Goal: Information Seeking & Learning: Compare options

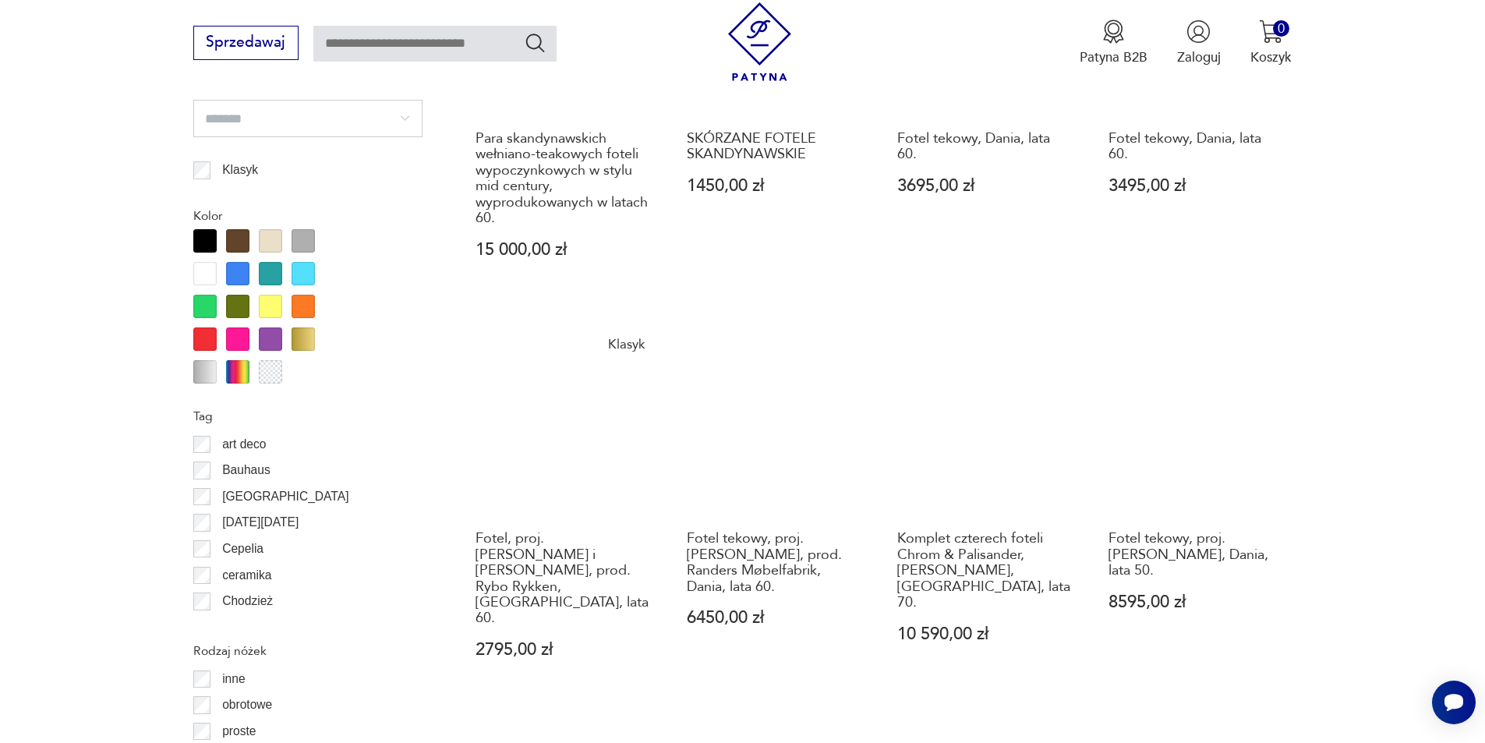
scroll to position [1765, 0]
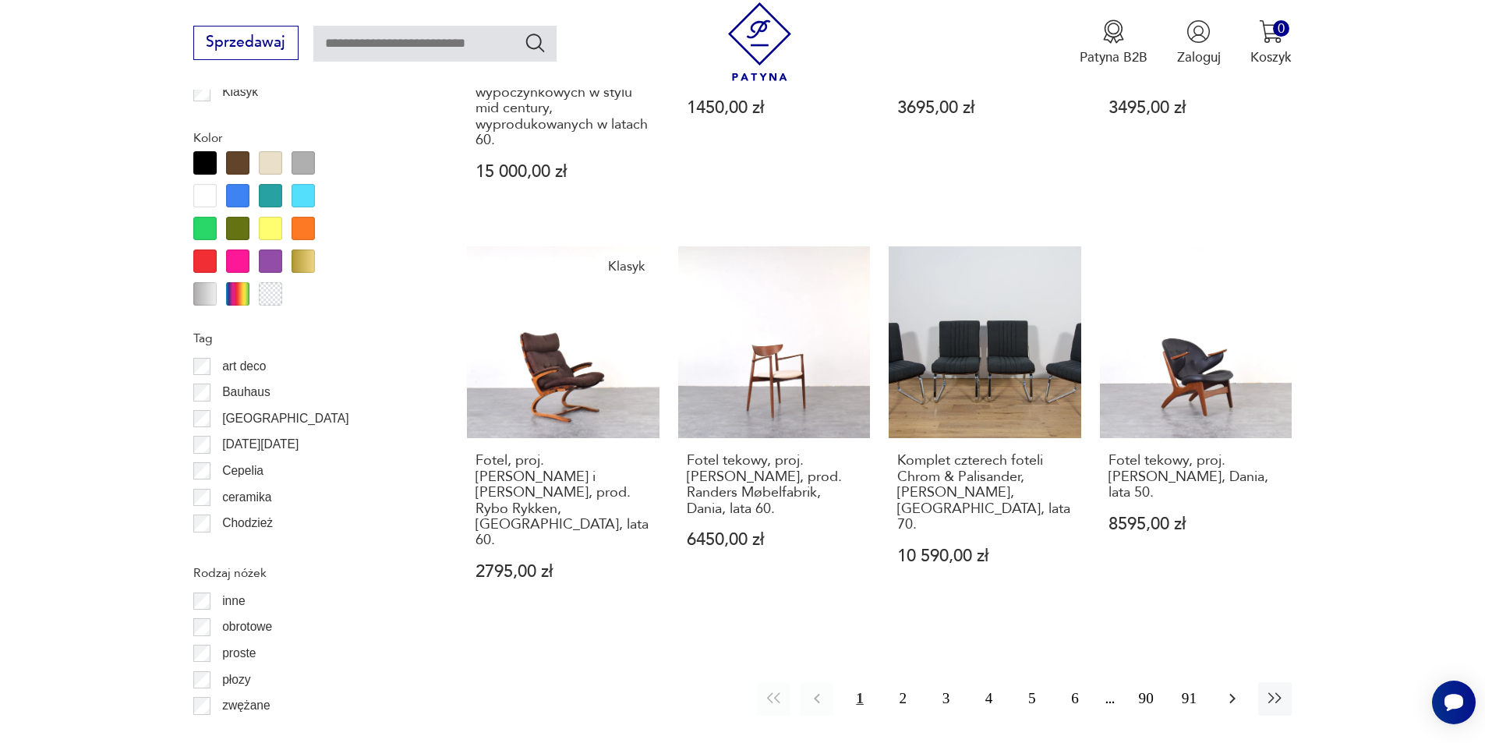
click at [1238, 689] on icon "button" at bounding box center [1232, 698] width 19 height 19
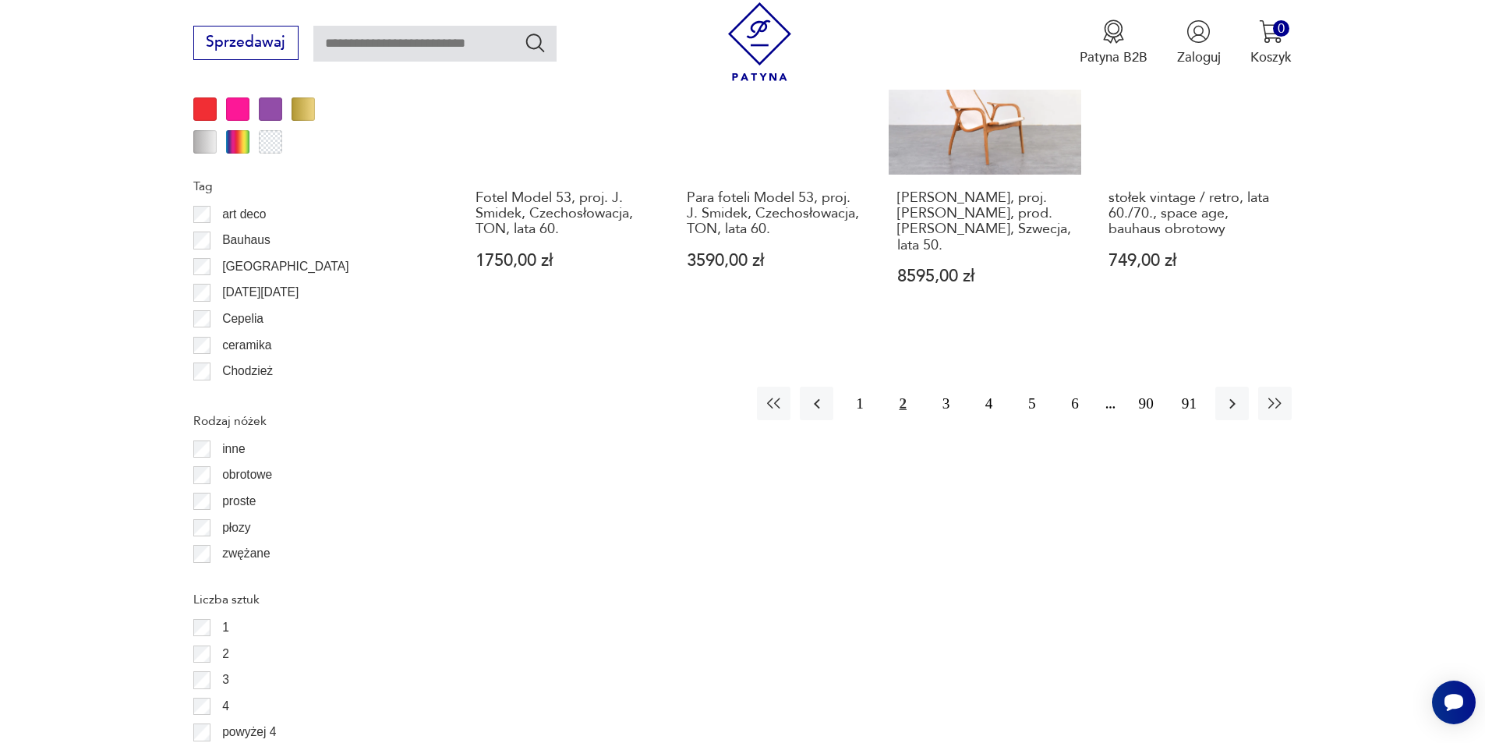
scroll to position [1922, 0]
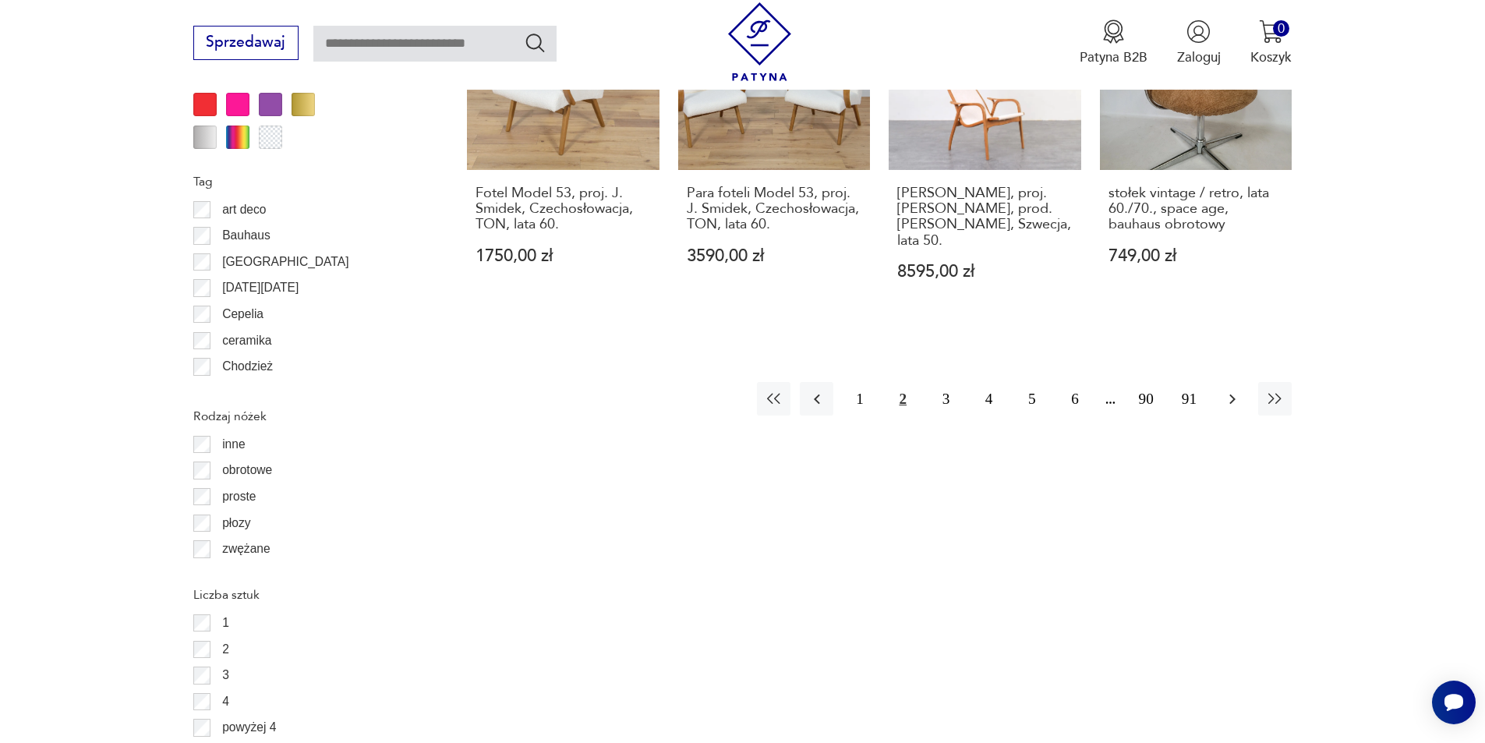
click at [1232, 390] on icon "button" at bounding box center [1232, 399] width 19 height 19
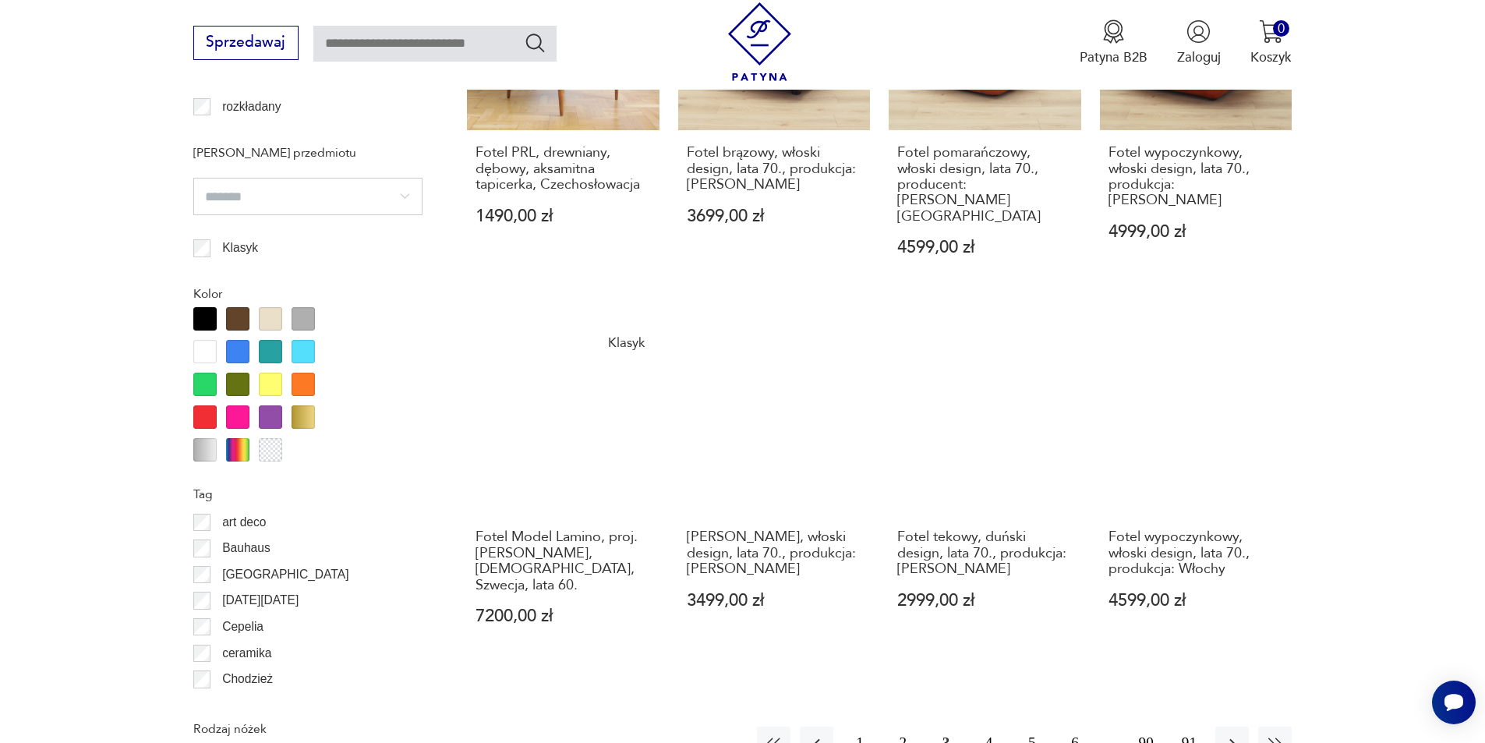
scroll to position [1610, 0]
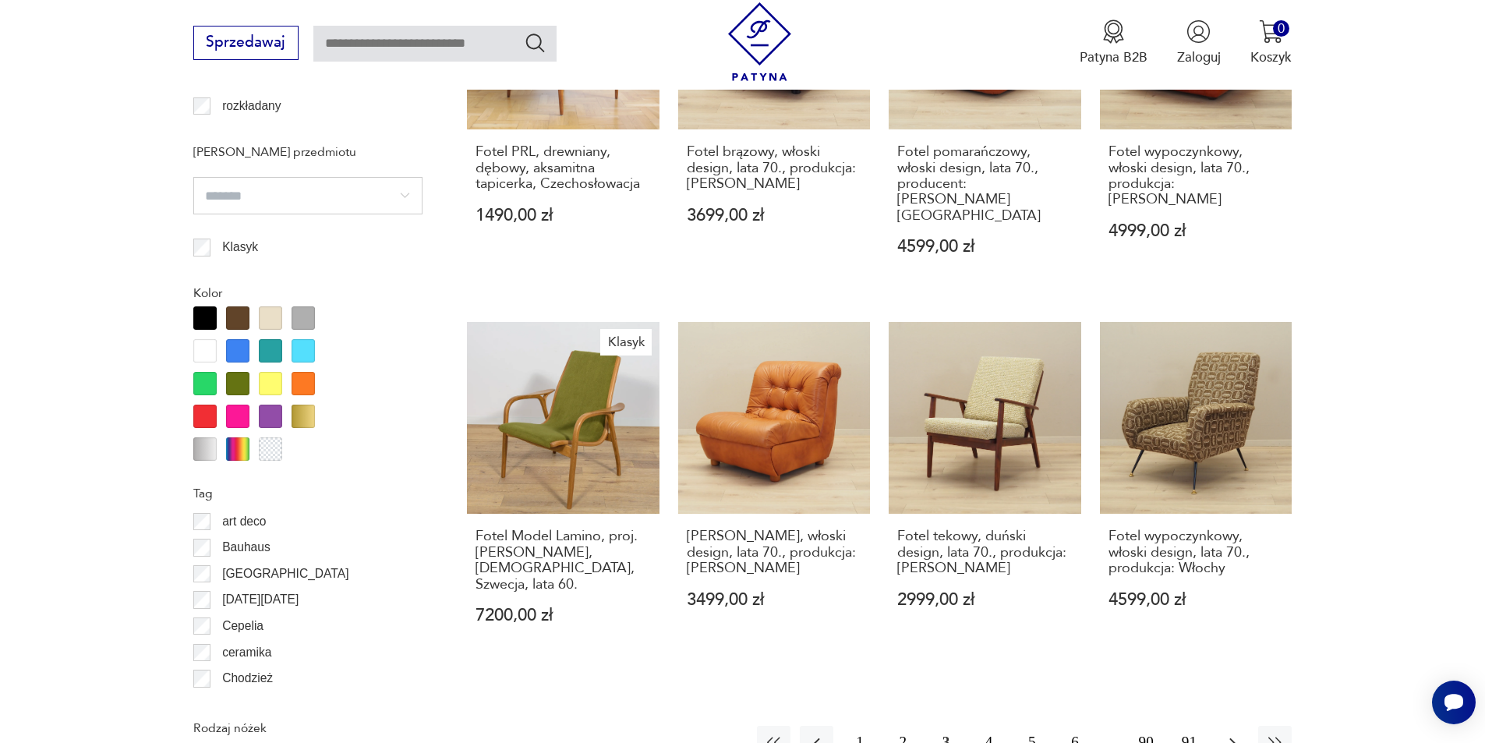
click at [1235, 733] on icon "button" at bounding box center [1232, 742] width 19 height 19
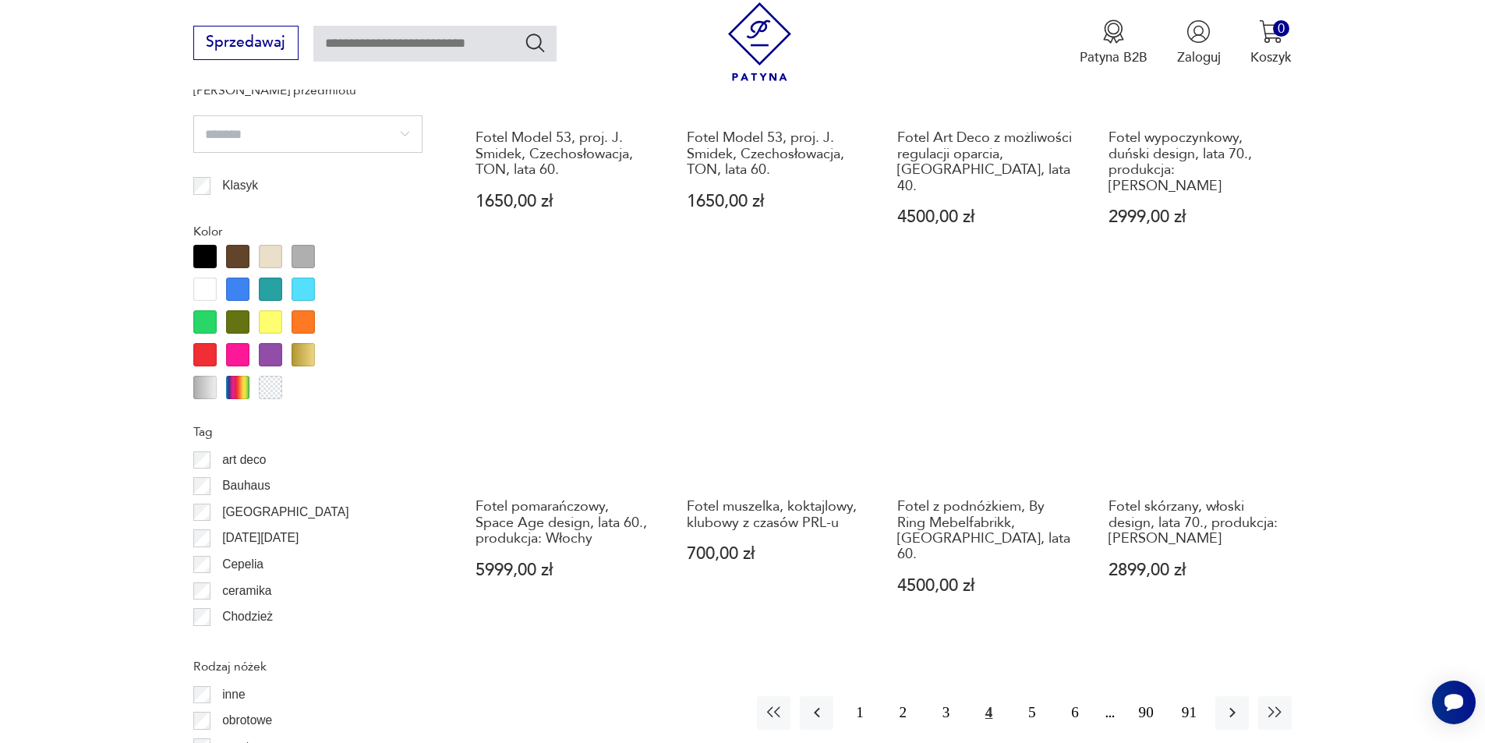
scroll to position [1766, 0]
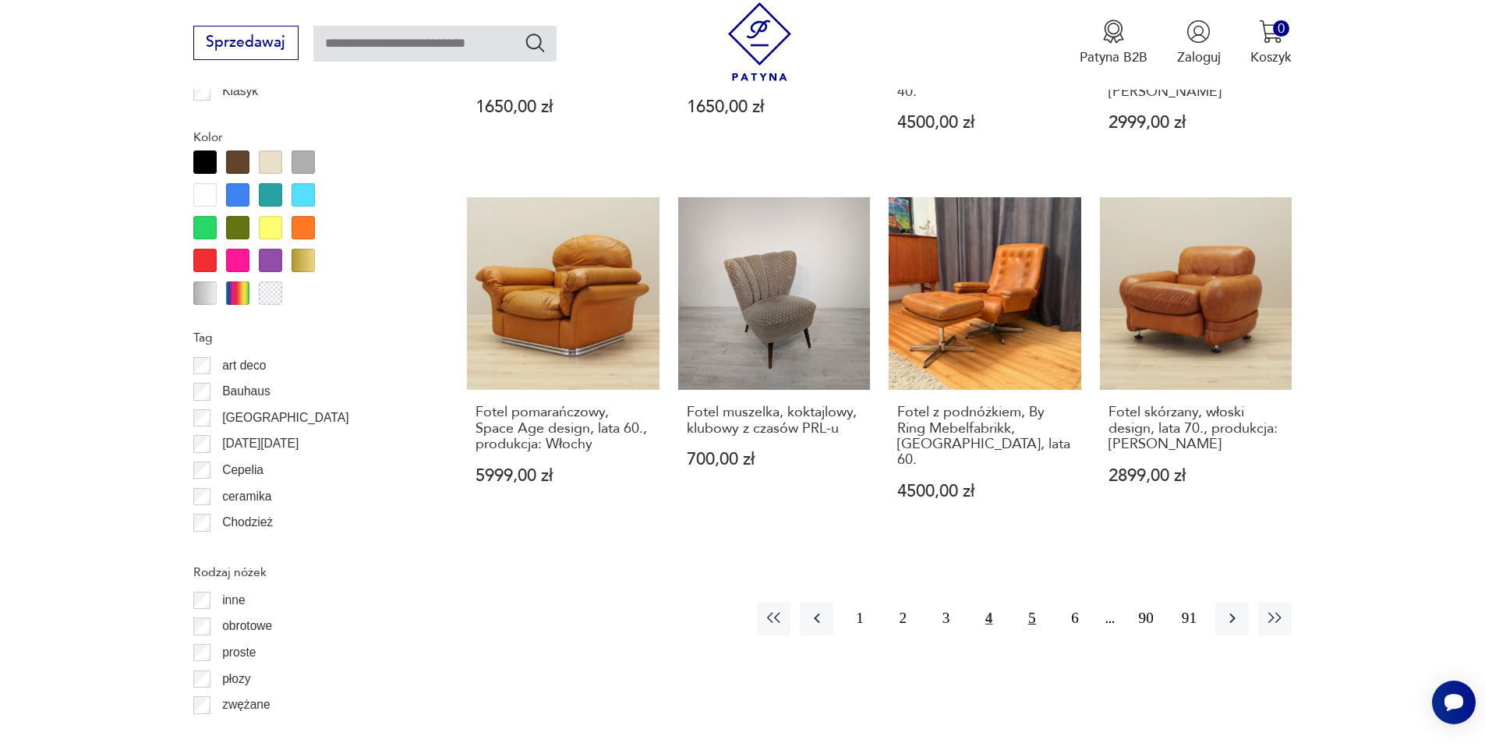
click at [1038, 602] on button "5" at bounding box center [1032, 619] width 34 height 34
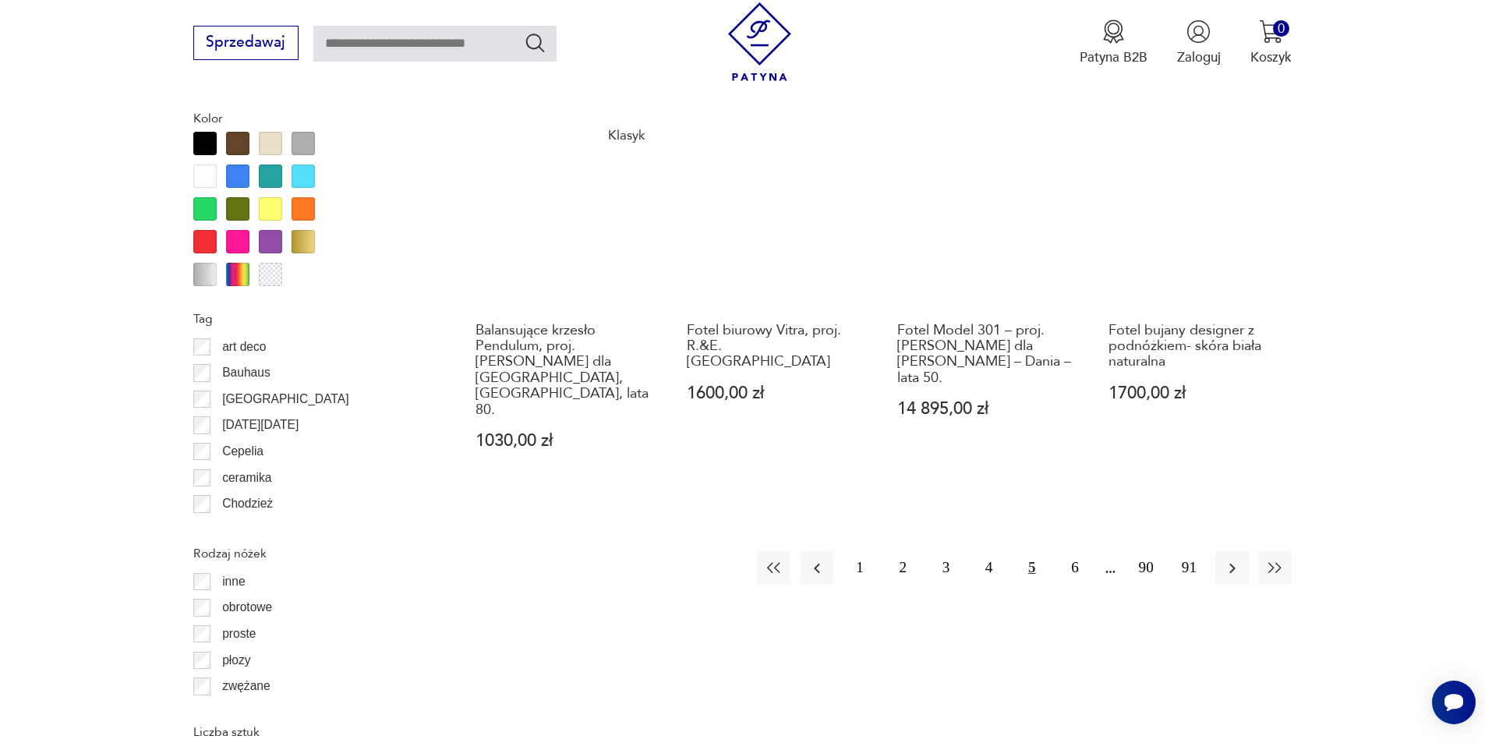
scroll to position [1844, 0]
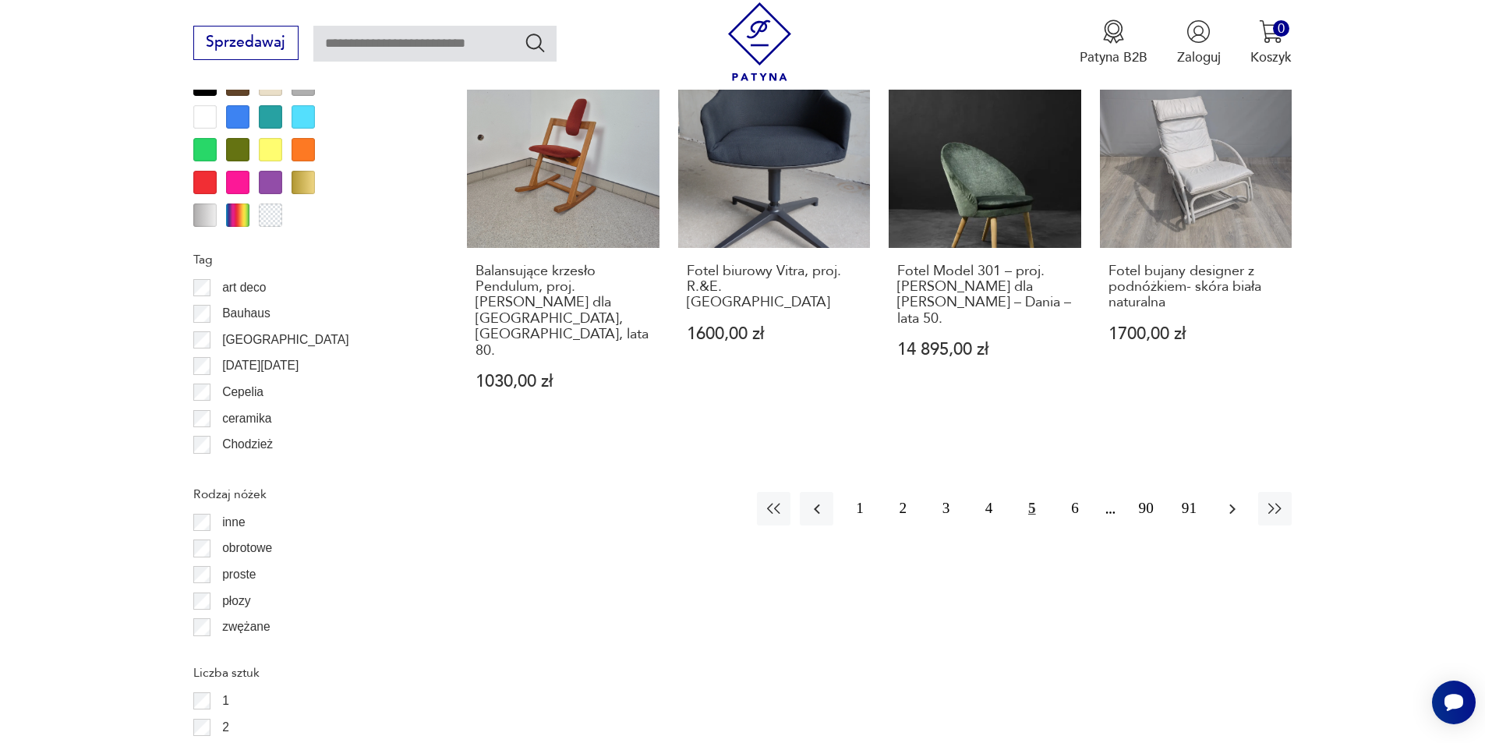
click at [1231, 500] on icon "button" at bounding box center [1232, 509] width 19 height 19
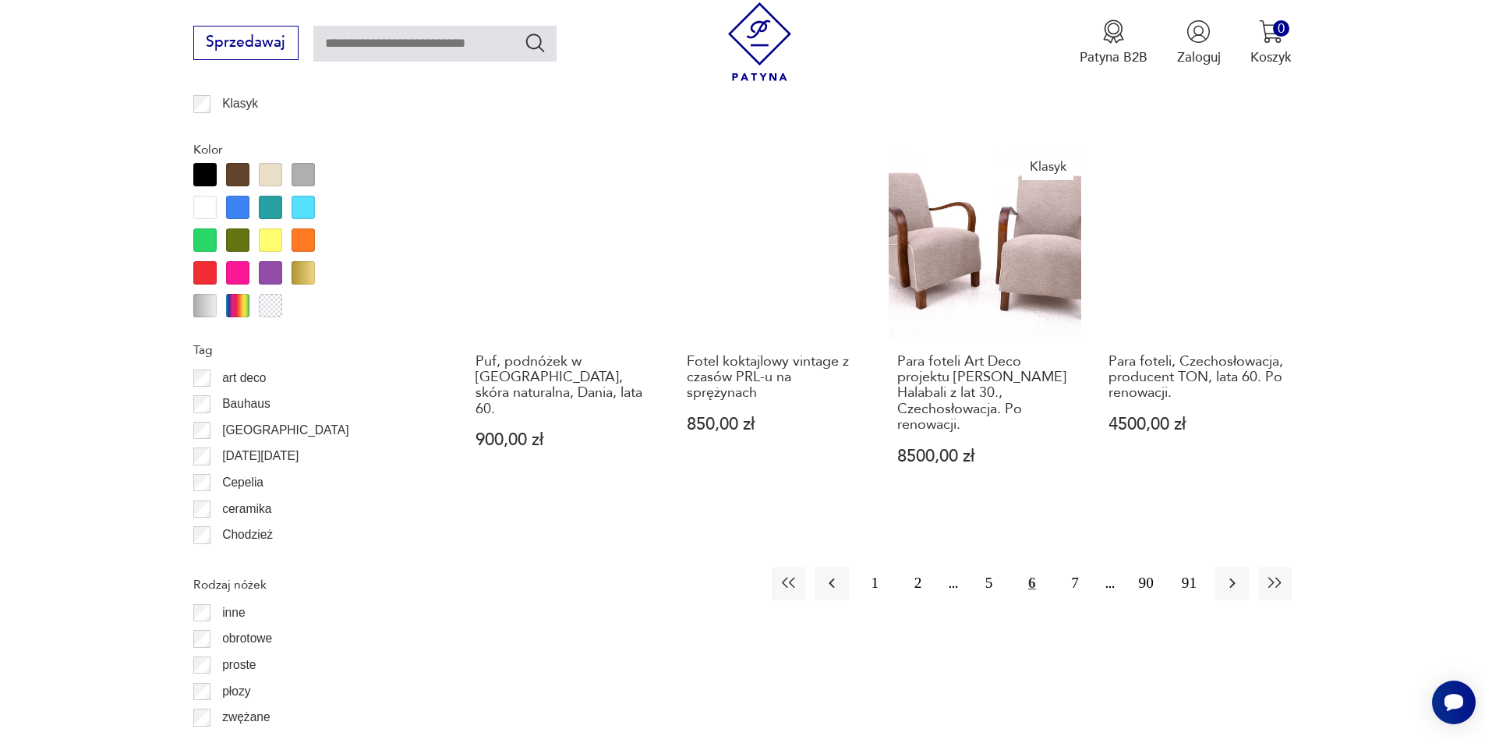
scroll to position [1766, 0]
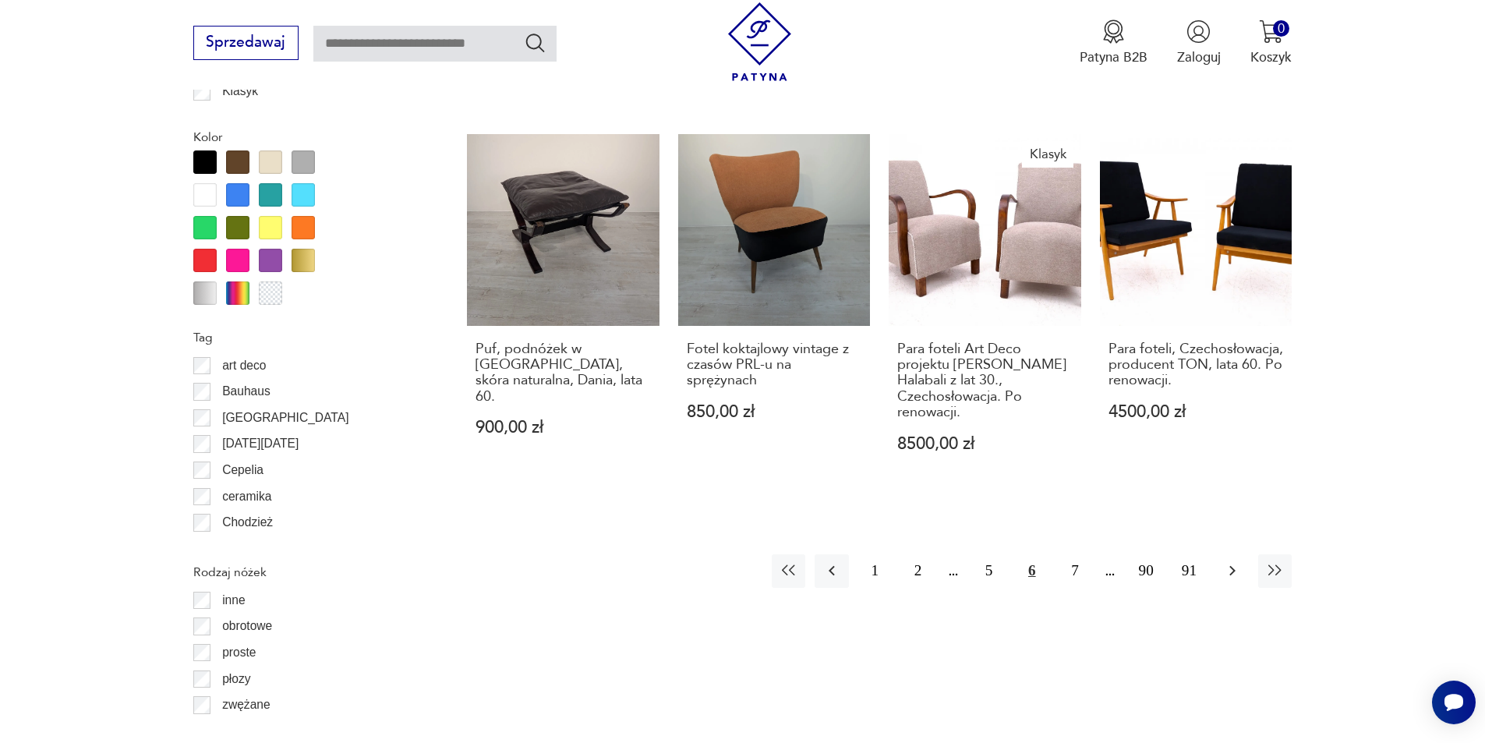
click at [1238, 561] on icon "button" at bounding box center [1232, 570] width 19 height 19
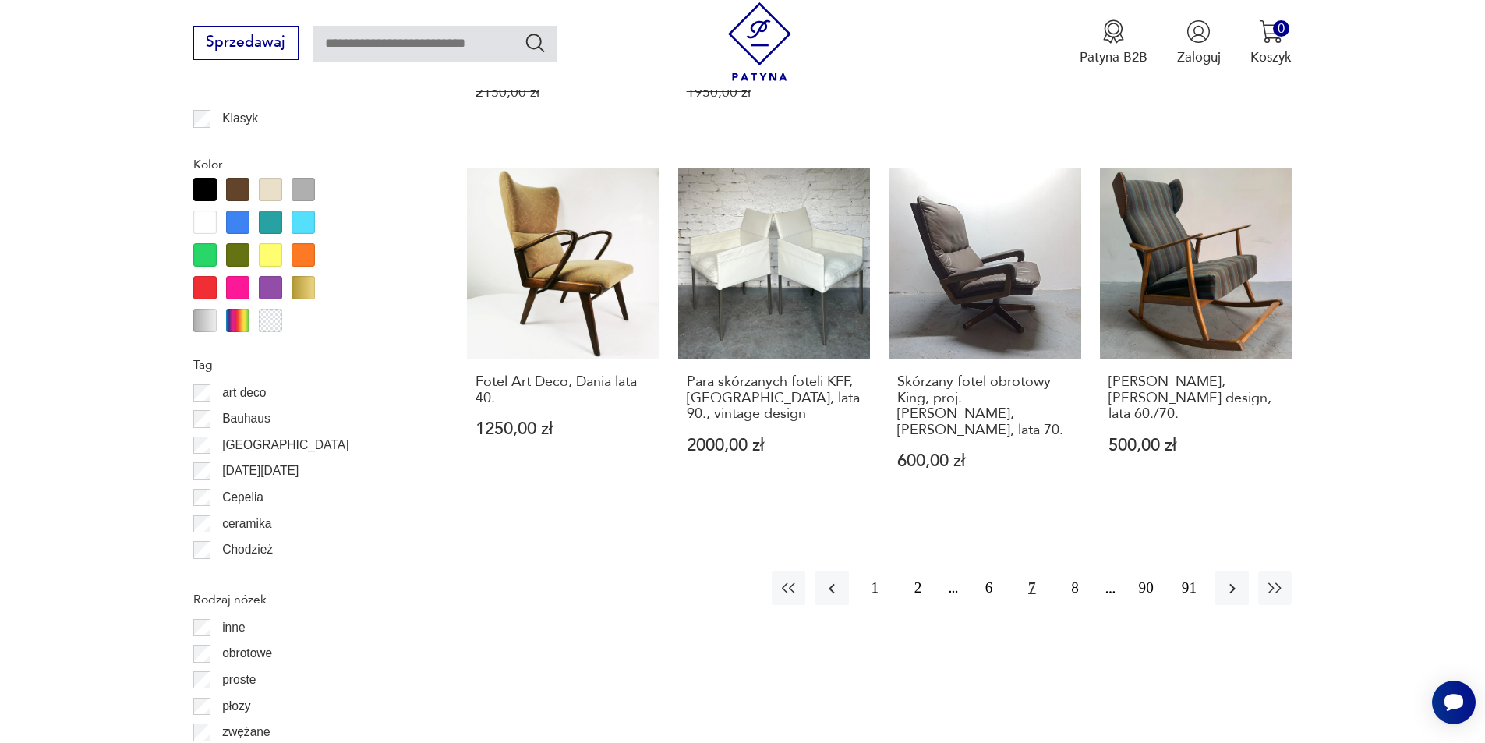
scroll to position [1766, 0]
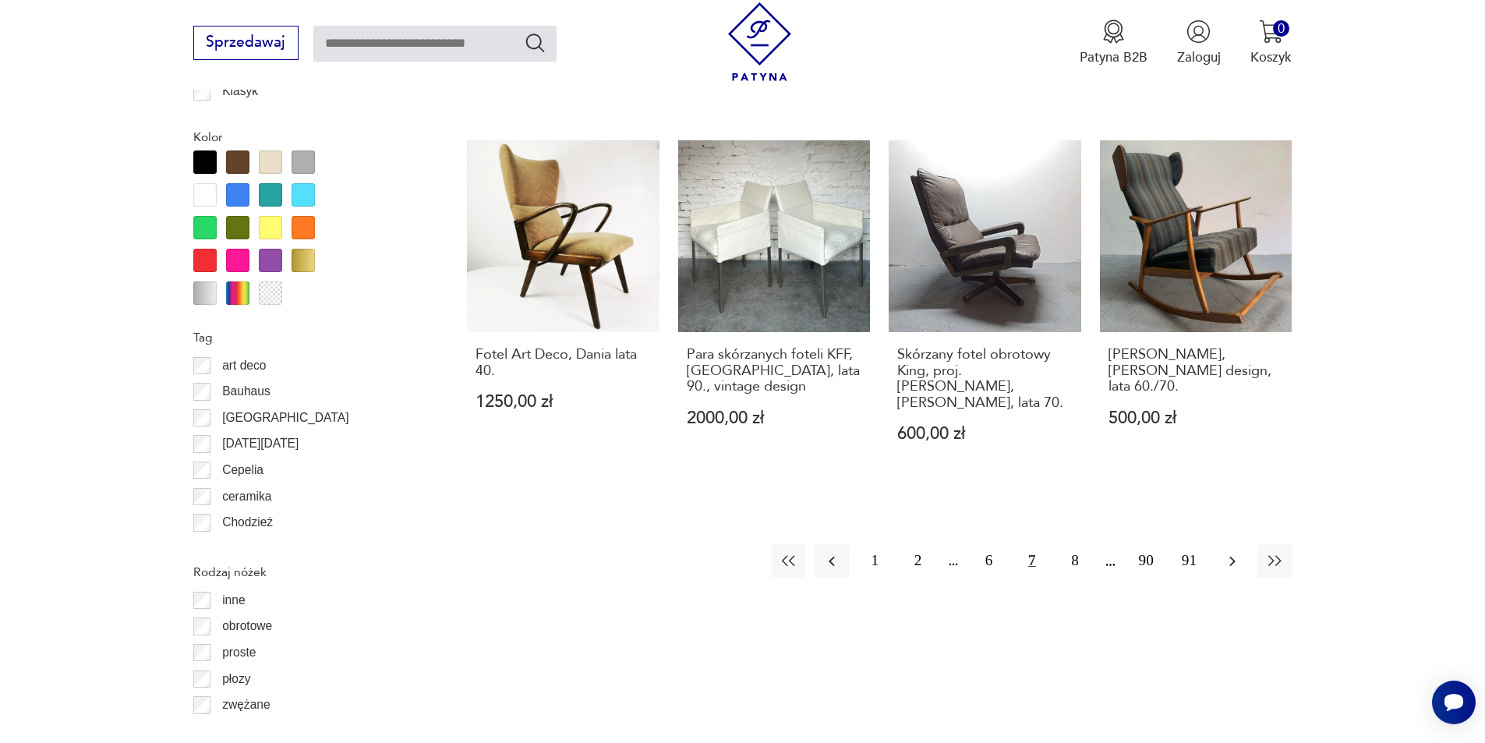
click at [1236, 552] on icon "button" at bounding box center [1232, 561] width 19 height 19
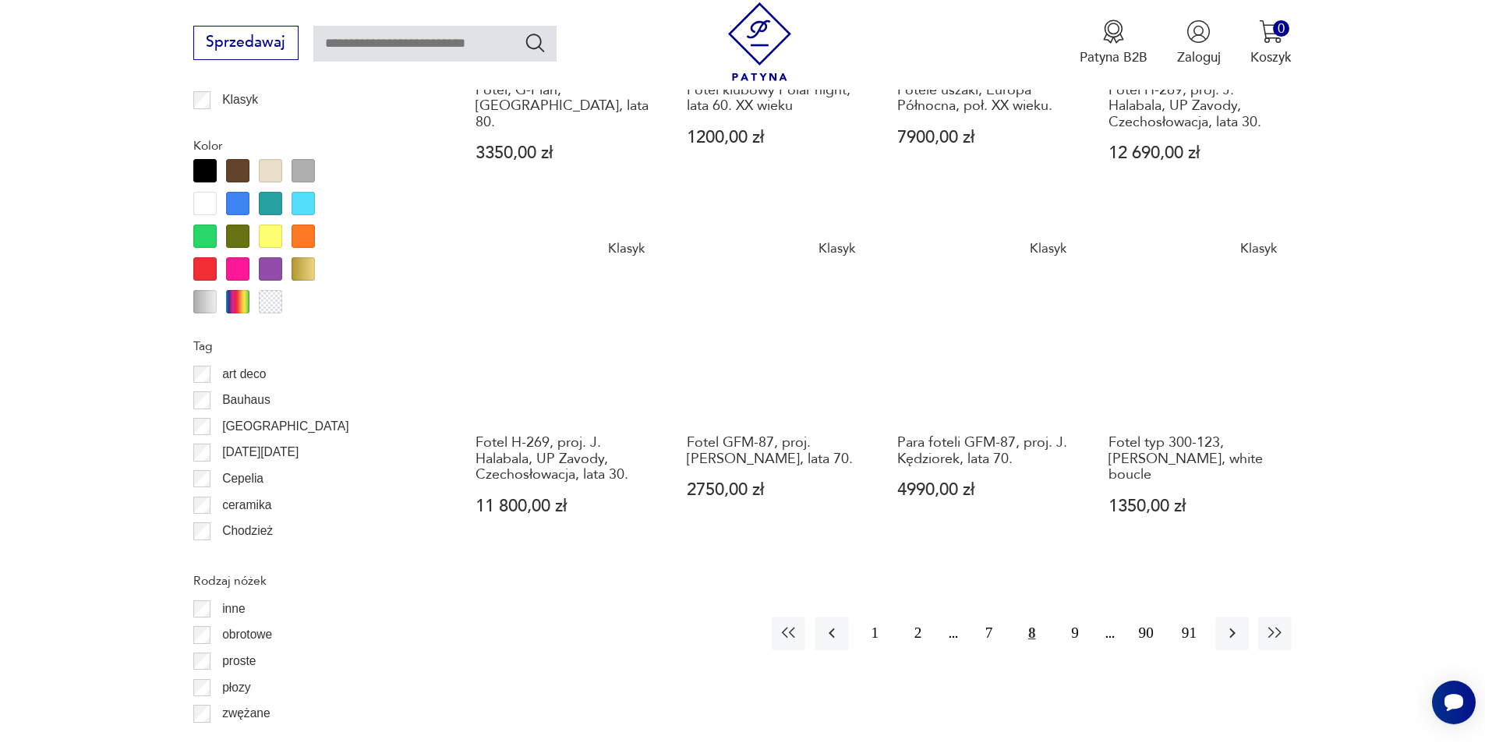
scroll to position [1844, 0]
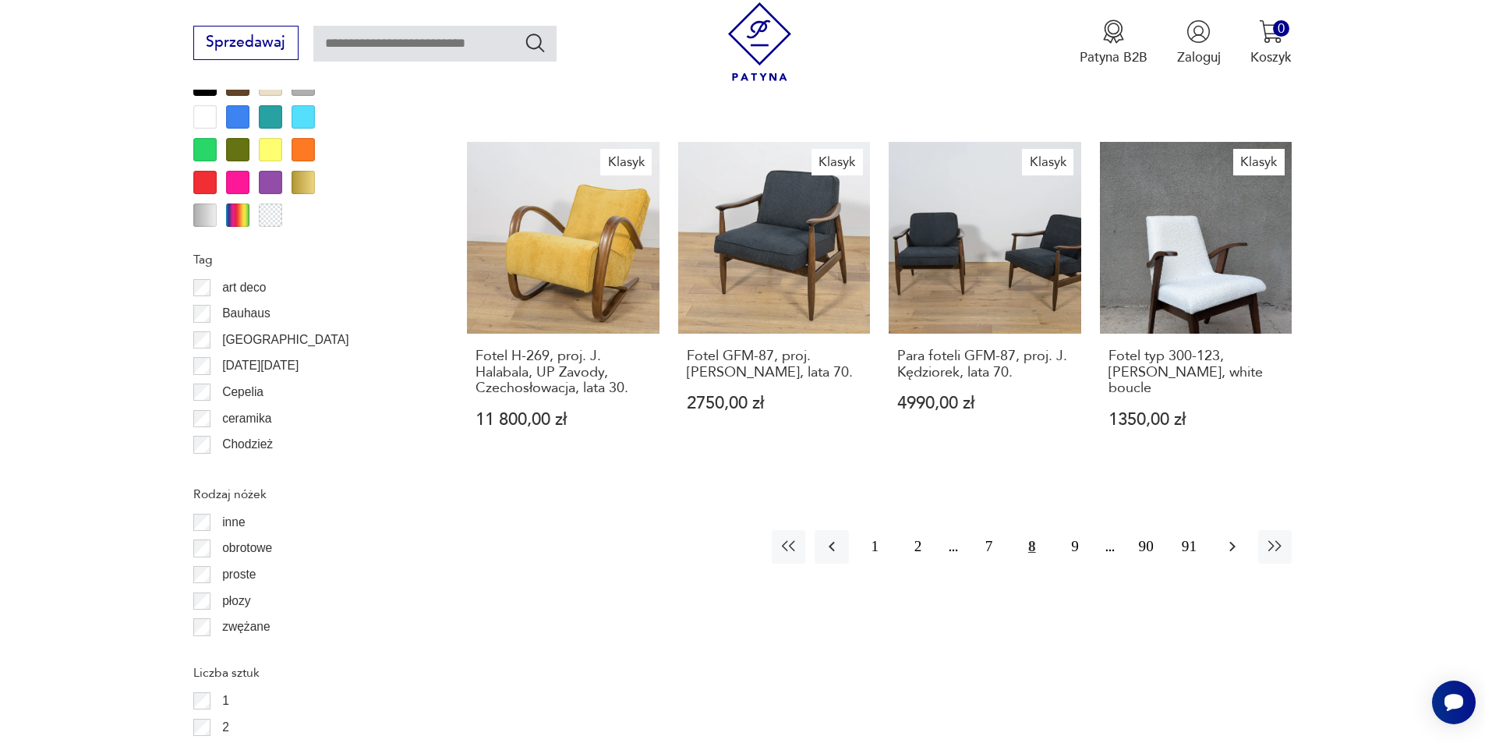
click at [1230, 548] on icon "button" at bounding box center [1232, 546] width 19 height 19
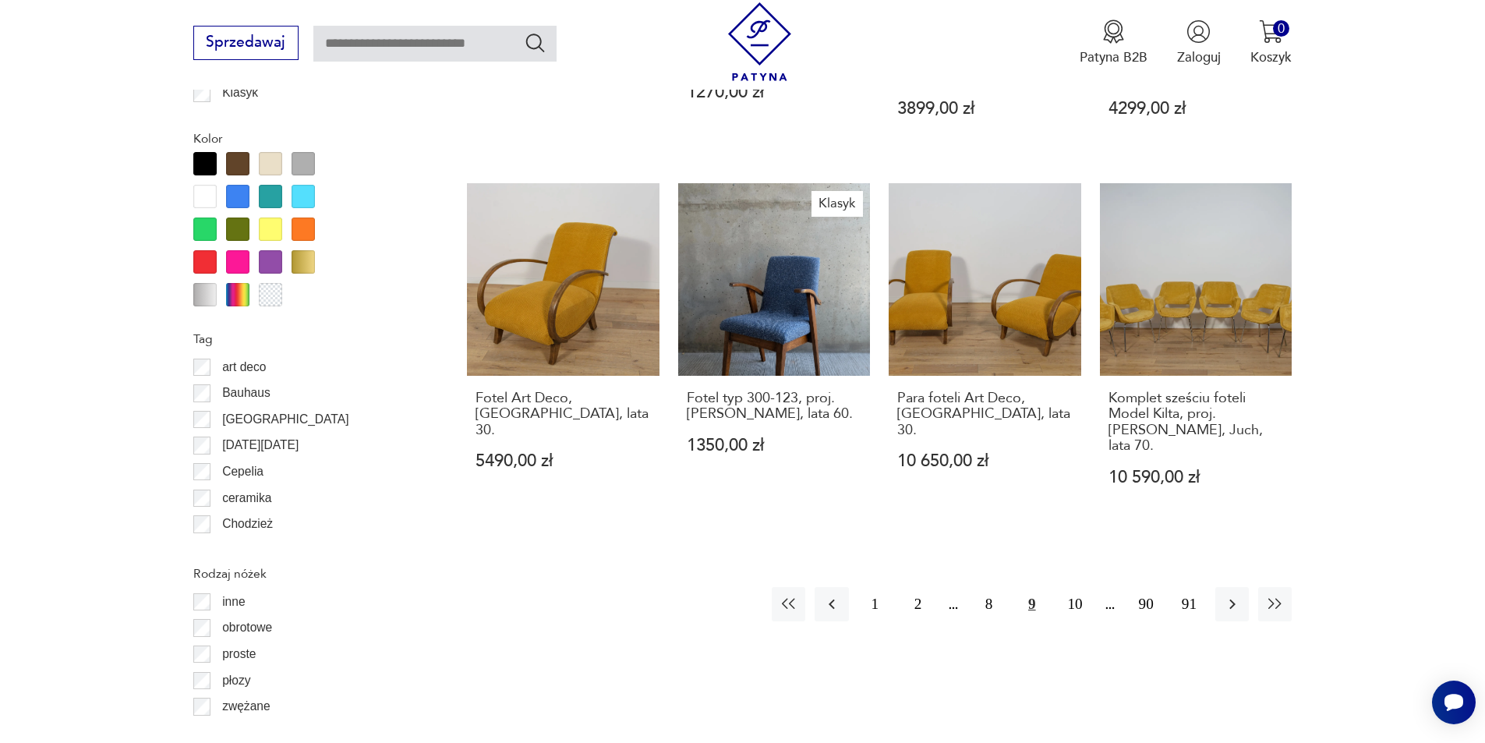
scroll to position [1766, 0]
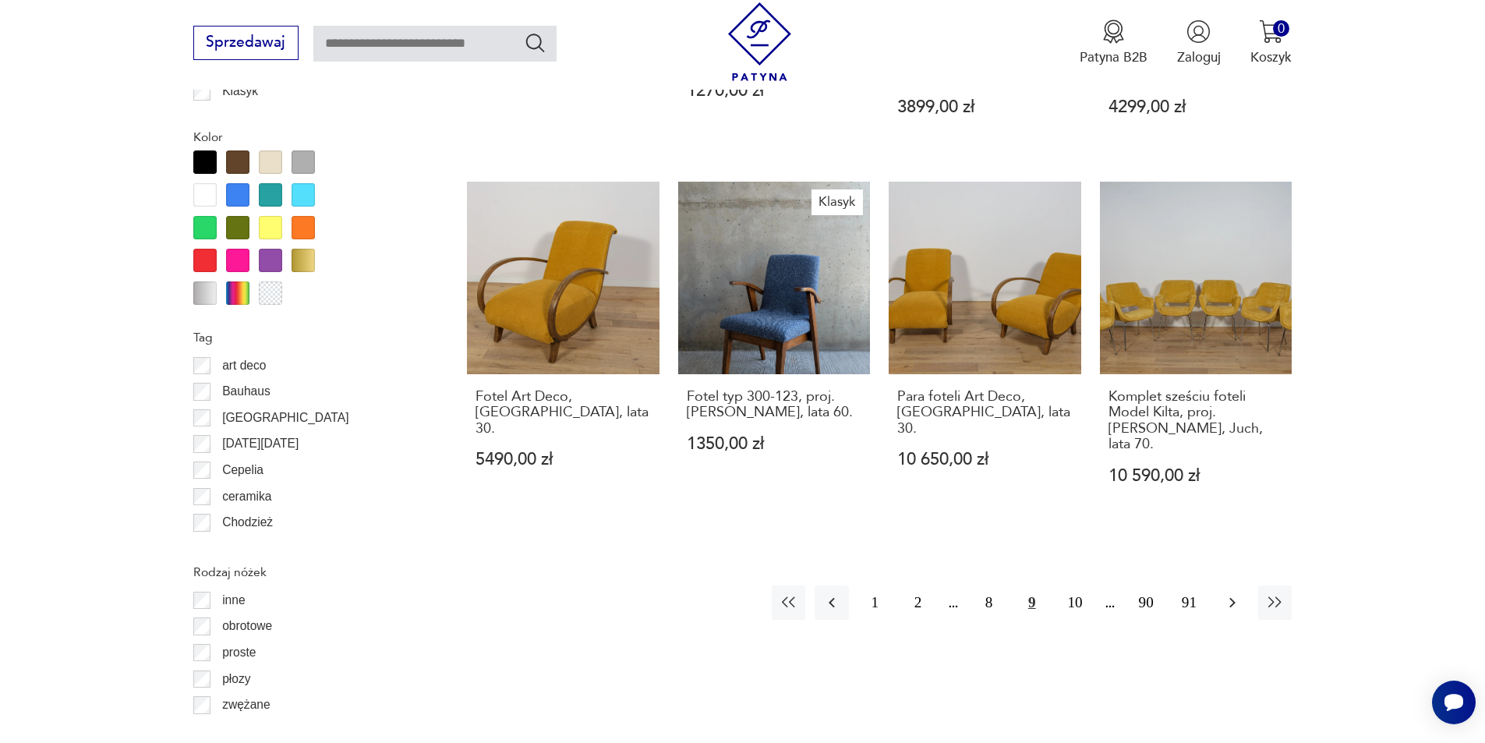
click at [1230, 593] on icon "button" at bounding box center [1232, 602] width 19 height 19
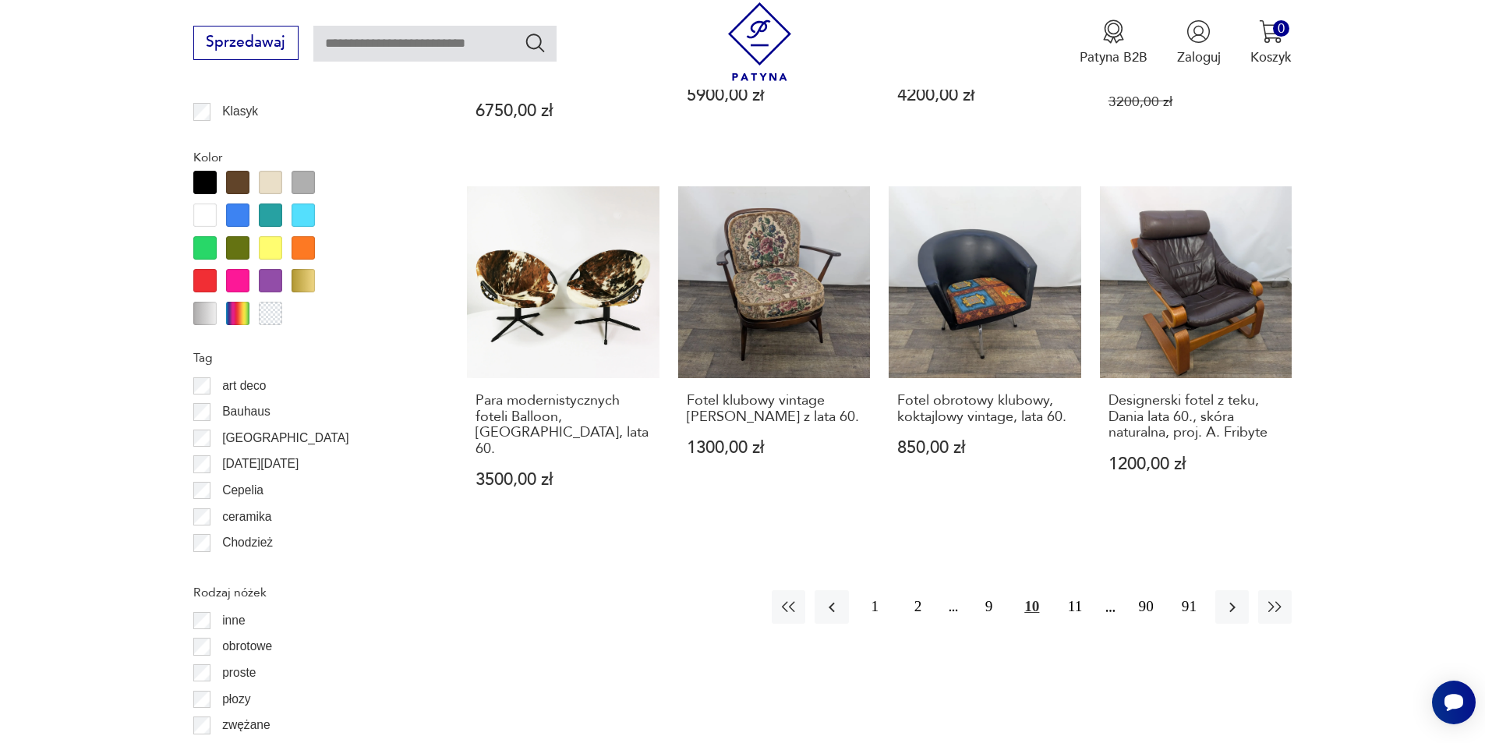
scroll to position [1766, 0]
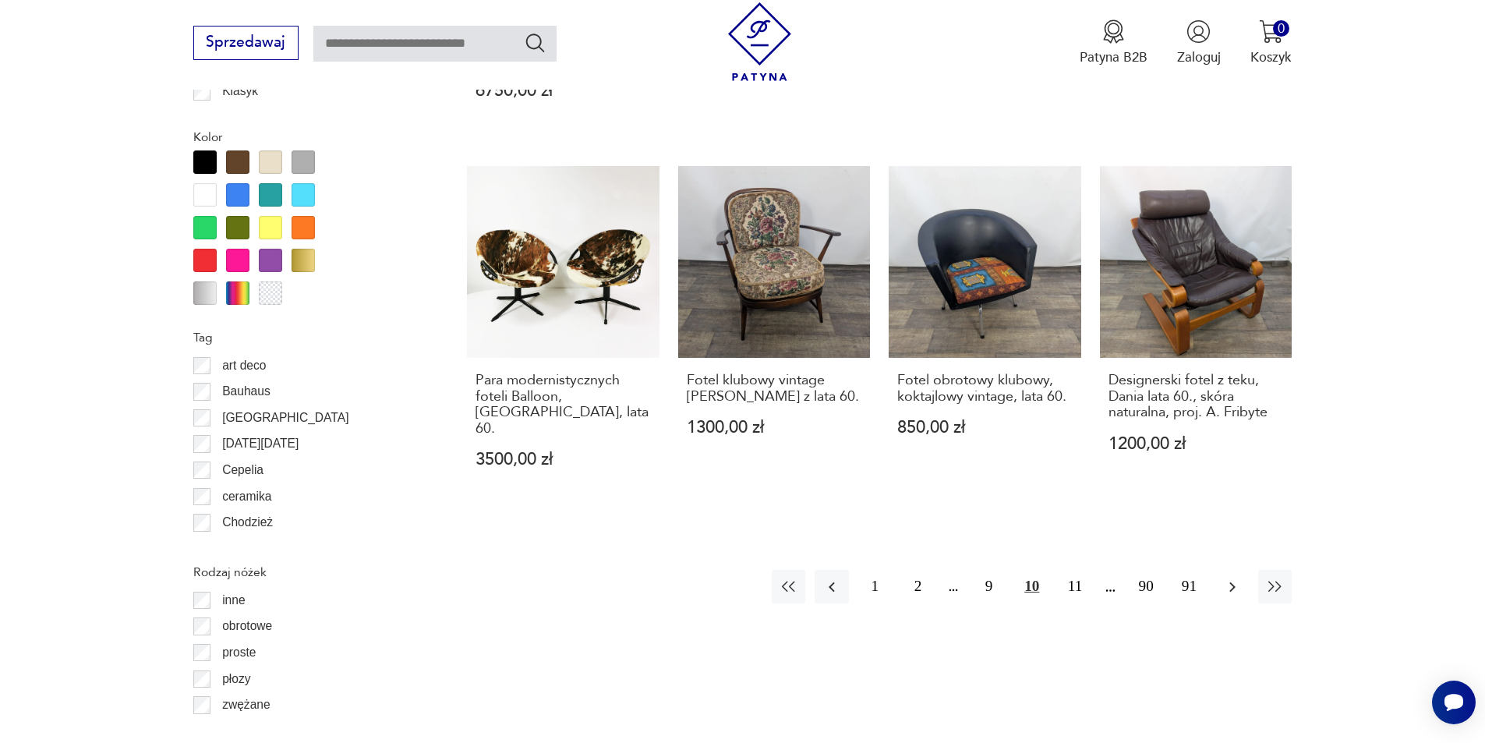
click at [1235, 577] on icon "button" at bounding box center [1232, 586] width 19 height 19
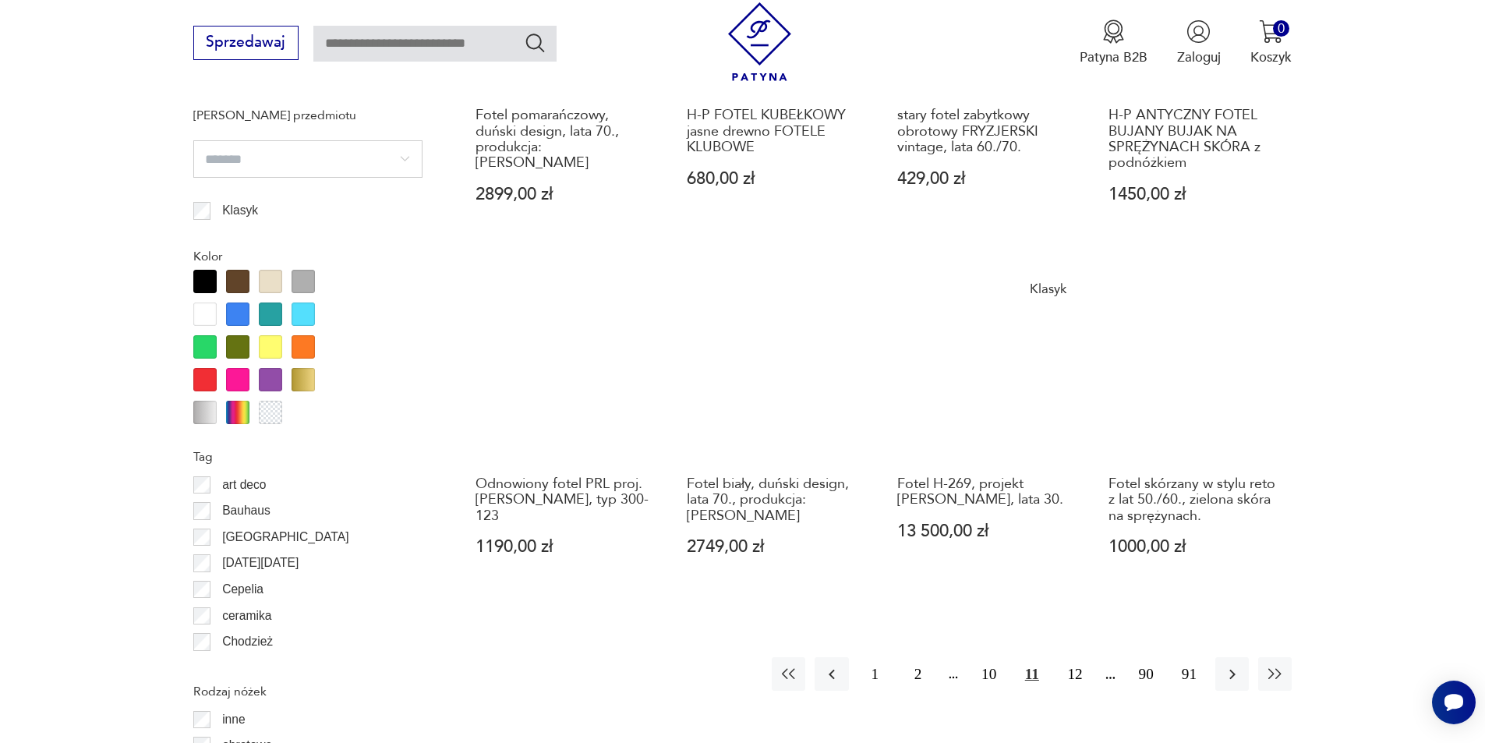
scroll to position [1766, 0]
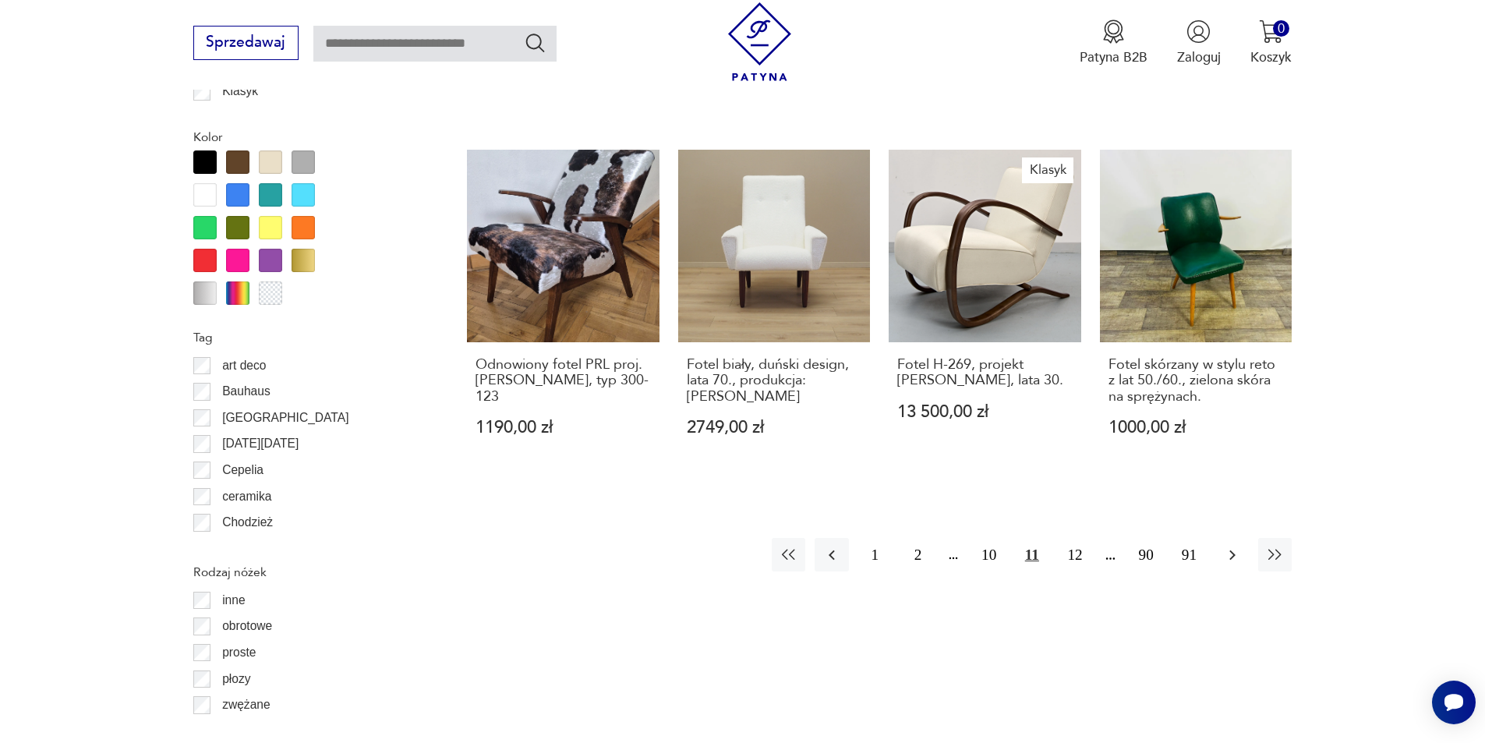
click at [1232, 546] on icon "button" at bounding box center [1232, 555] width 19 height 19
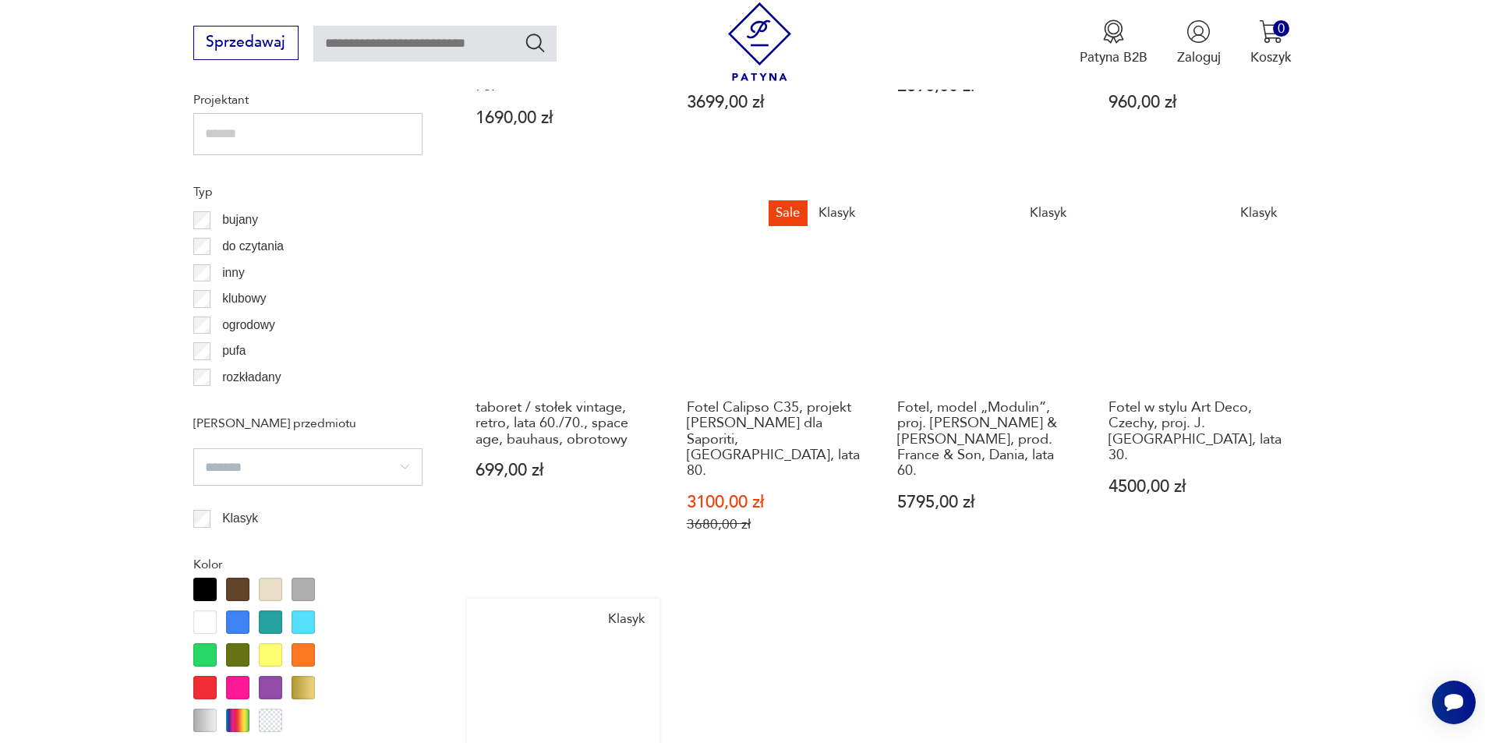
scroll to position [1481, 0]
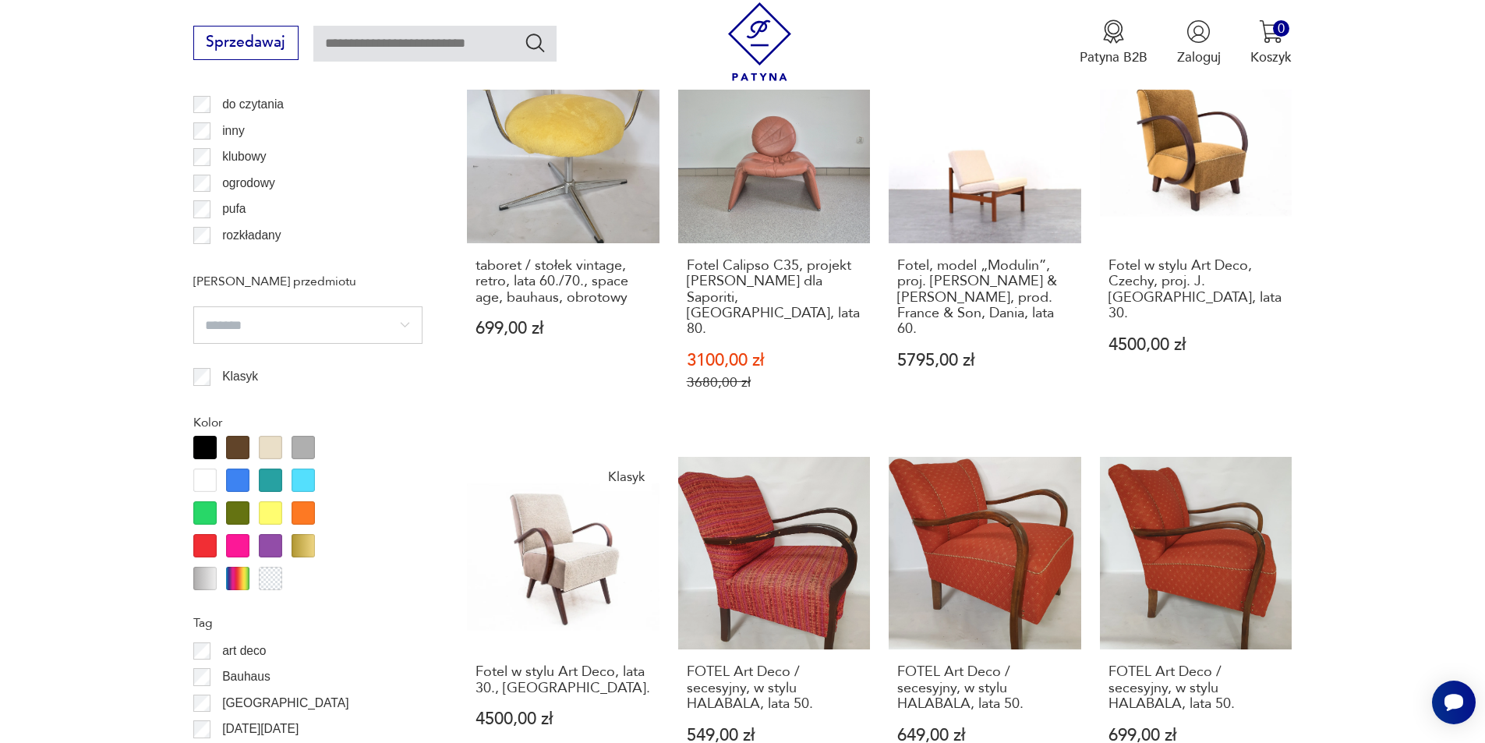
click at [267, 511] on div at bounding box center [270, 512] width 23 height 23
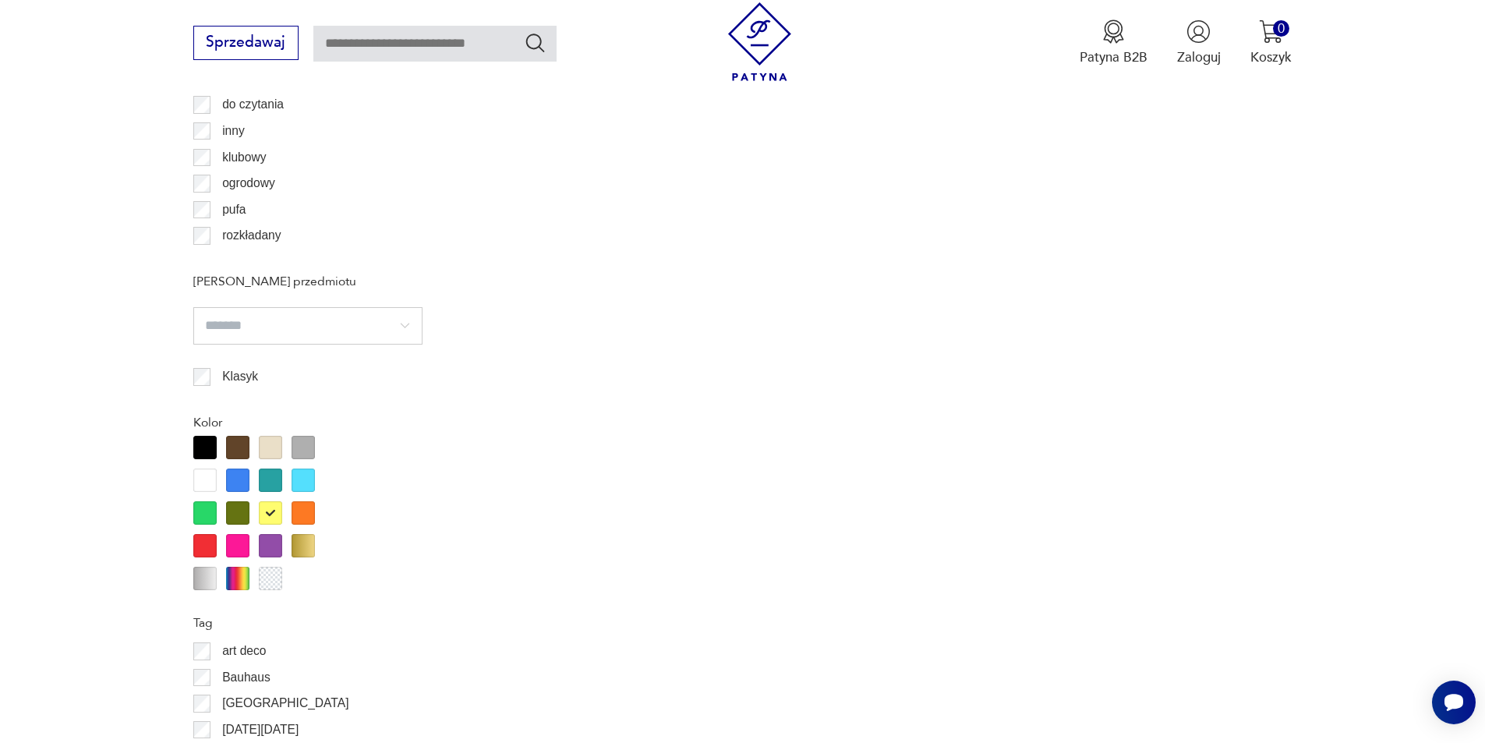
click at [299, 518] on div at bounding box center [302, 512] width 23 height 23
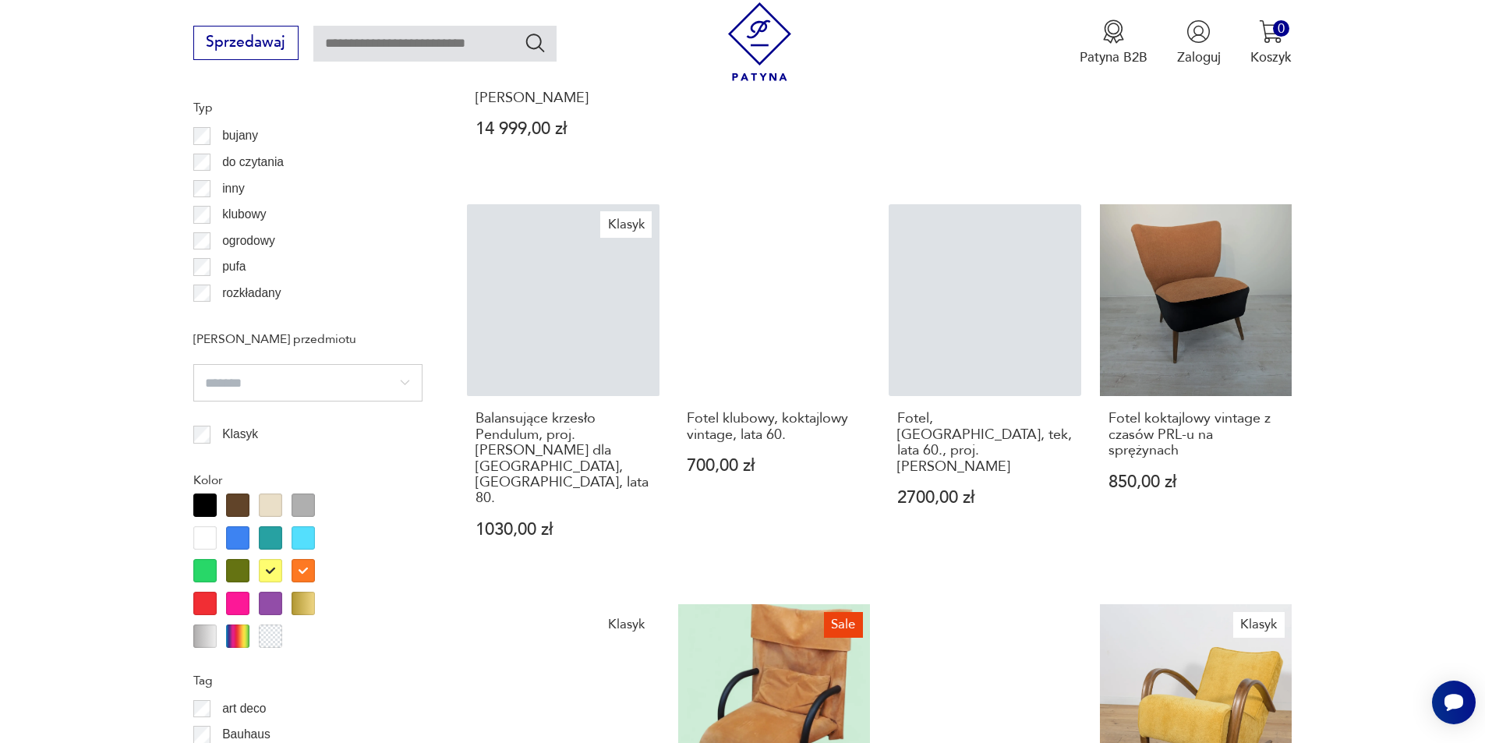
scroll to position [1481, 0]
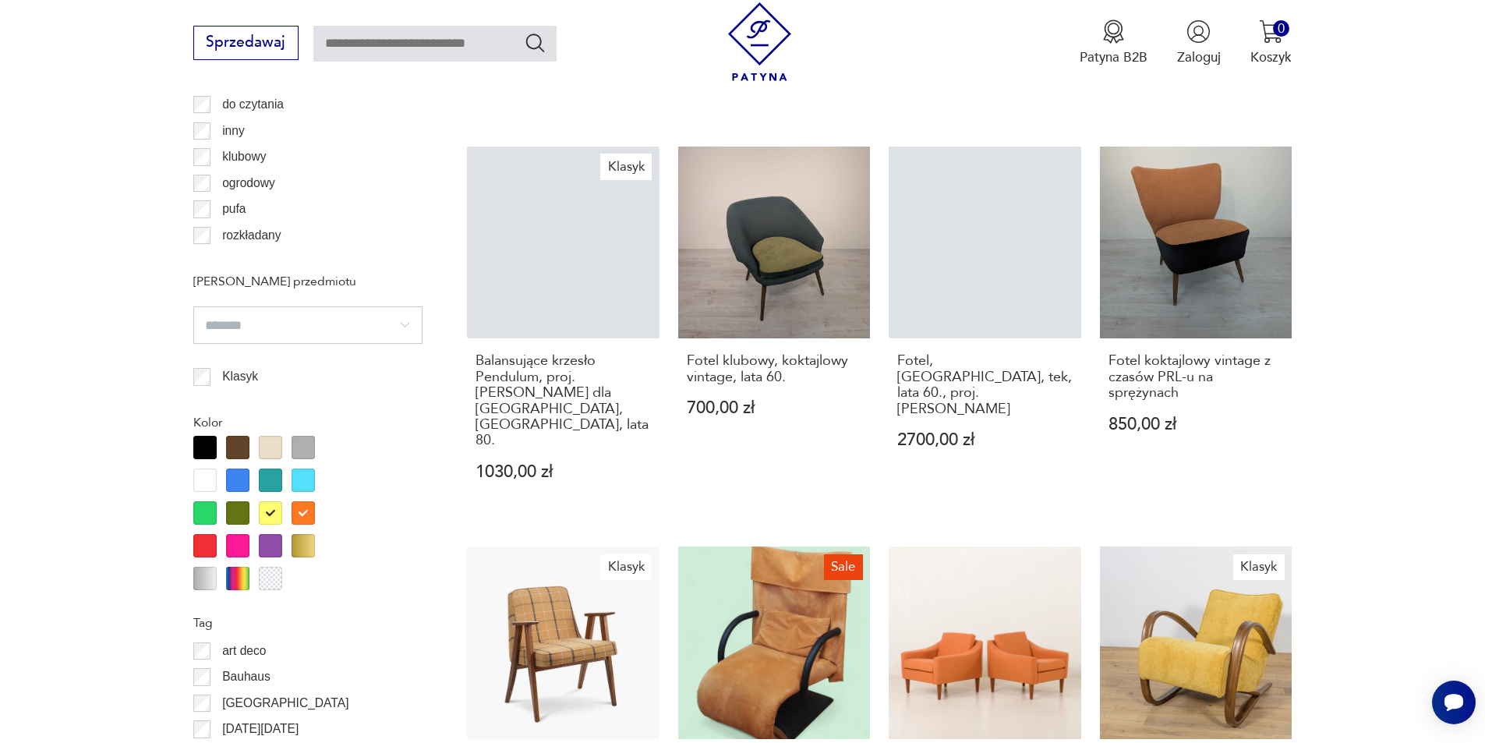
click at [298, 549] on div at bounding box center [302, 545] width 23 height 23
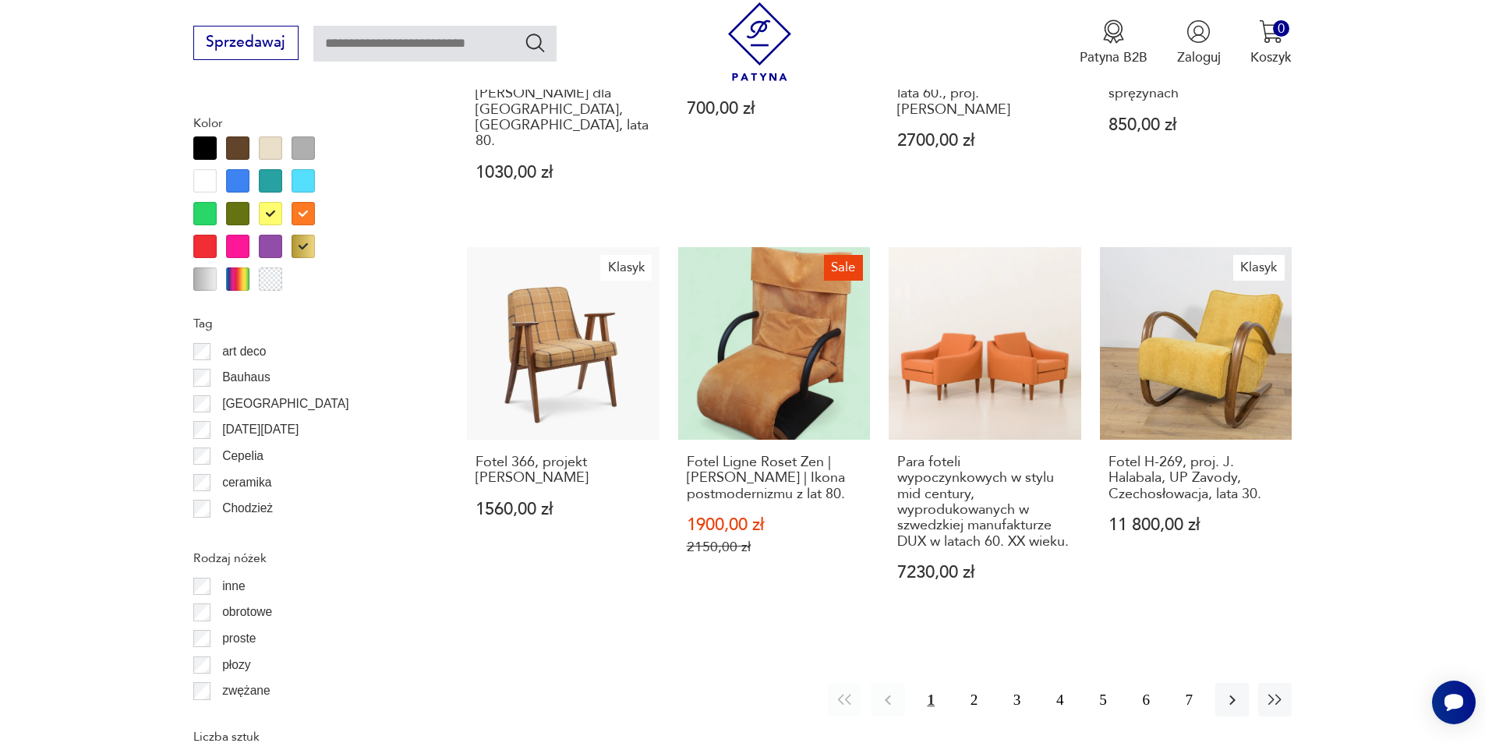
scroll to position [1792, 0]
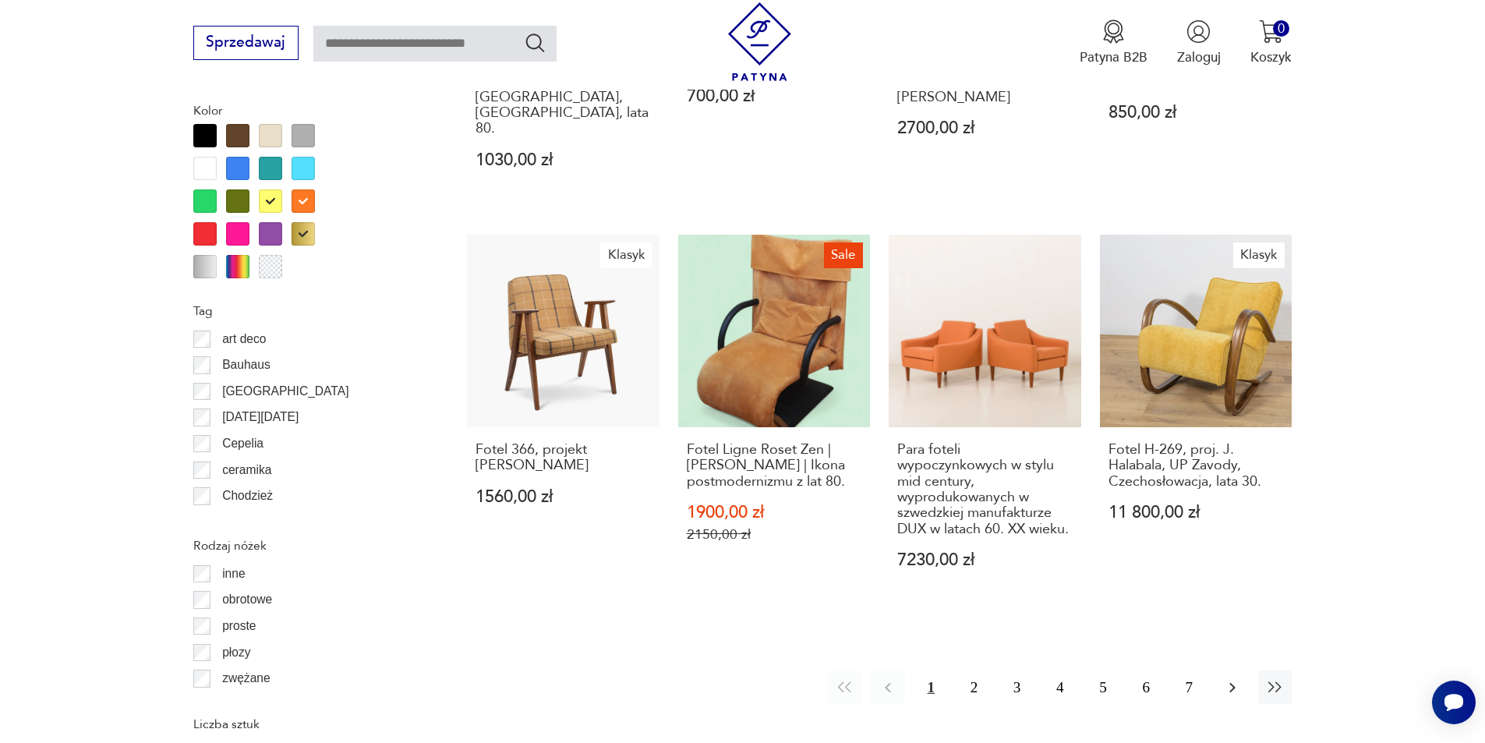
click at [1232, 678] on icon "button" at bounding box center [1232, 687] width 19 height 19
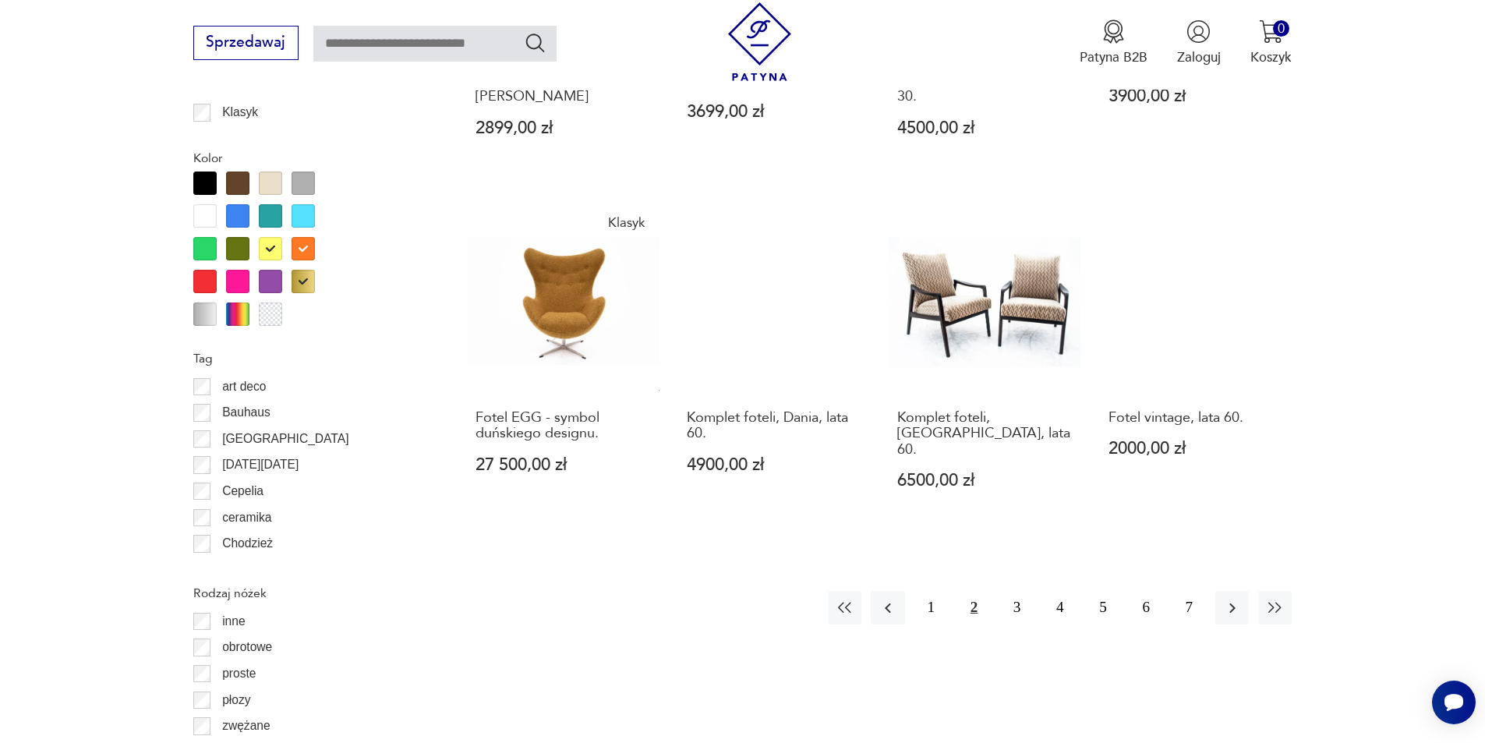
scroll to position [1948, 0]
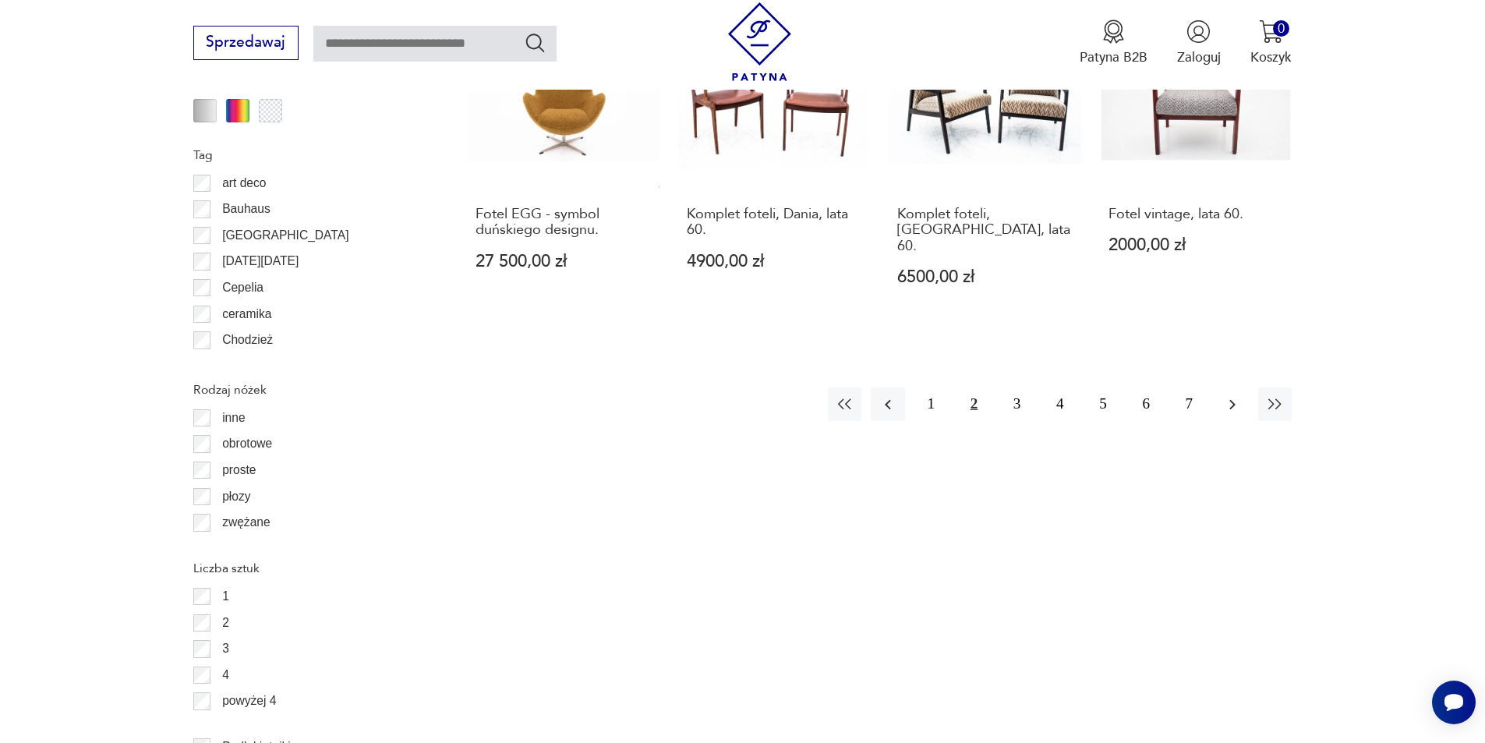
click at [1233, 399] on icon "button" at bounding box center [1232, 404] width 6 height 10
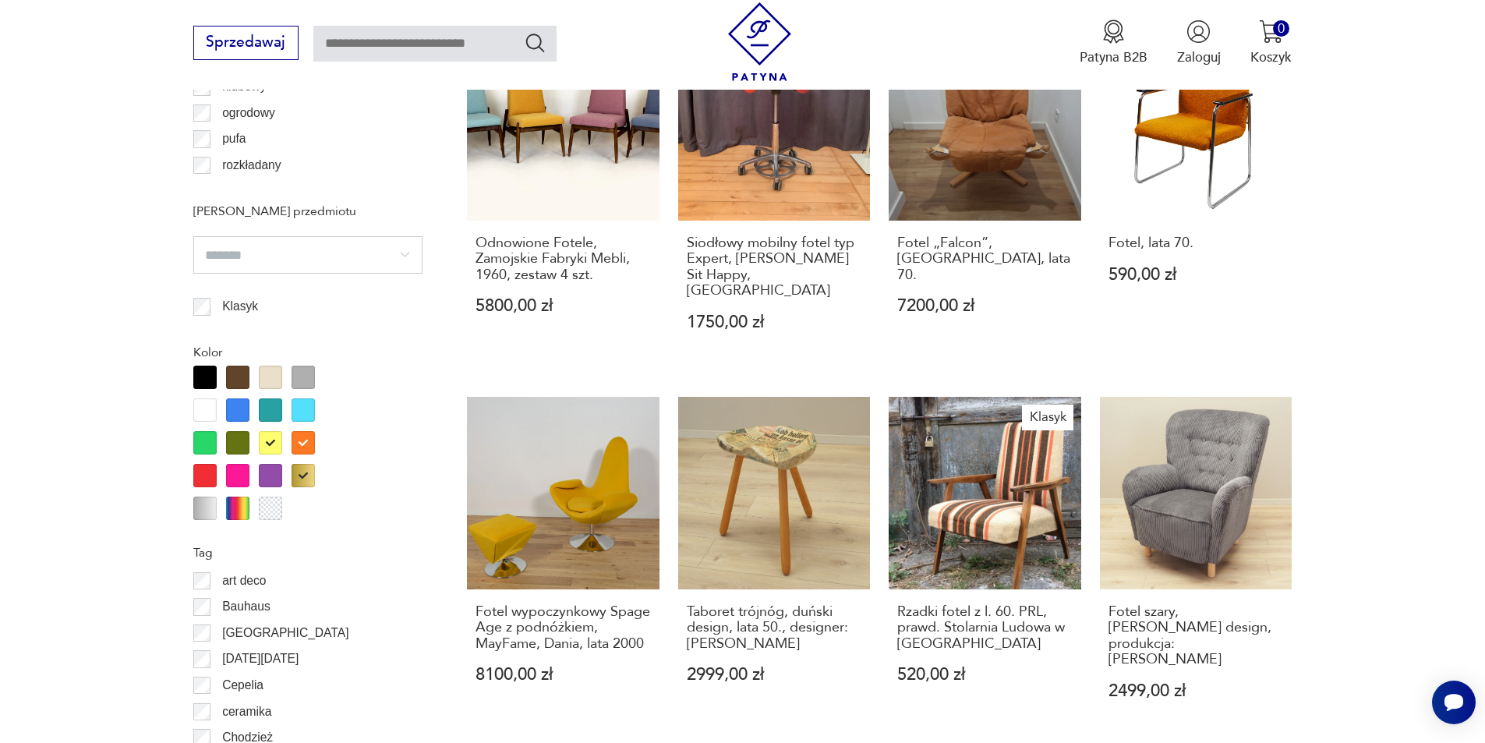
scroll to position [1715, 0]
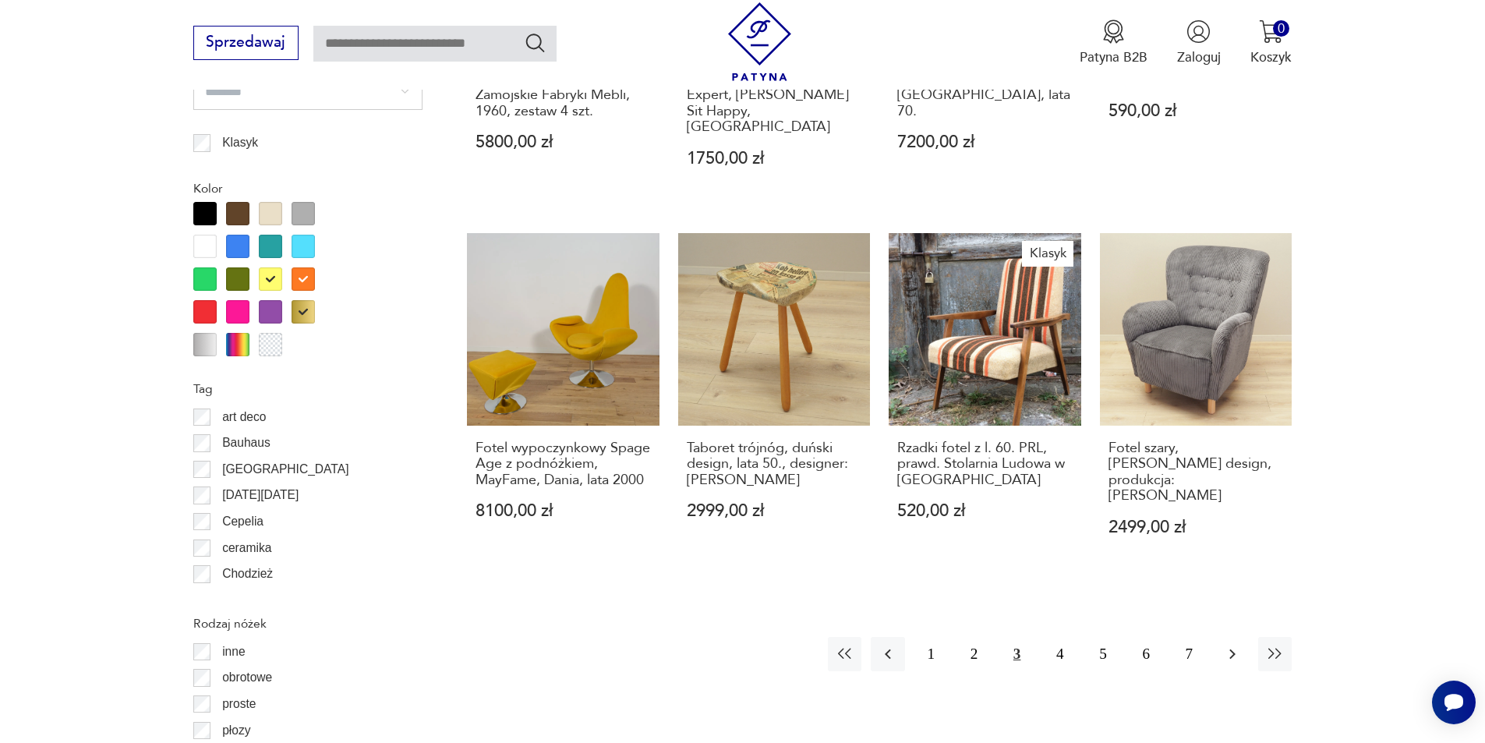
click at [1238, 645] on icon "button" at bounding box center [1232, 654] width 19 height 19
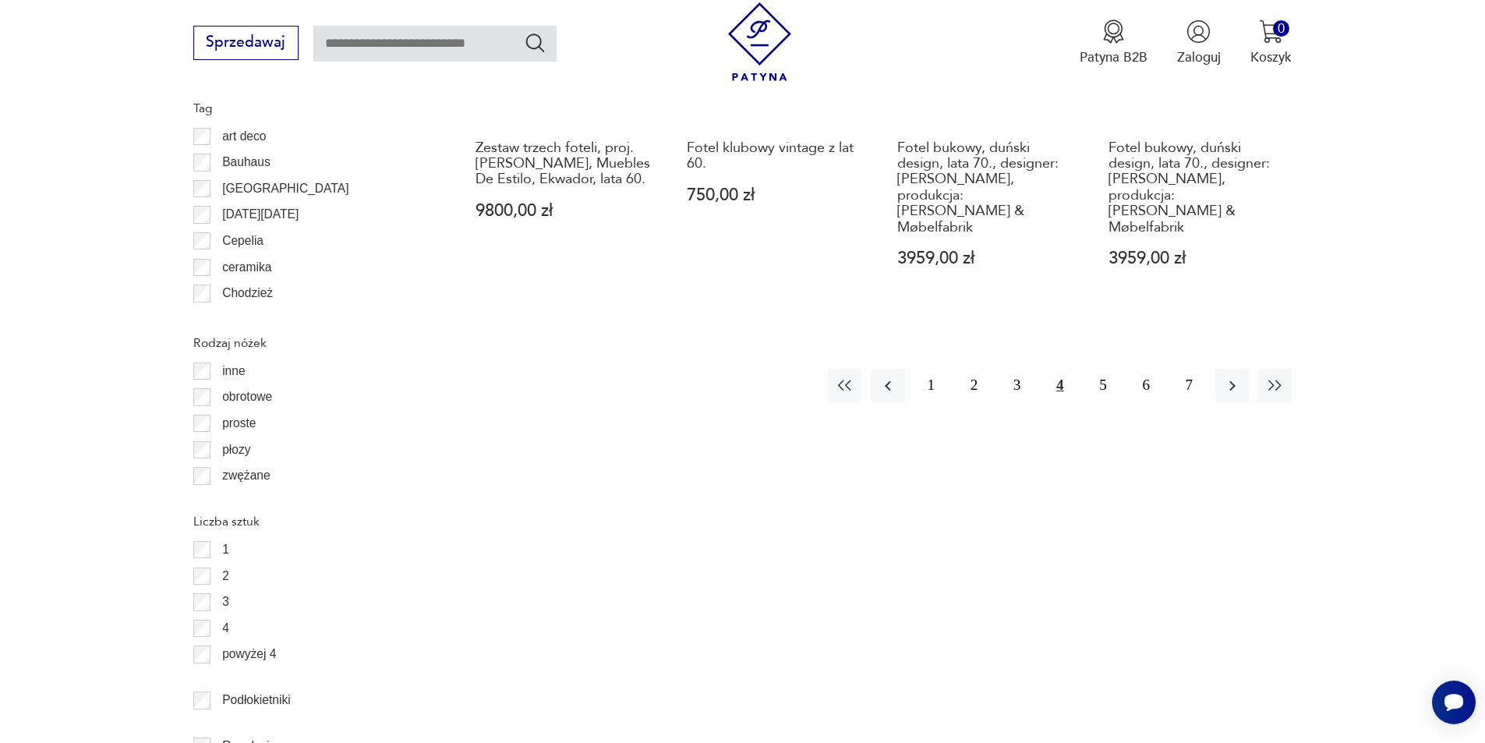
scroll to position [2104, 0]
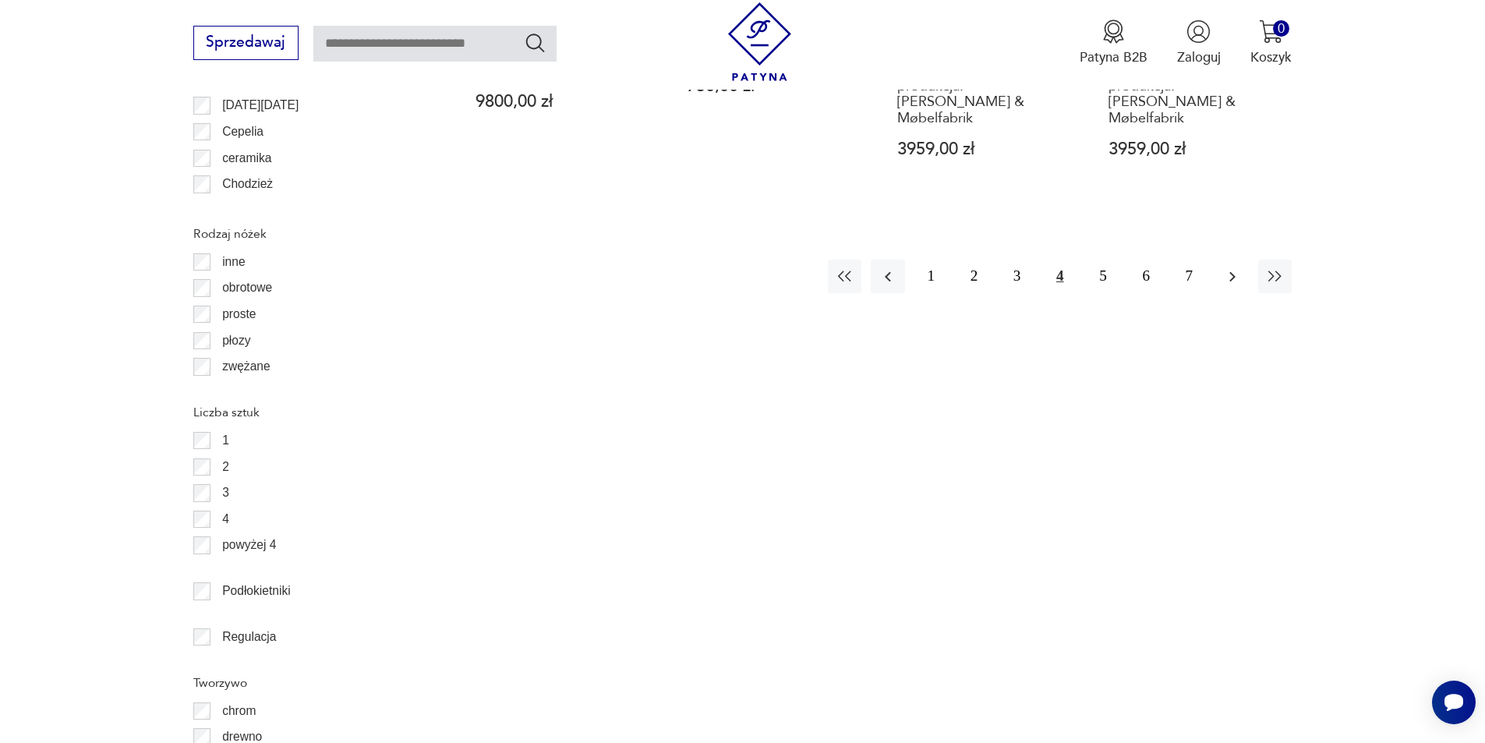
click at [1235, 260] on button "button" at bounding box center [1232, 277] width 34 height 34
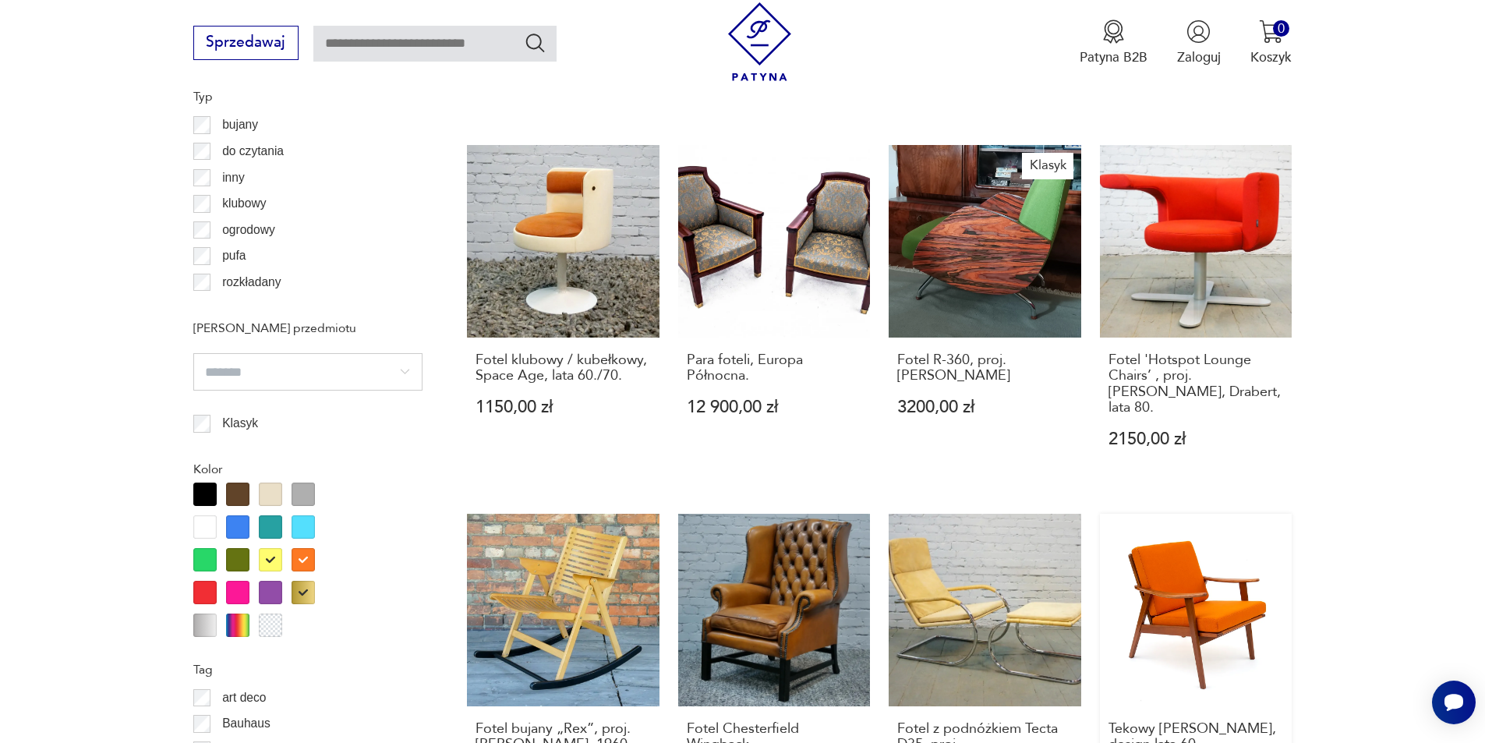
scroll to position [1637, 0]
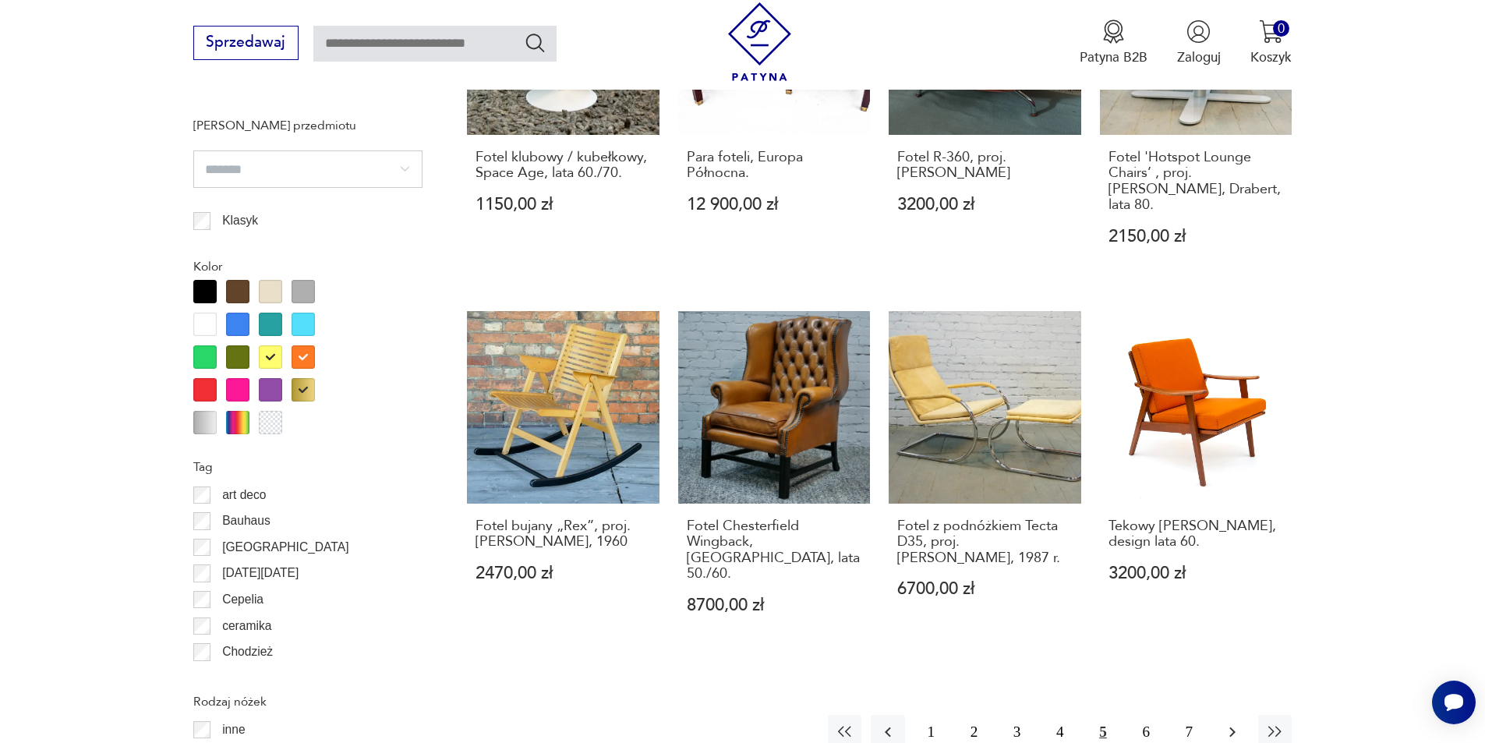
click at [1233, 722] on icon "button" at bounding box center [1232, 731] width 19 height 19
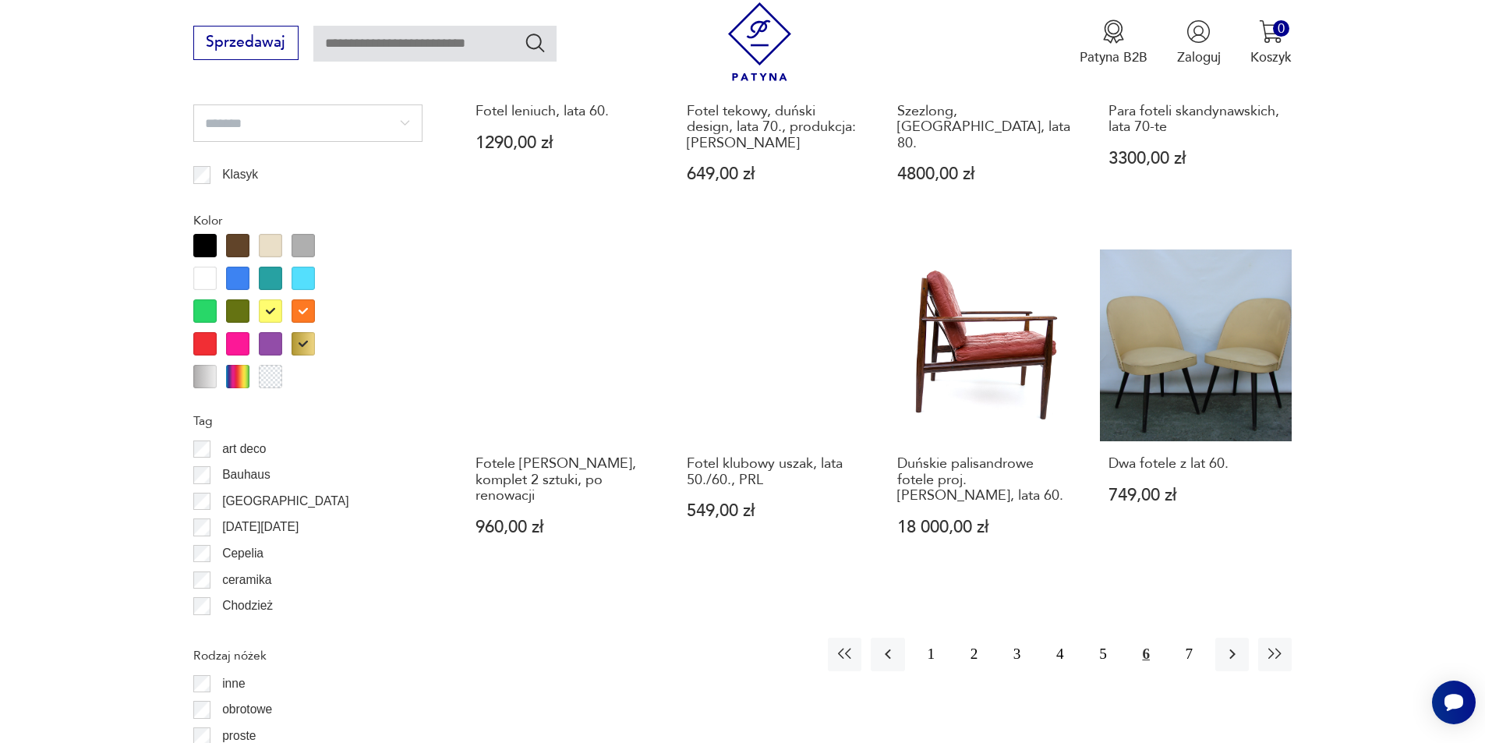
scroll to position [1870, 0]
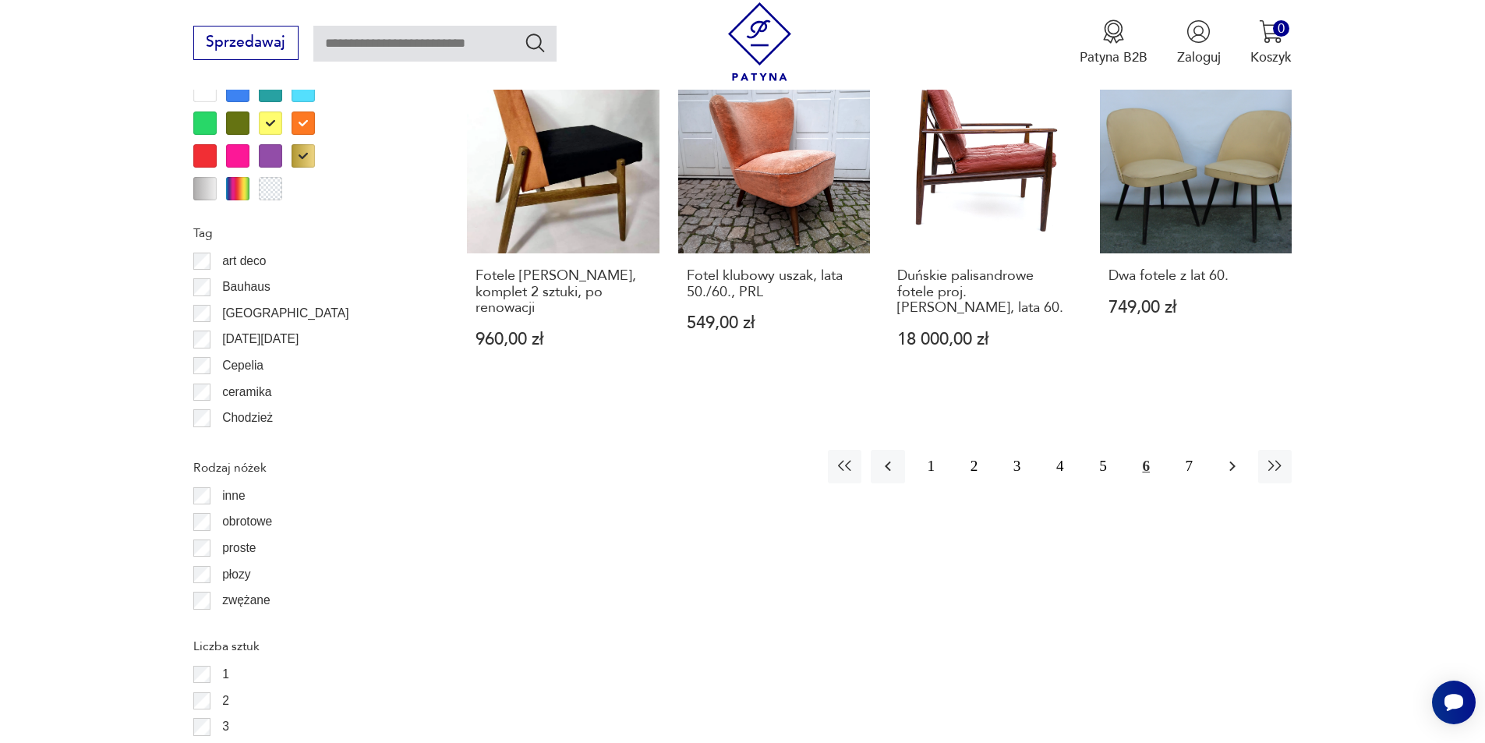
click at [1241, 457] on icon "button" at bounding box center [1232, 466] width 19 height 19
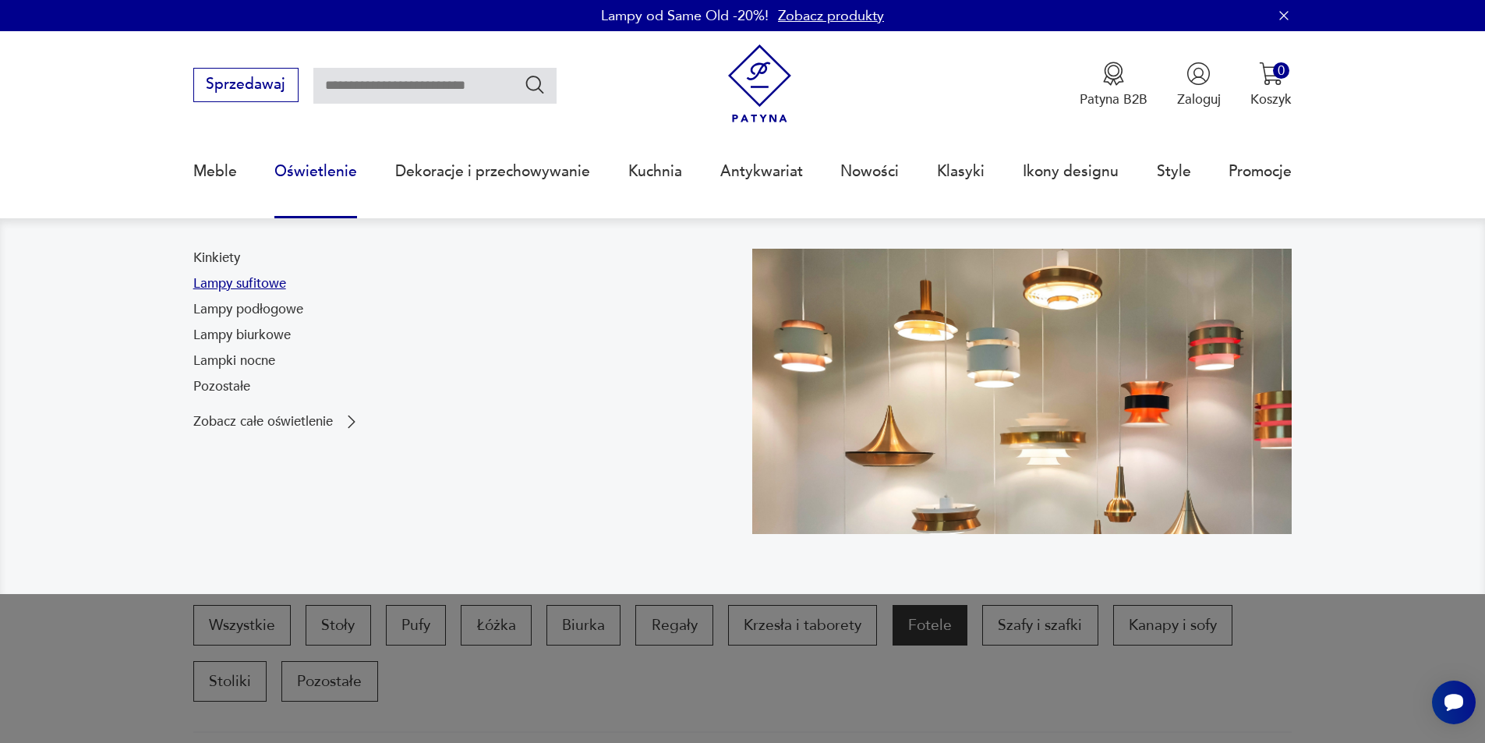
click at [269, 281] on link "Lampy sufitowe" at bounding box center [239, 283] width 93 height 19
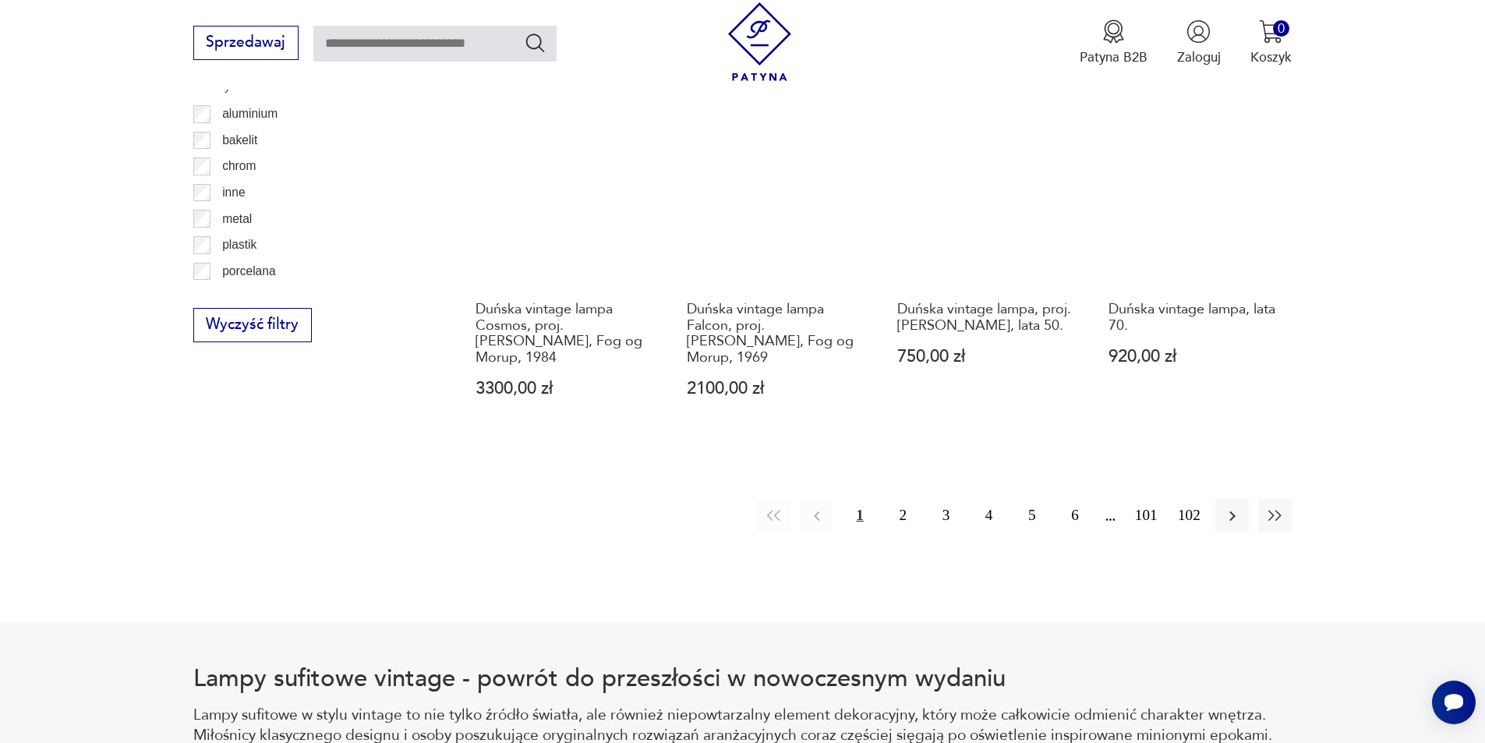
scroll to position [1766, 0]
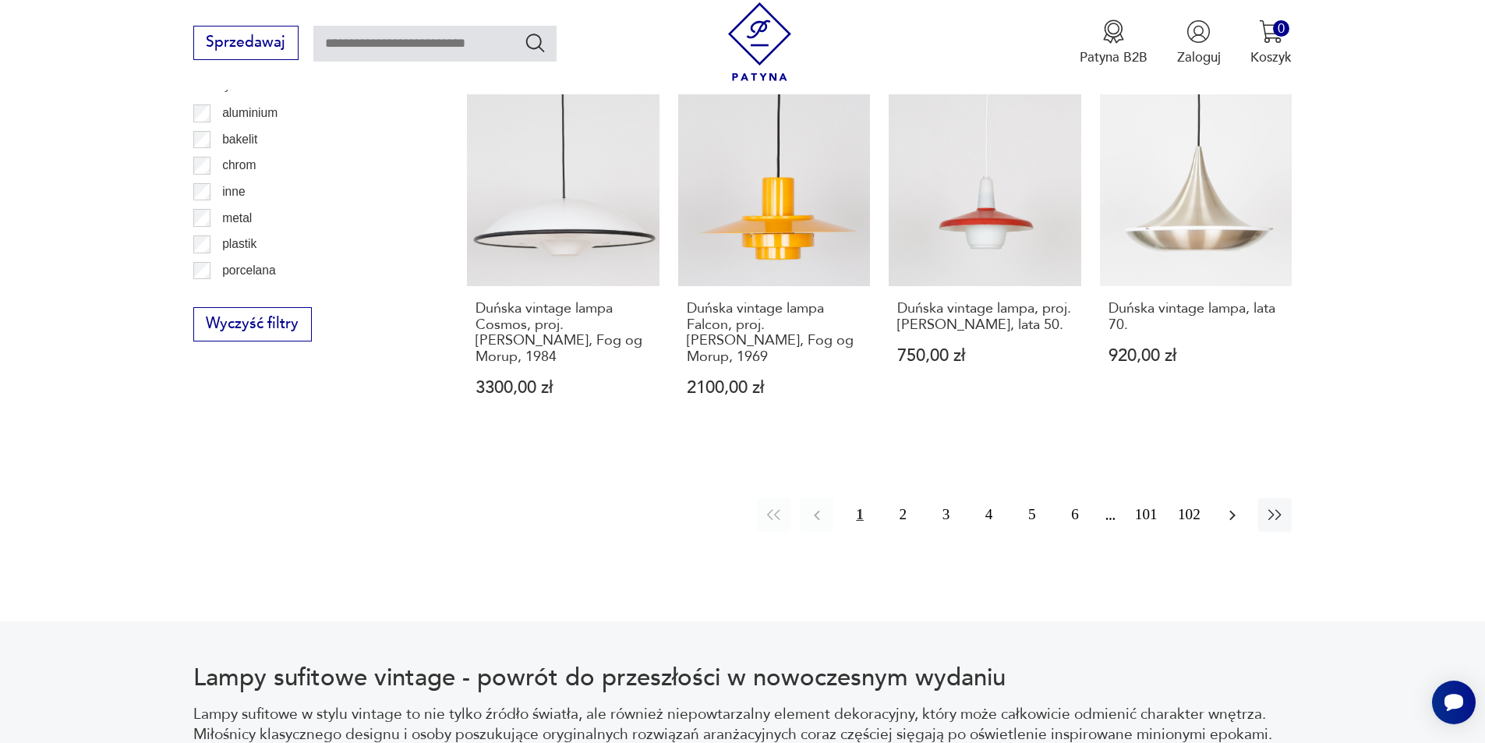
click at [1231, 510] on icon "button" at bounding box center [1232, 515] width 19 height 19
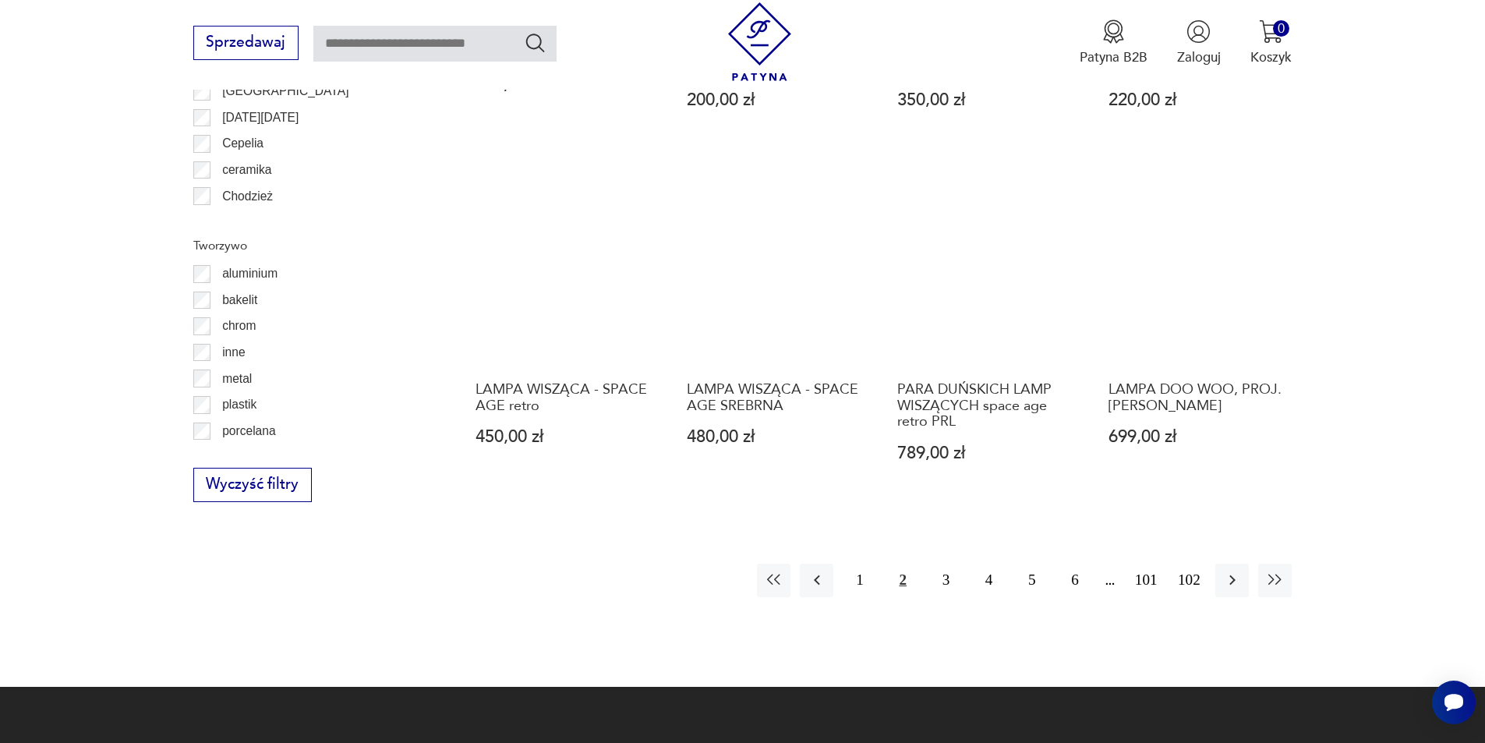
scroll to position [1788, 0]
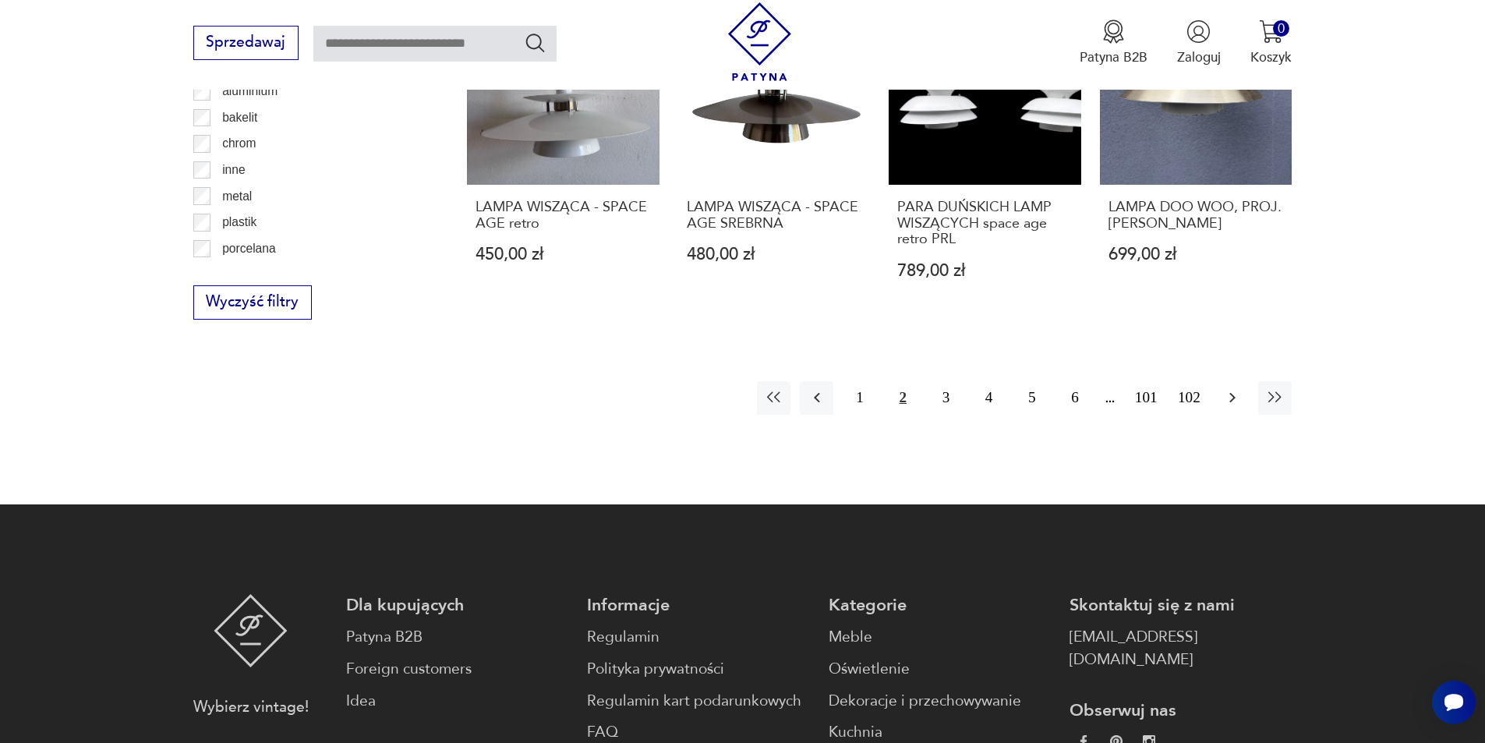
click at [1227, 393] on icon "button" at bounding box center [1232, 397] width 19 height 19
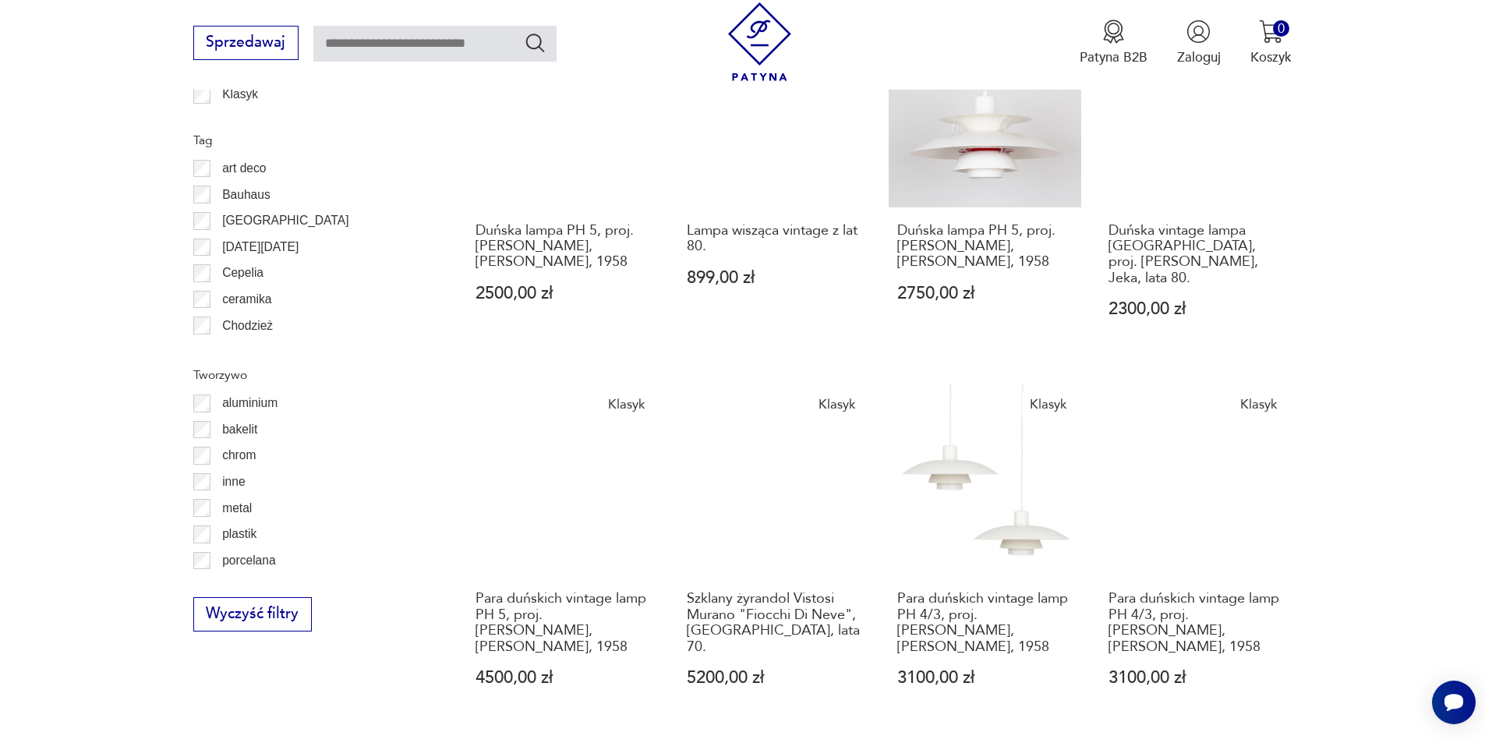
scroll to position [1632, 0]
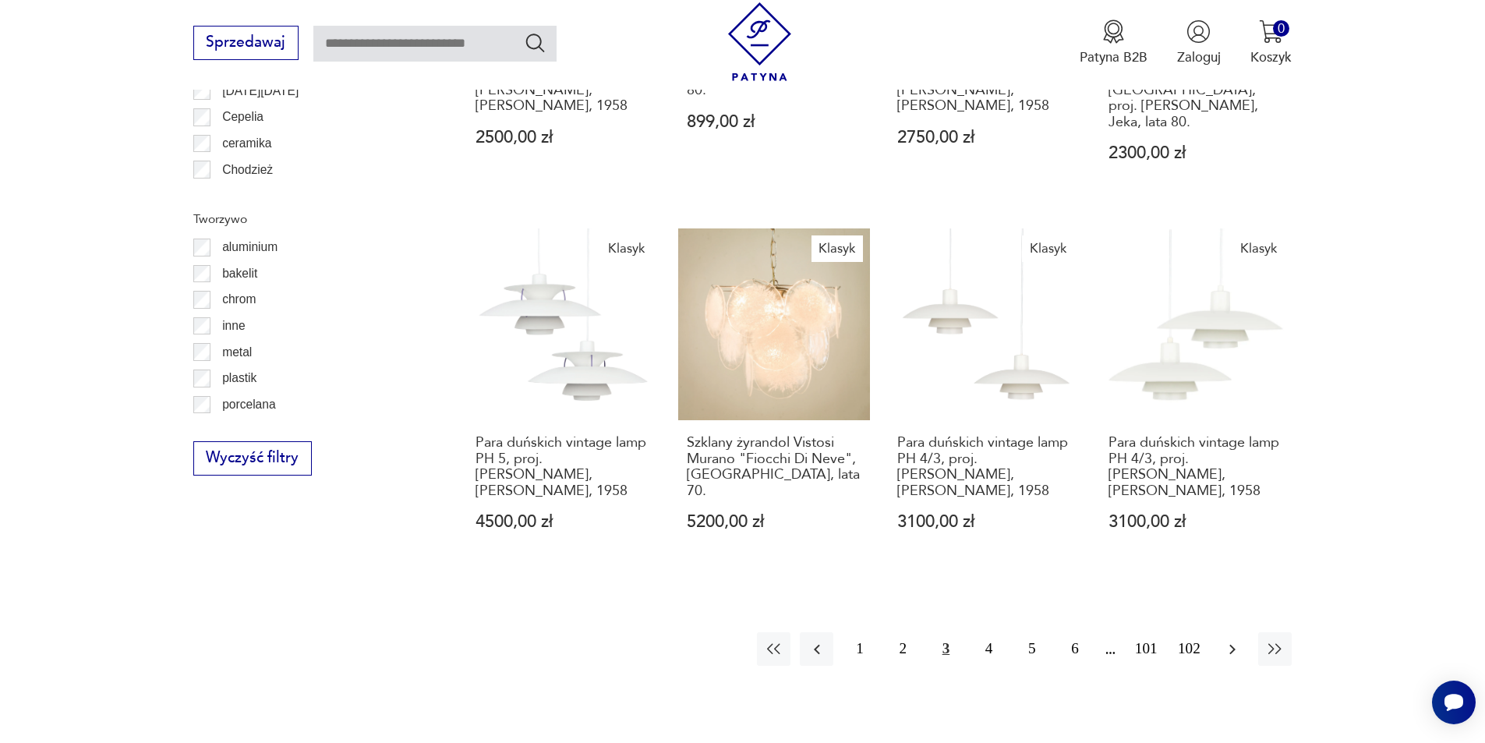
click at [1231, 644] on icon "button" at bounding box center [1232, 649] width 6 height 10
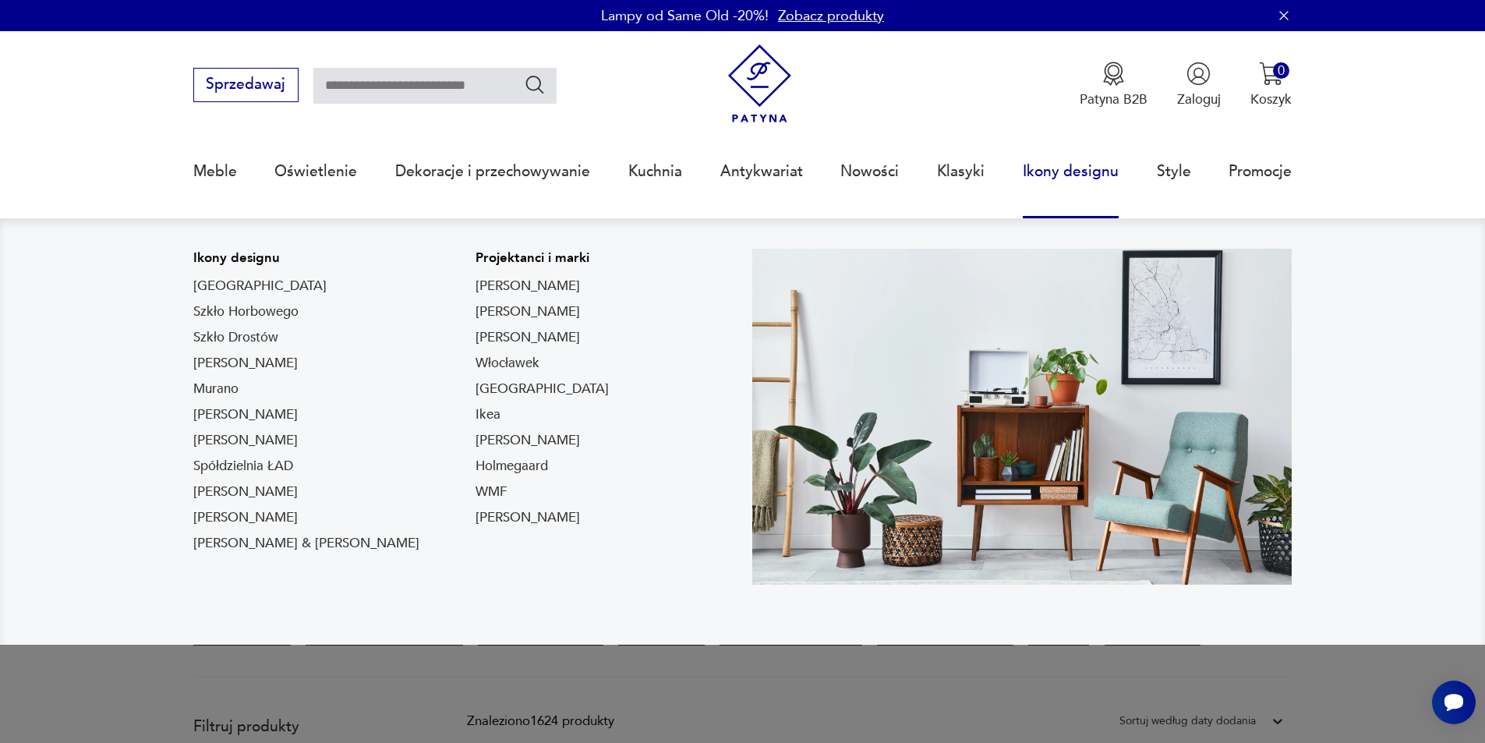
click at [1082, 168] on link "Ikony designu" at bounding box center [1070, 172] width 96 height 72
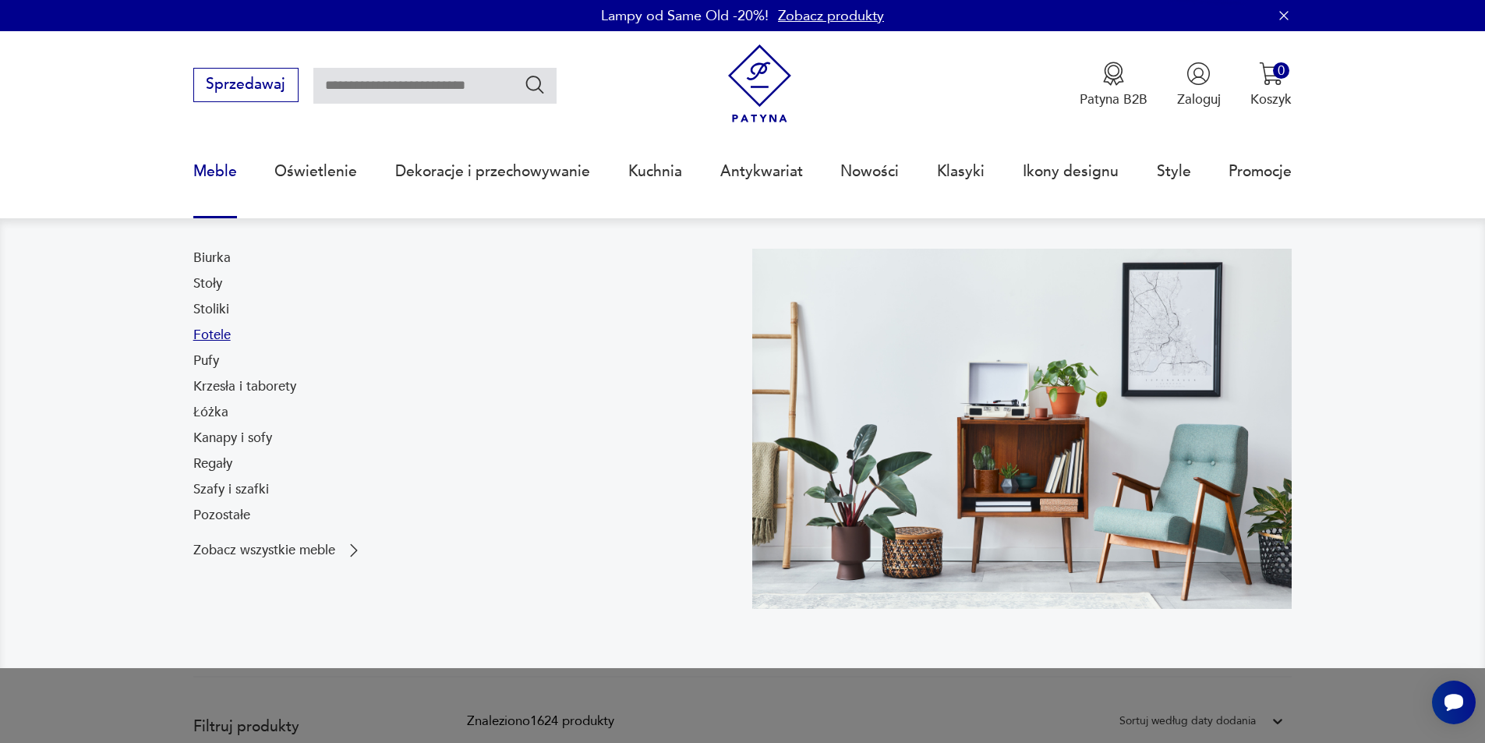
click at [204, 342] on link "Fotele" at bounding box center [211, 335] width 37 height 19
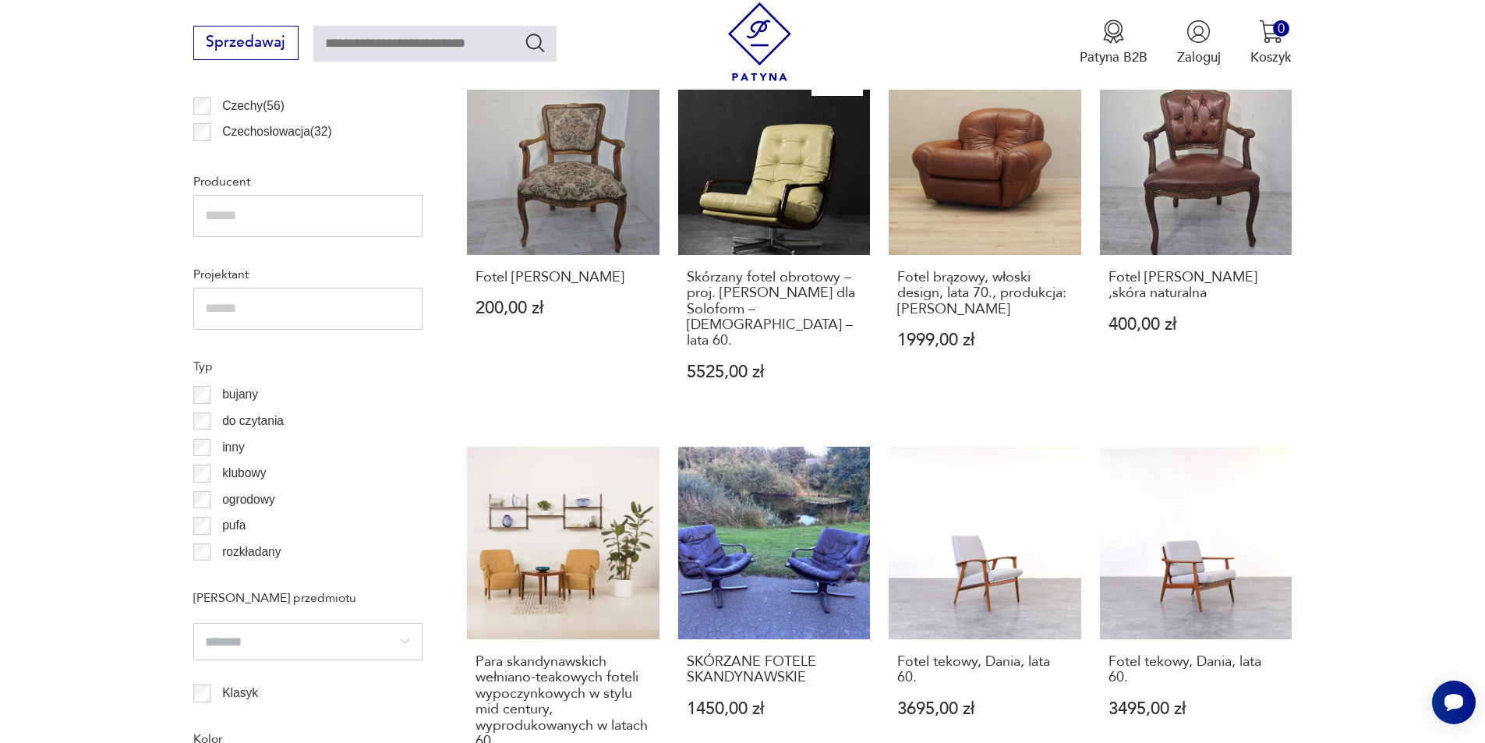
scroll to position [1242, 0]
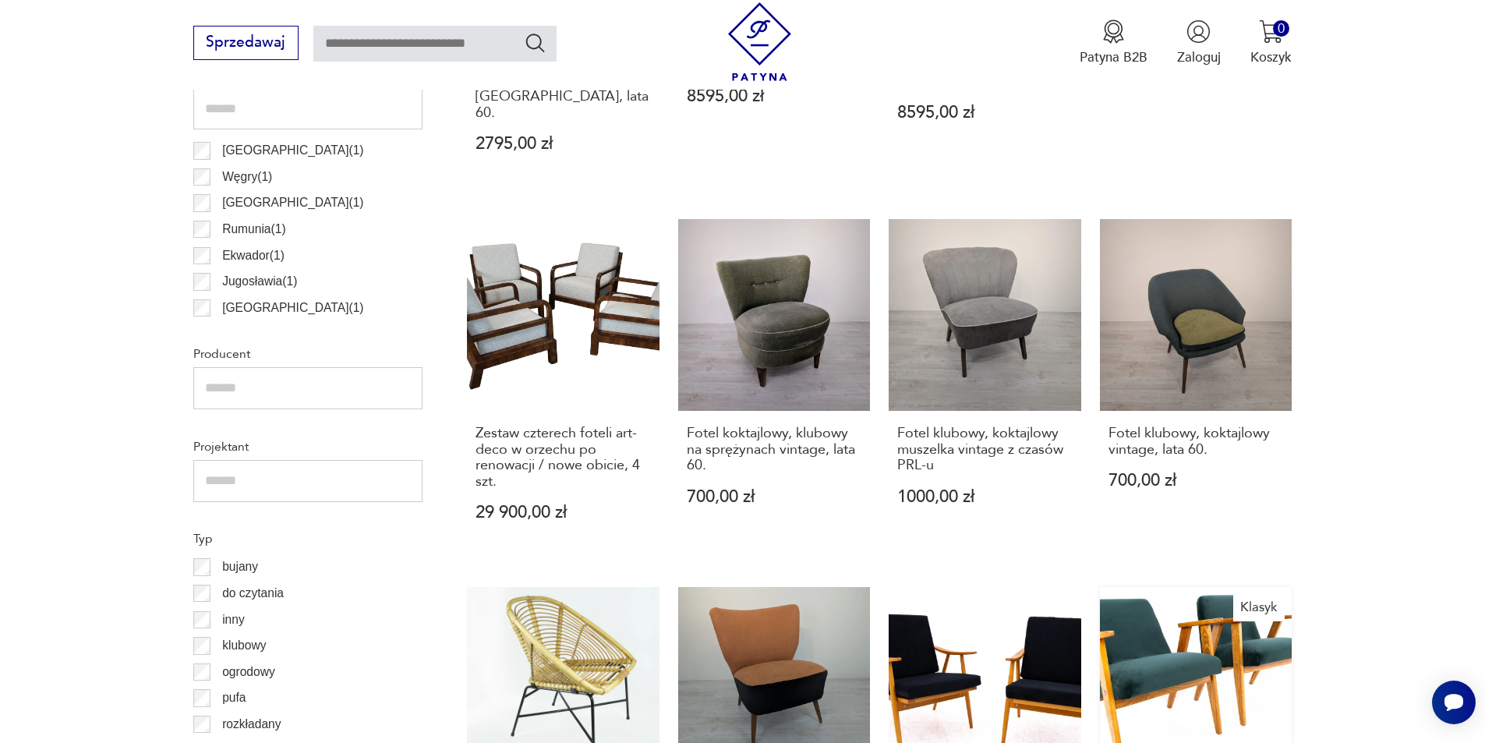
scroll to position [1143, 0]
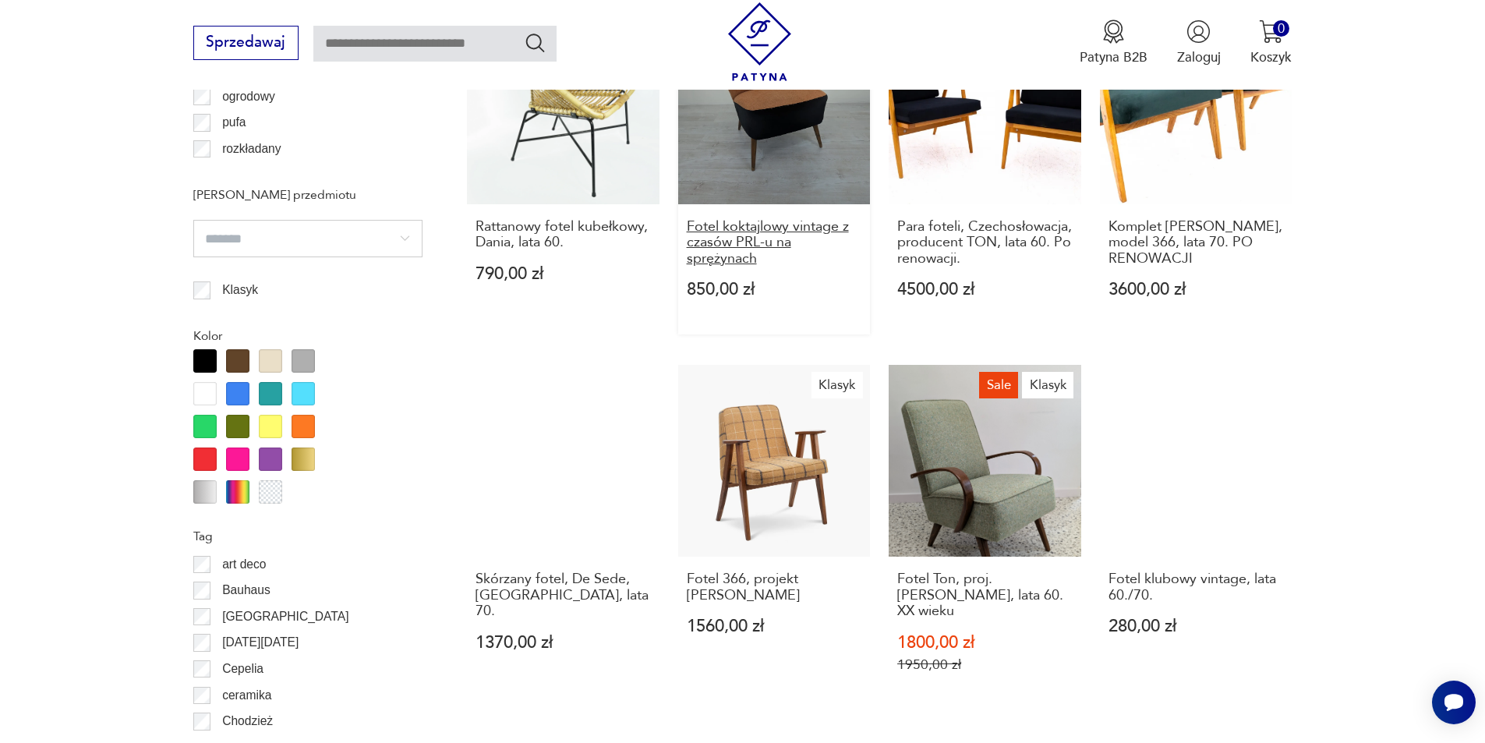
scroll to position [1610, 0]
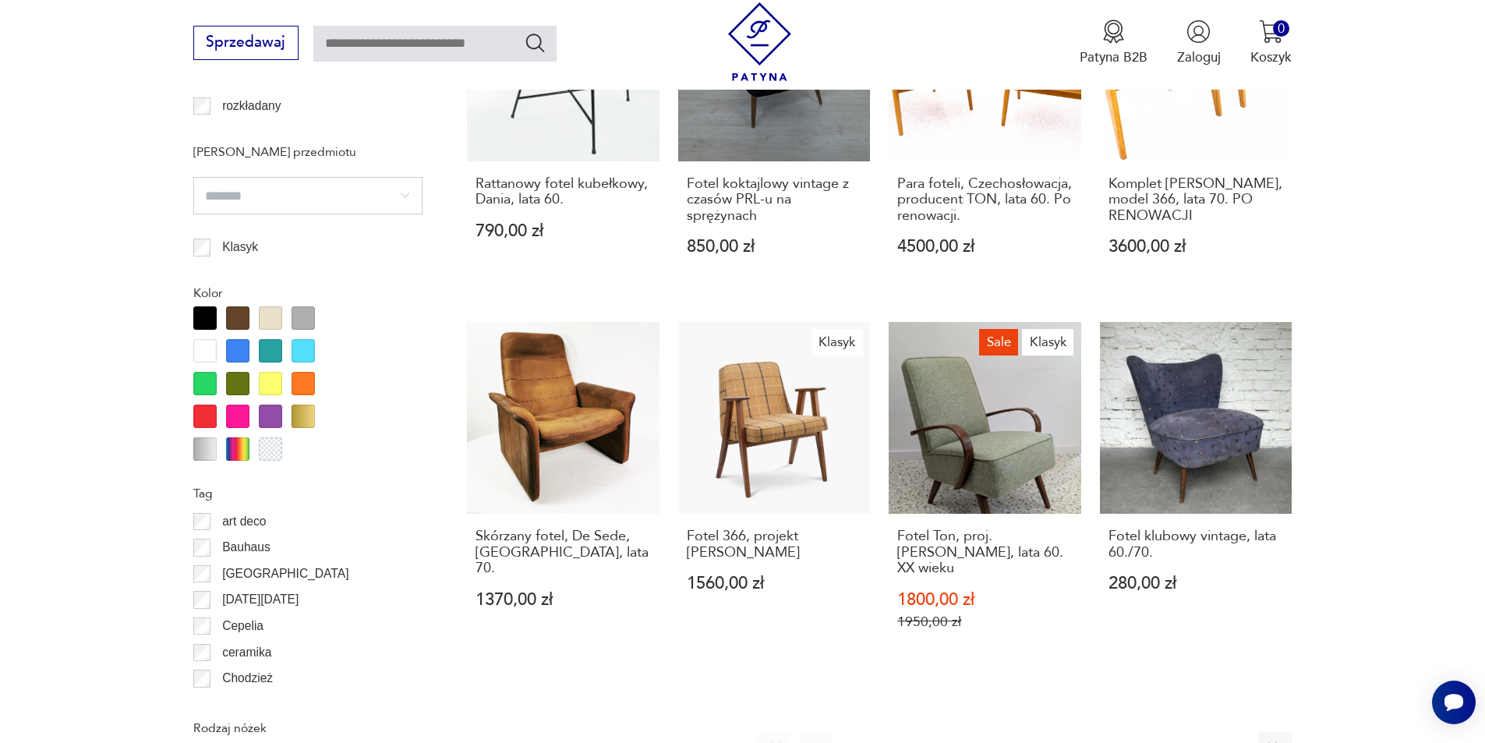
click at [1234, 742] on icon "button" at bounding box center [1232, 748] width 6 height 10
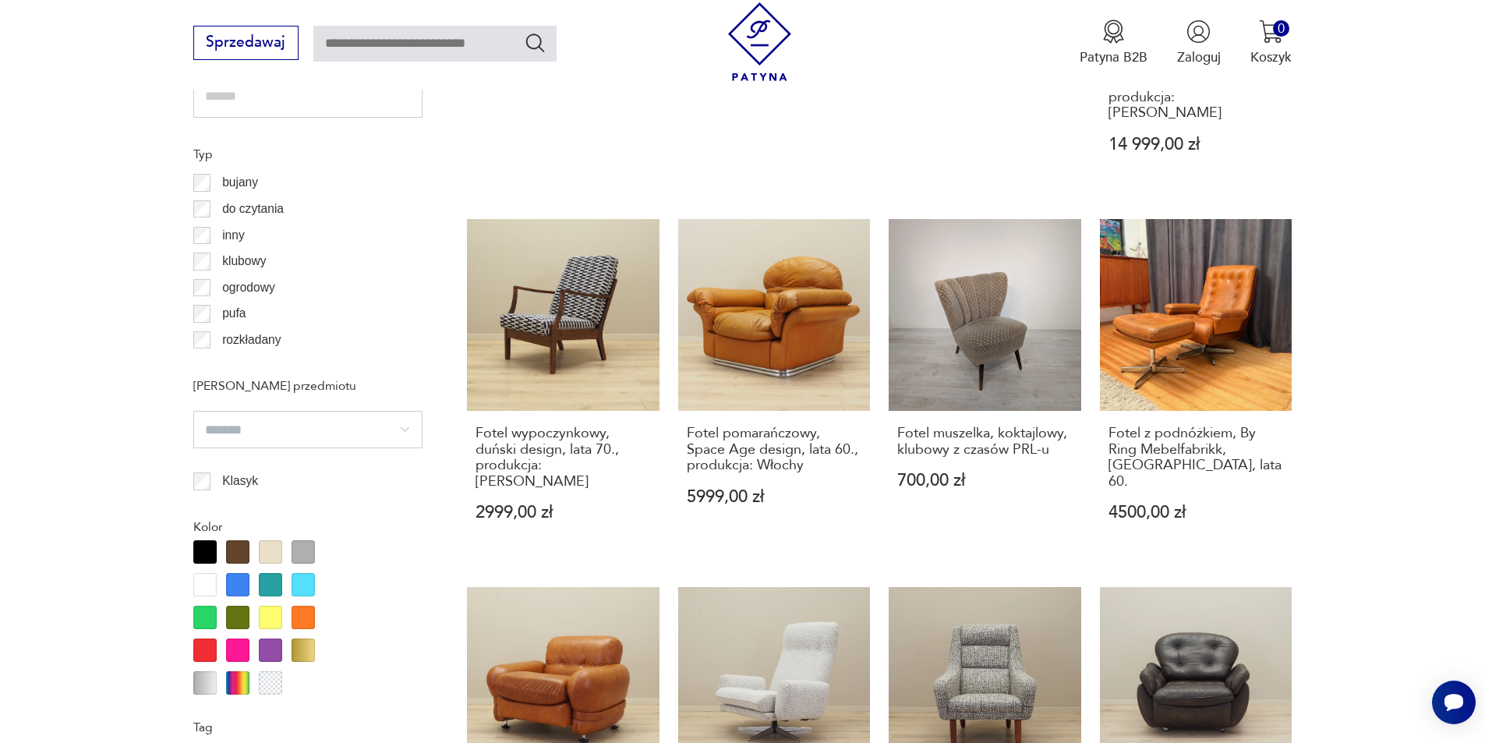
scroll to position [1688, 0]
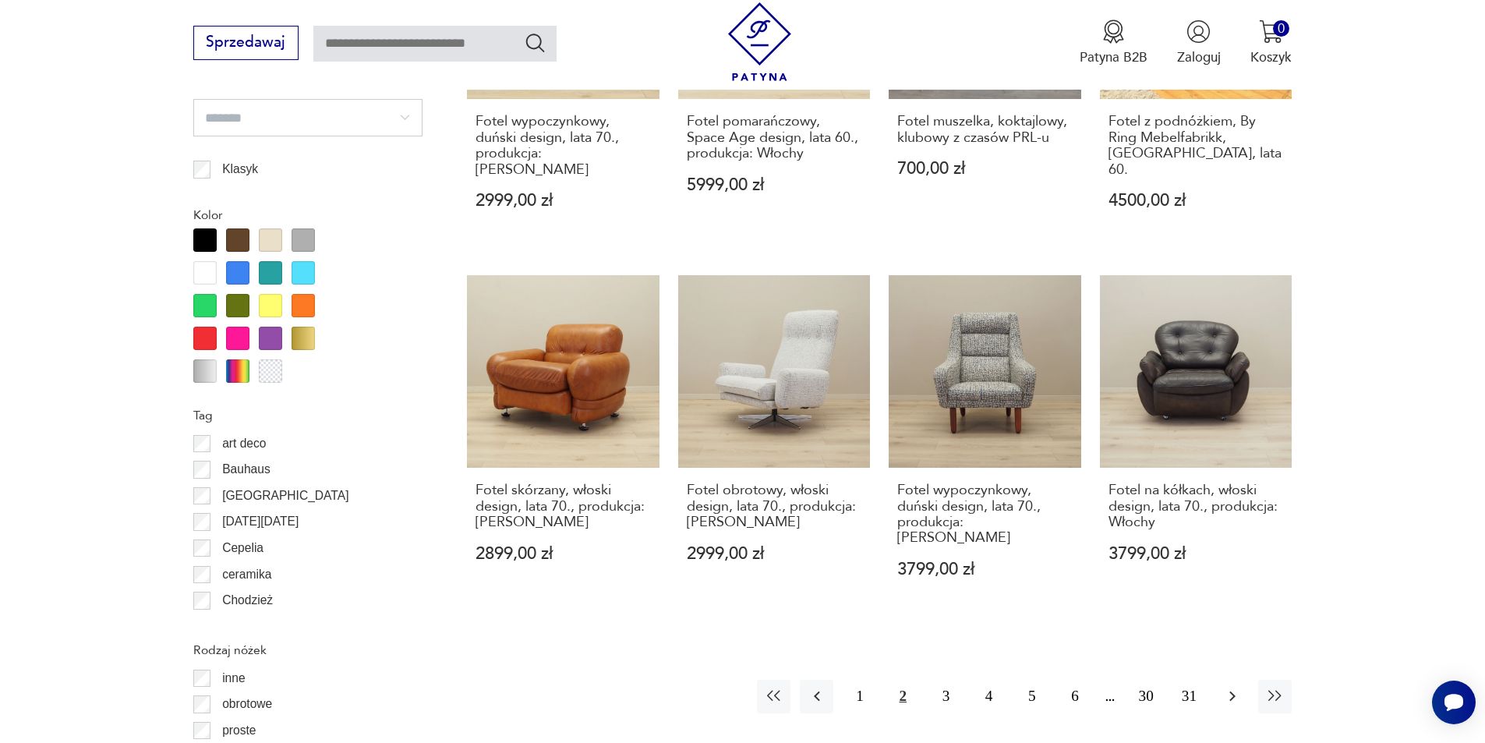
click at [1232, 687] on icon "button" at bounding box center [1232, 696] width 19 height 19
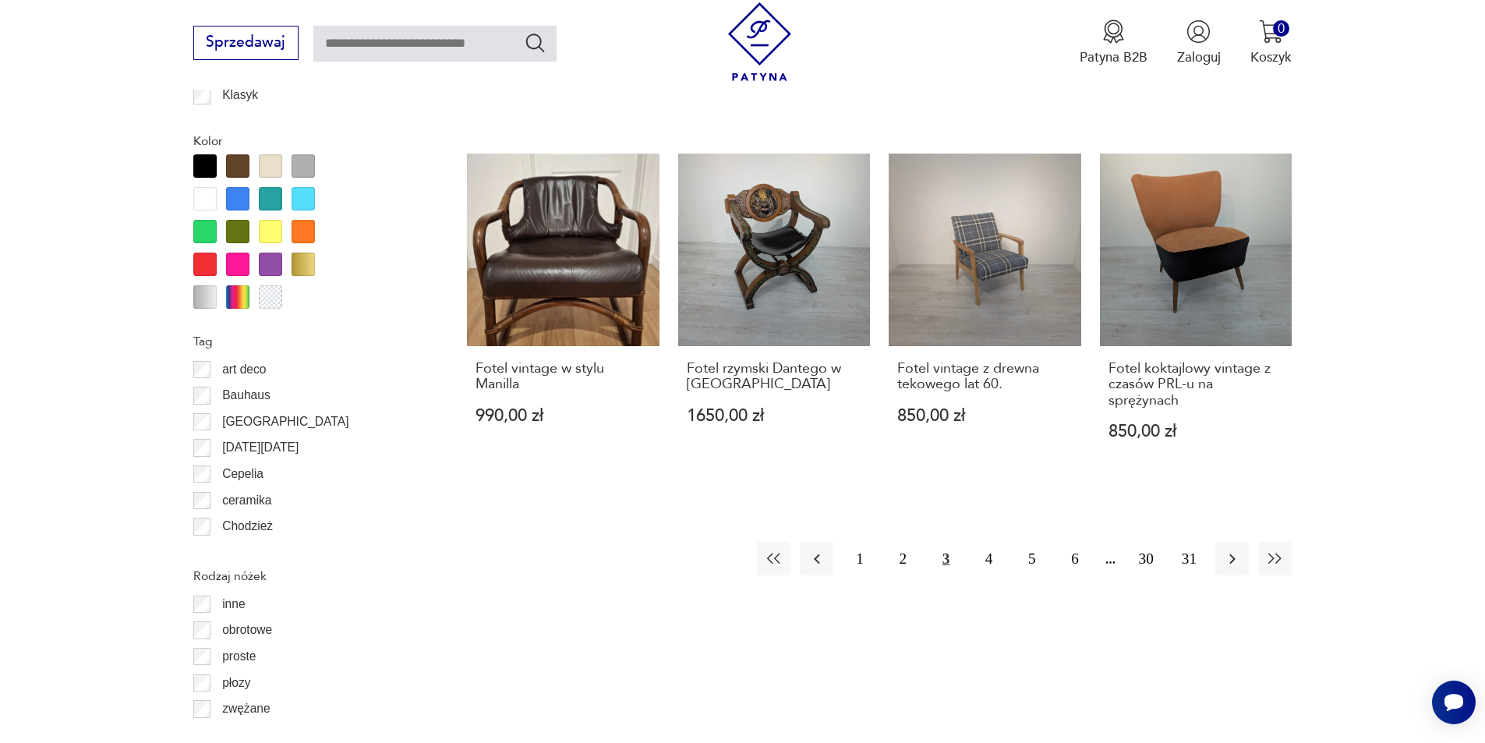
scroll to position [1766, 0]
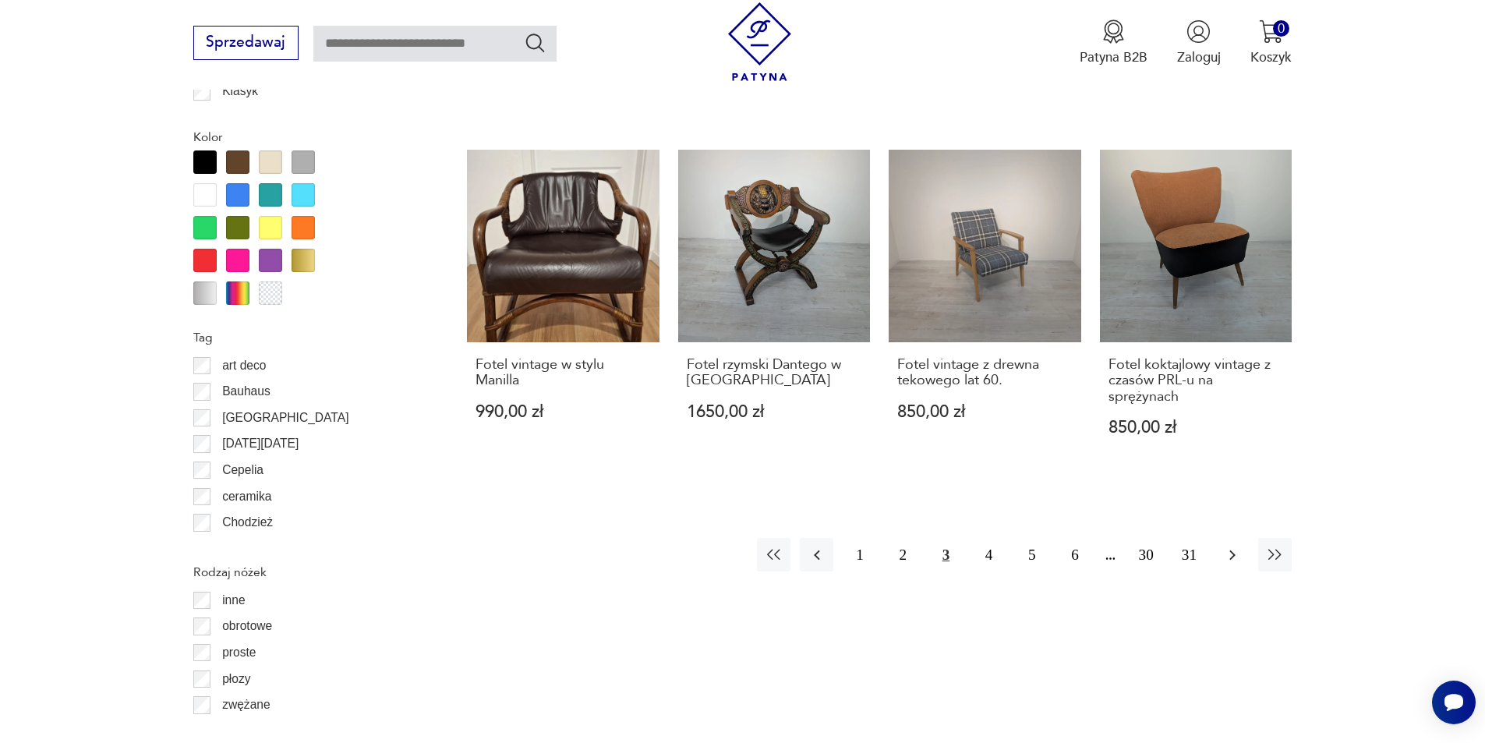
click at [1238, 546] on icon "button" at bounding box center [1232, 555] width 19 height 19
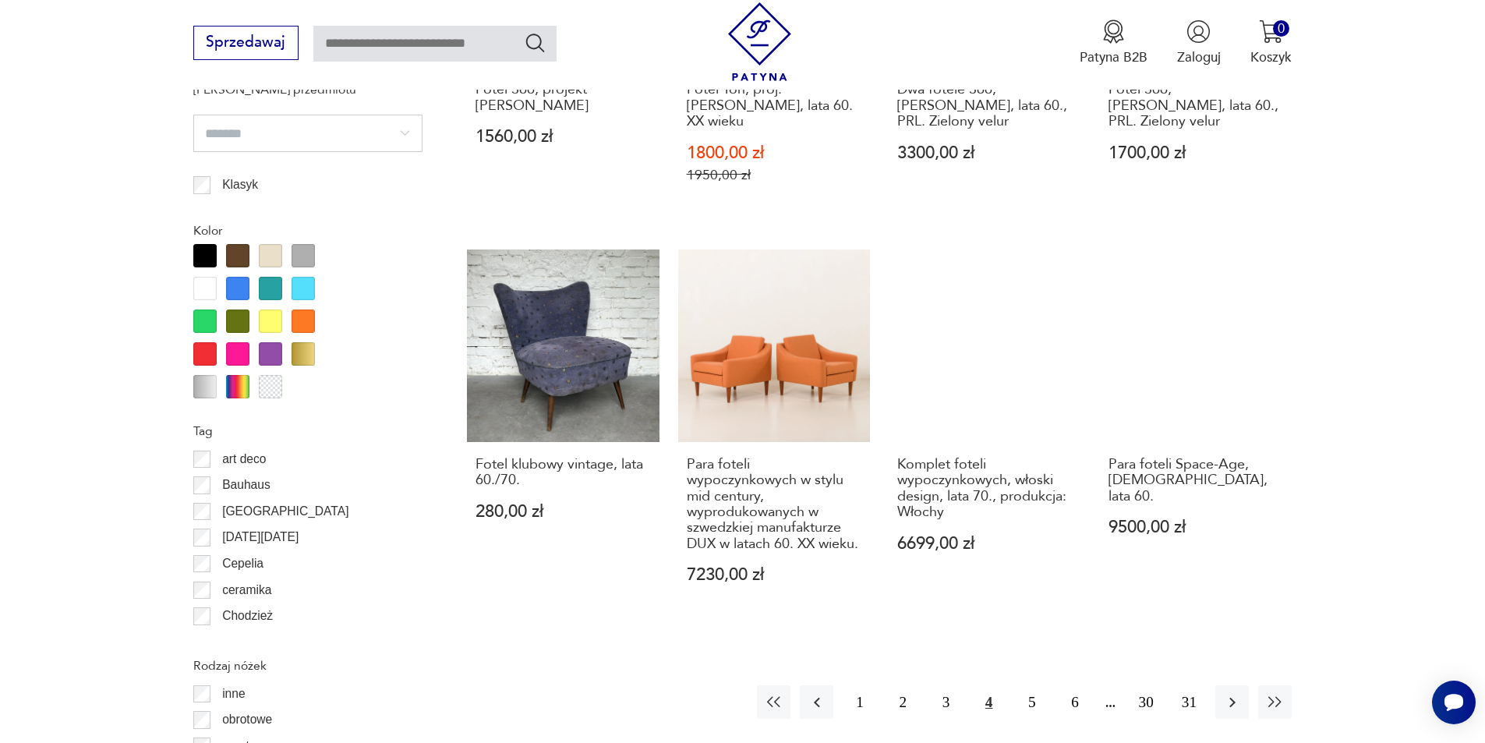
scroll to position [1688, 0]
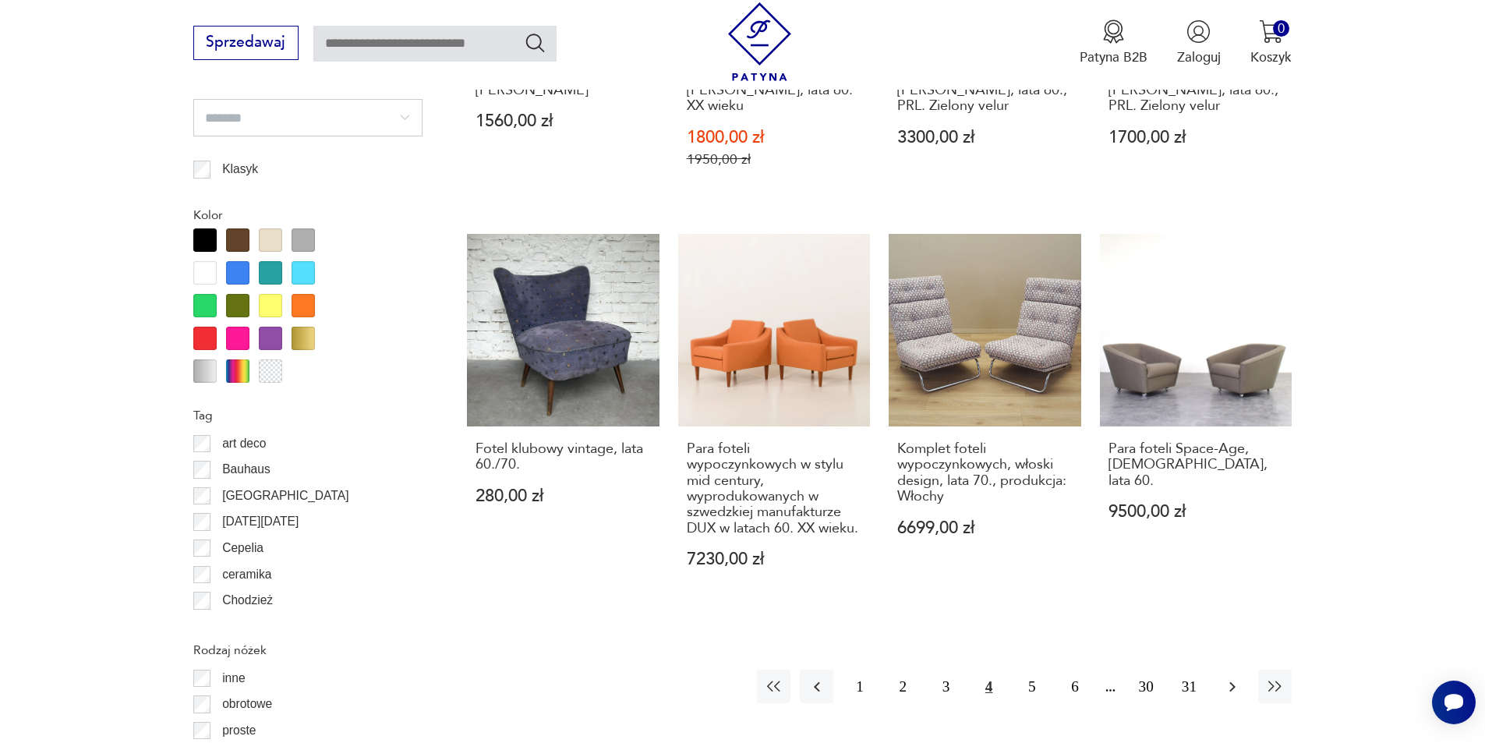
click at [1237, 677] on icon "button" at bounding box center [1232, 686] width 19 height 19
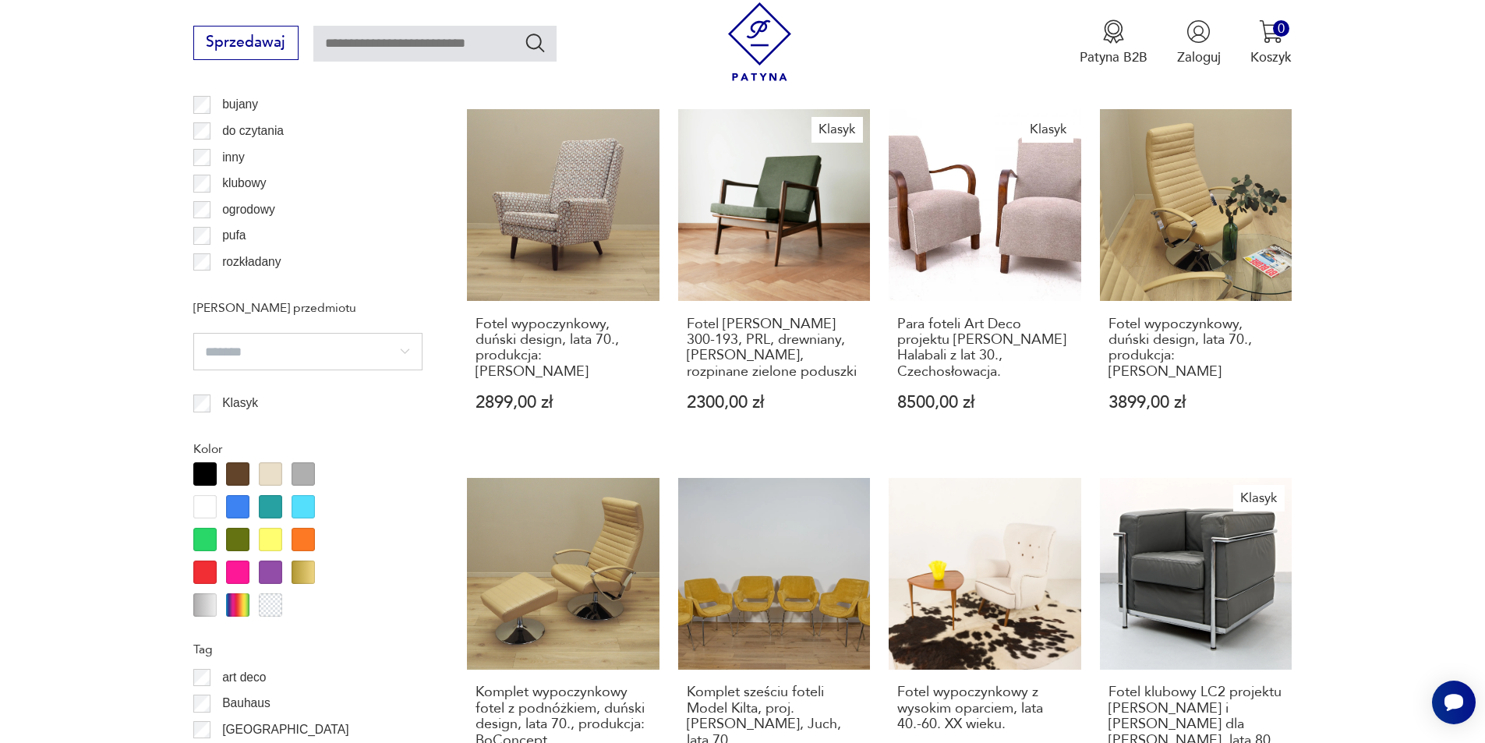
scroll to position [1844, 0]
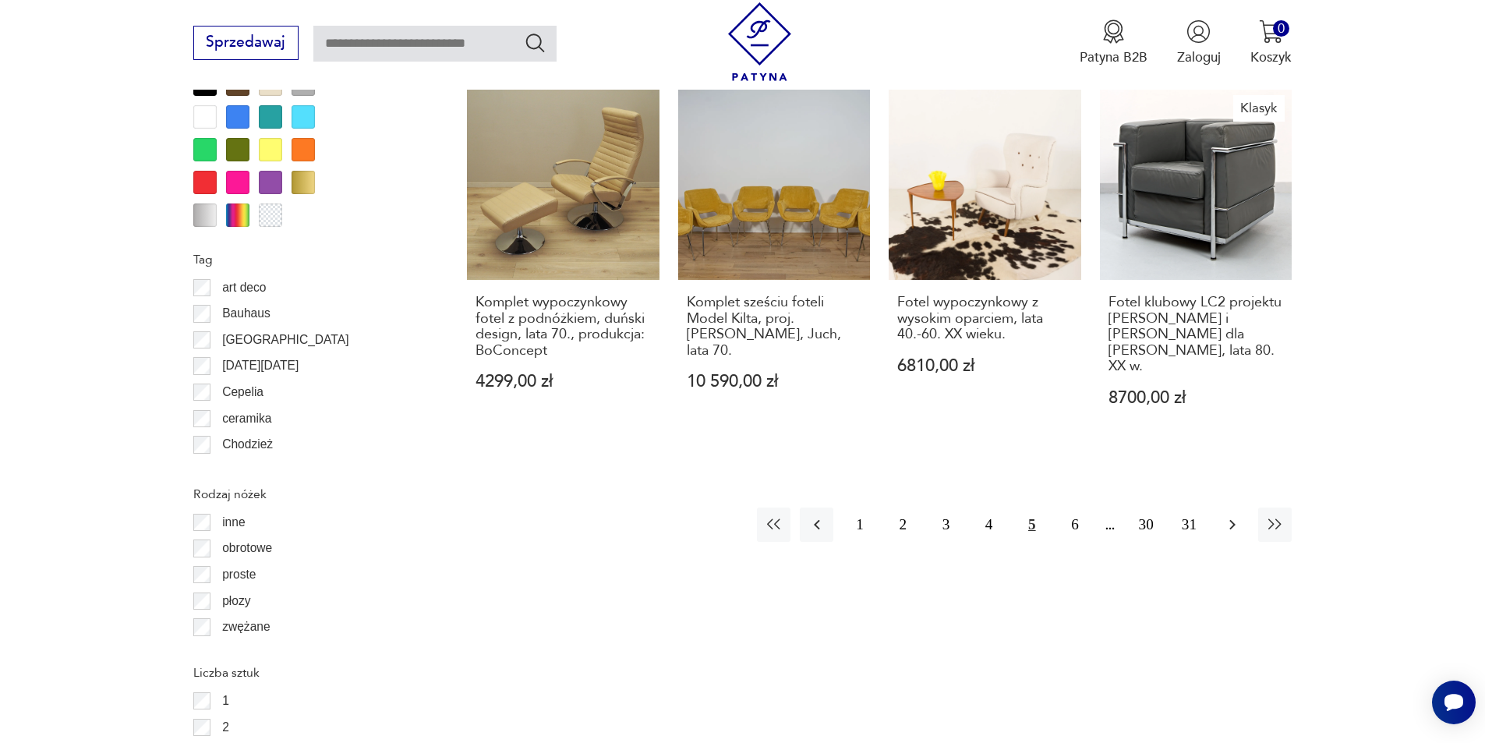
click at [1234, 515] on icon "button" at bounding box center [1232, 524] width 19 height 19
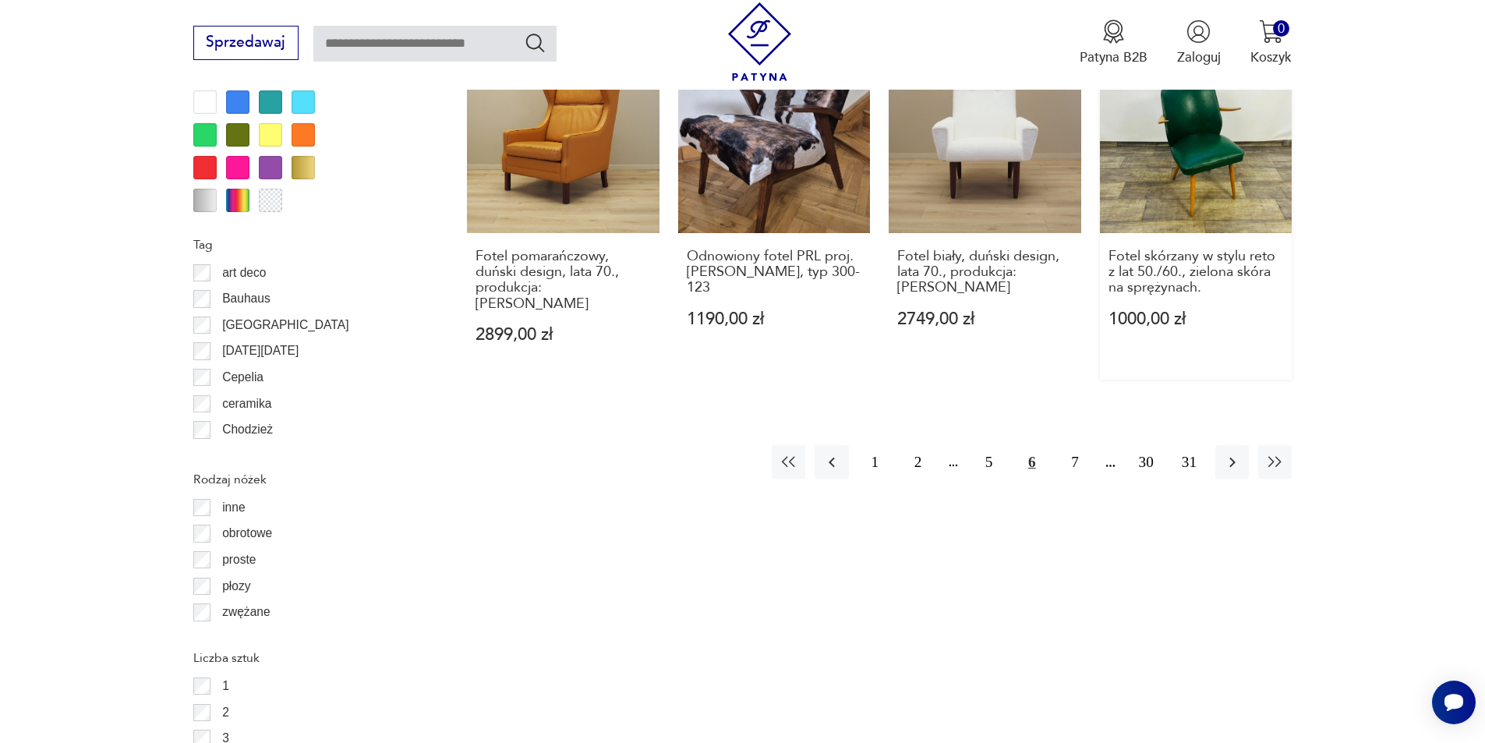
scroll to position [1922, 0]
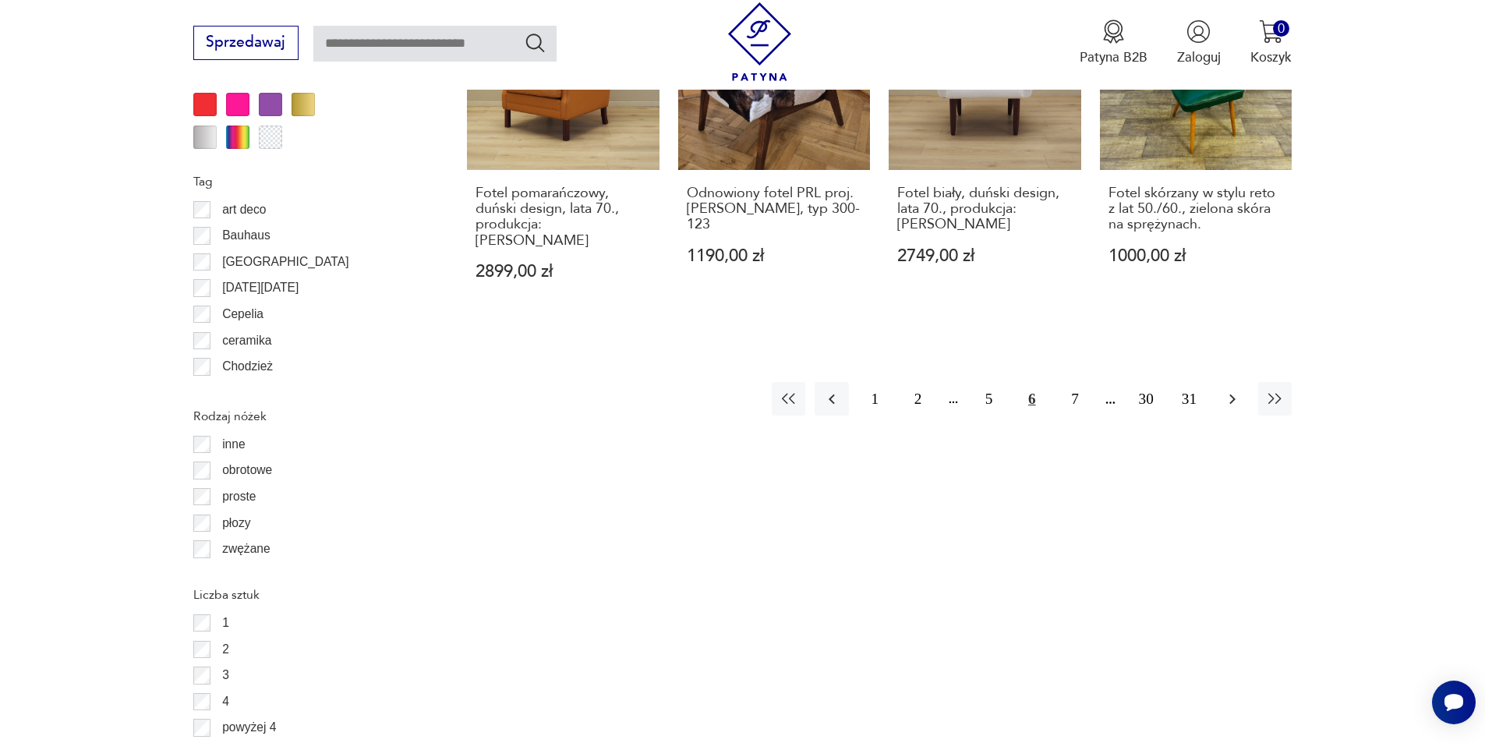
click at [1241, 390] on icon "button" at bounding box center [1232, 399] width 19 height 19
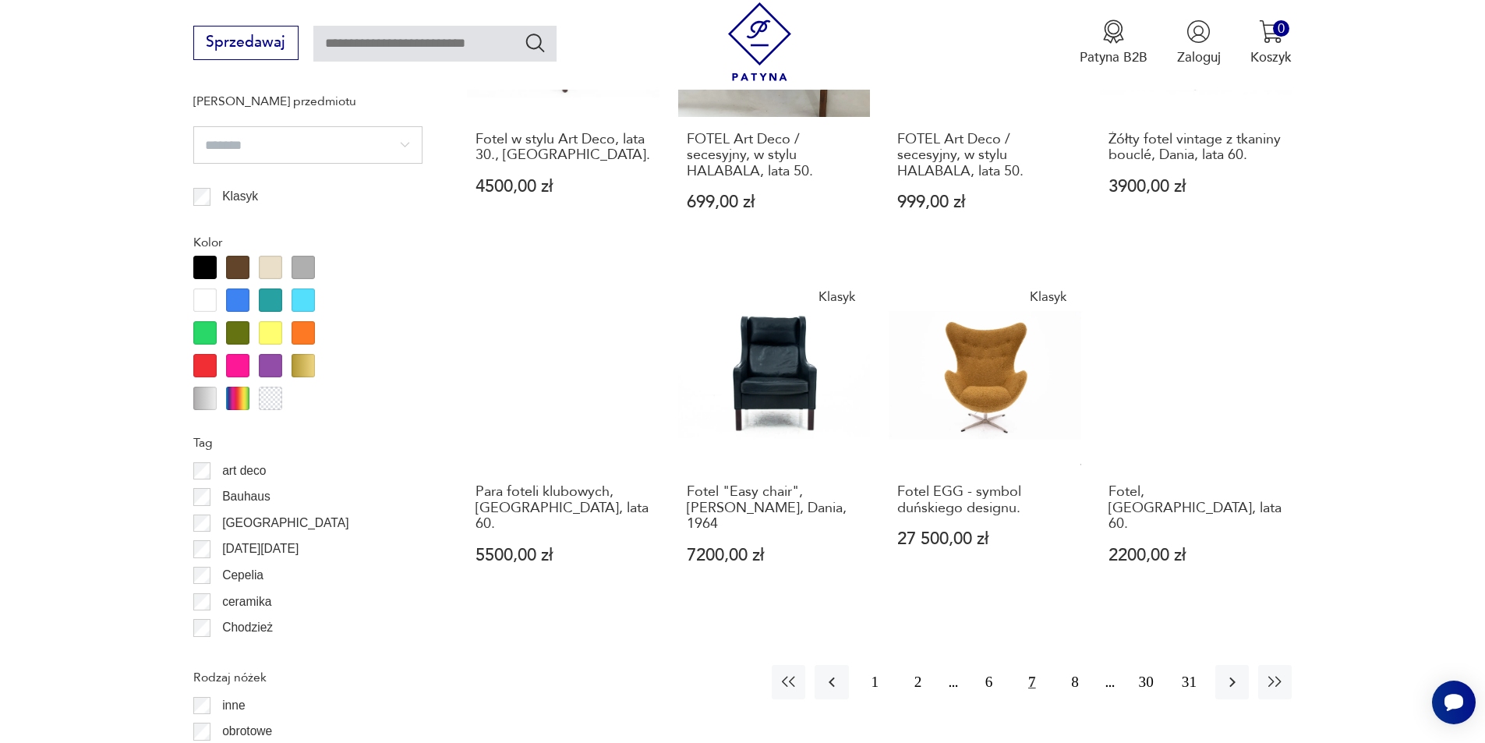
scroll to position [1688, 0]
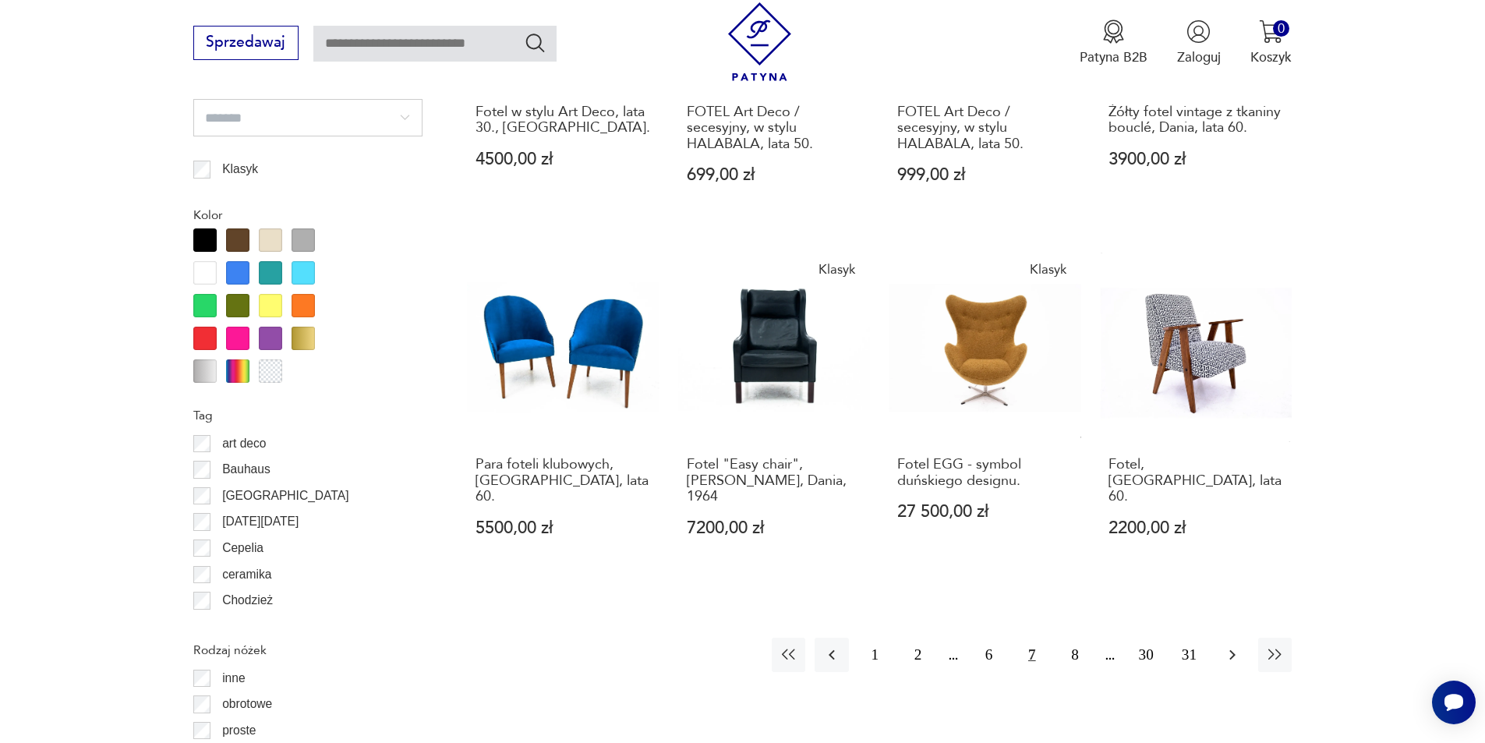
click at [1241, 637] on button "button" at bounding box center [1232, 654] width 34 height 34
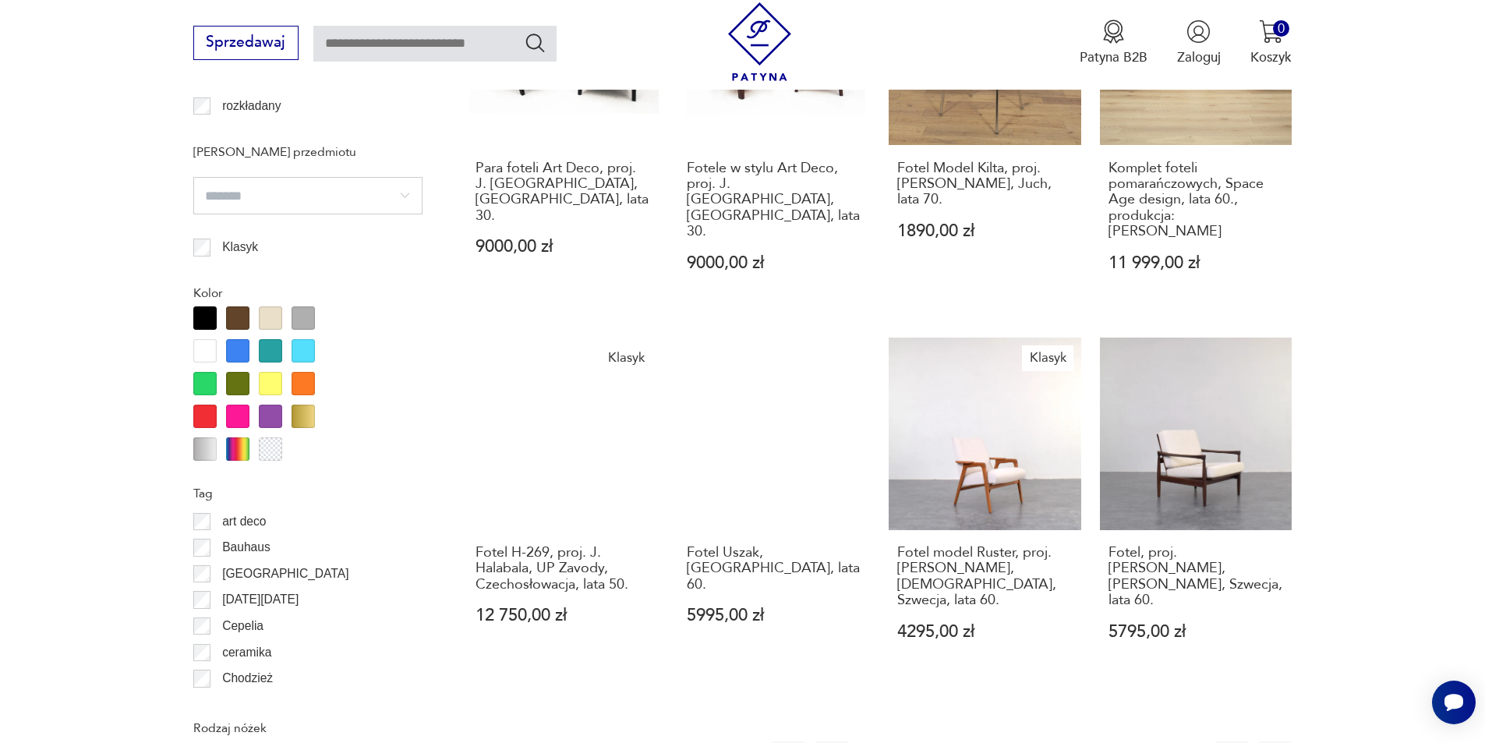
scroll to position [1766, 0]
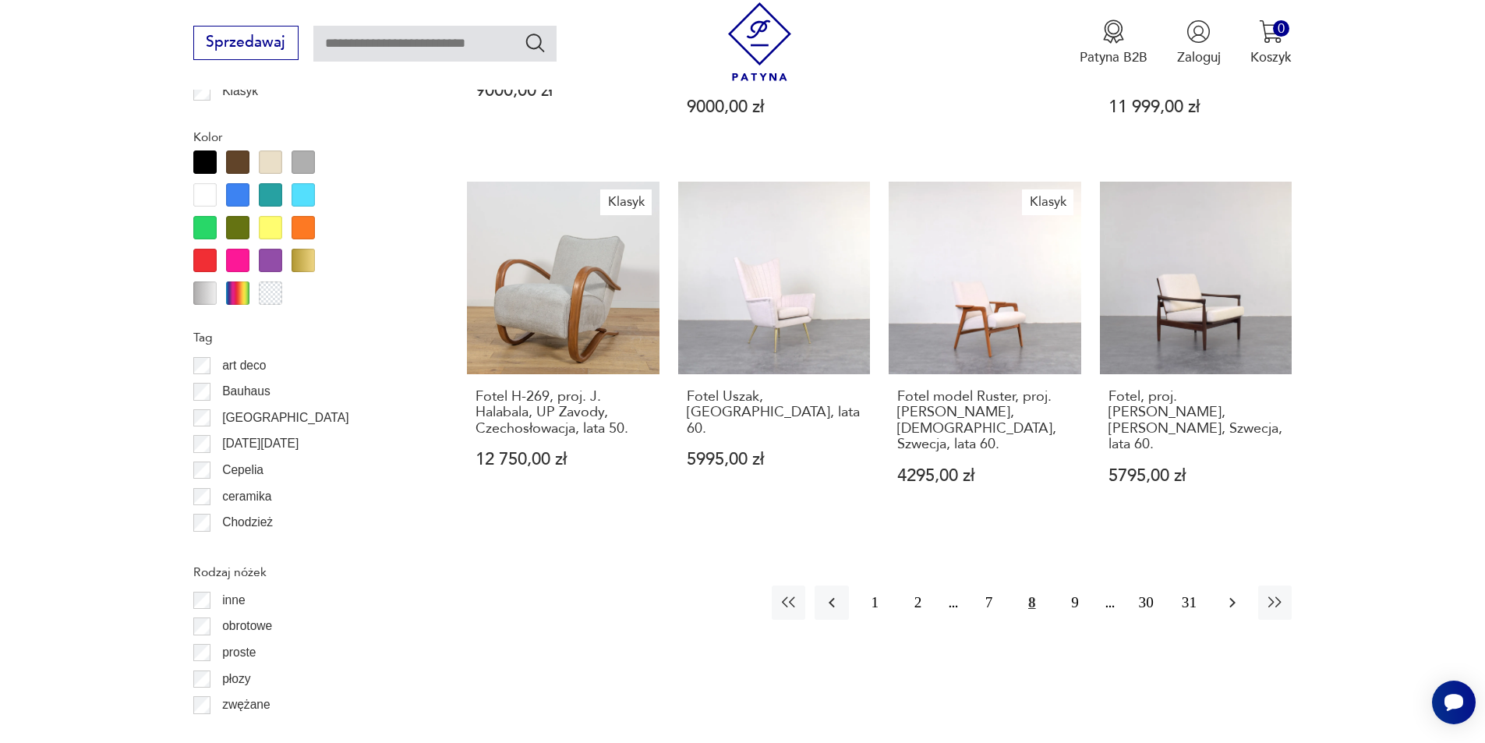
click at [1234, 593] on icon "button" at bounding box center [1232, 602] width 19 height 19
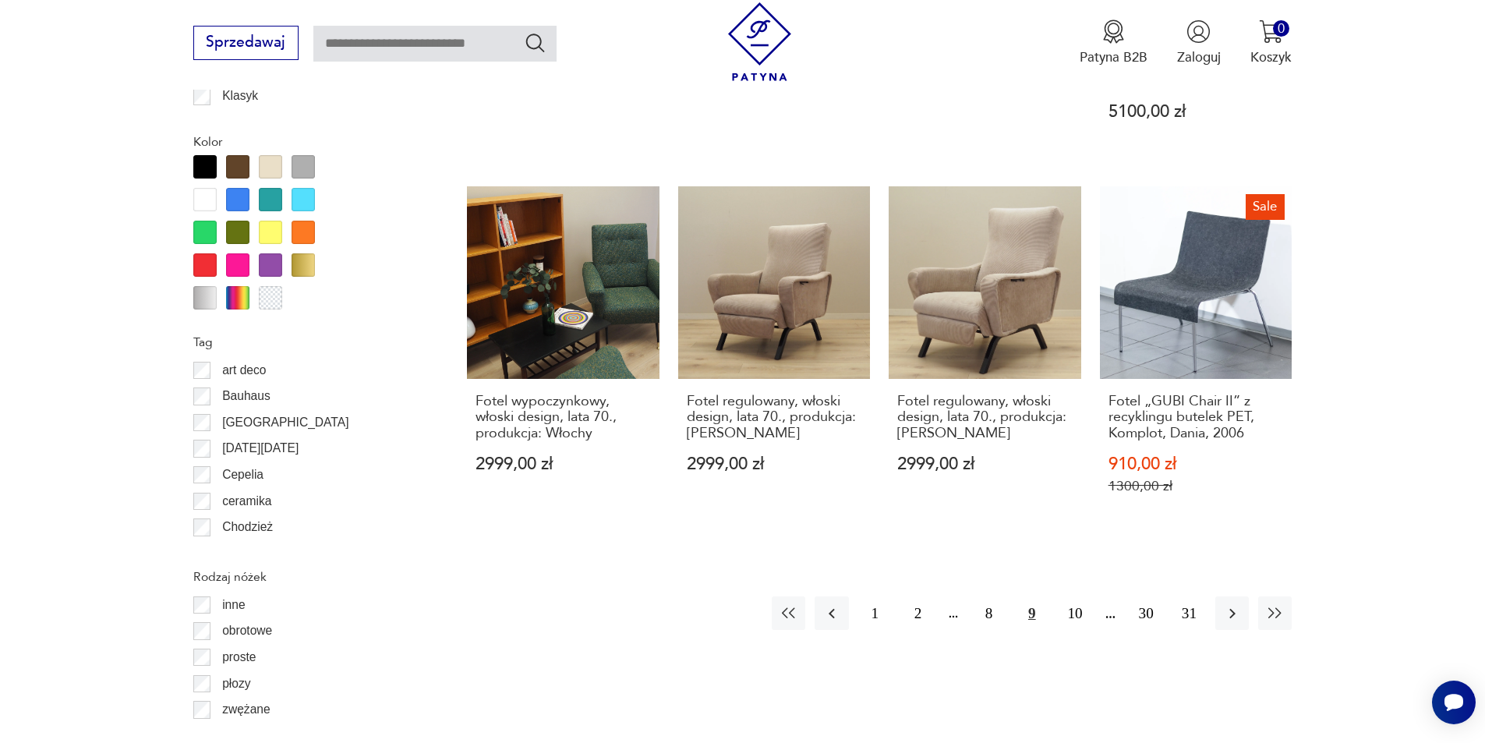
scroll to position [1766, 0]
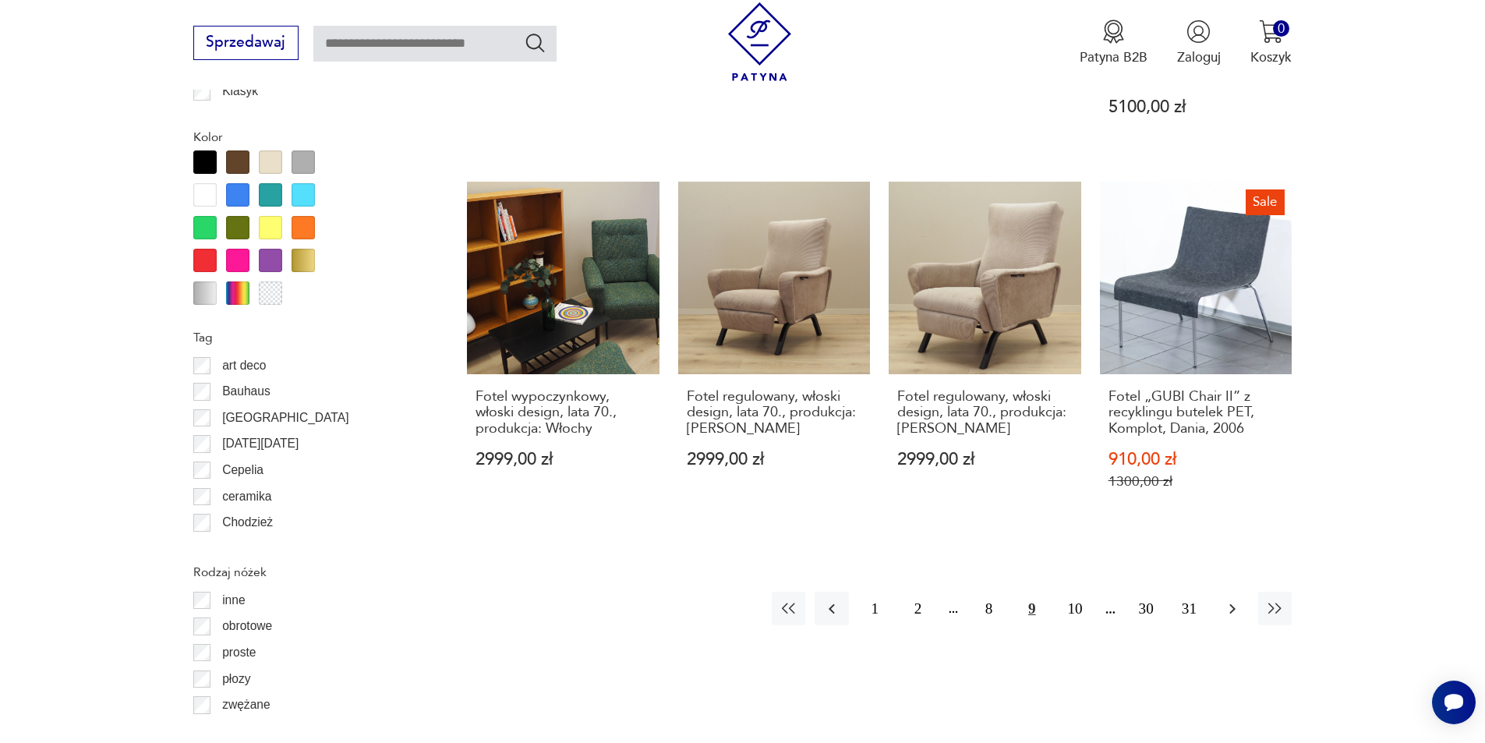
click at [1228, 599] on icon "button" at bounding box center [1232, 608] width 19 height 19
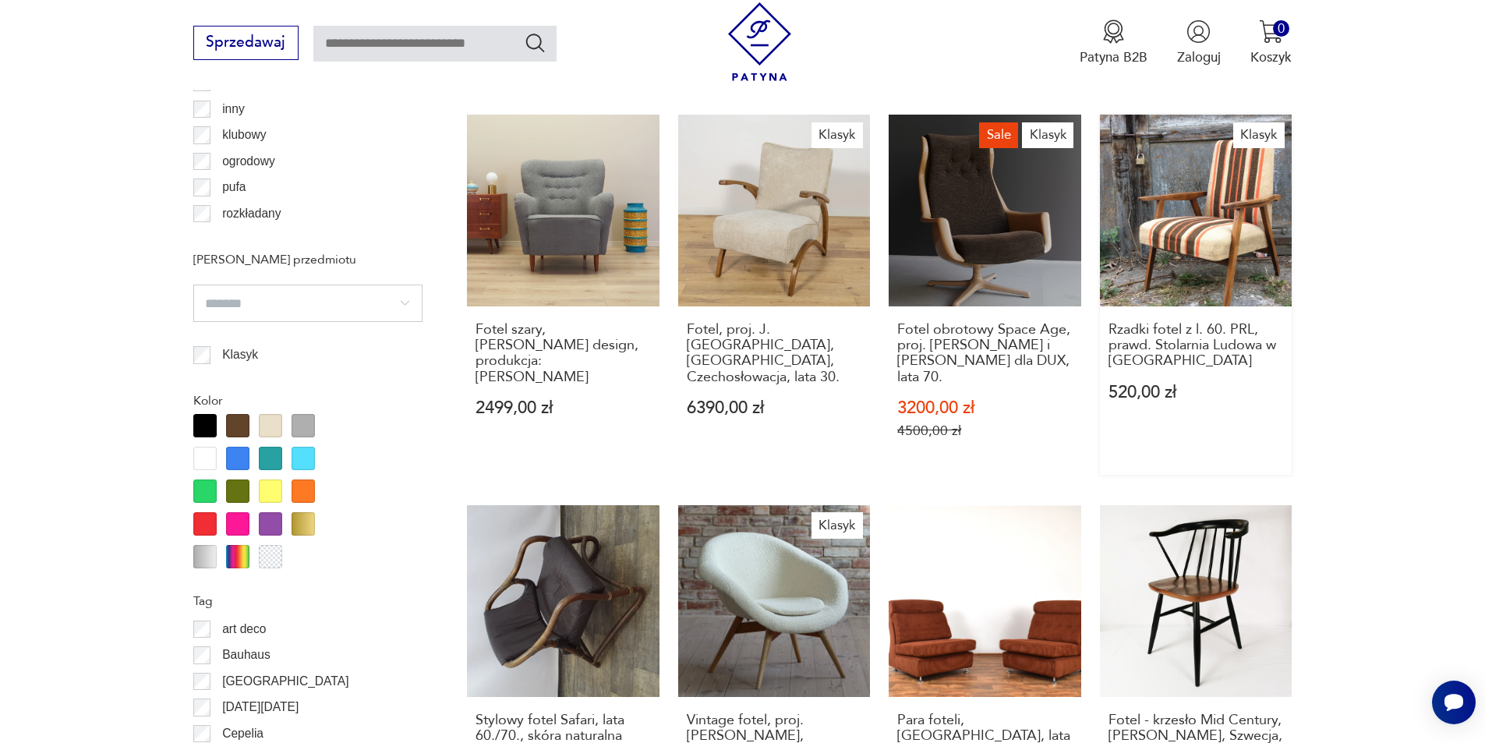
scroll to position [1688, 0]
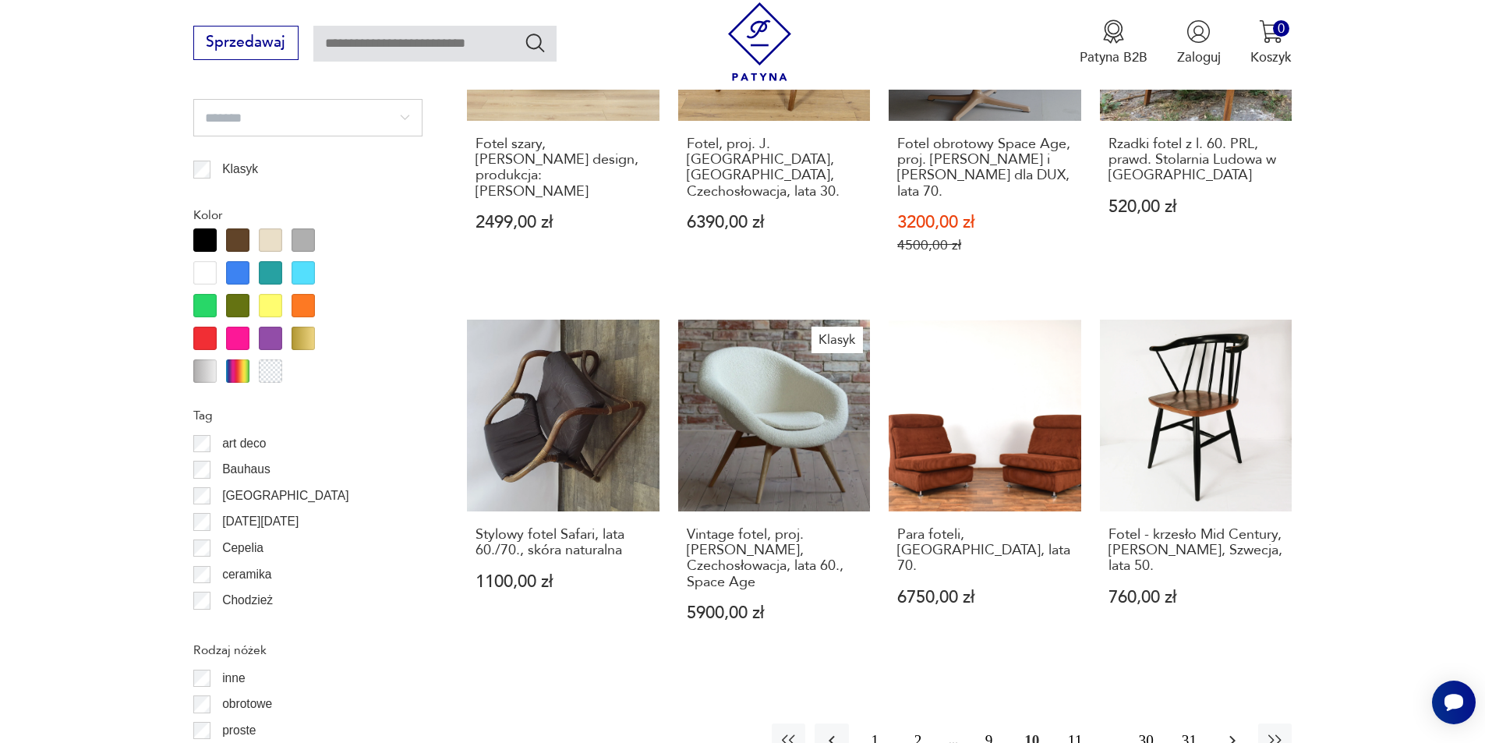
click at [1238, 731] on icon "button" at bounding box center [1232, 740] width 19 height 19
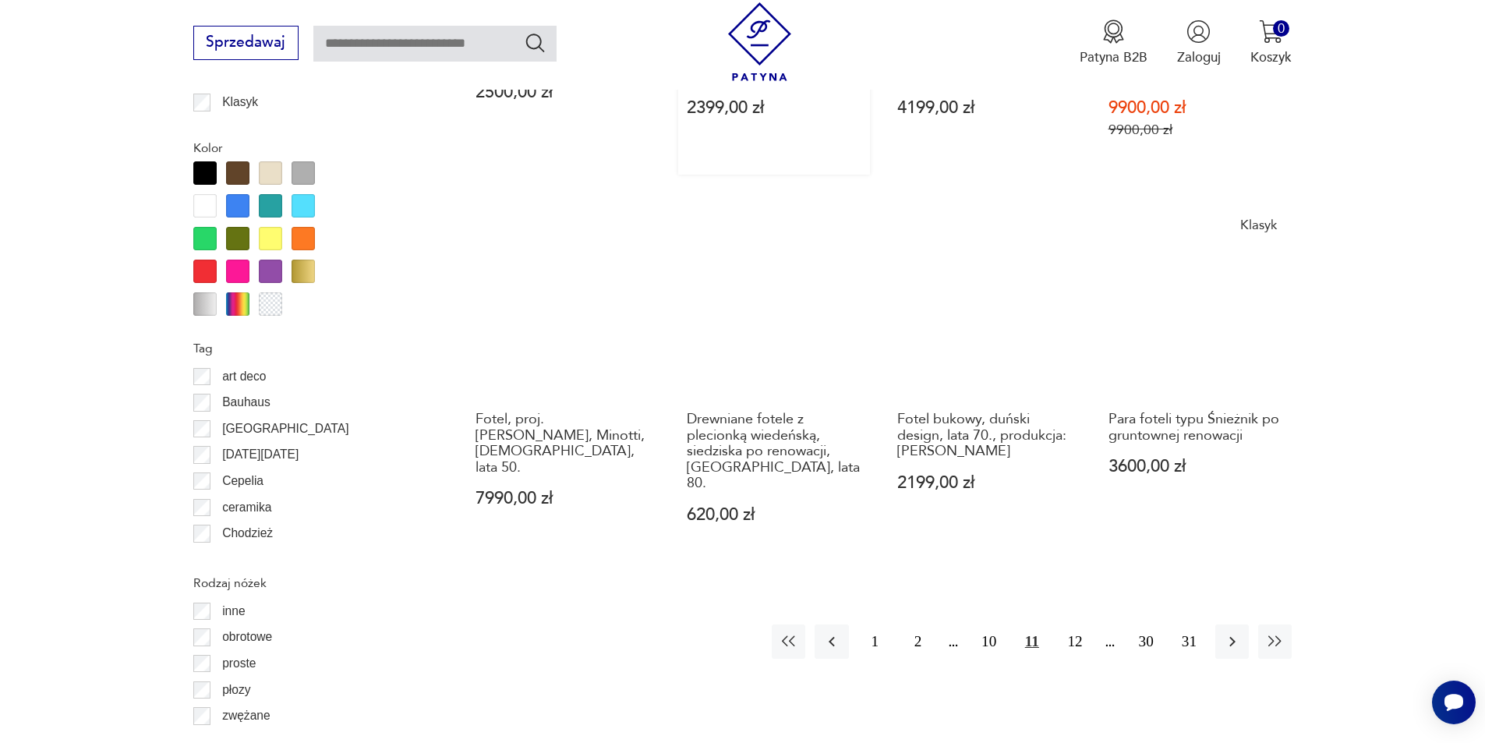
scroll to position [1844, 0]
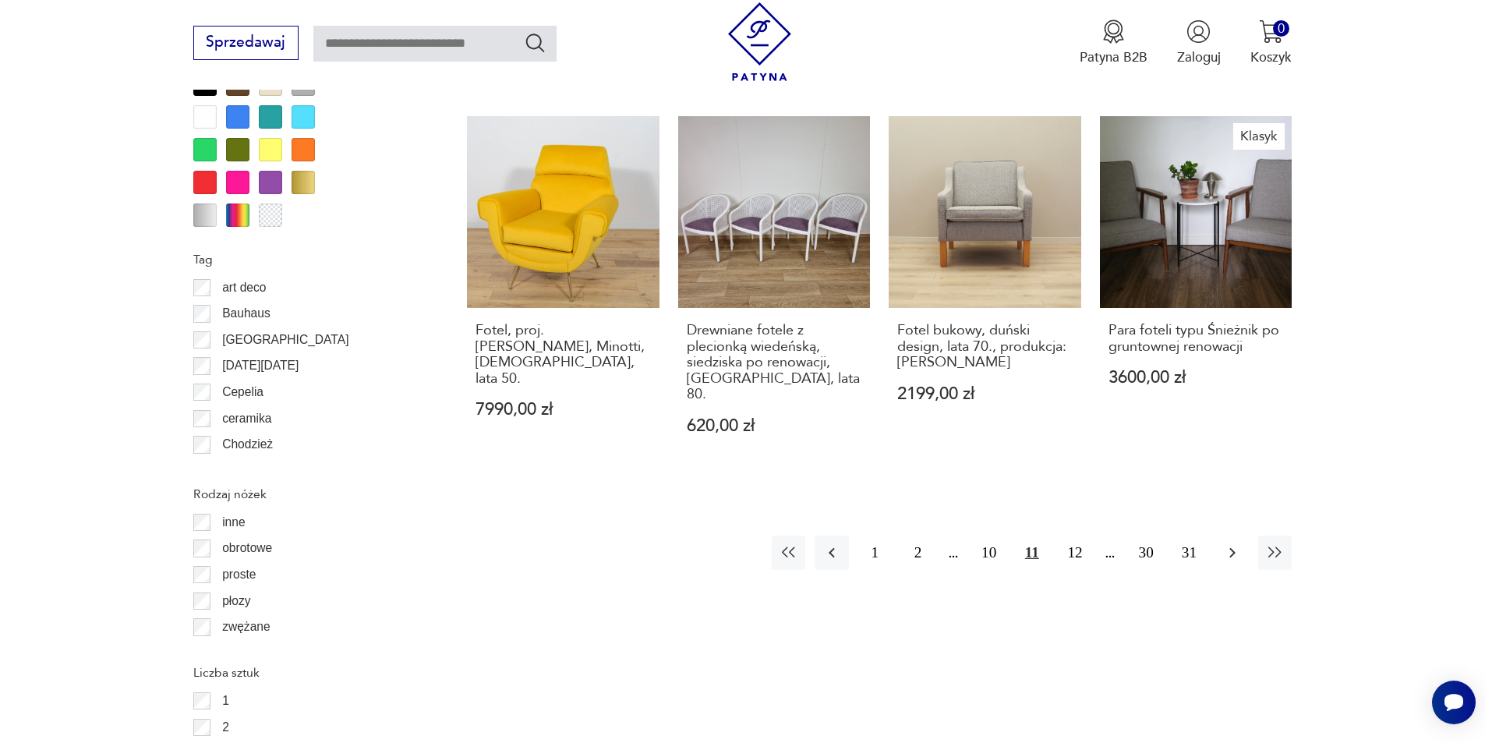
click at [1234, 548] on icon "button" at bounding box center [1232, 553] width 6 height 10
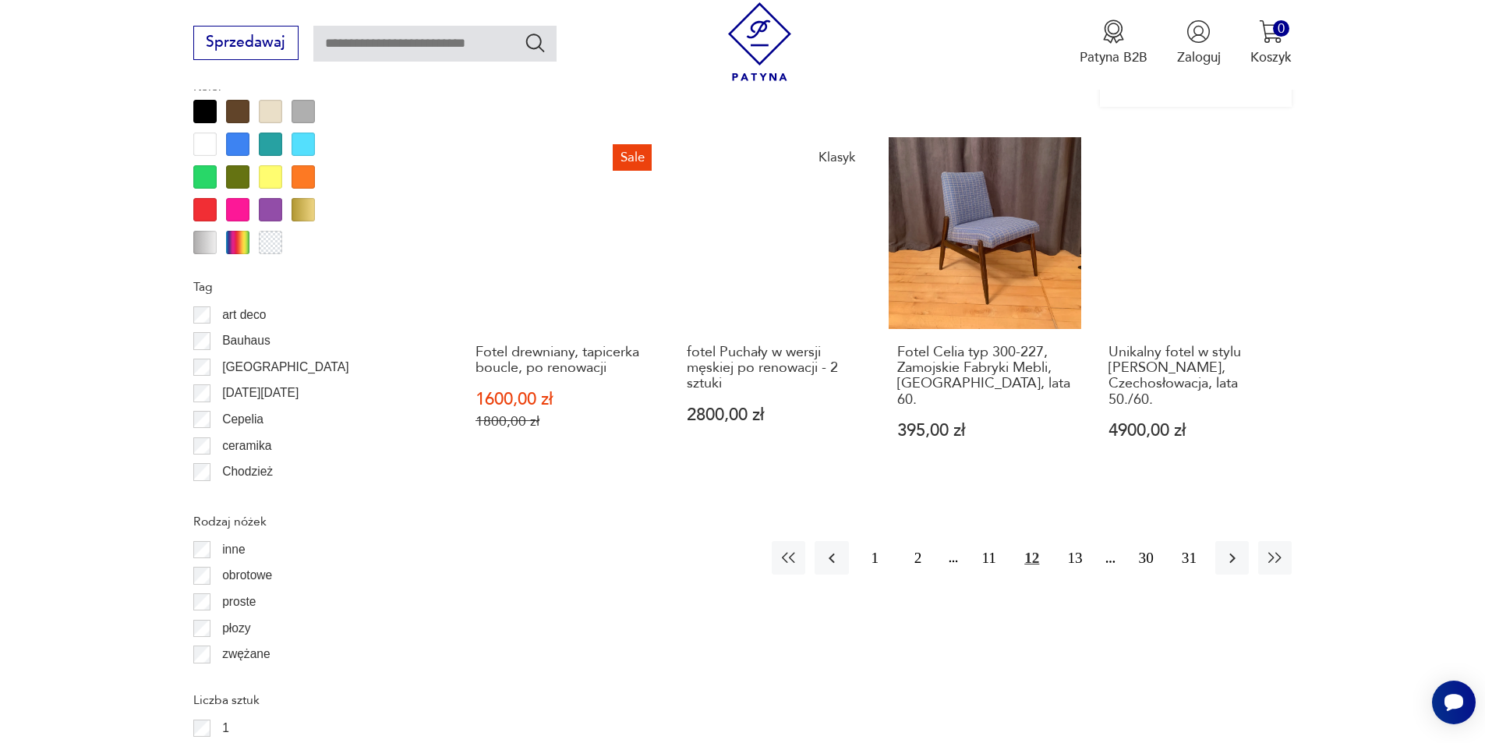
scroll to position [1844, 0]
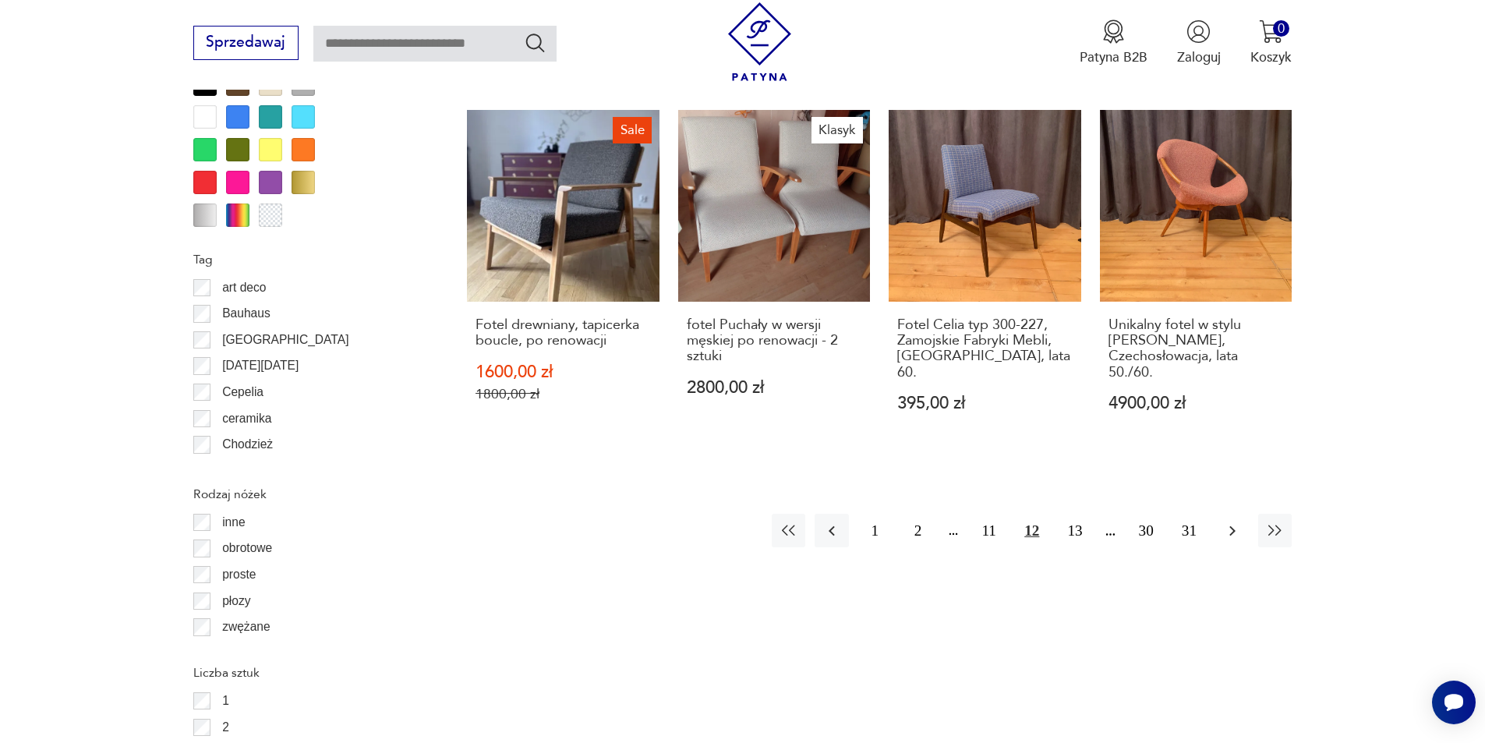
click at [1225, 521] on icon "button" at bounding box center [1232, 530] width 19 height 19
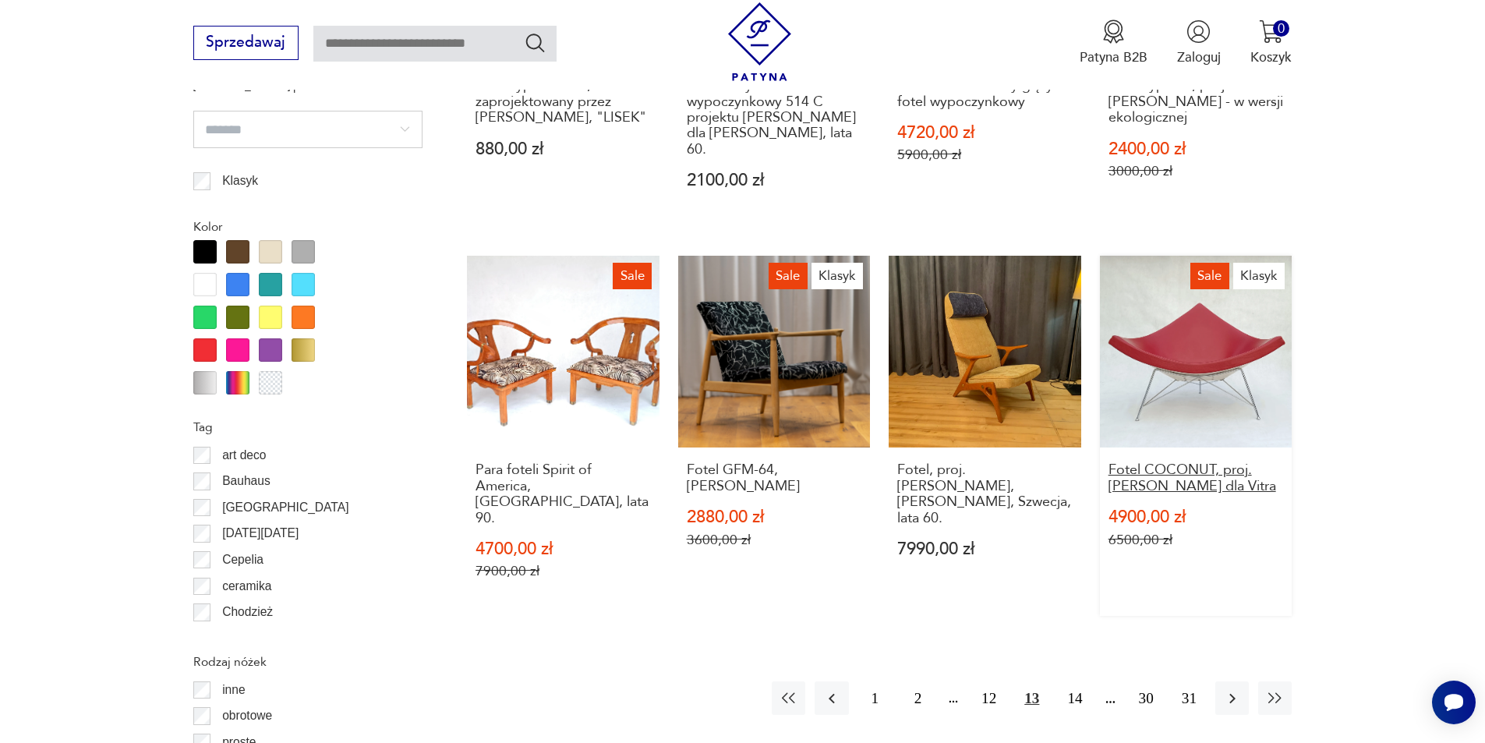
scroll to position [1766, 0]
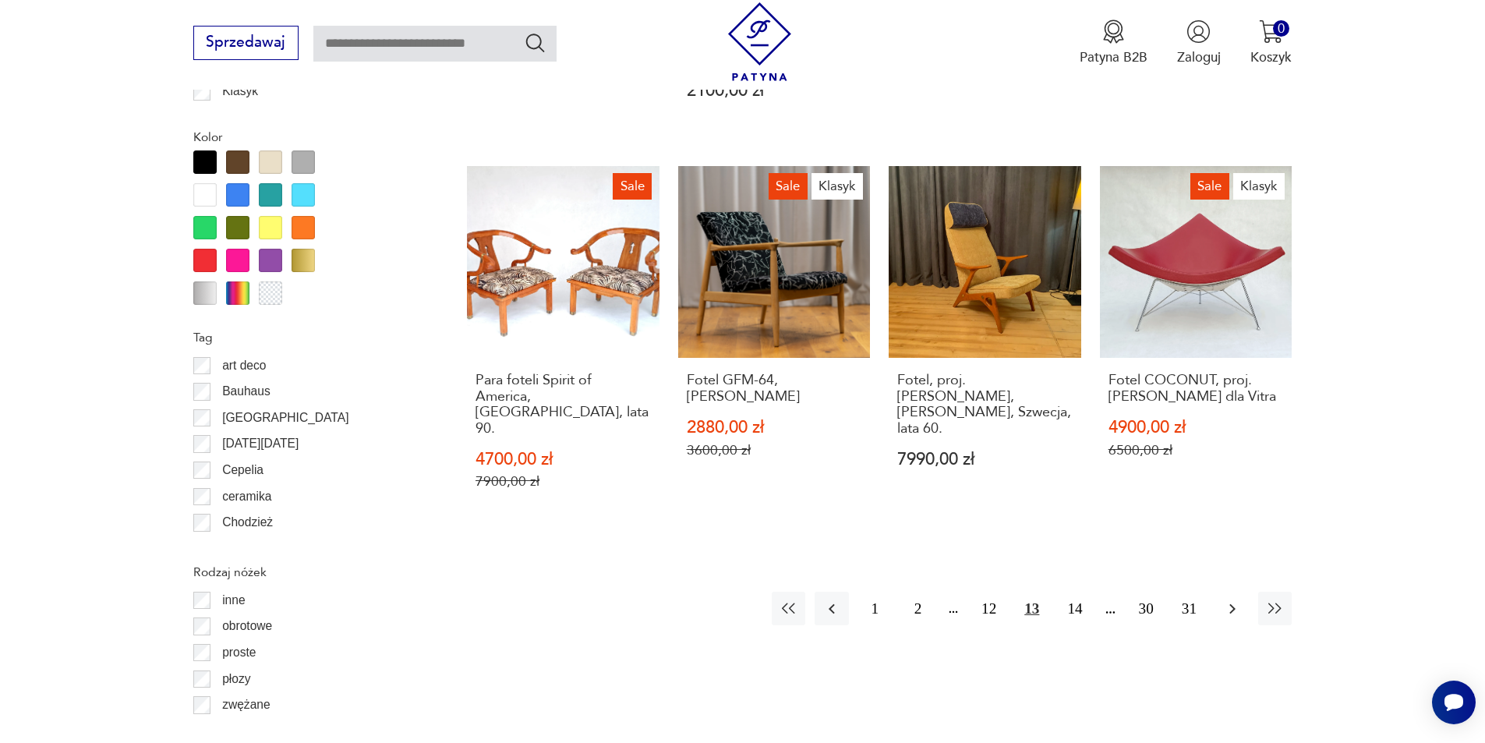
click at [1234, 599] on icon "button" at bounding box center [1232, 608] width 19 height 19
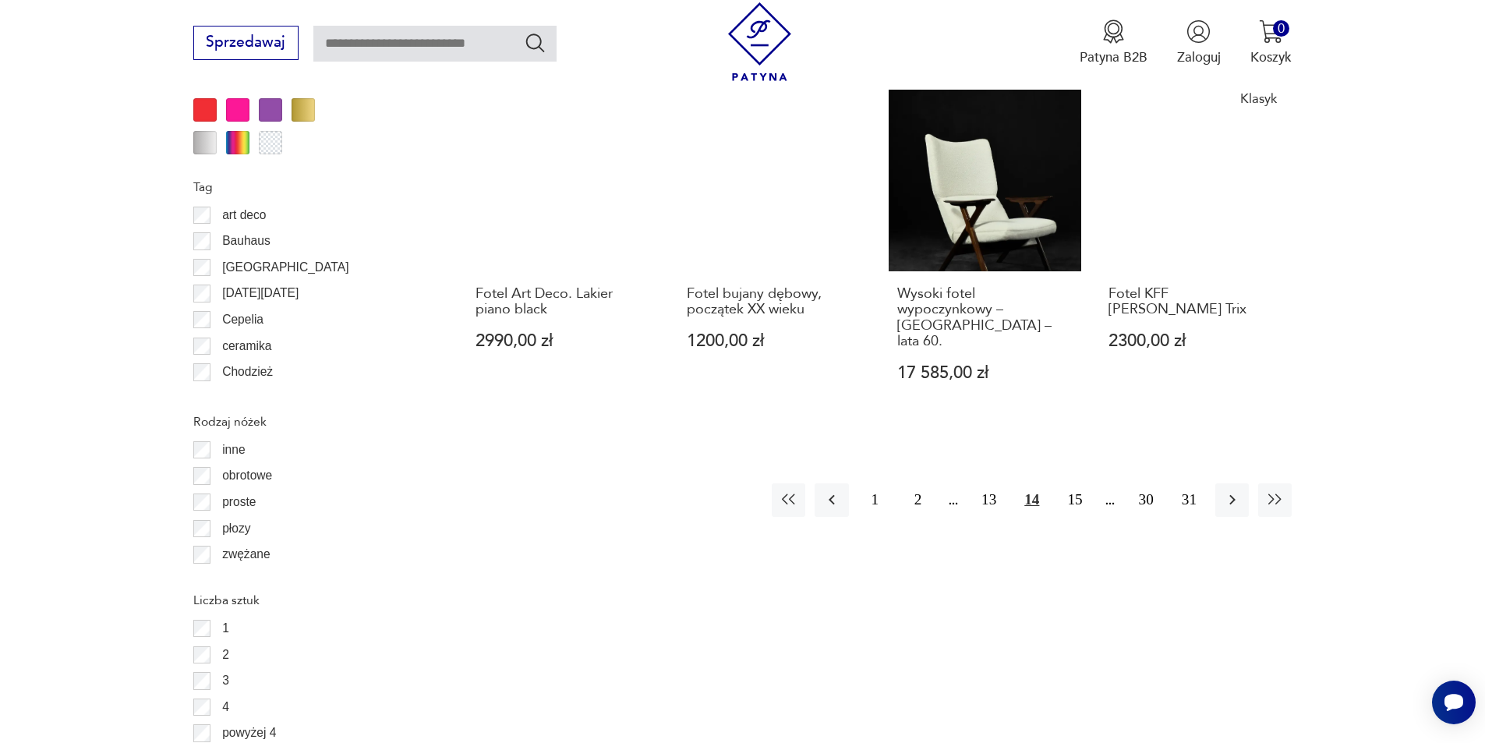
scroll to position [1922, 0]
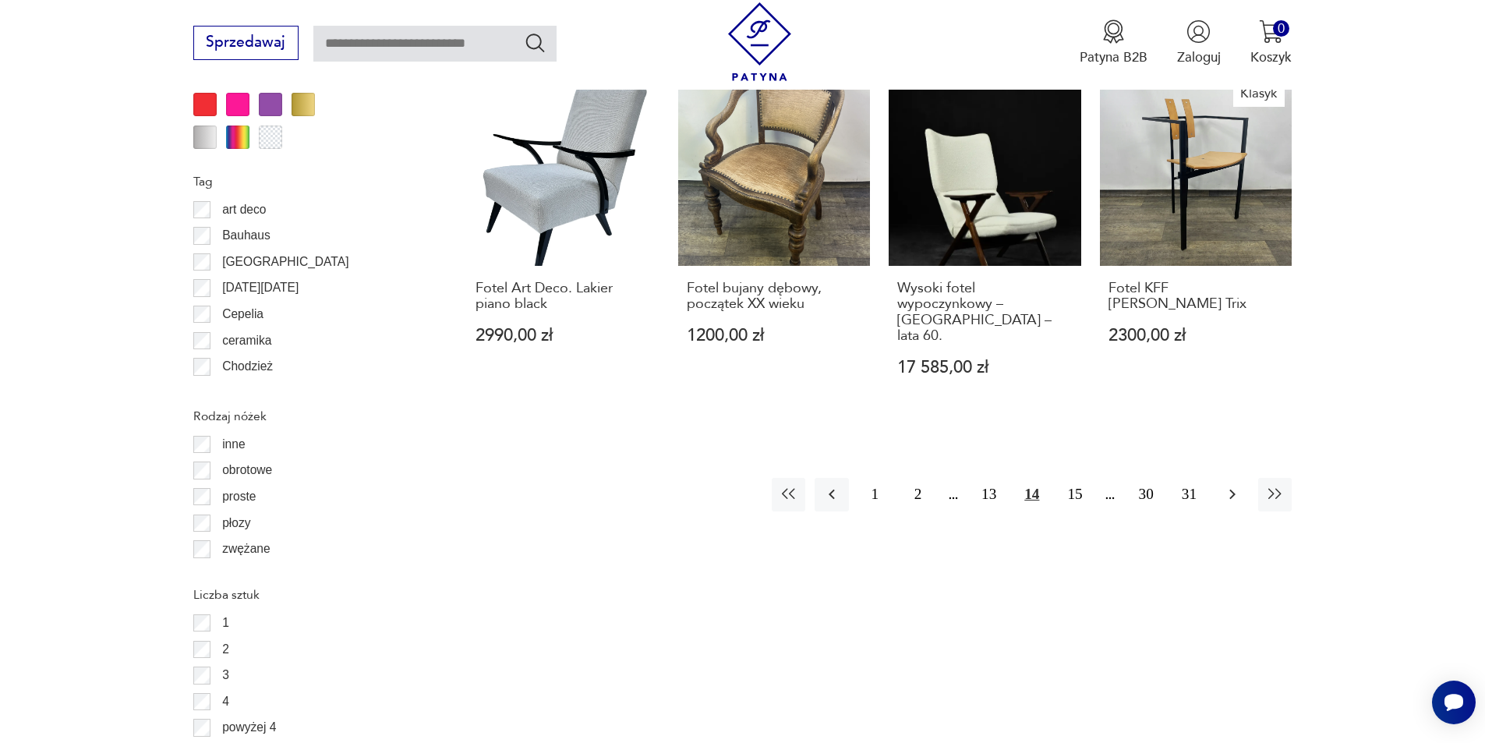
click at [1230, 478] on button "button" at bounding box center [1232, 495] width 34 height 34
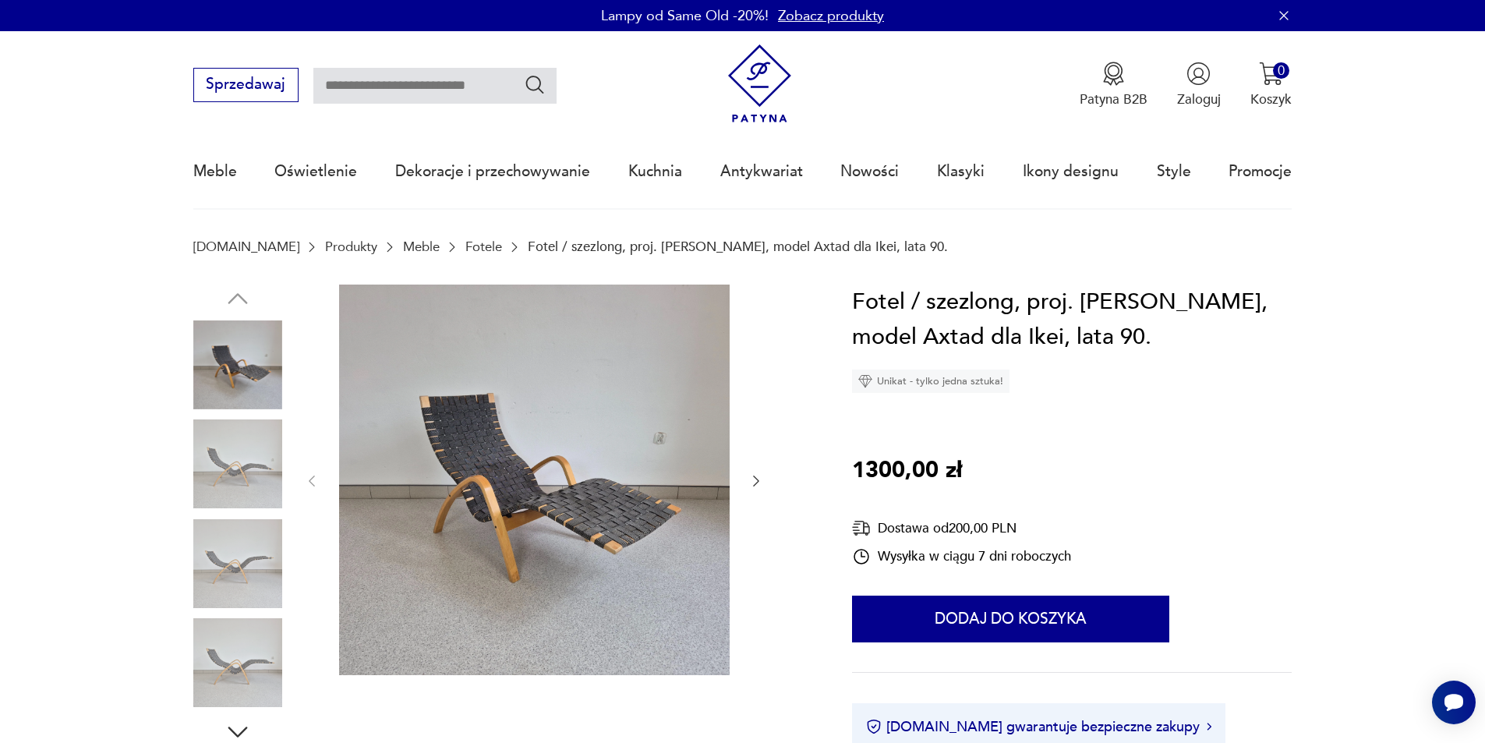
click at [757, 483] on icon "button" at bounding box center [756, 480] width 6 height 11
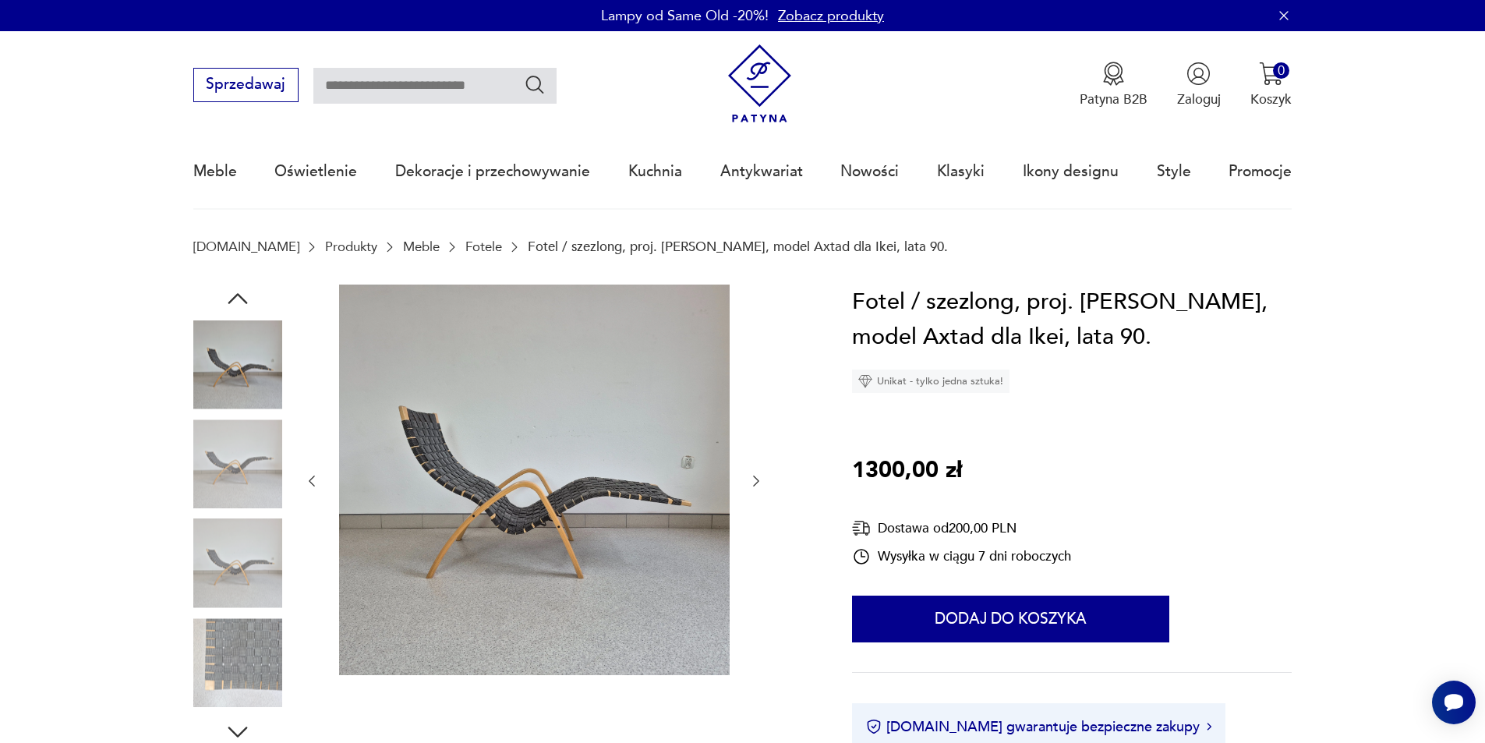
click at [757, 483] on icon "button" at bounding box center [756, 480] width 6 height 11
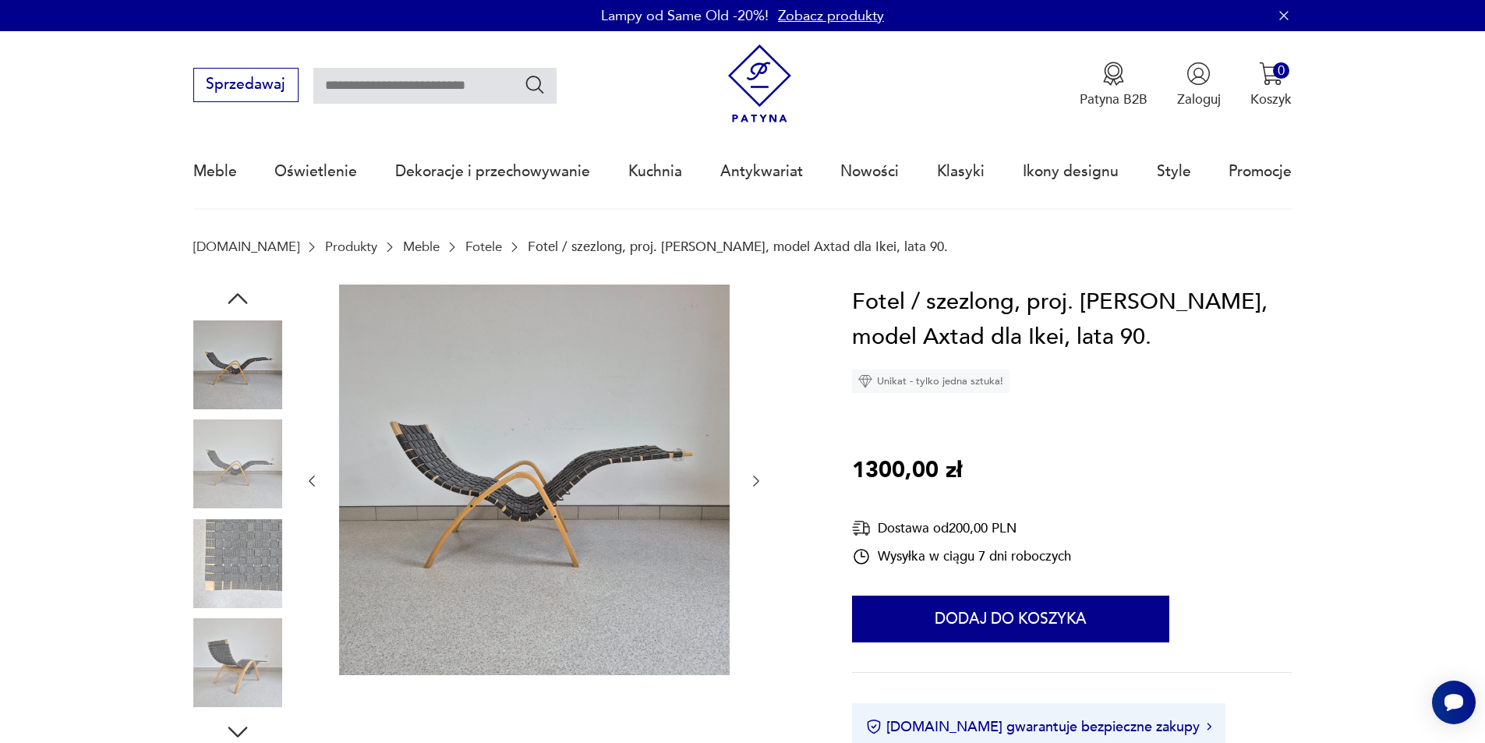
click at [757, 483] on icon "button" at bounding box center [756, 480] width 6 height 11
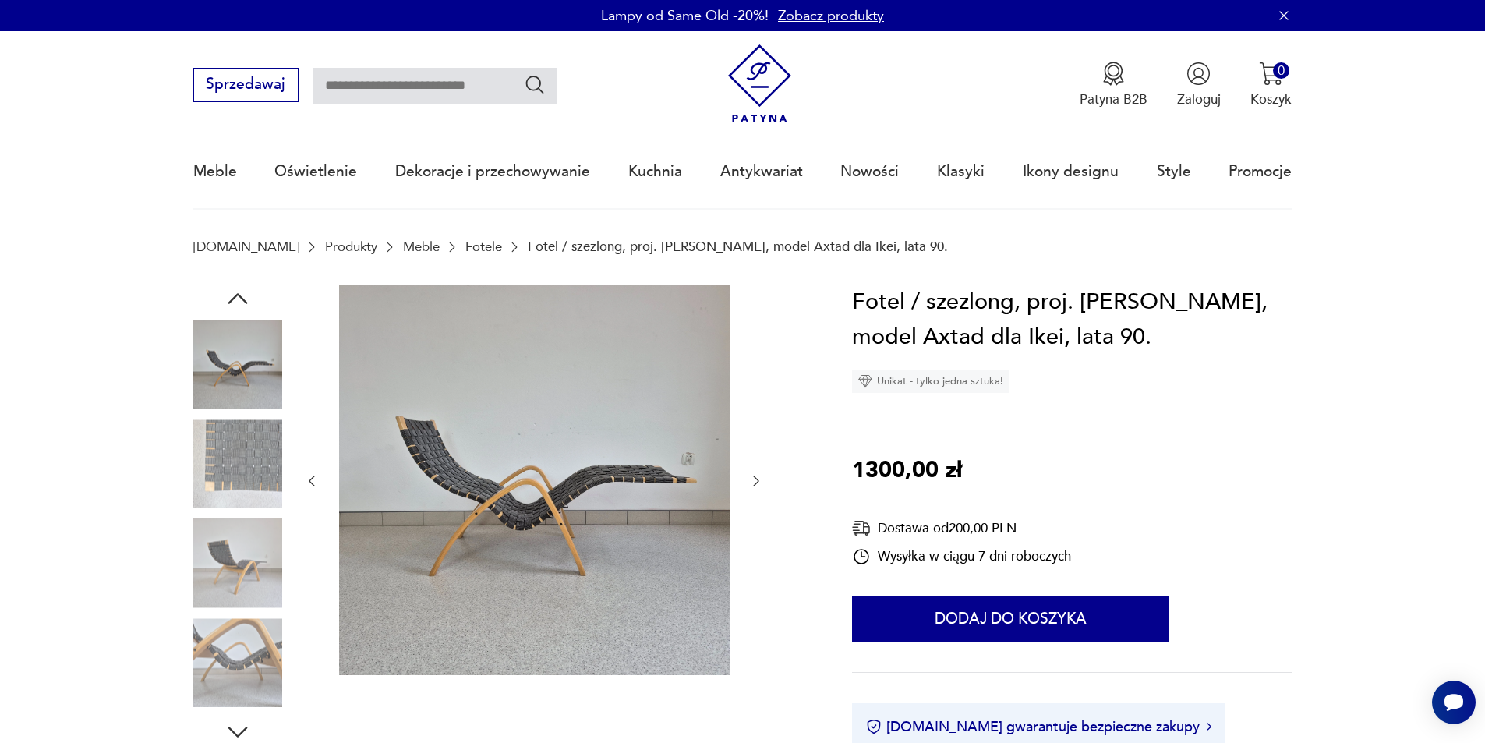
click at [757, 483] on icon "button" at bounding box center [756, 480] width 6 height 11
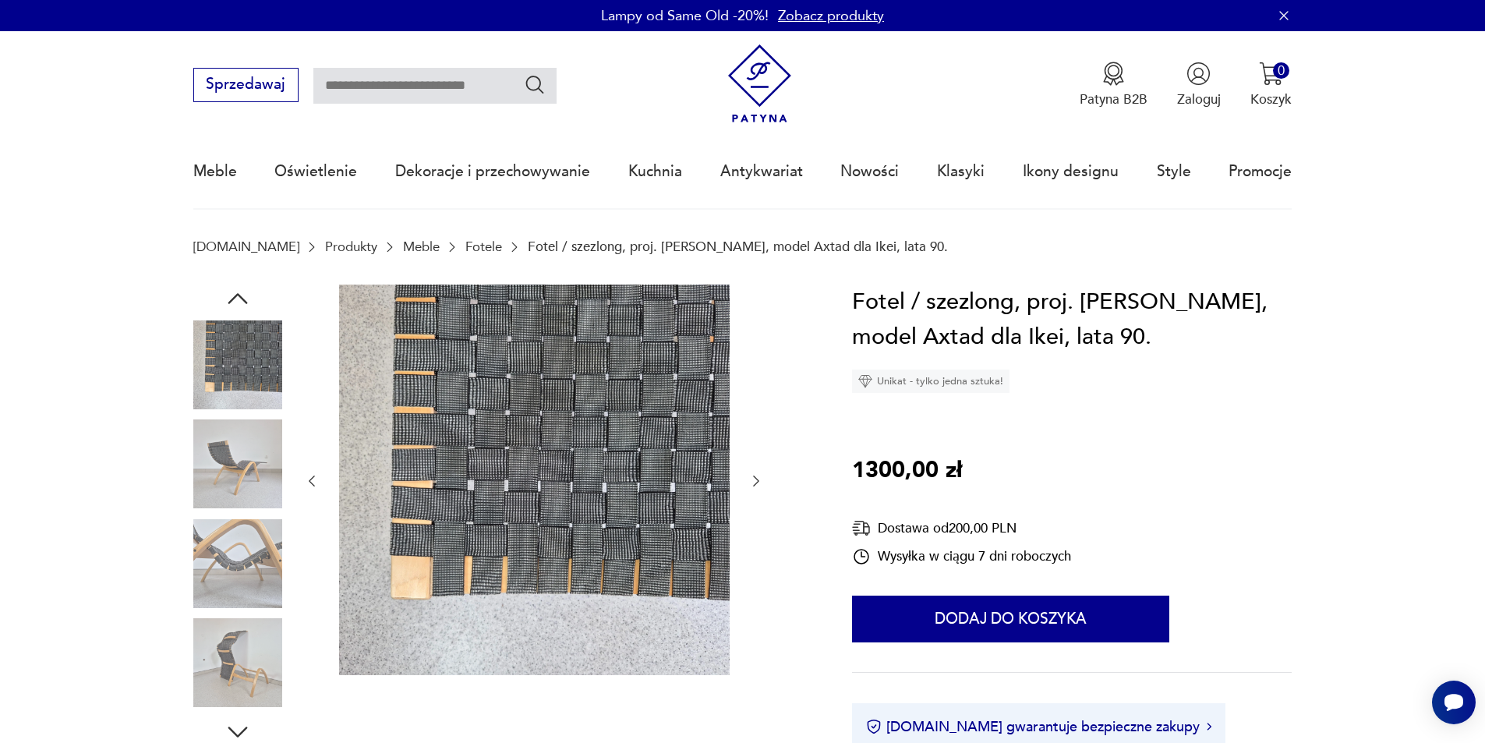
click at [757, 483] on icon "button" at bounding box center [756, 480] width 6 height 11
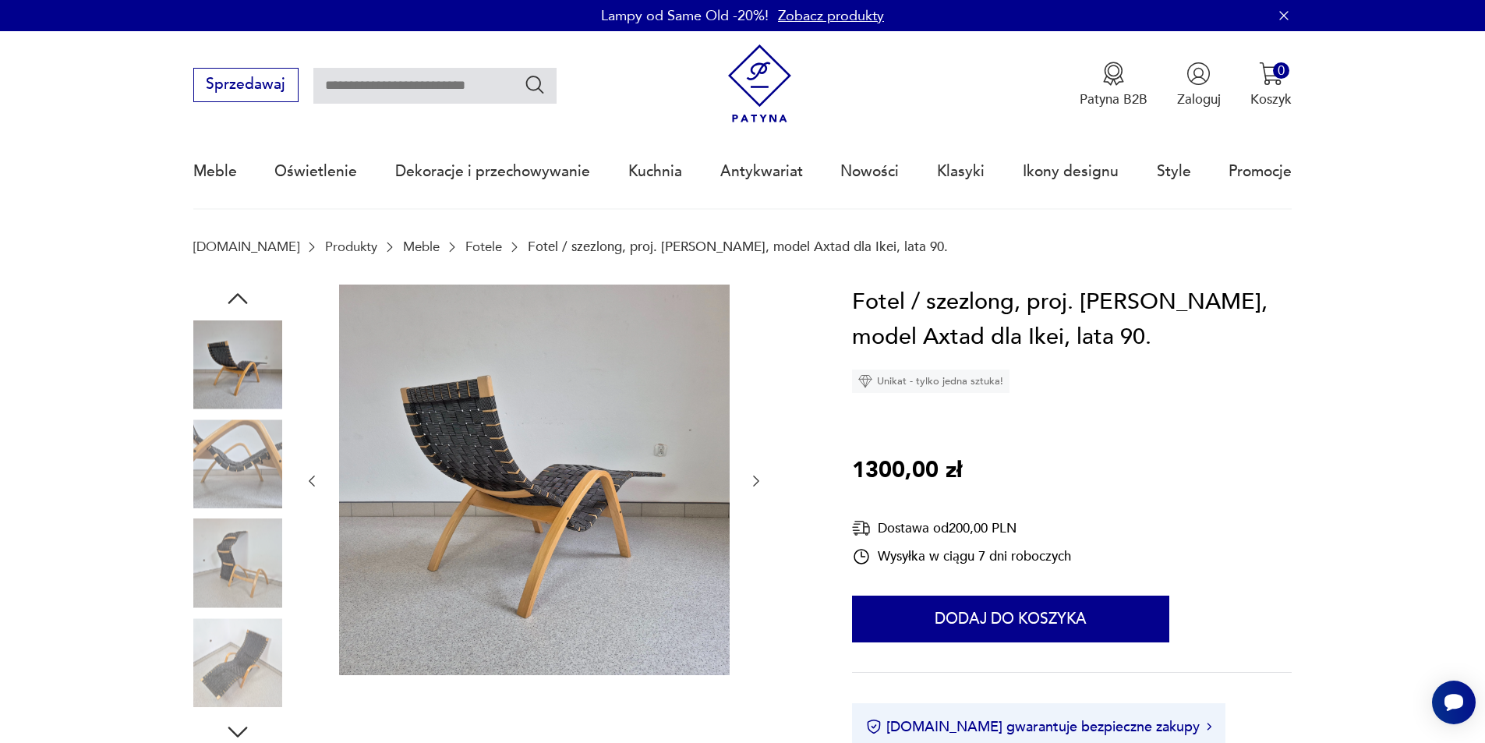
click at [757, 483] on icon "button" at bounding box center [756, 480] width 6 height 11
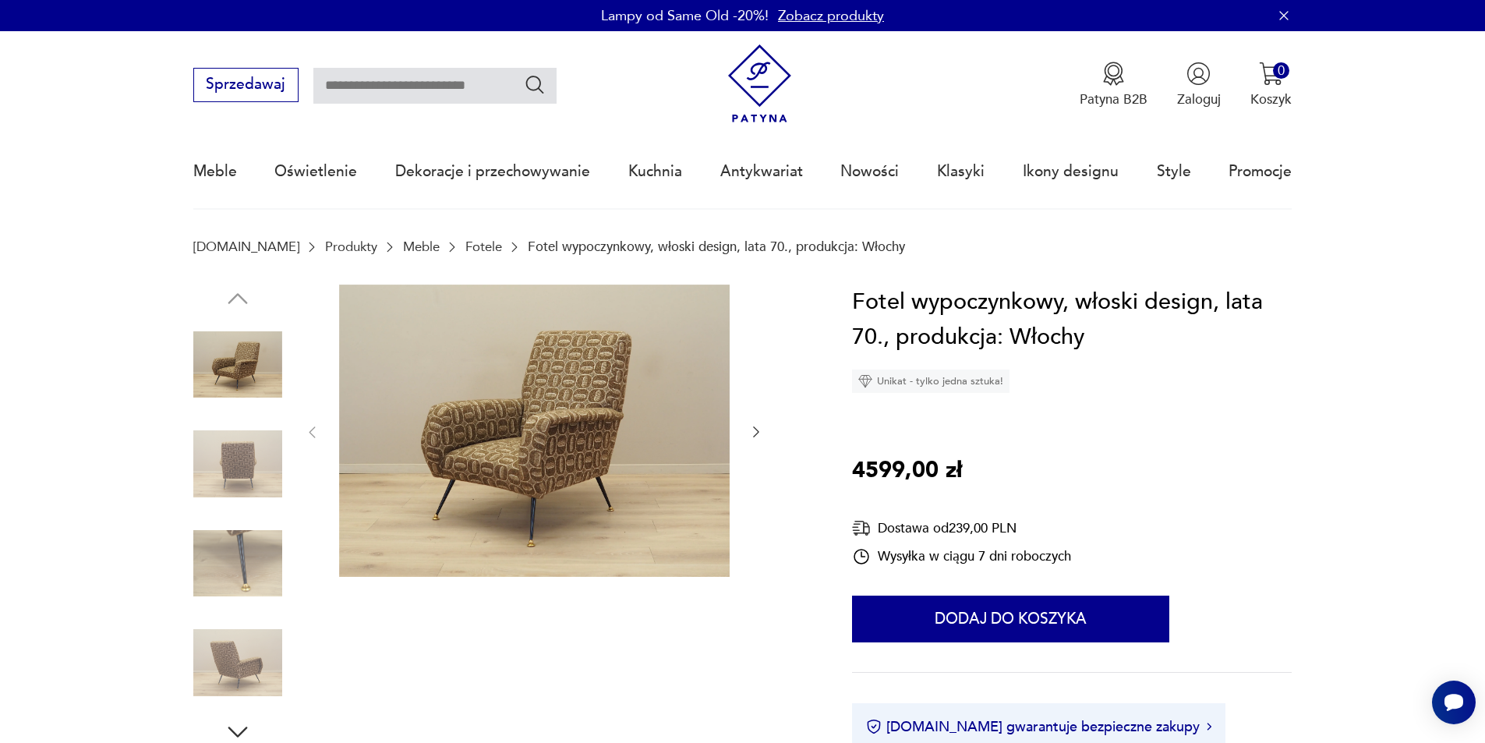
click at [754, 426] on icon "button" at bounding box center [756, 432] width 16 height 16
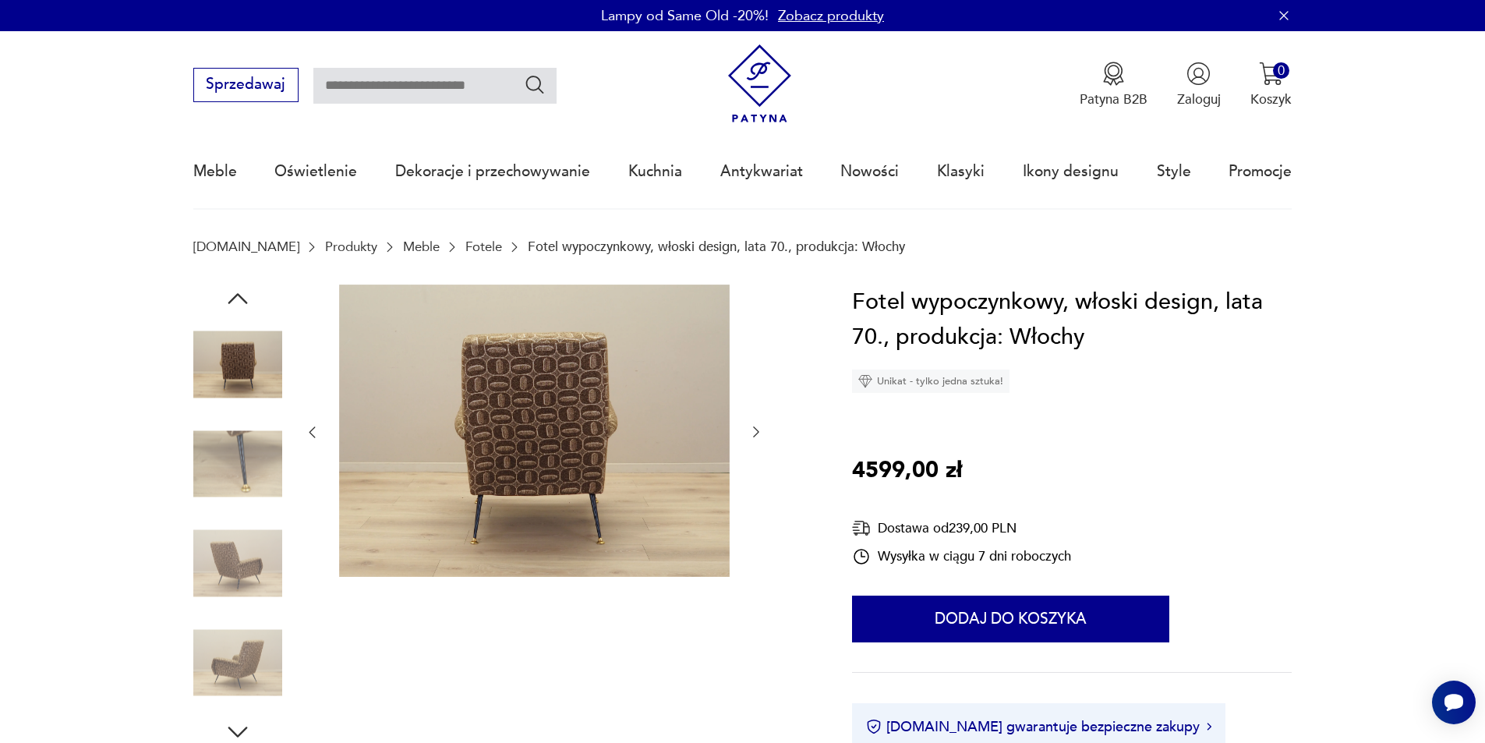
click at [754, 426] on icon "button" at bounding box center [756, 432] width 16 height 16
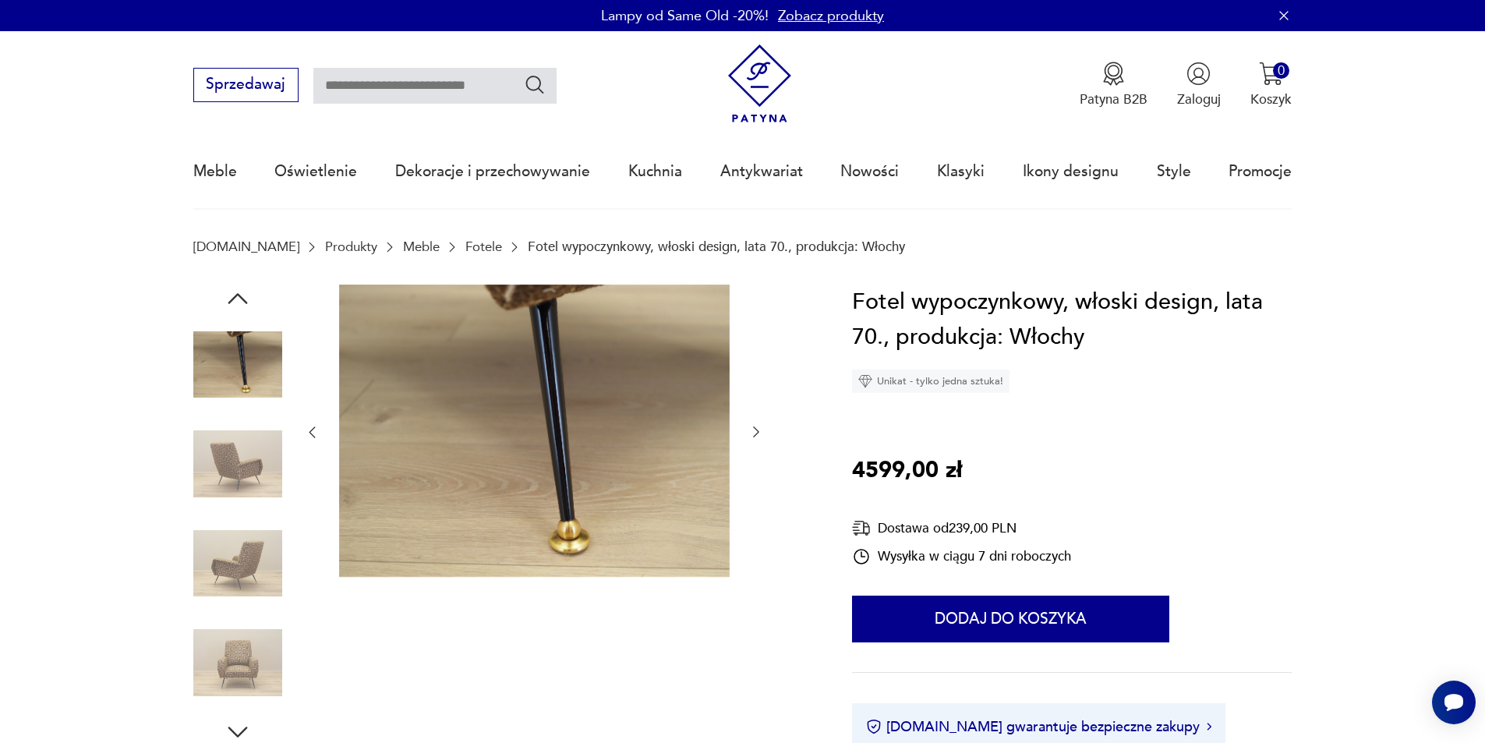
click at [754, 426] on icon "button" at bounding box center [756, 432] width 16 height 16
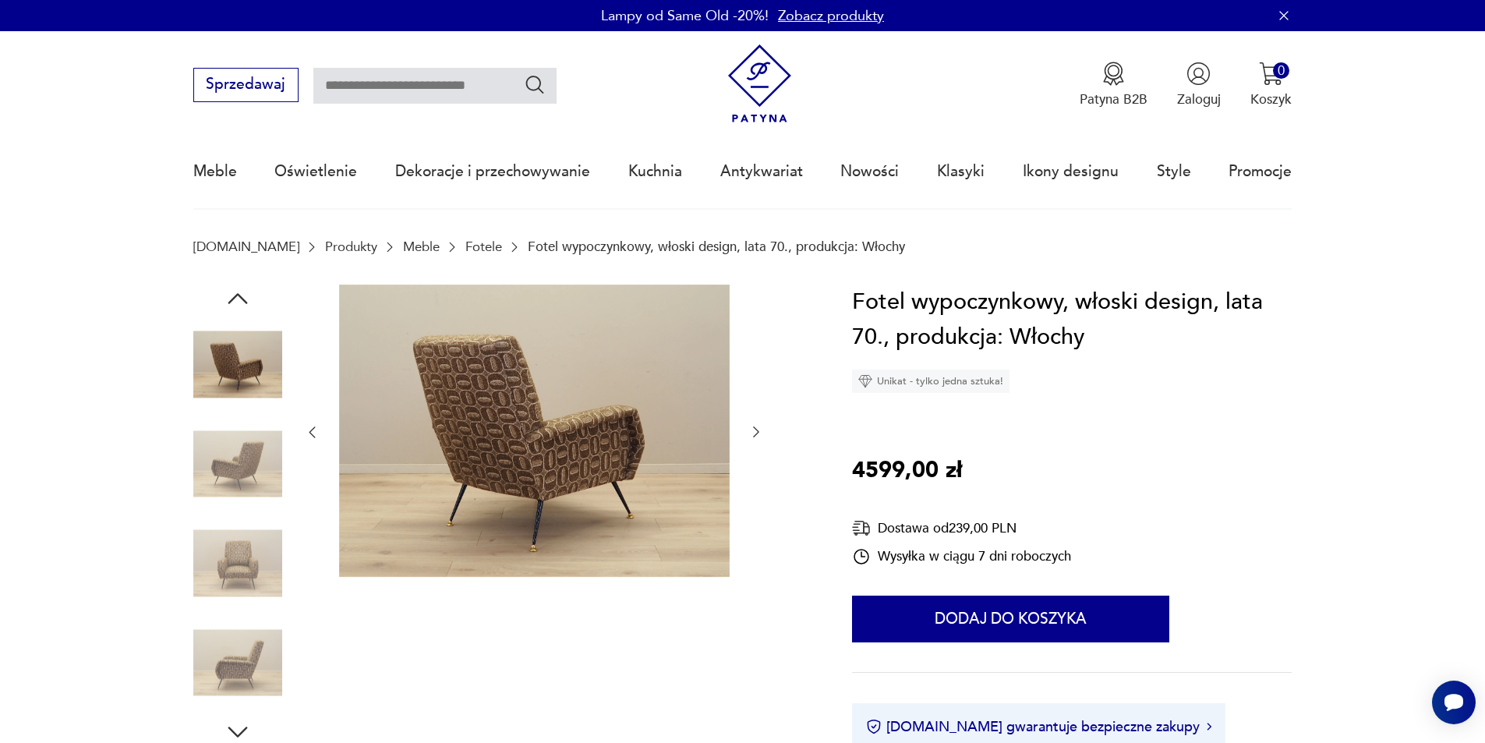
click at [754, 426] on icon "button" at bounding box center [756, 432] width 16 height 16
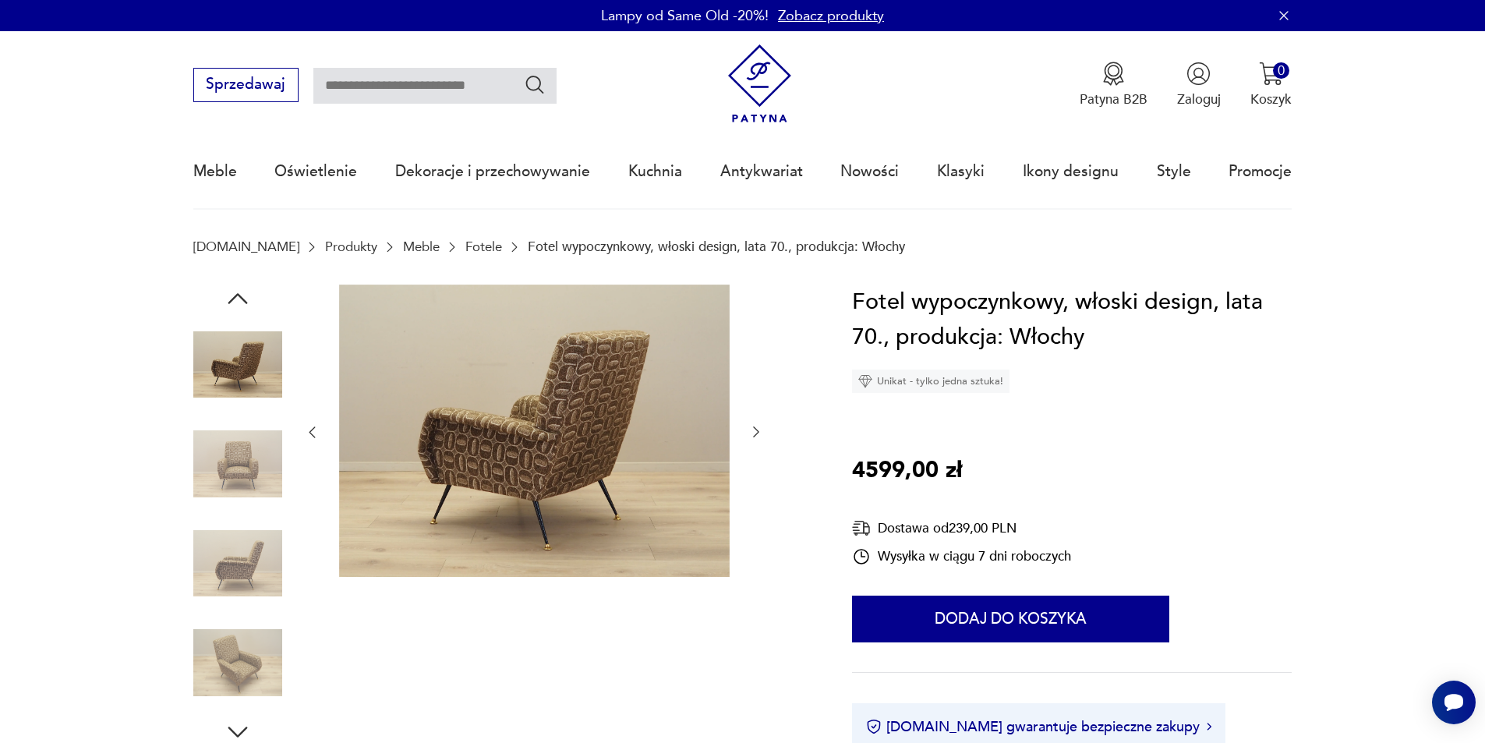
click at [754, 426] on icon "button" at bounding box center [756, 432] width 16 height 16
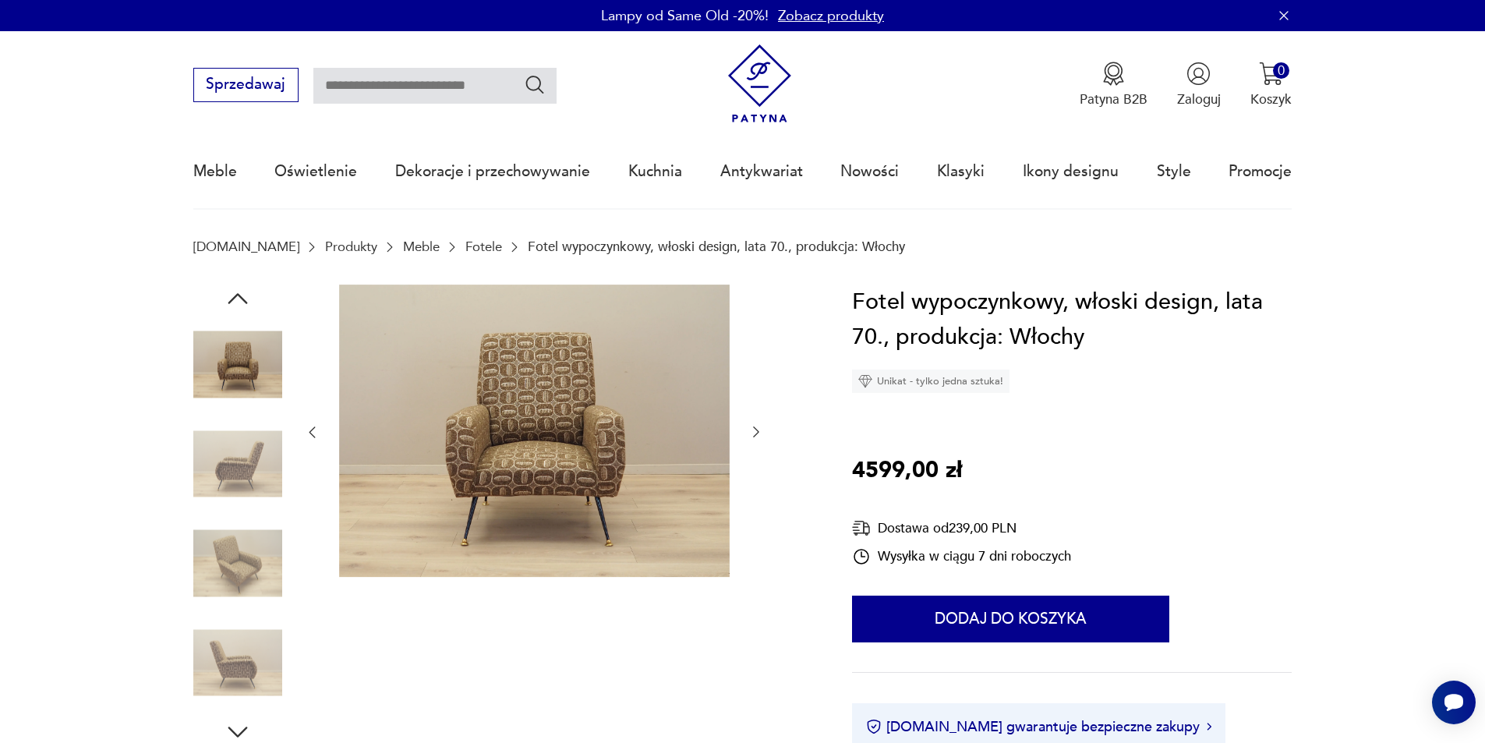
click at [623, 454] on img at bounding box center [534, 430] width 390 height 293
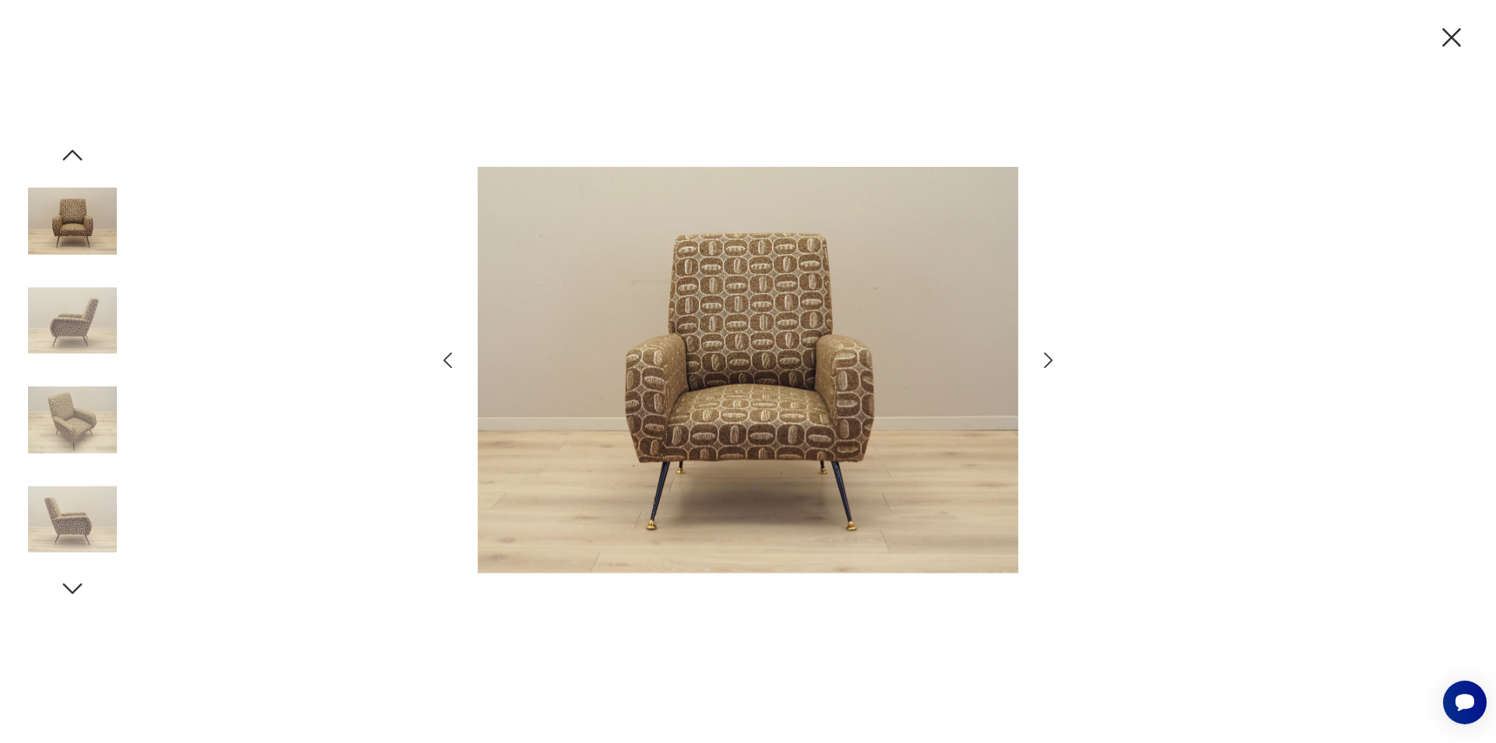
click at [1042, 365] on icon "button" at bounding box center [1048, 360] width 23 height 23
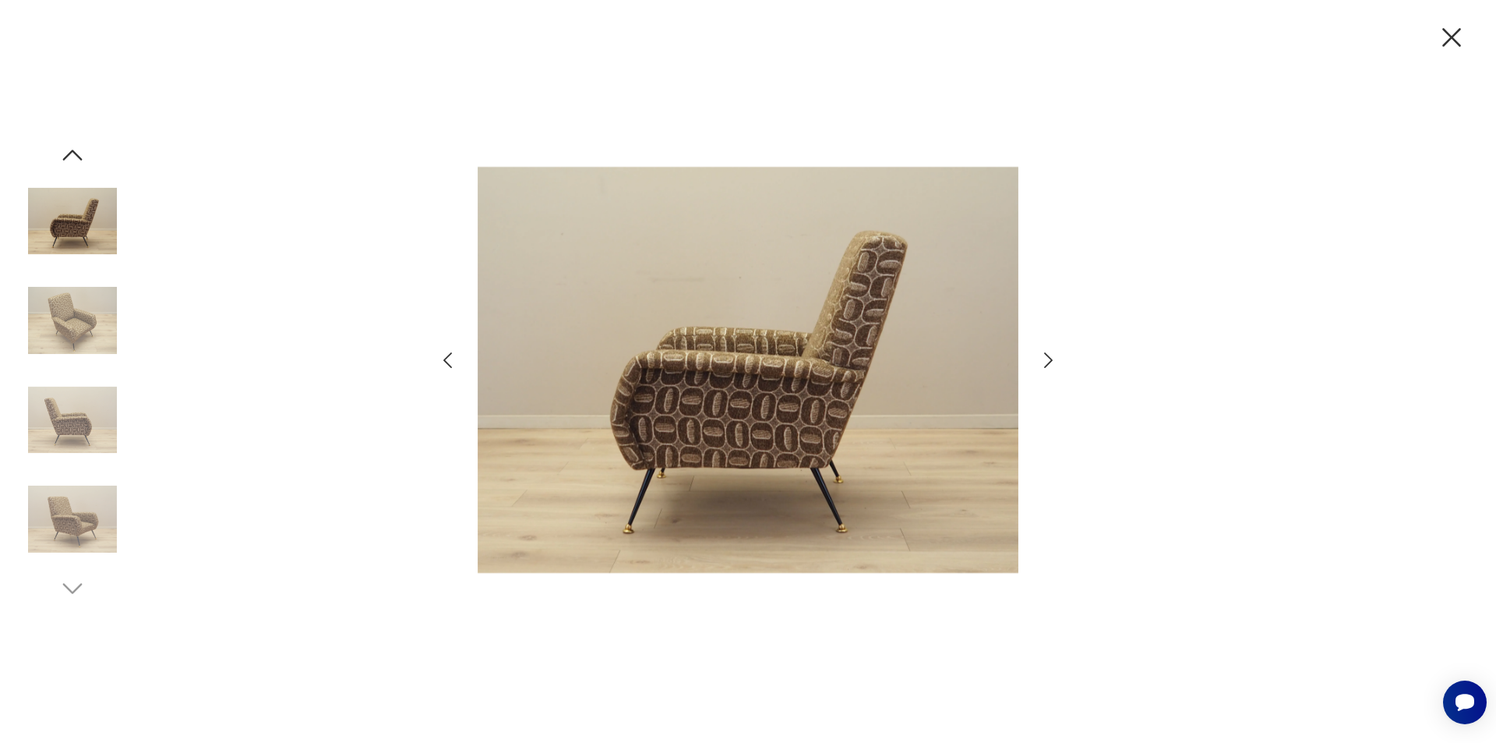
click at [1042, 365] on icon "button" at bounding box center [1048, 360] width 23 height 23
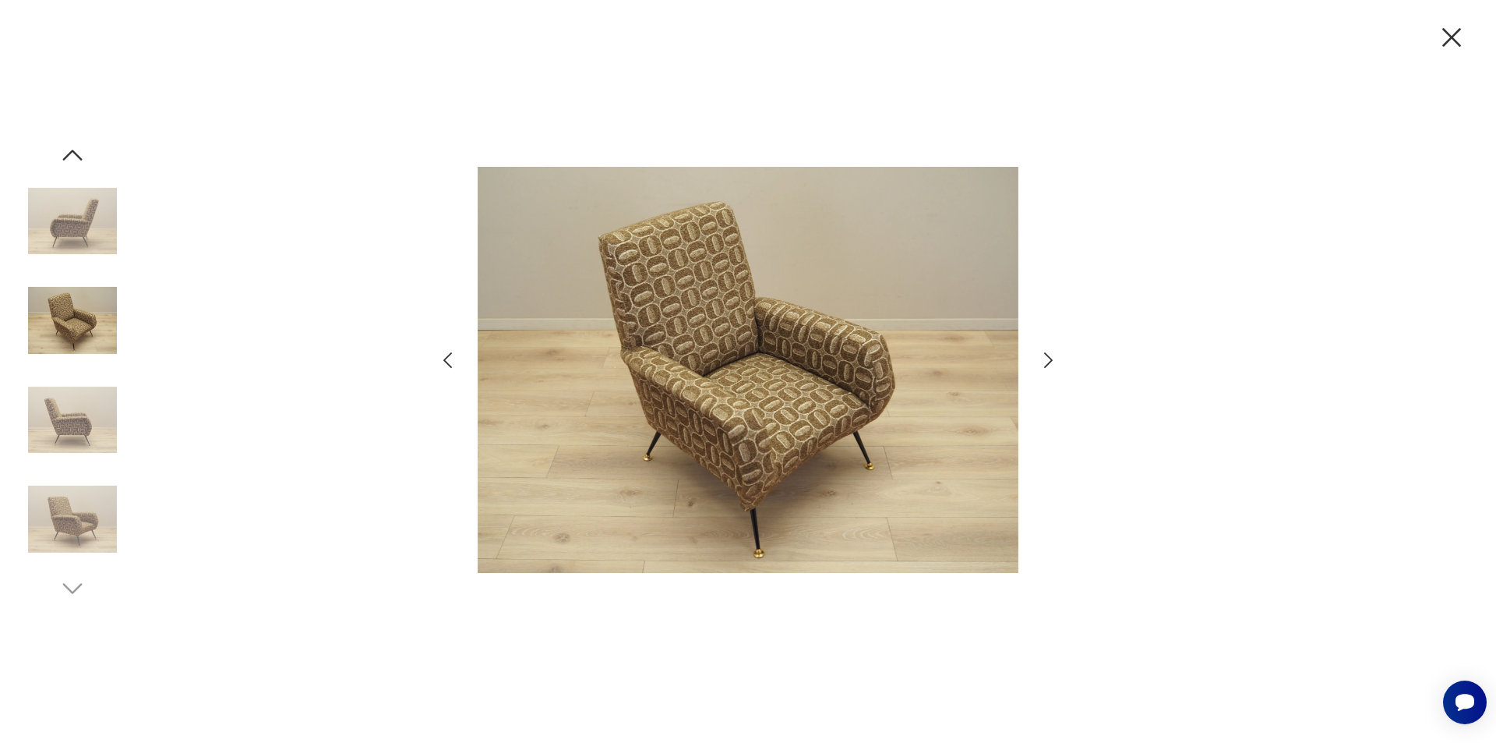
click at [1042, 365] on icon "button" at bounding box center [1048, 360] width 23 height 23
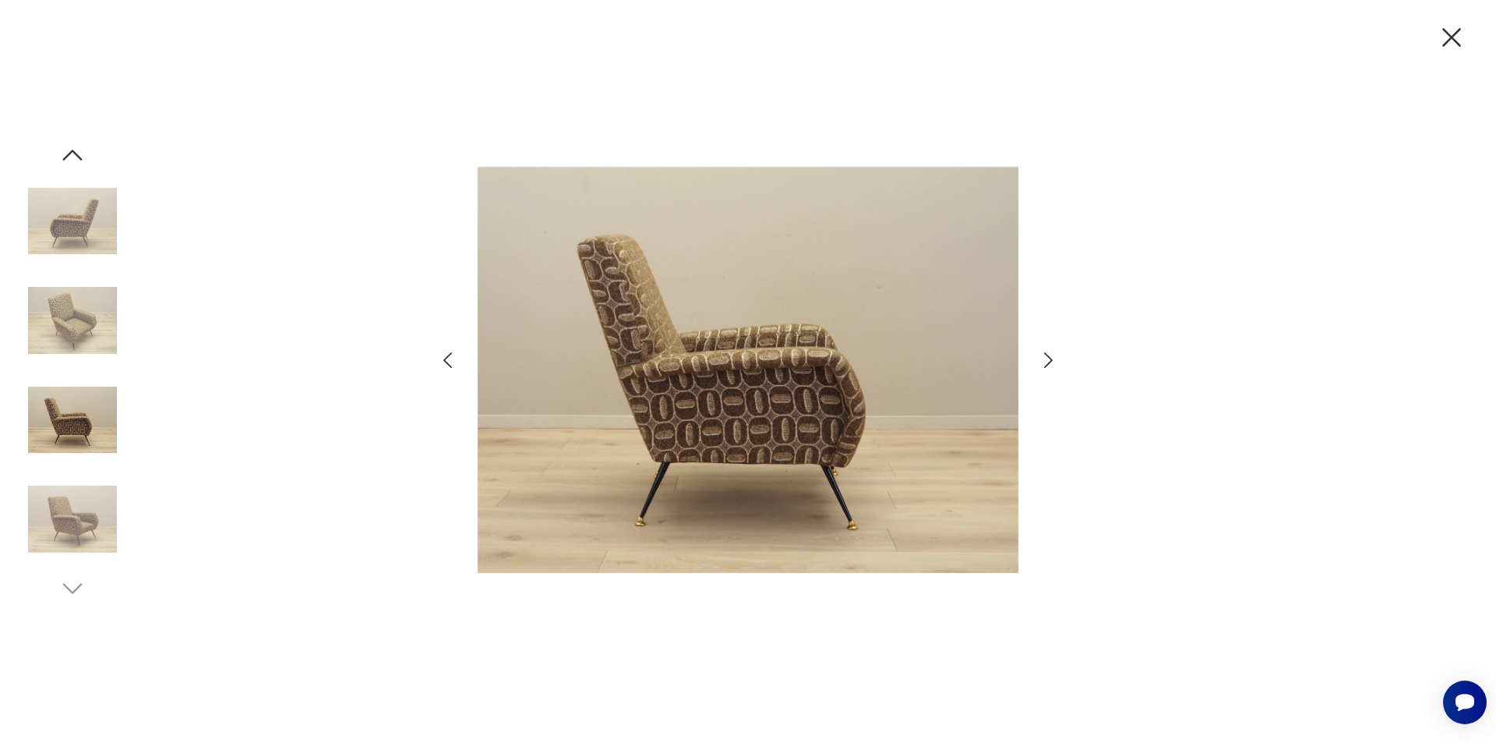
click at [1042, 365] on icon "button" at bounding box center [1048, 360] width 23 height 23
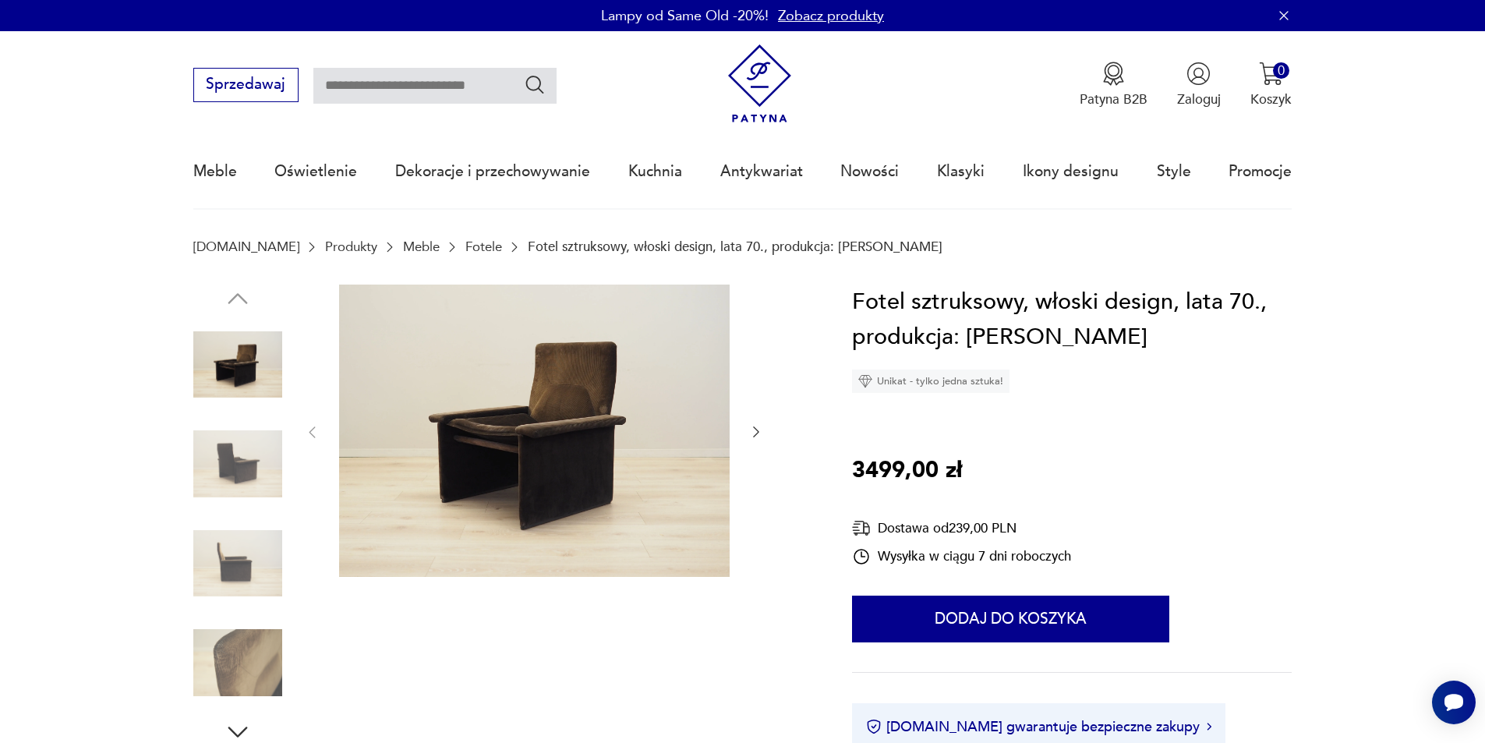
click at [255, 468] on img at bounding box center [237, 463] width 89 height 89
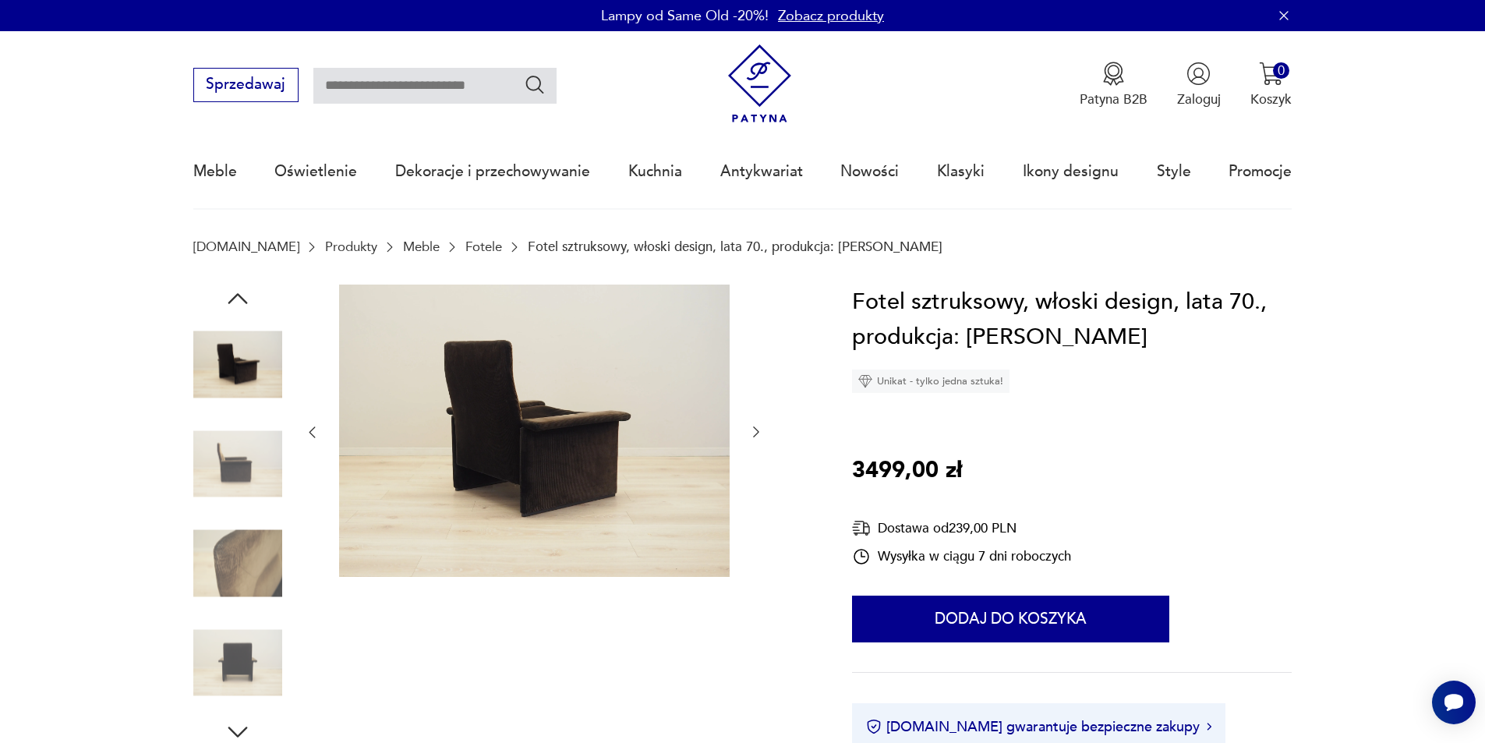
click at [285, 571] on div at bounding box center [500, 514] width 614 height 461
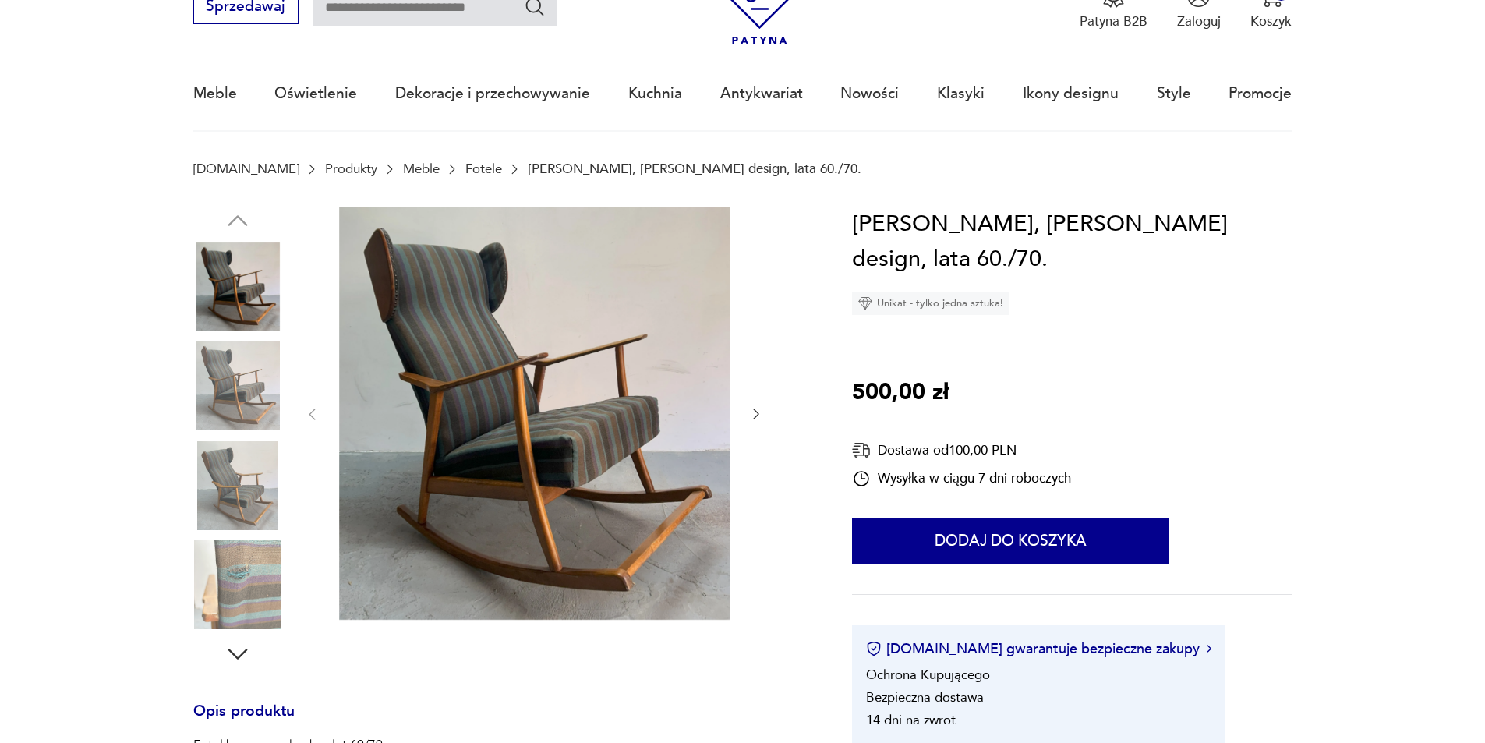
click at [541, 473] on img at bounding box center [534, 413] width 390 height 413
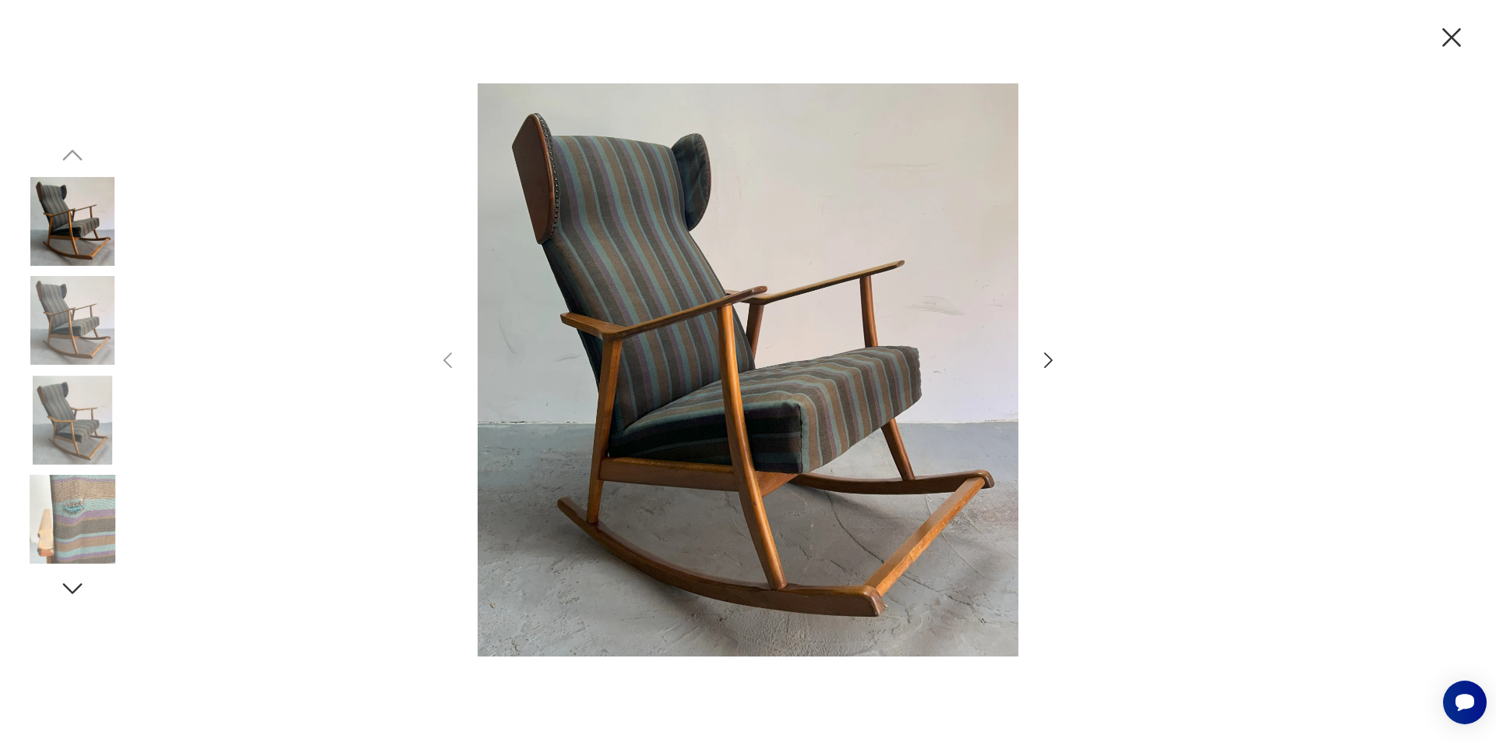
click at [1047, 362] on icon "button" at bounding box center [1048, 360] width 23 height 23
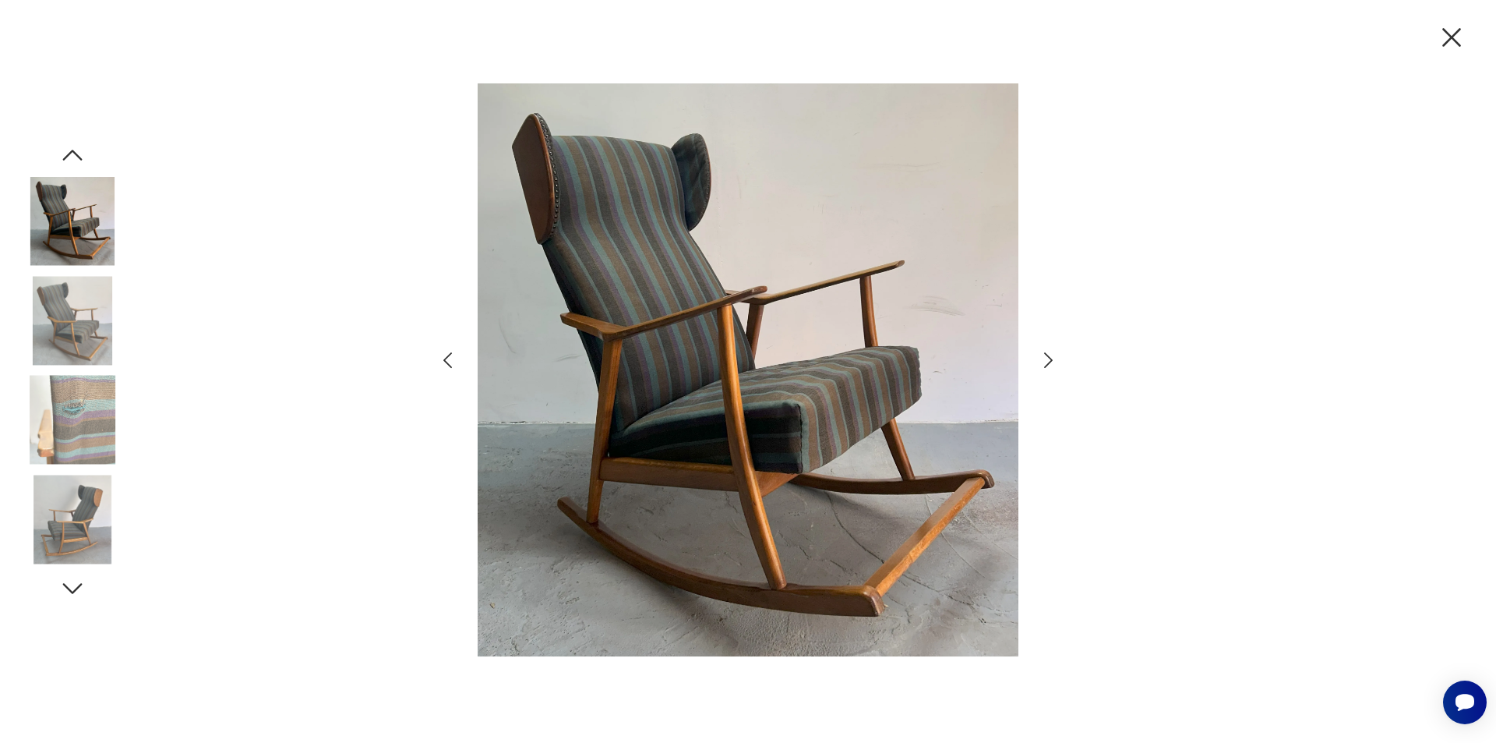
click at [1047, 362] on icon "button" at bounding box center [1048, 360] width 23 height 23
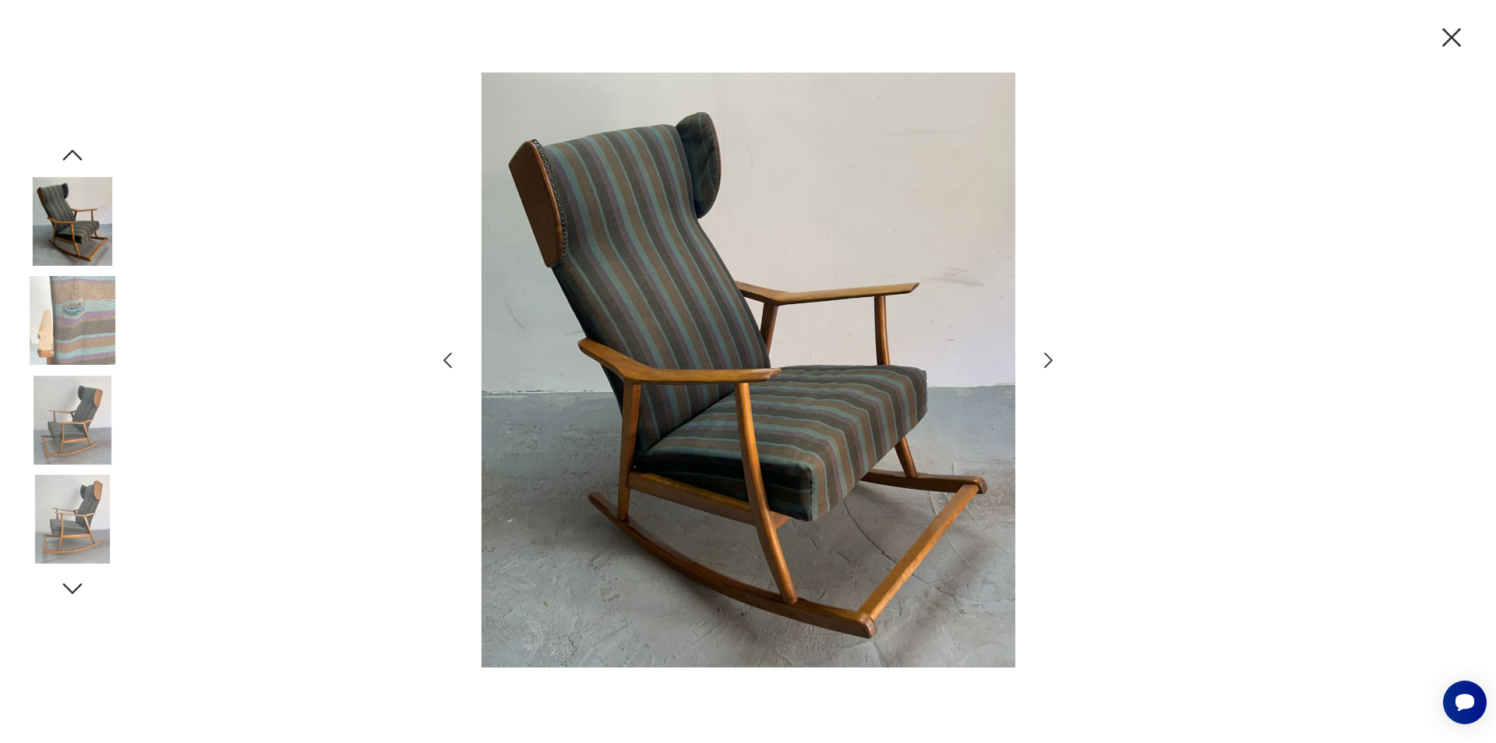
click at [1047, 362] on icon "button" at bounding box center [1048, 360] width 23 height 23
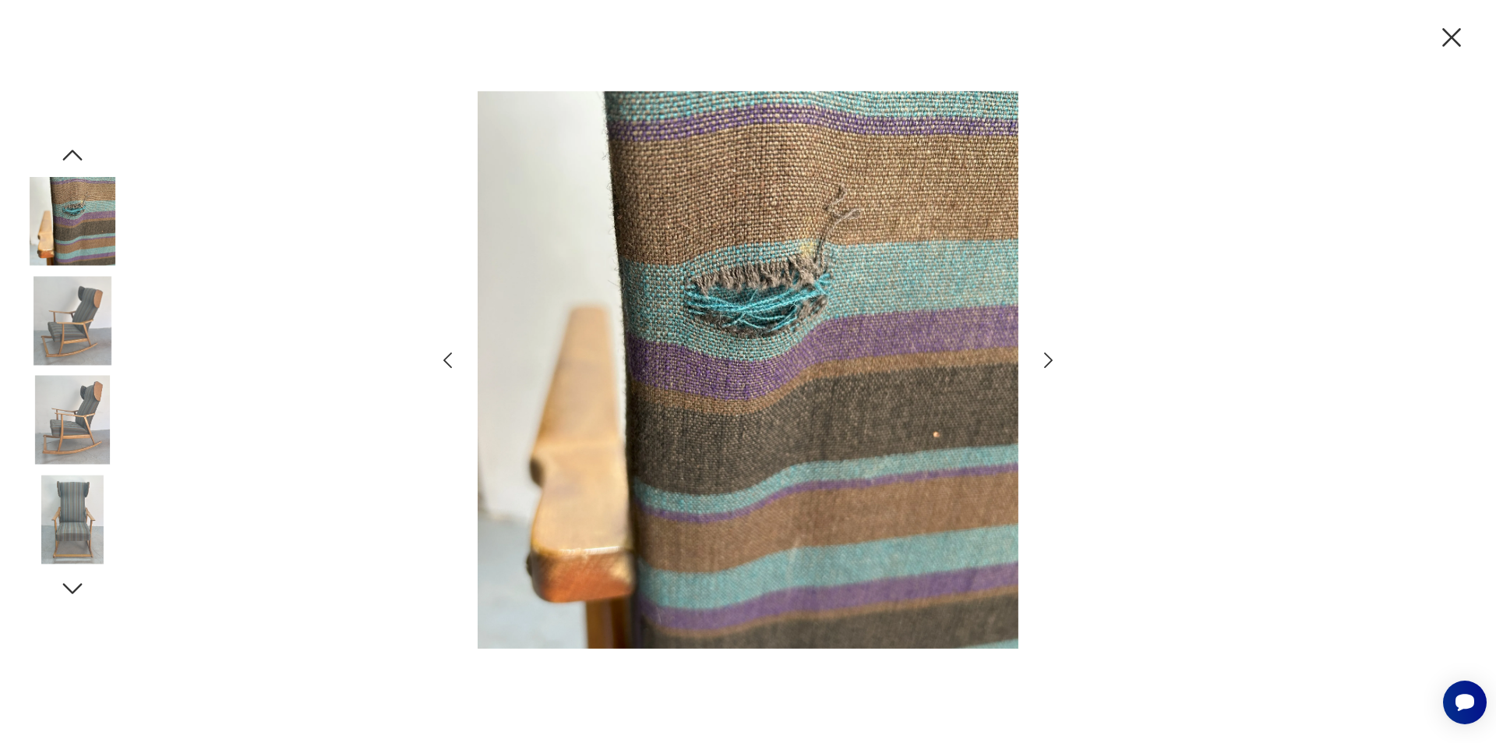
click at [1047, 362] on icon "button" at bounding box center [1048, 360] width 23 height 23
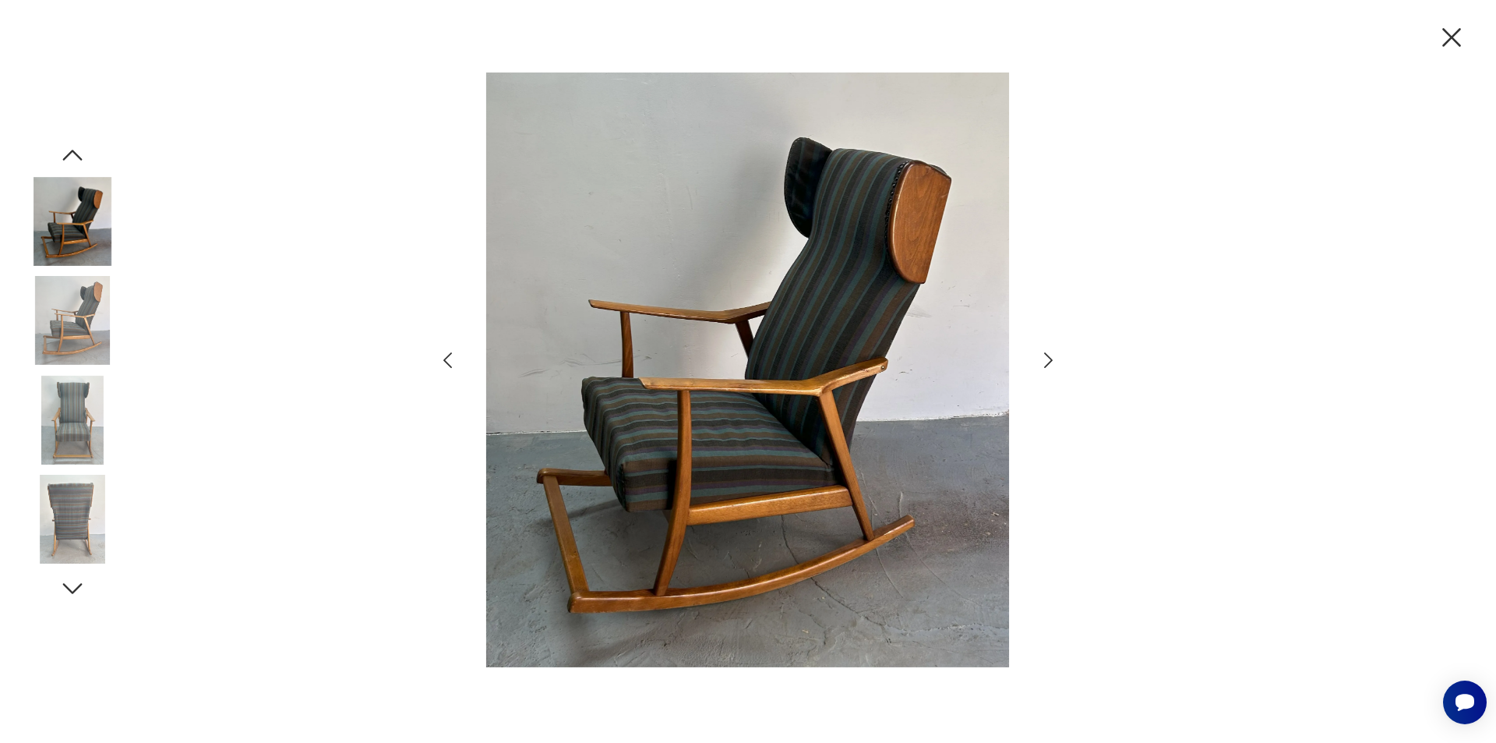
click at [1047, 362] on icon "button" at bounding box center [1048, 360] width 23 height 23
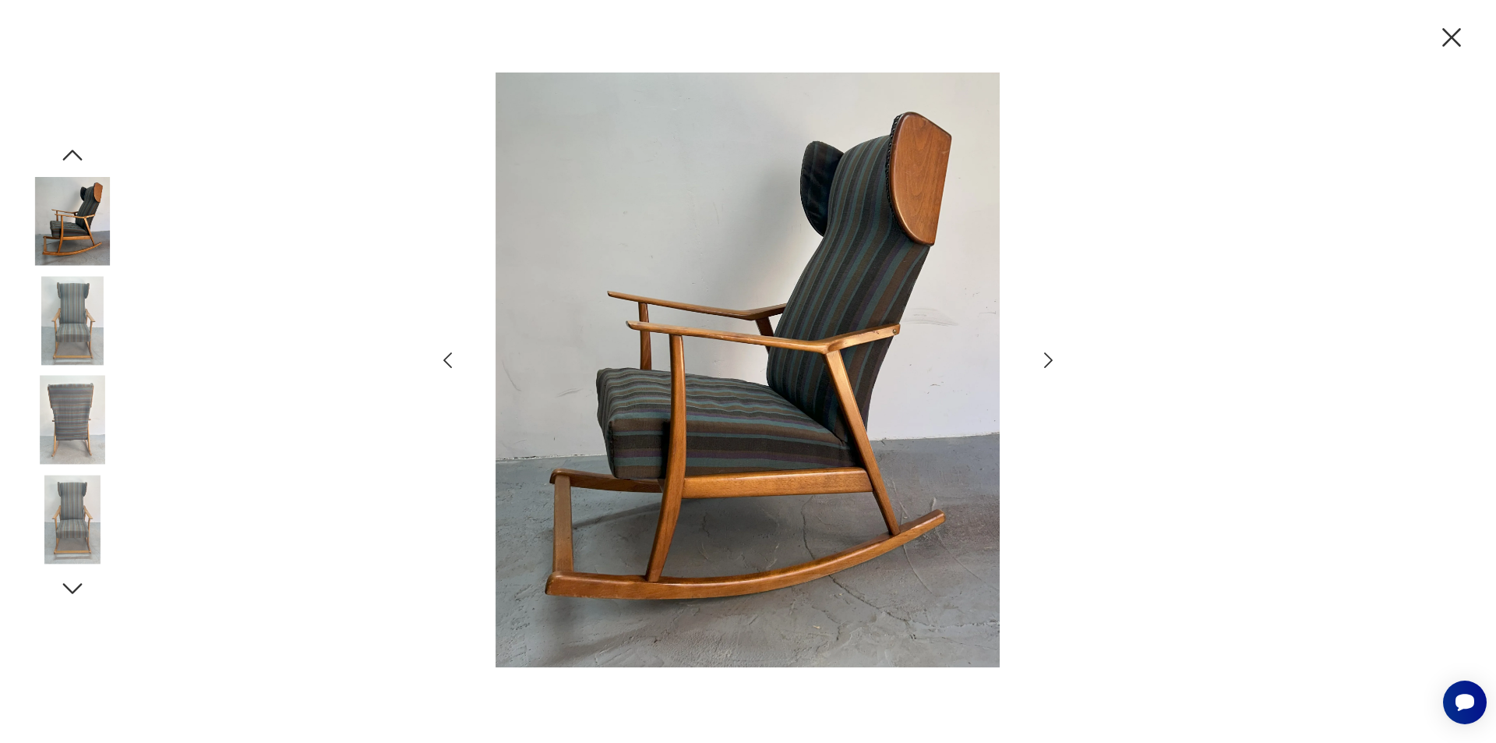
click at [1047, 362] on icon "button" at bounding box center [1048, 360] width 23 height 23
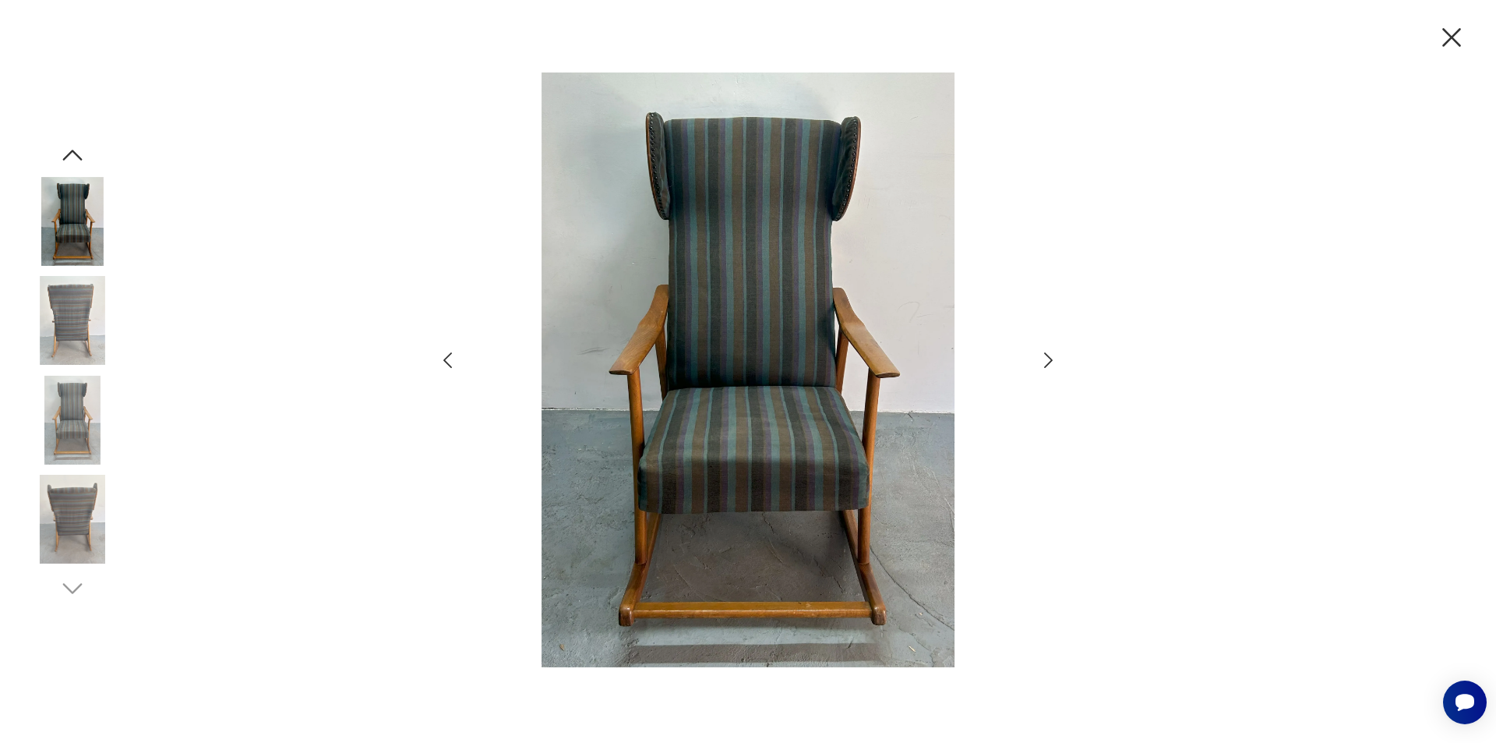
click at [1047, 362] on icon "button" at bounding box center [1048, 360] width 23 height 23
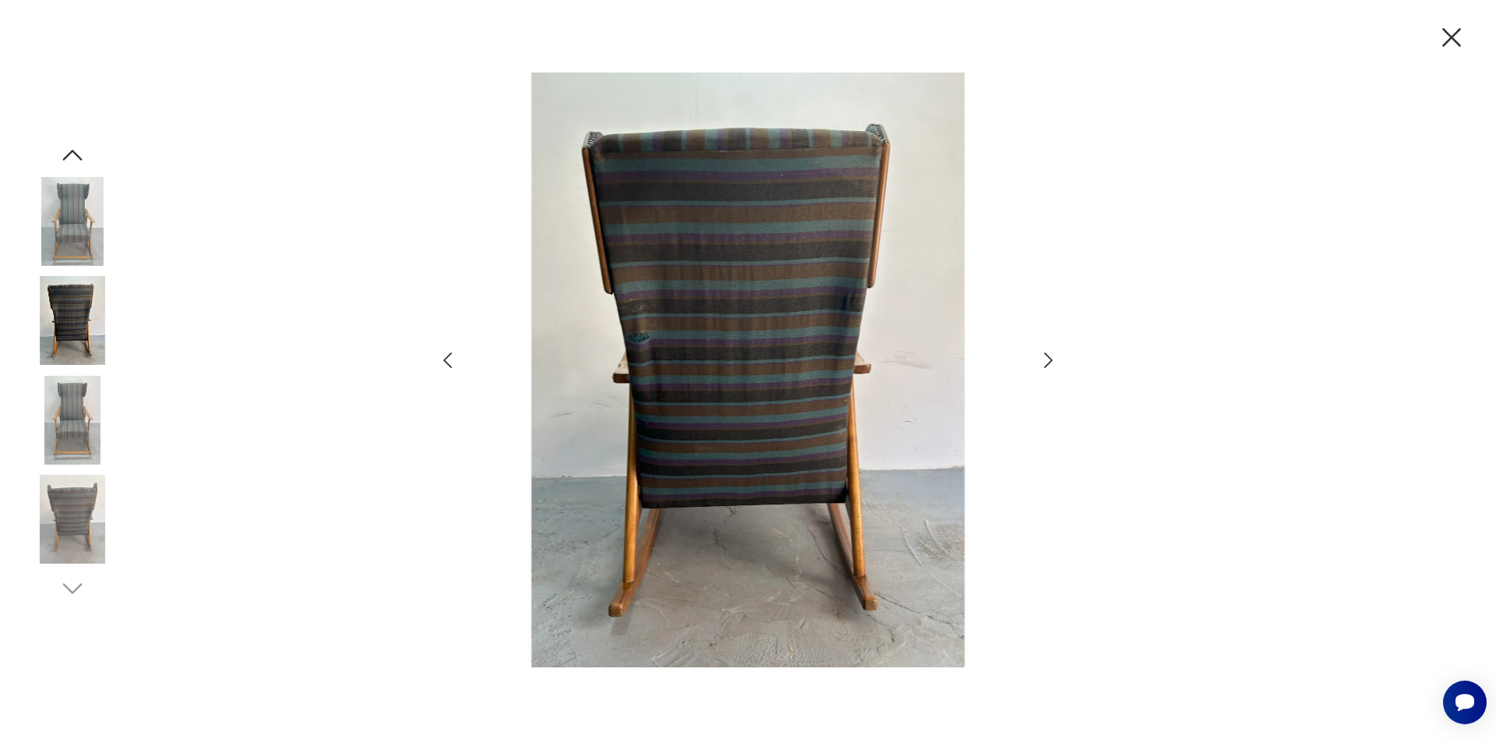
click at [1047, 362] on icon "button" at bounding box center [1048, 360] width 23 height 23
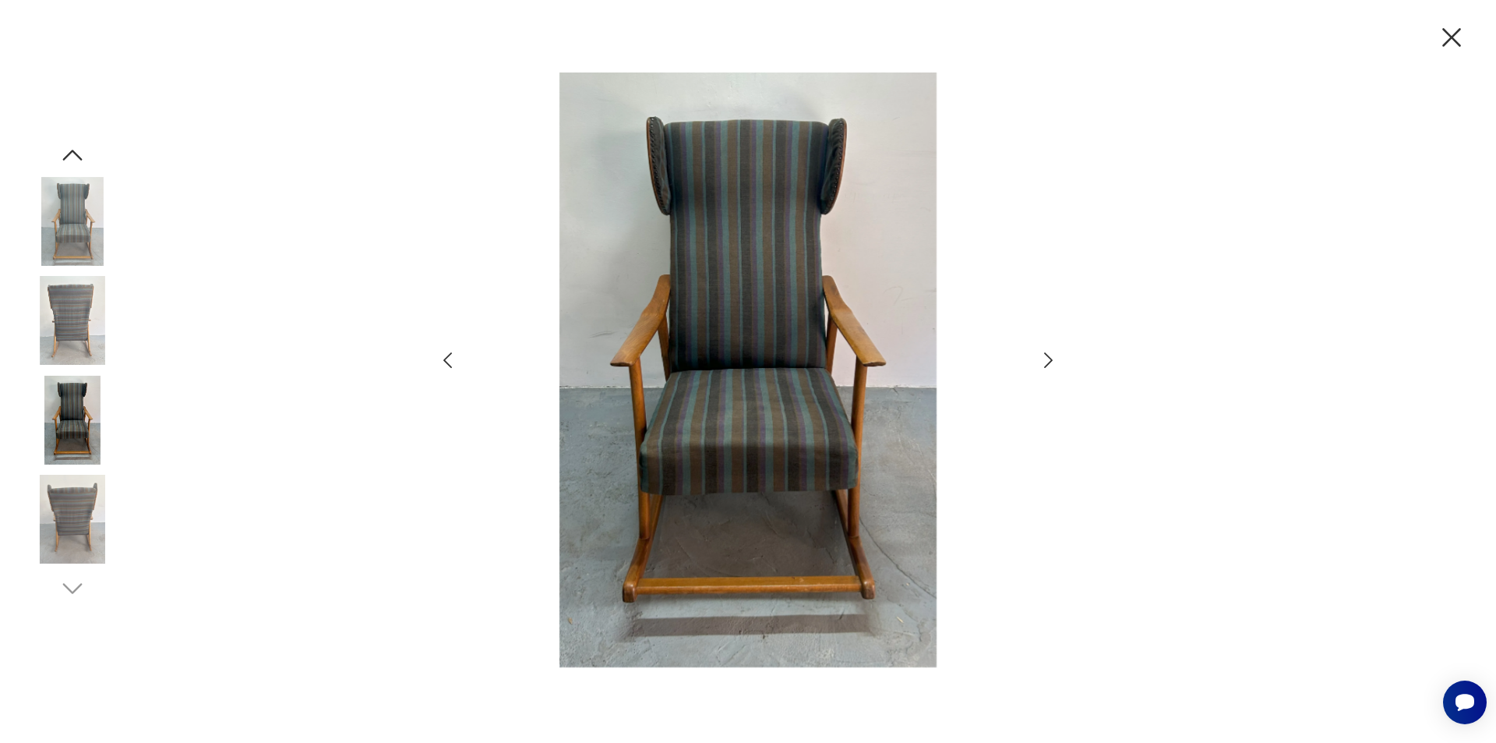
click at [1047, 362] on icon "button" at bounding box center [1048, 360] width 23 height 23
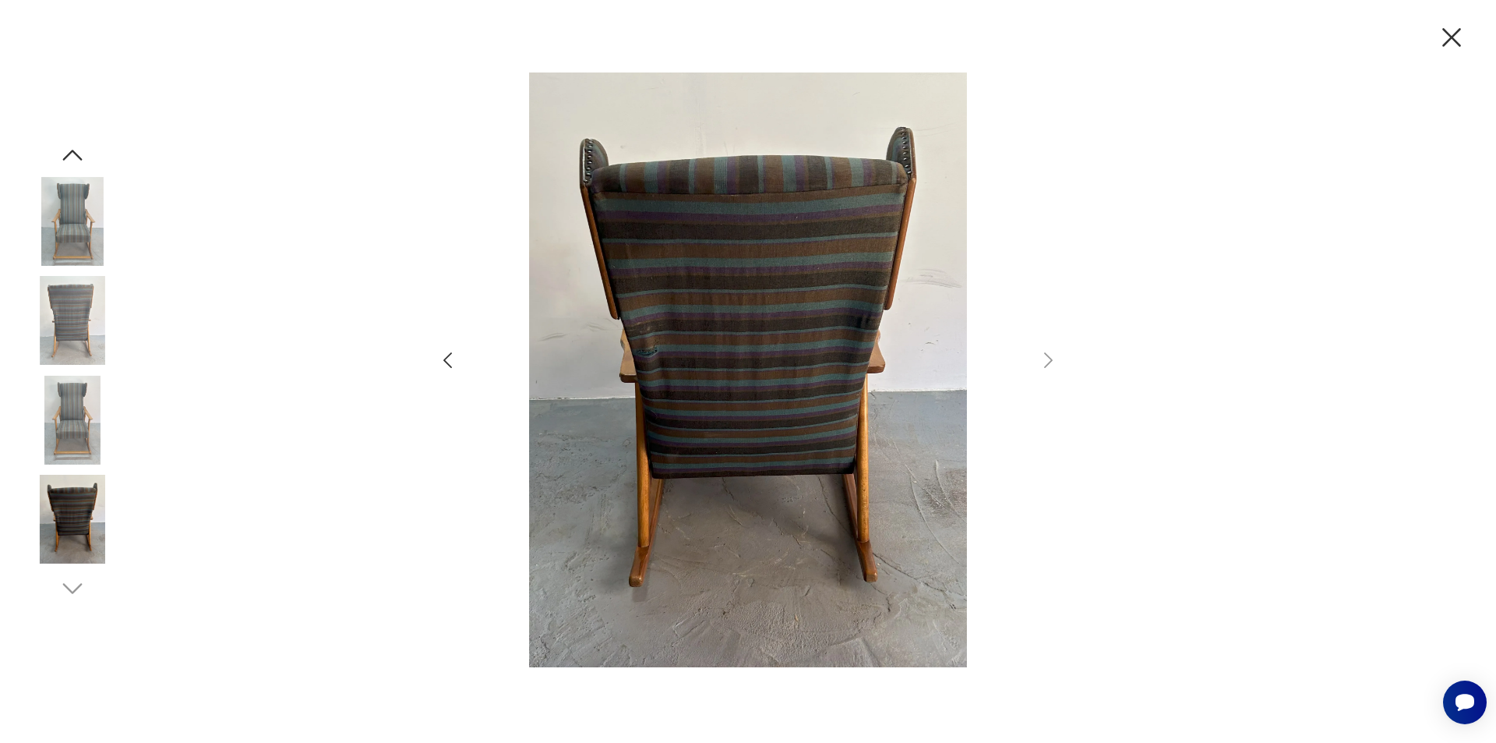
click at [69, 215] on img at bounding box center [72, 221] width 89 height 89
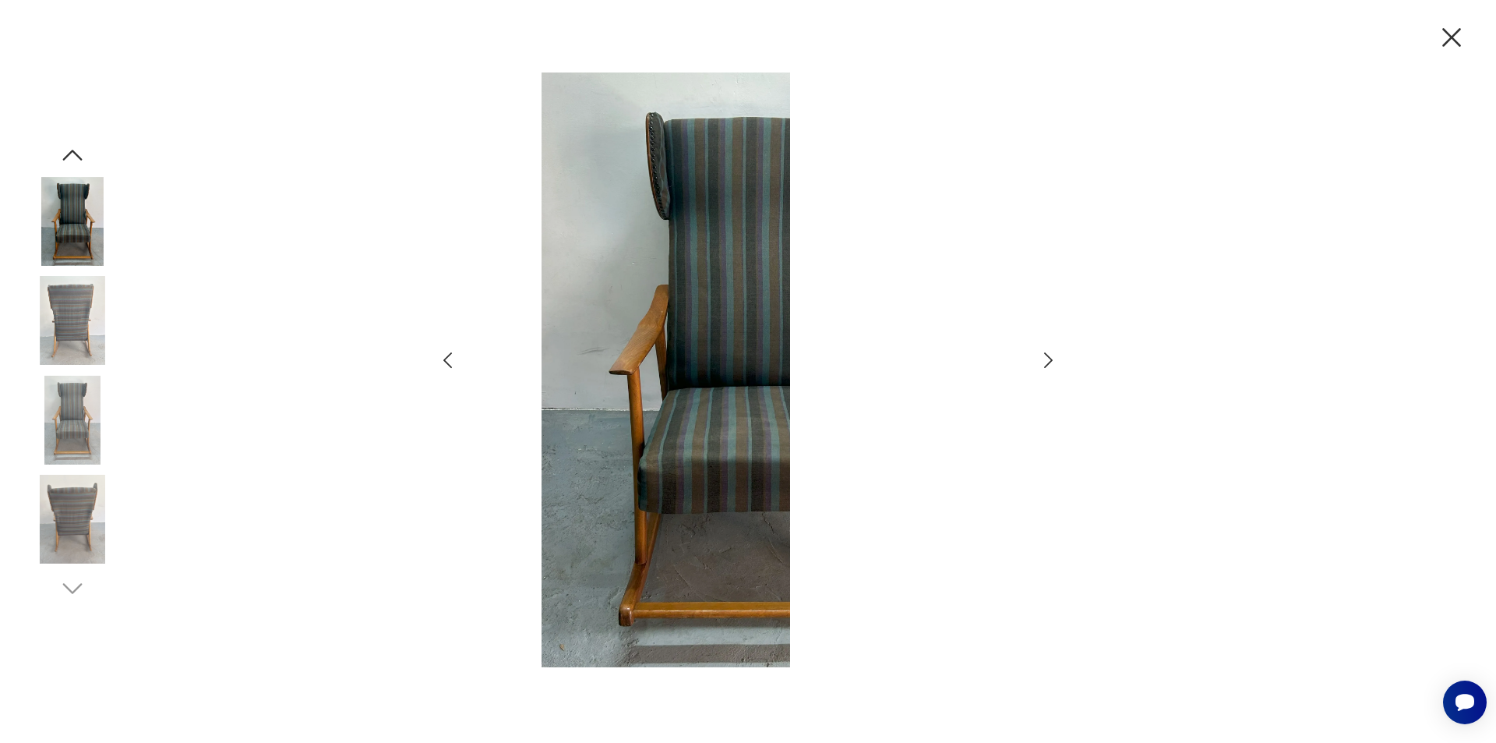
click at [83, 302] on img at bounding box center [72, 320] width 89 height 89
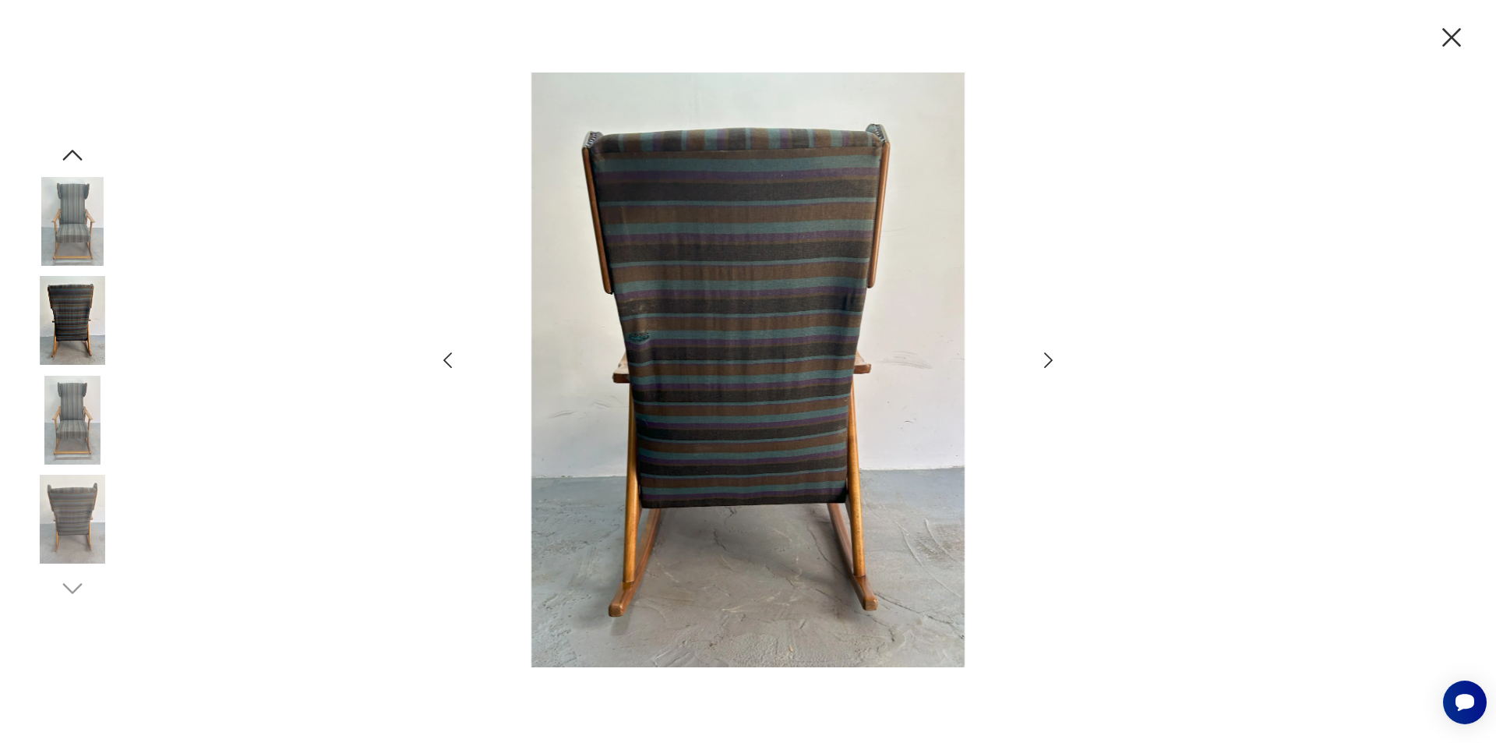
click at [94, 410] on img at bounding box center [72, 420] width 89 height 89
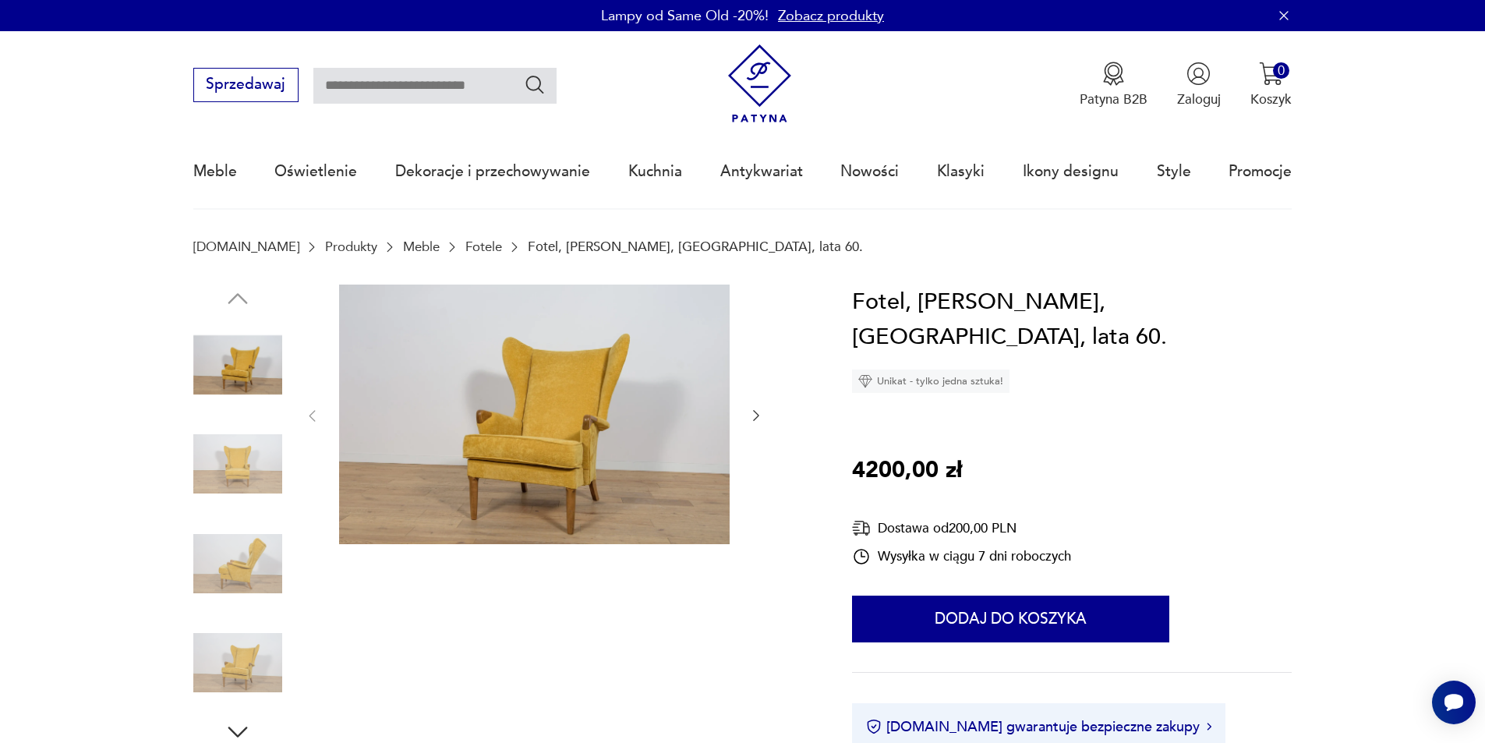
click at [755, 411] on icon "button" at bounding box center [756, 416] width 16 height 16
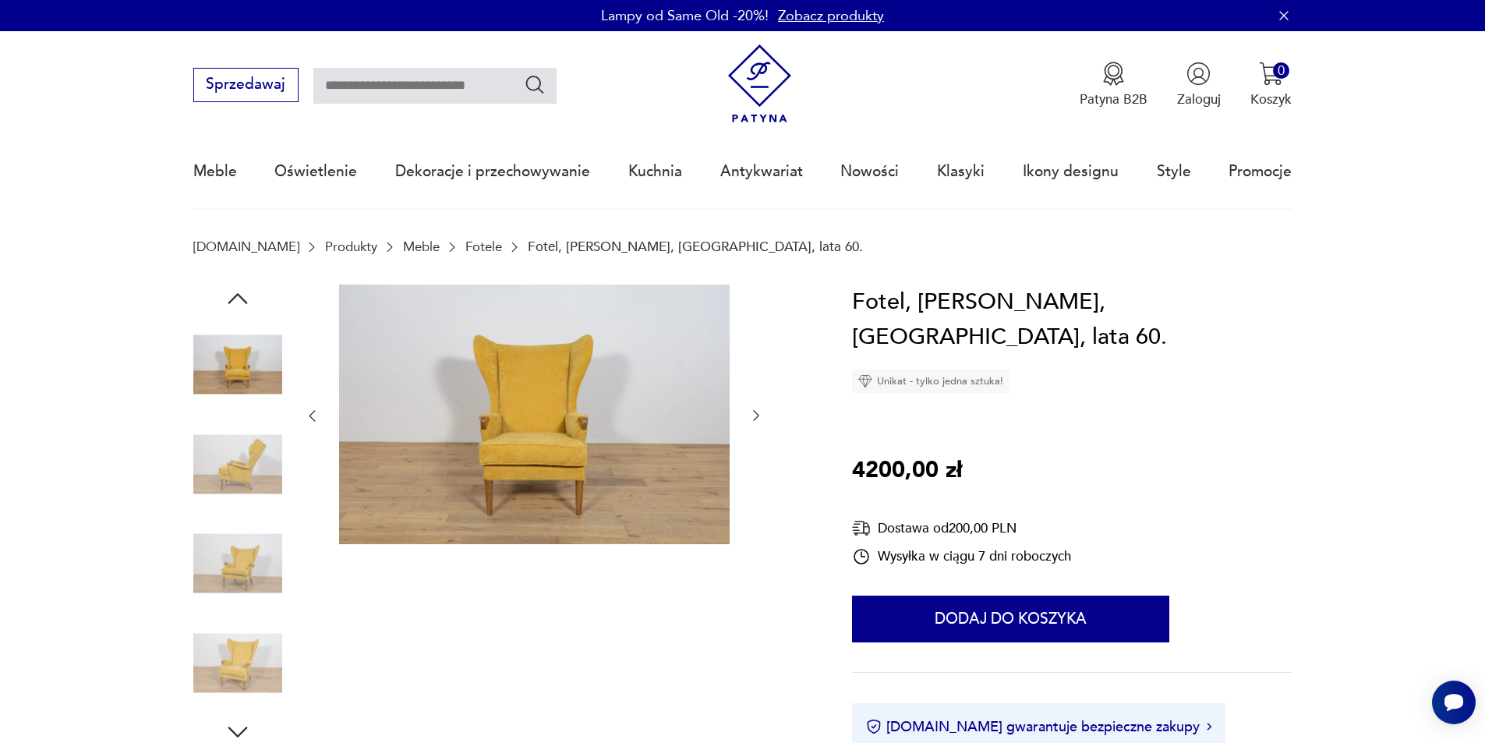
click at [755, 411] on icon "button" at bounding box center [756, 416] width 16 height 16
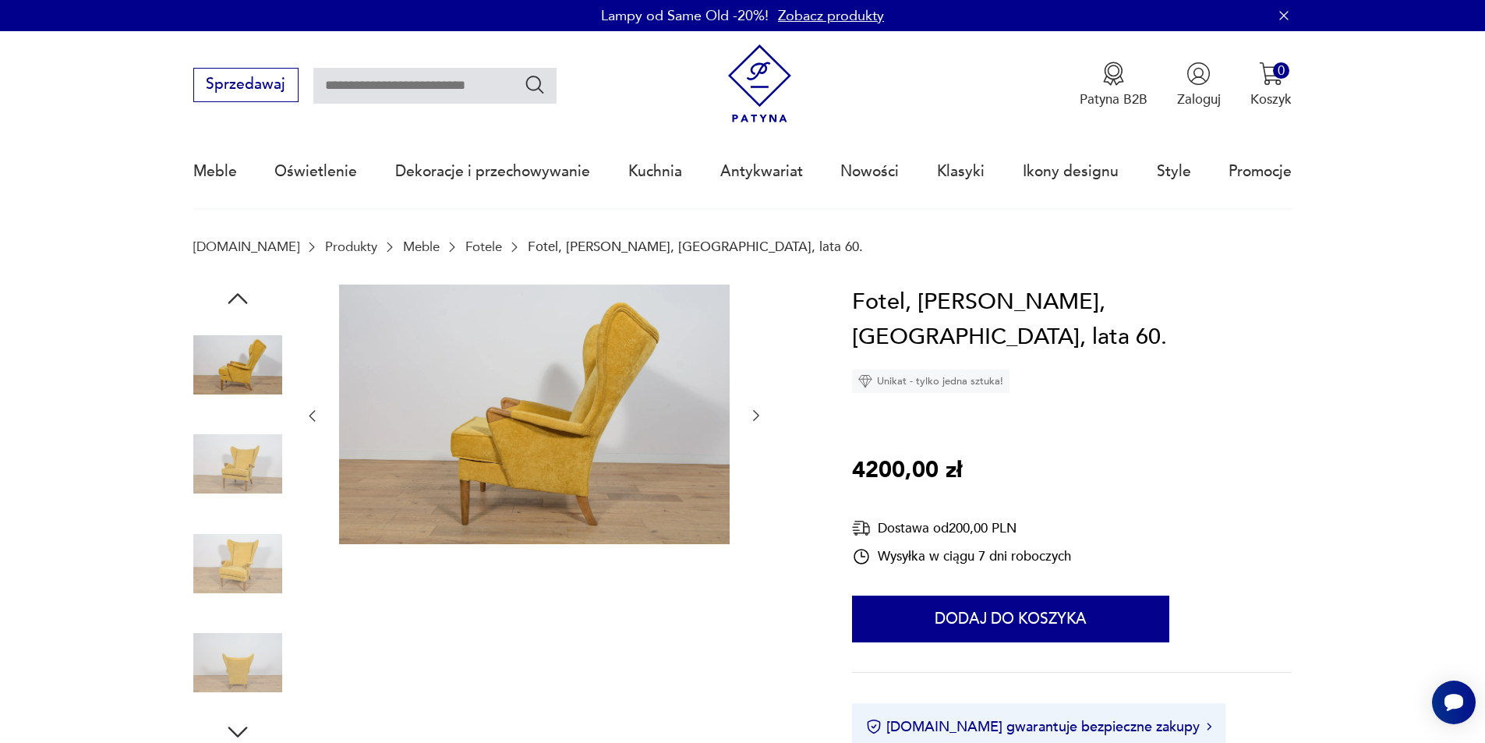
click at [755, 411] on icon "button" at bounding box center [756, 416] width 16 height 16
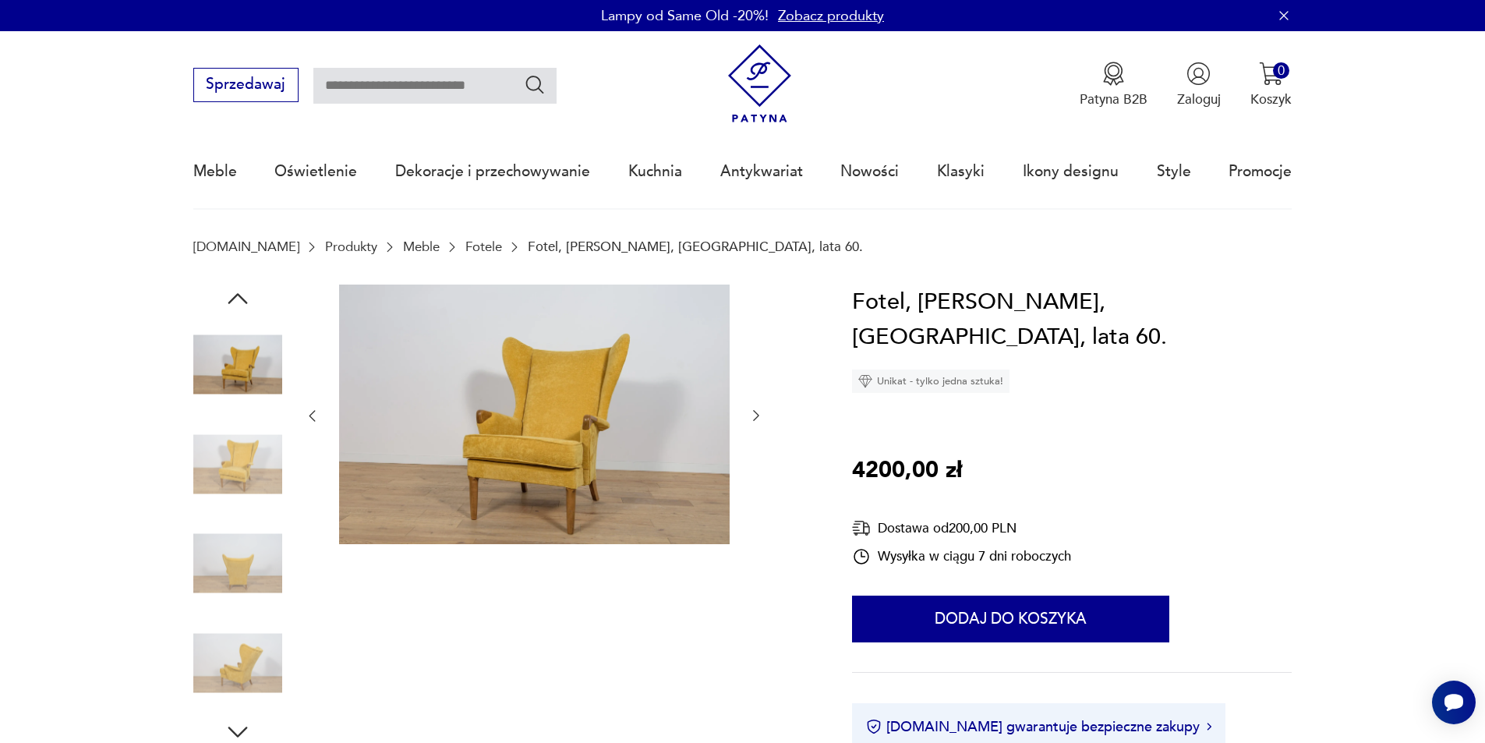
click at [755, 412] on icon "button" at bounding box center [756, 416] width 6 height 11
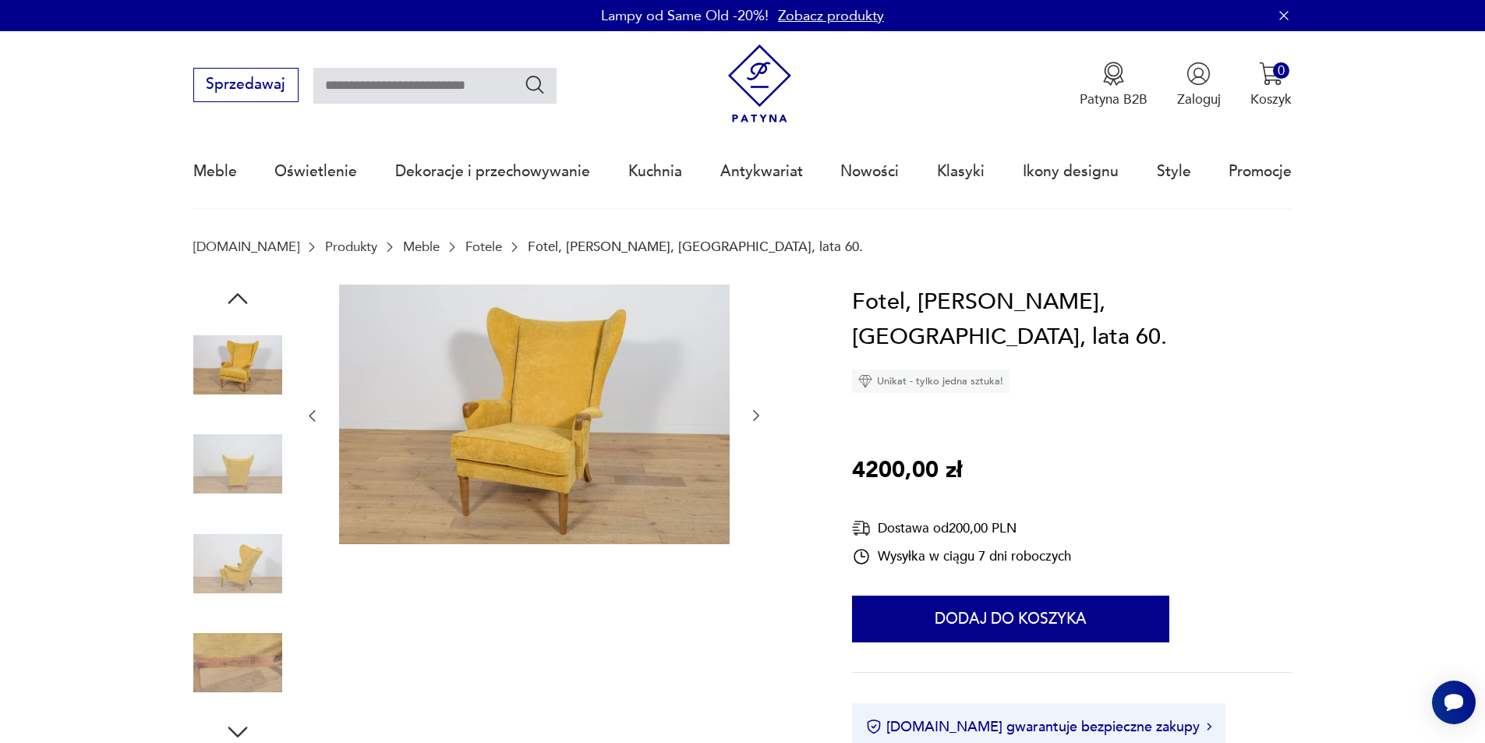
click at [637, 436] on img at bounding box center [534, 414] width 390 height 260
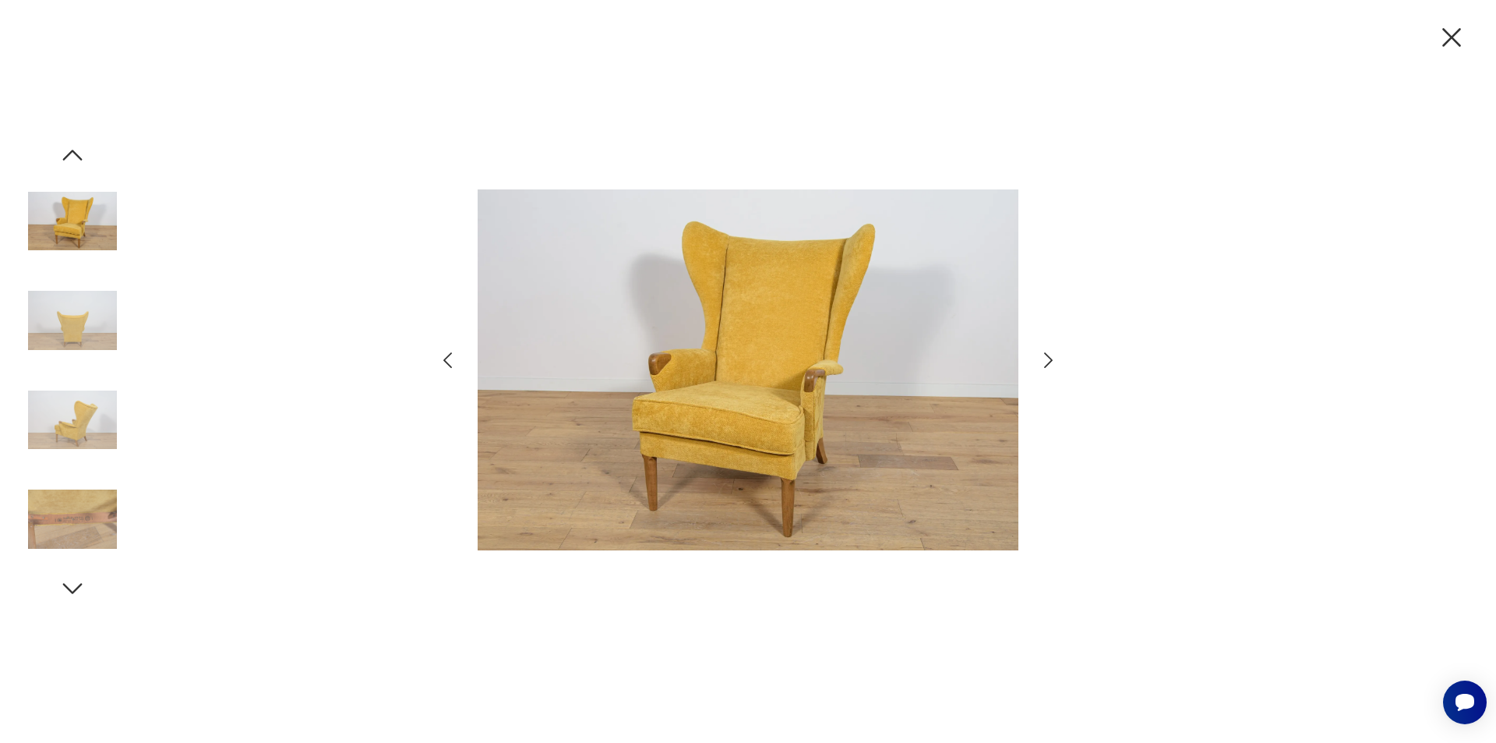
click at [1050, 360] on icon "button" at bounding box center [1048, 360] width 23 height 23
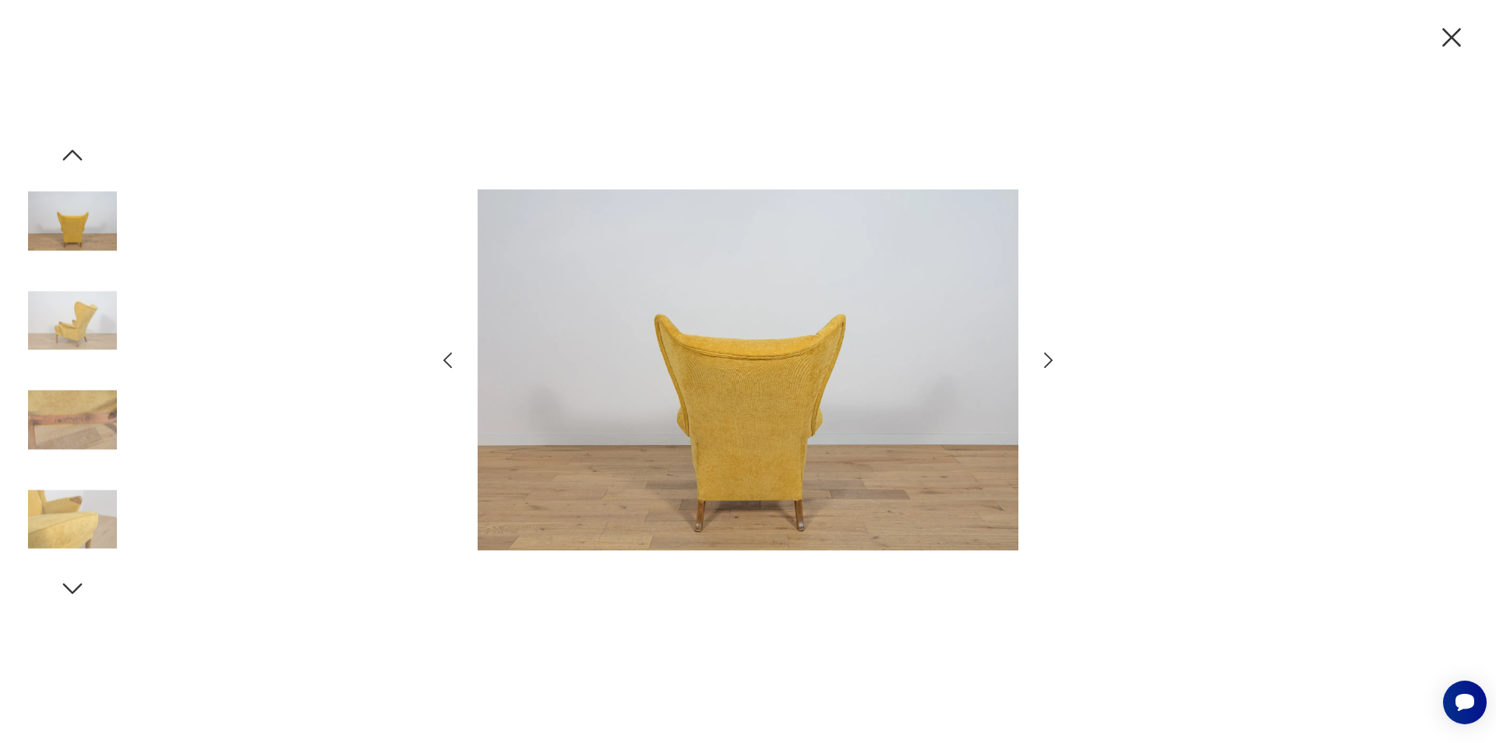
click at [1050, 360] on icon "button" at bounding box center [1048, 360] width 23 height 23
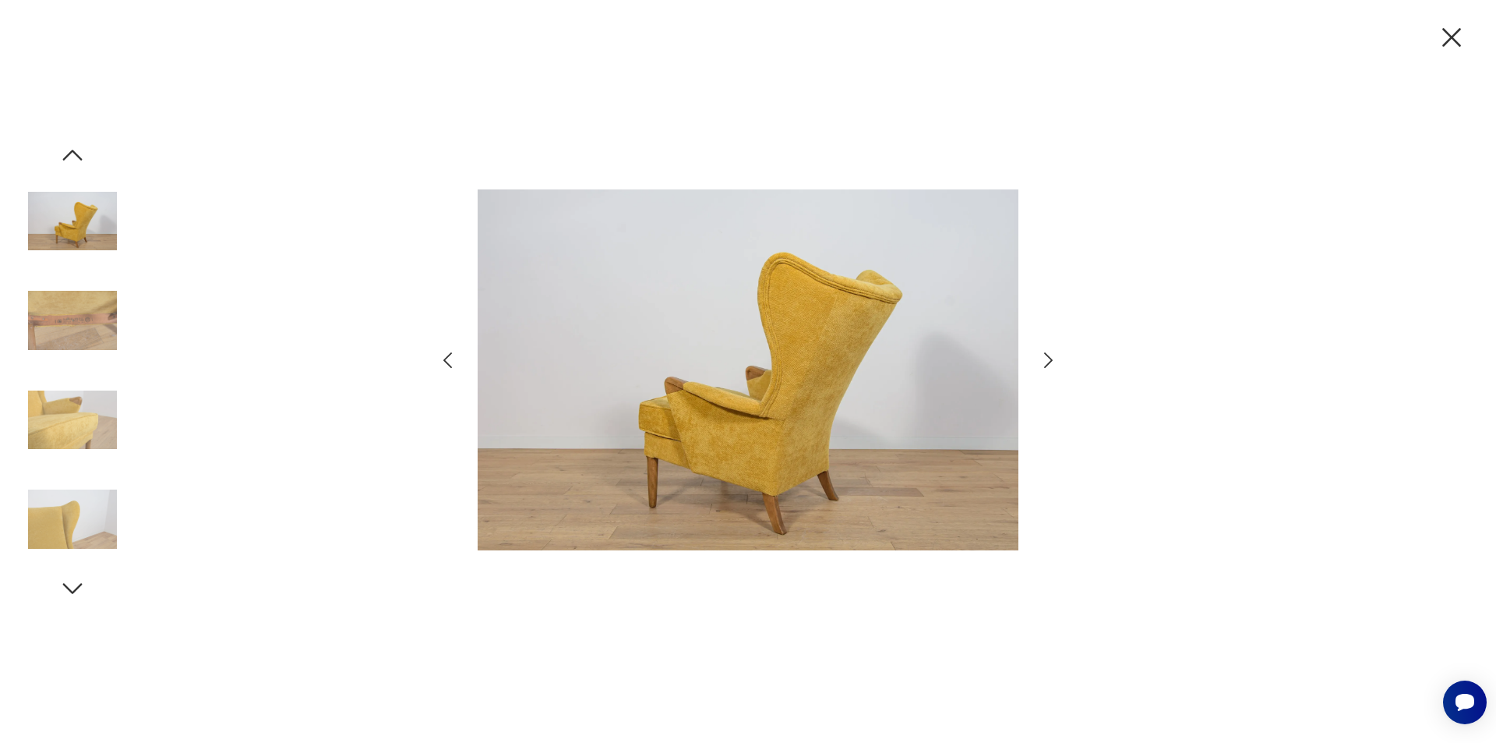
click at [1050, 360] on icon "button" at bounding box center [1048, 360] width 23 height 23
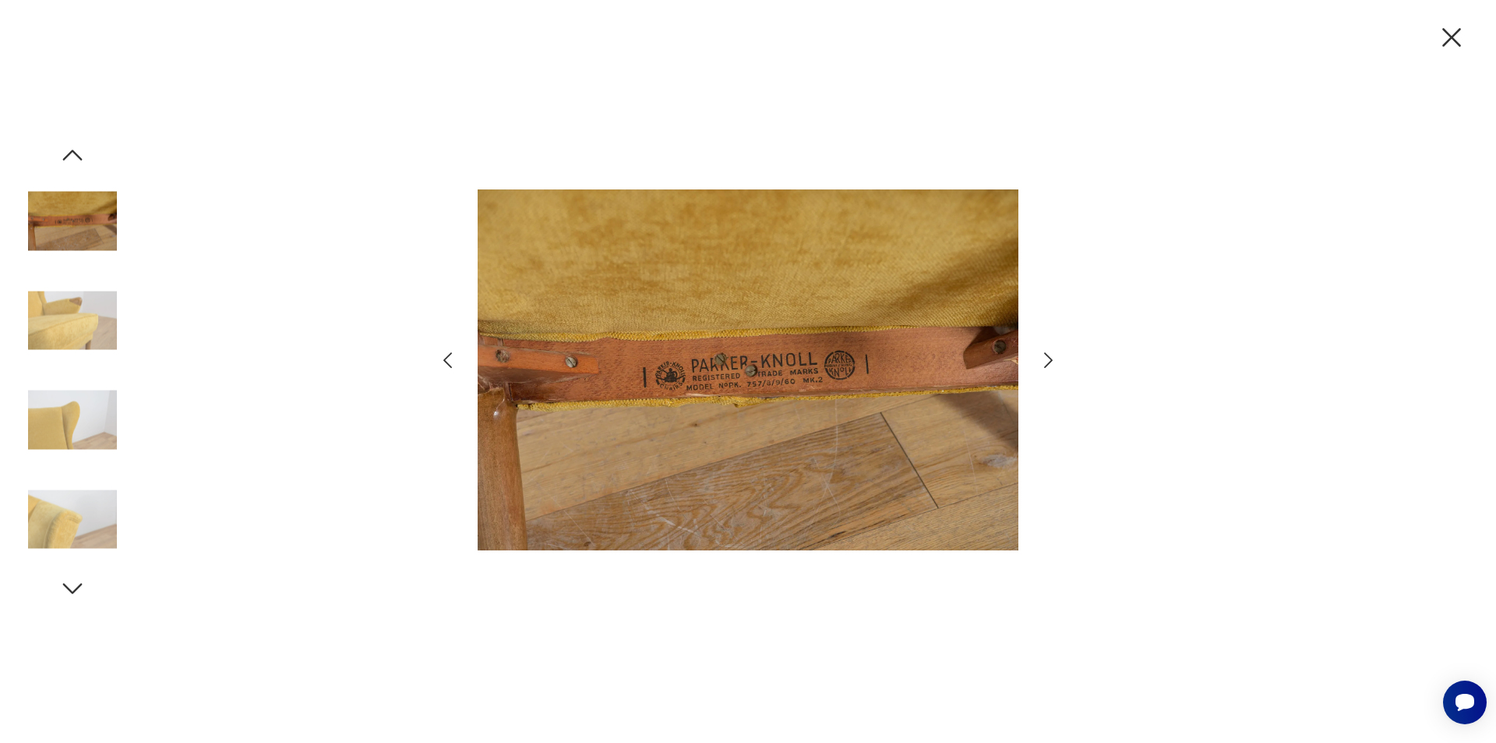
click at [1050, 360] on icon "button" at bounding box center [1048, 360] width 23 height 23
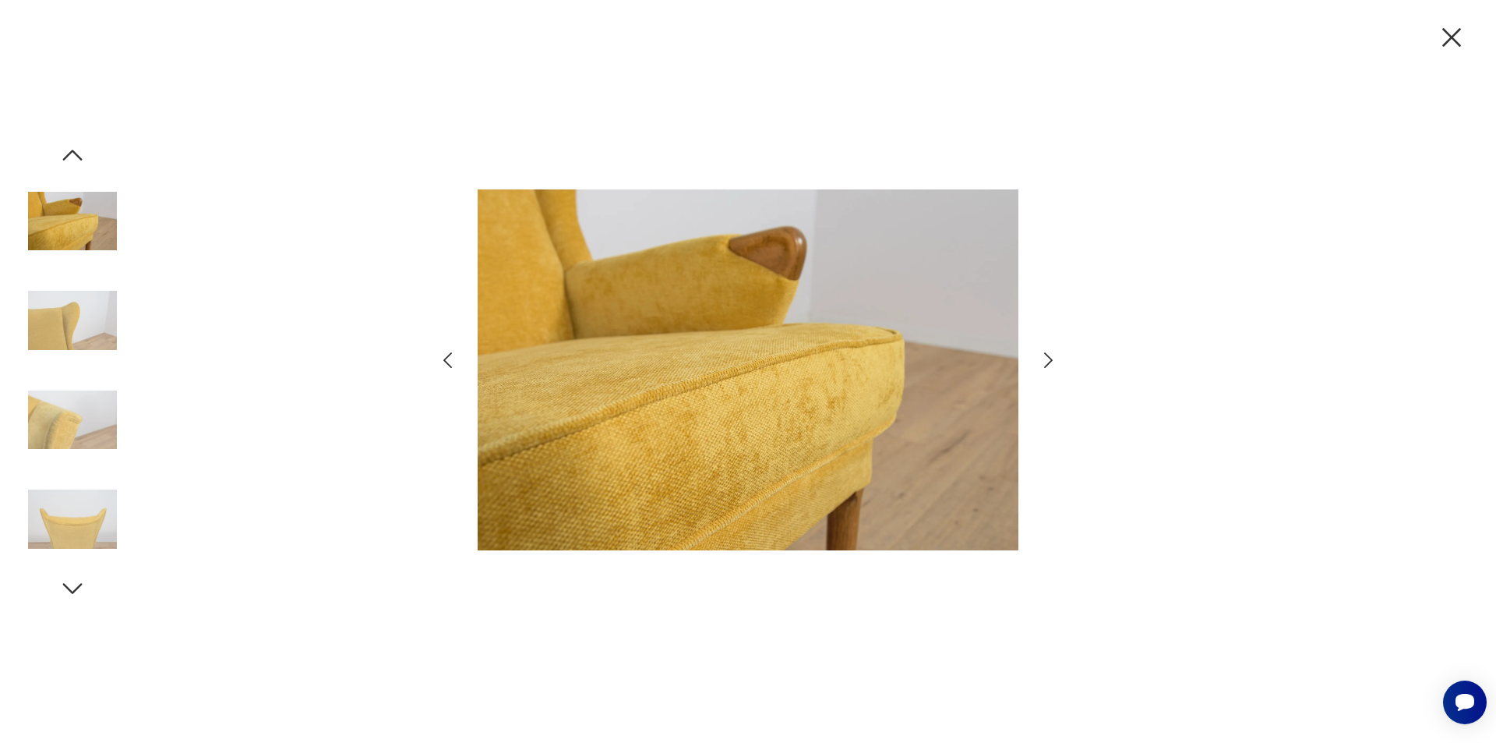
click at [1050, 360] on icon "button" at bounding box center [1048, 360] width 23 height 23
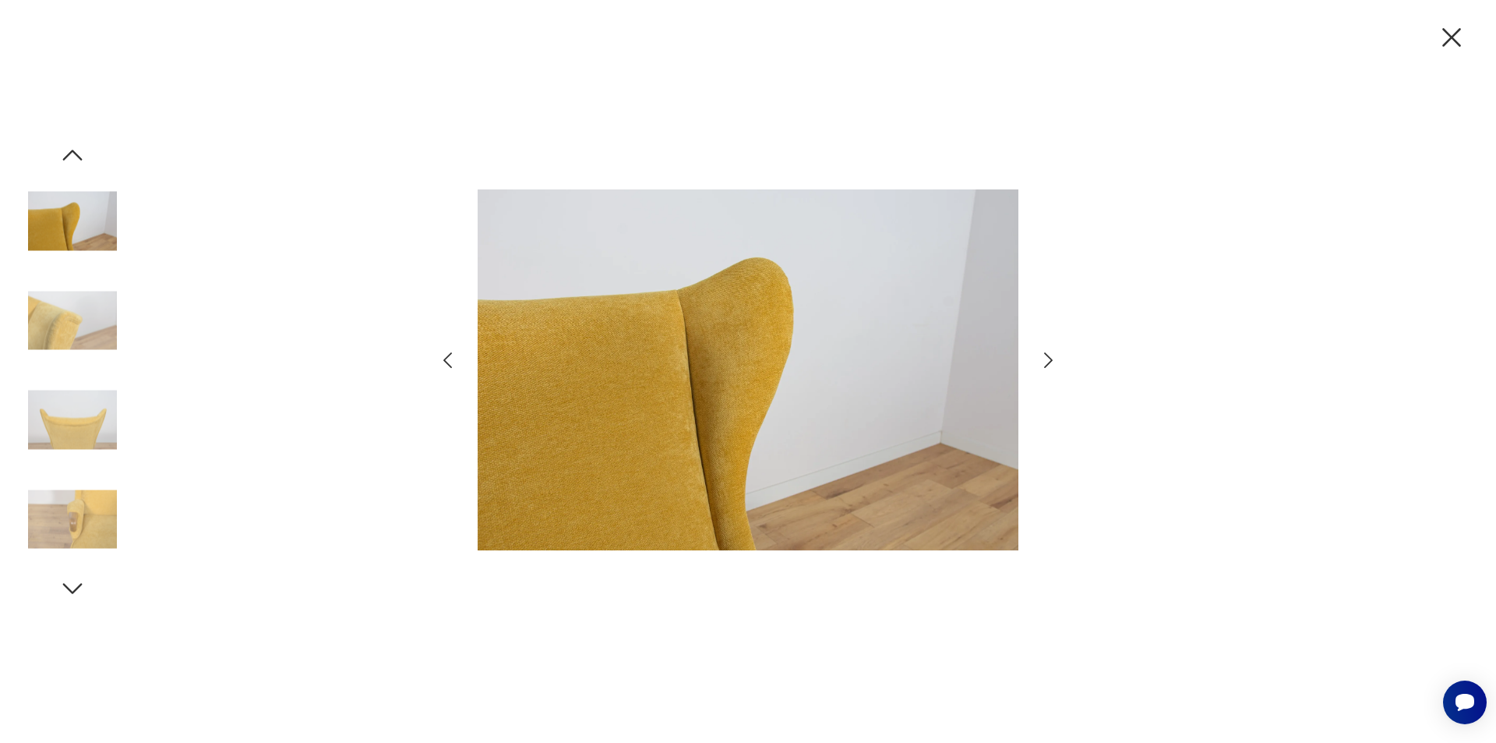
click at [1050, 361] on icon "button" at bounding box center [1048, 360] width 23 height 23
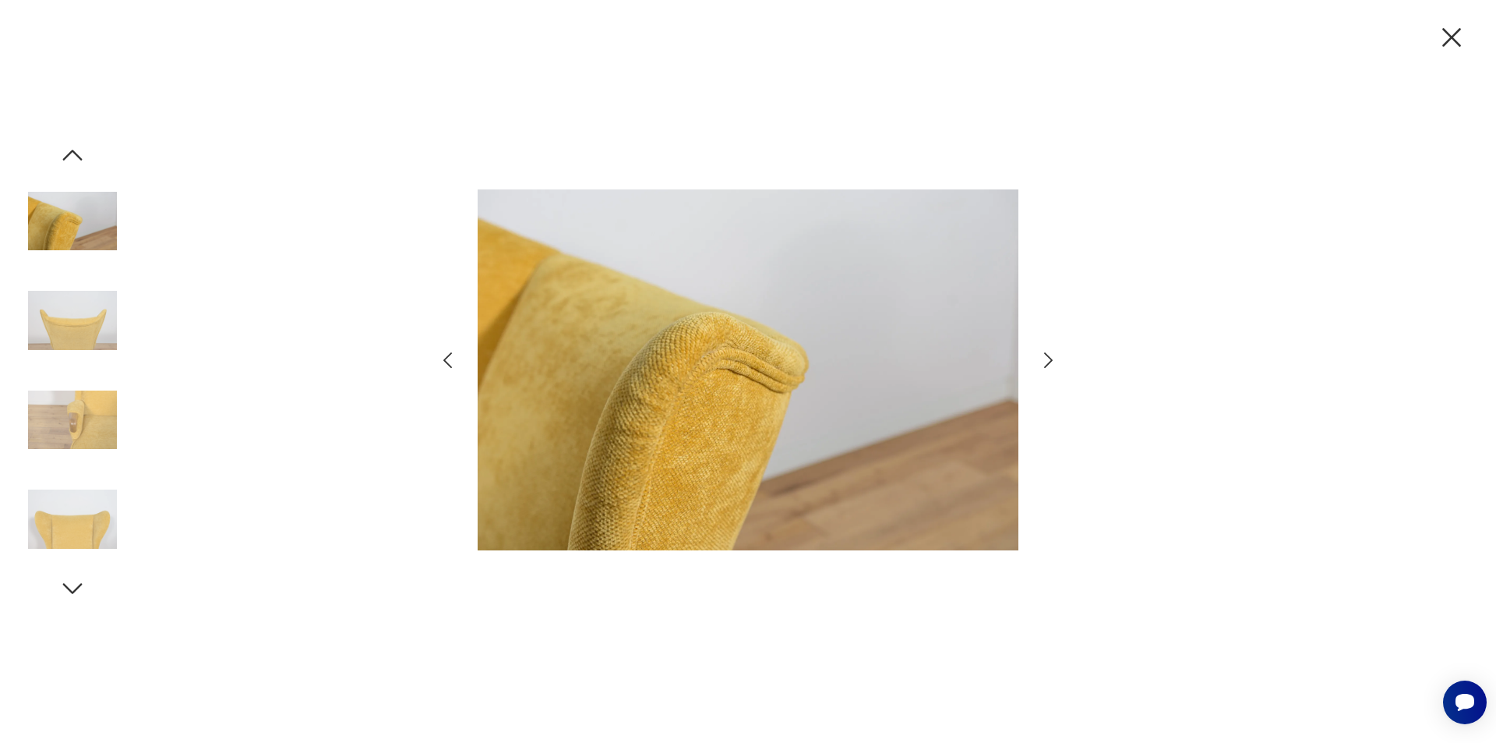
click at [1050, 361] on icon "button" at bounding box center [1048, 360] width 23 height 23
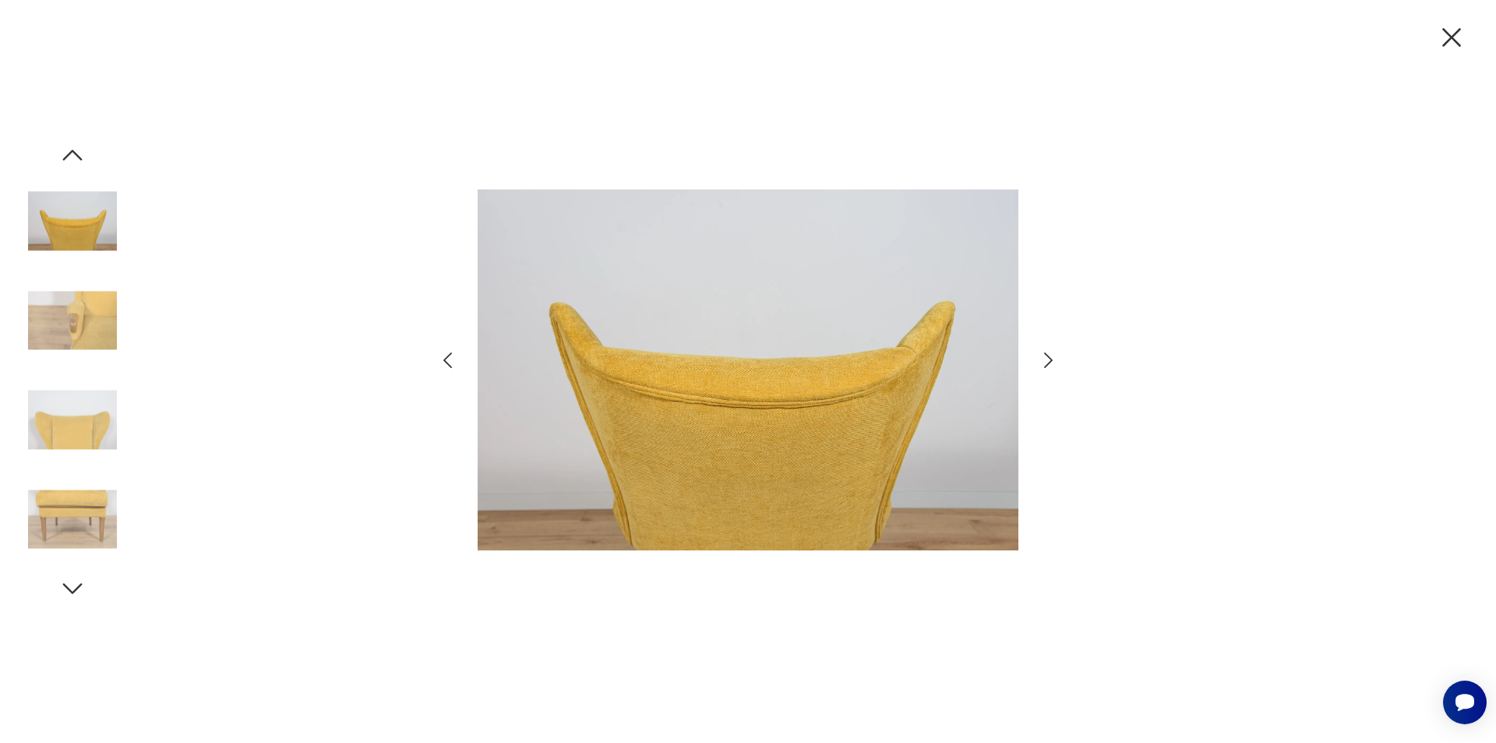
click at [76, 327] on img at bounding box center [72, 320] width 89 height 89
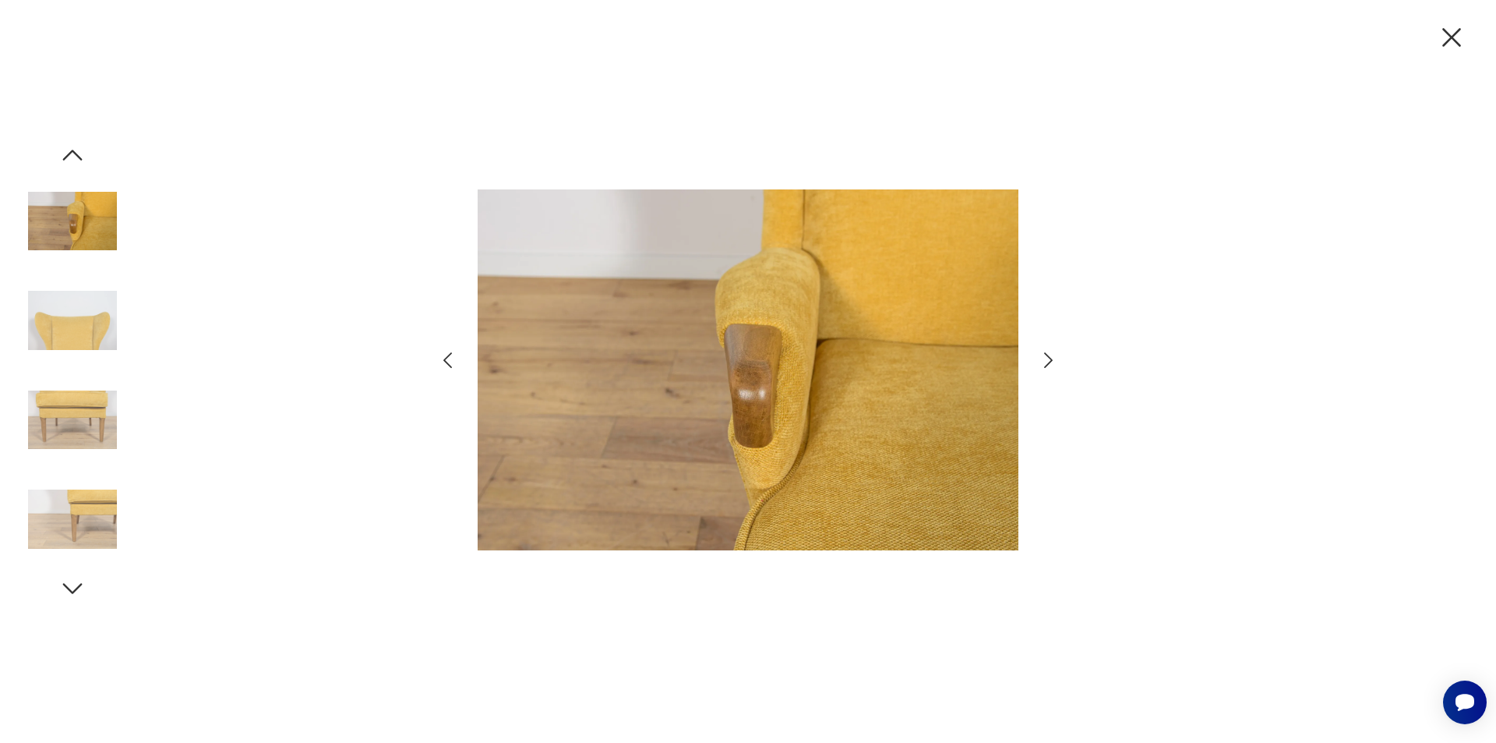
click at [101, 214] on img at bounding box center [72, 221] width 89 height 89
click at [1037, 363] on div at bounding box center [747, 370] width 623 height 597
click at [1047, 366] on icon "button" at bounding box center [1048, 360] width 9 height 16
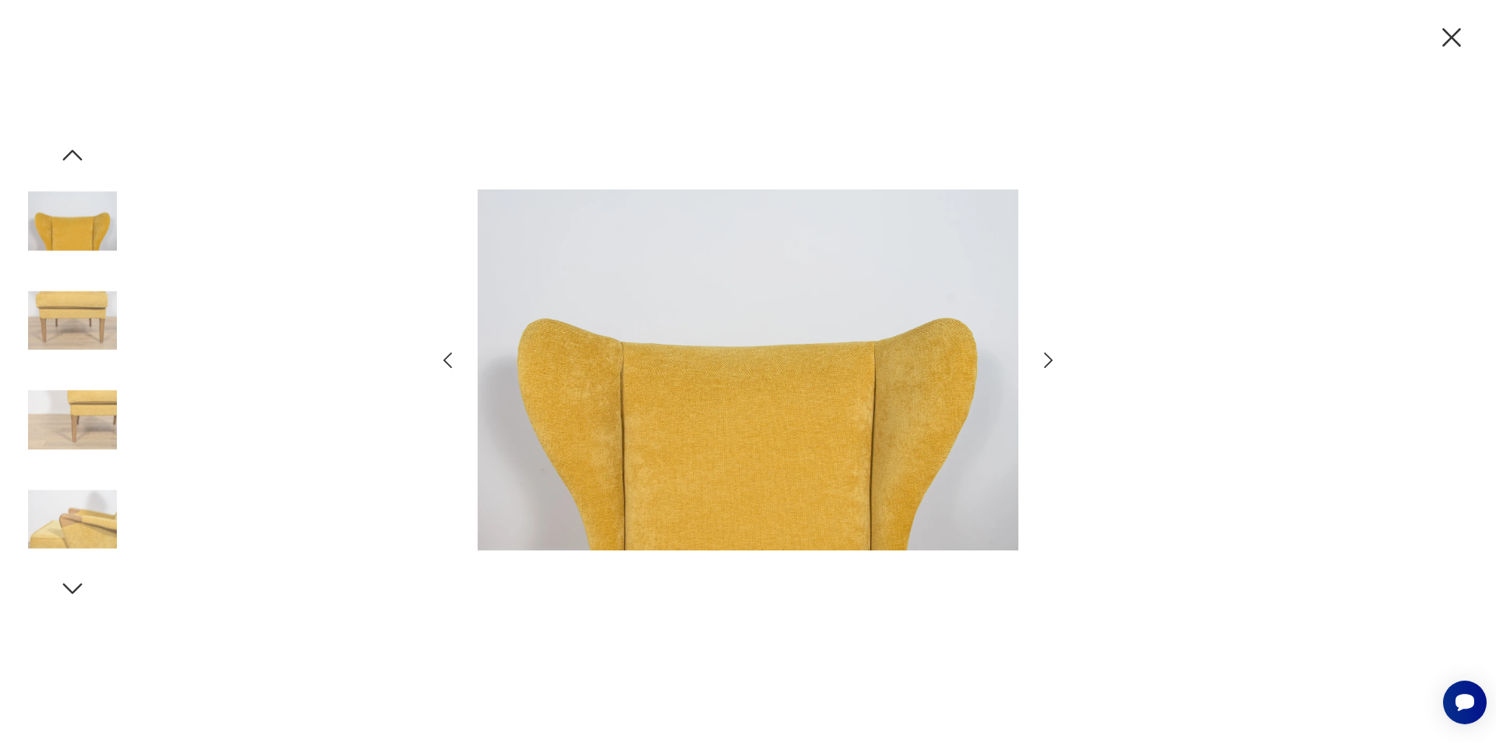
click at [1047, 366] on icon "button" at bounding box center [1048, 360] width 9 height 16
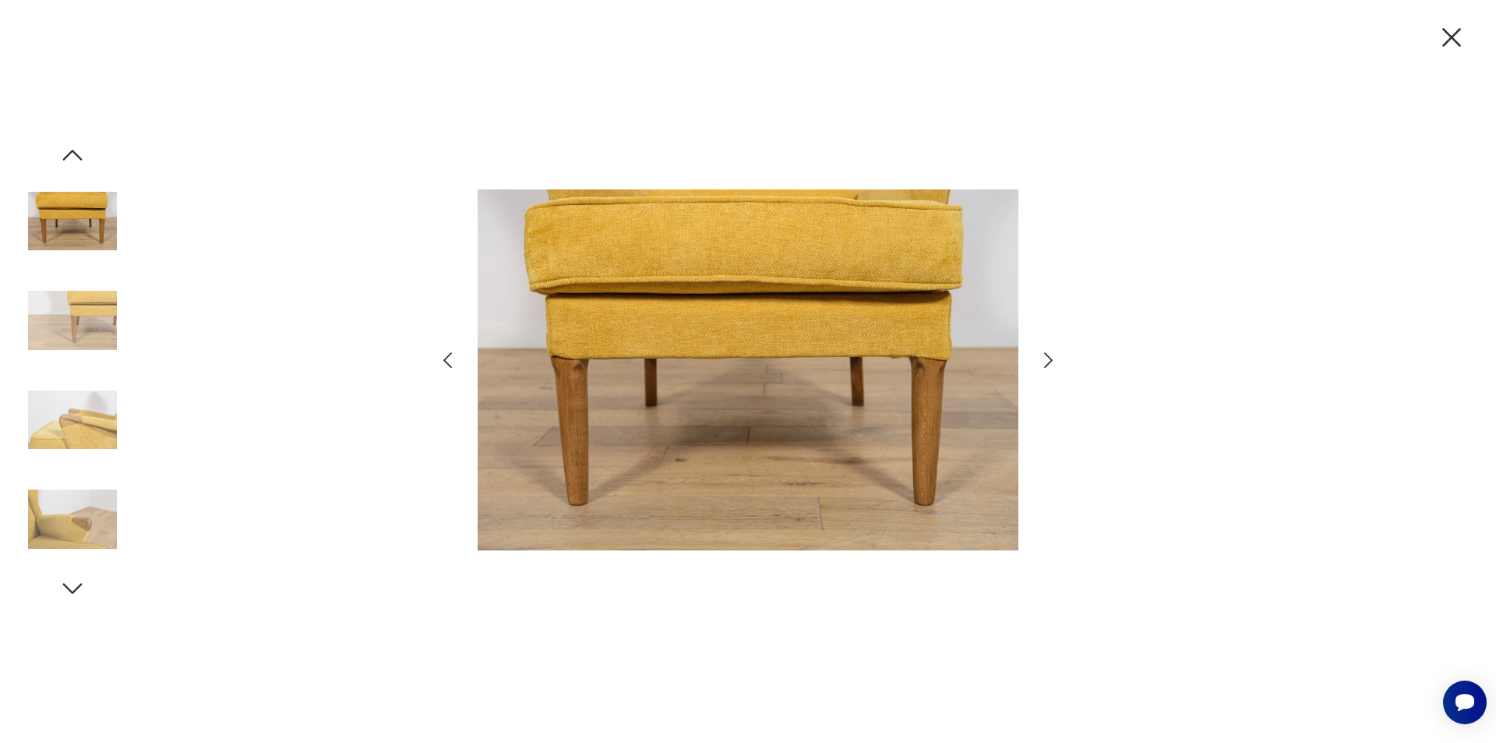
click at [1047, 366] on icon "button" at bounding box center [1048, 360] width 9 height 16
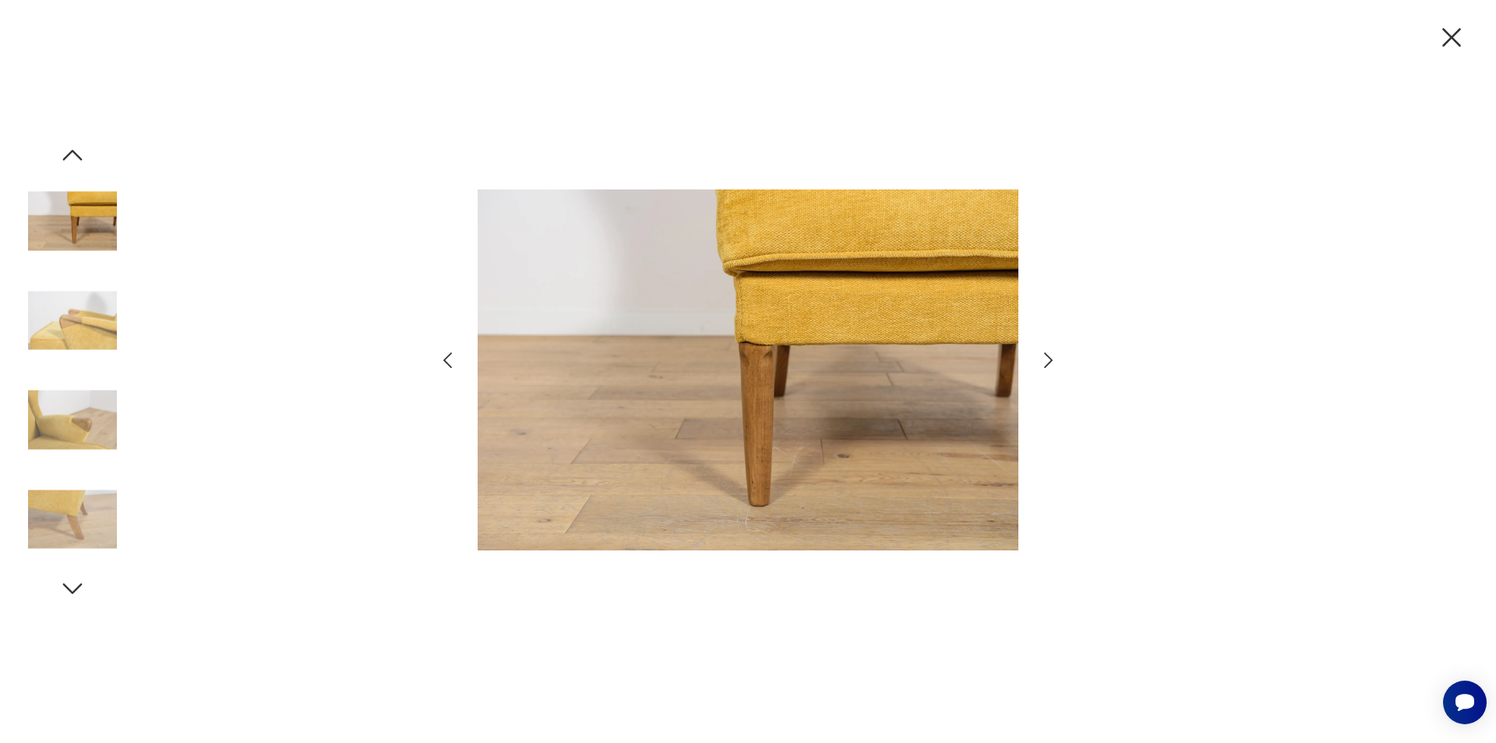
click at [1047, 366] on icon "button" at bounding box center [1048, 360] width 9 height 16
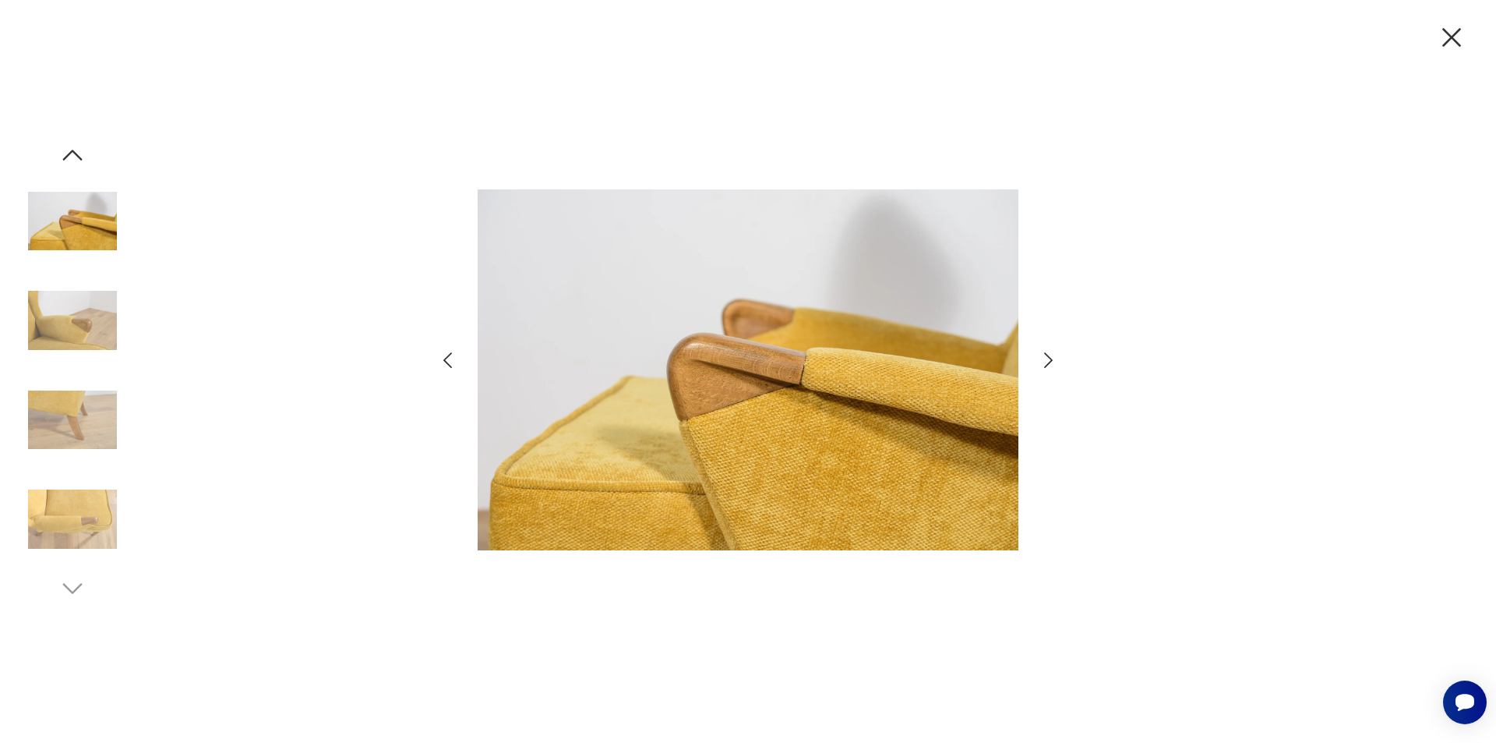
click at [1047, 366] on icon "button" at bounding box center [1048, 360] width 9 height 16
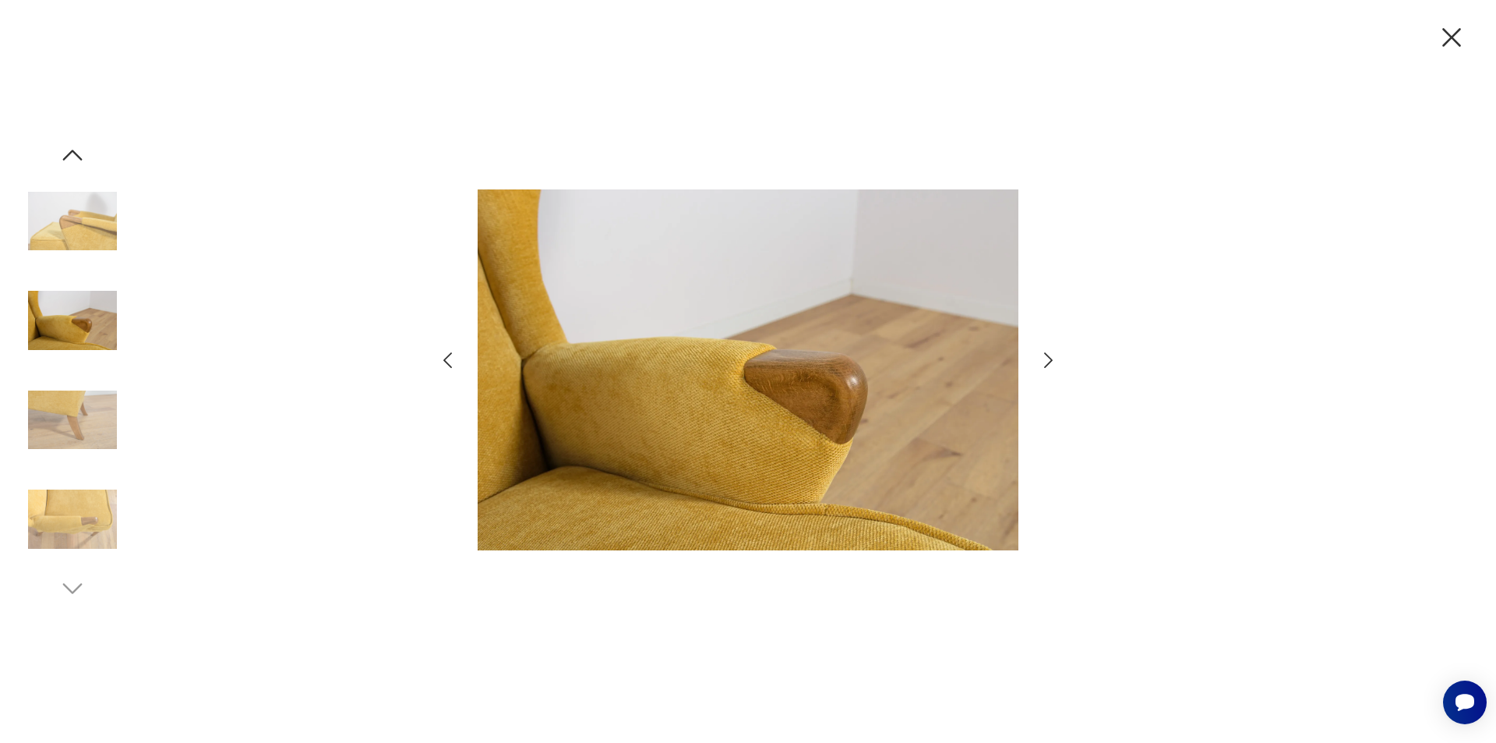
click at [1047, 366] on icon "button" at bounding box center [1048, 360] width 9 height 16
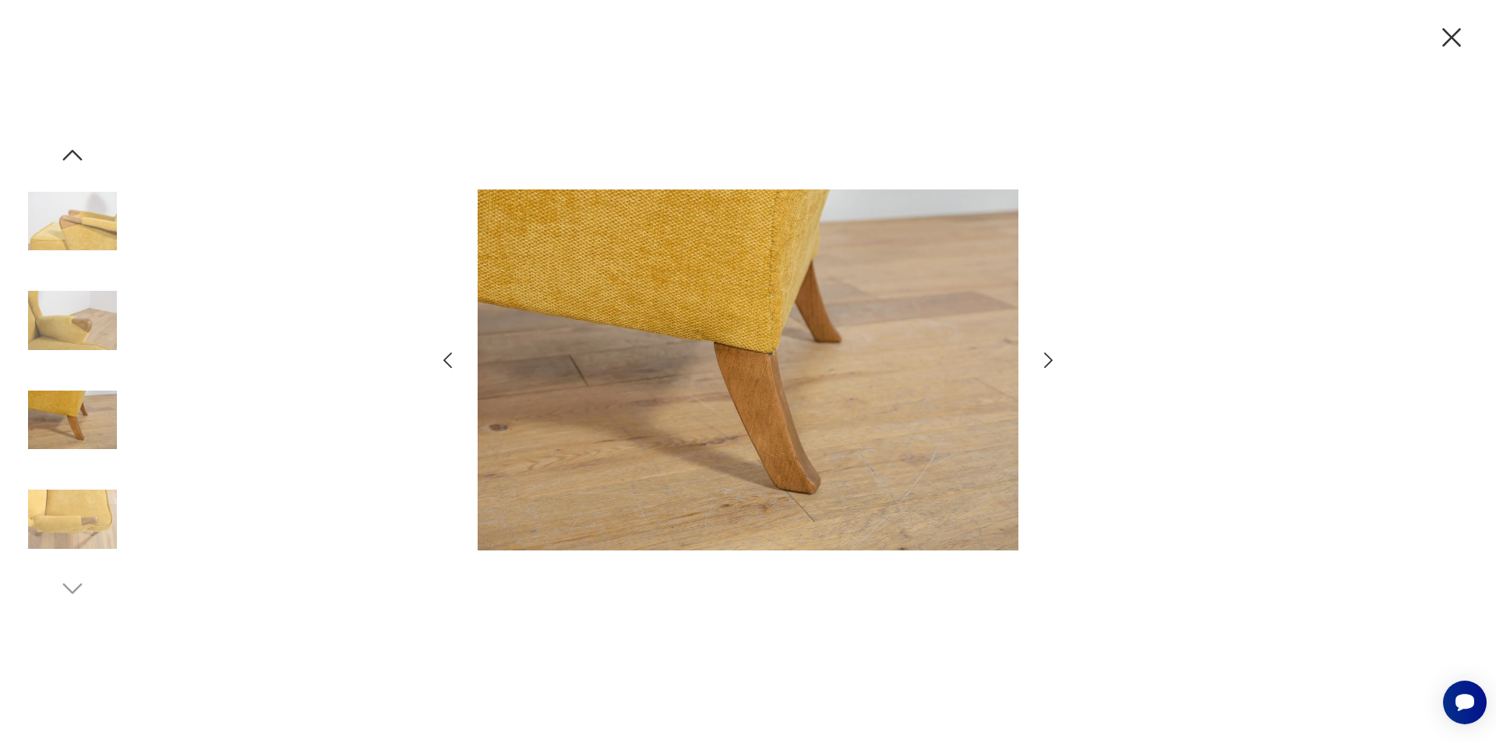
click at [1047, 366] on icon "button" at bounding box center [1048, 360] width 9 height 16
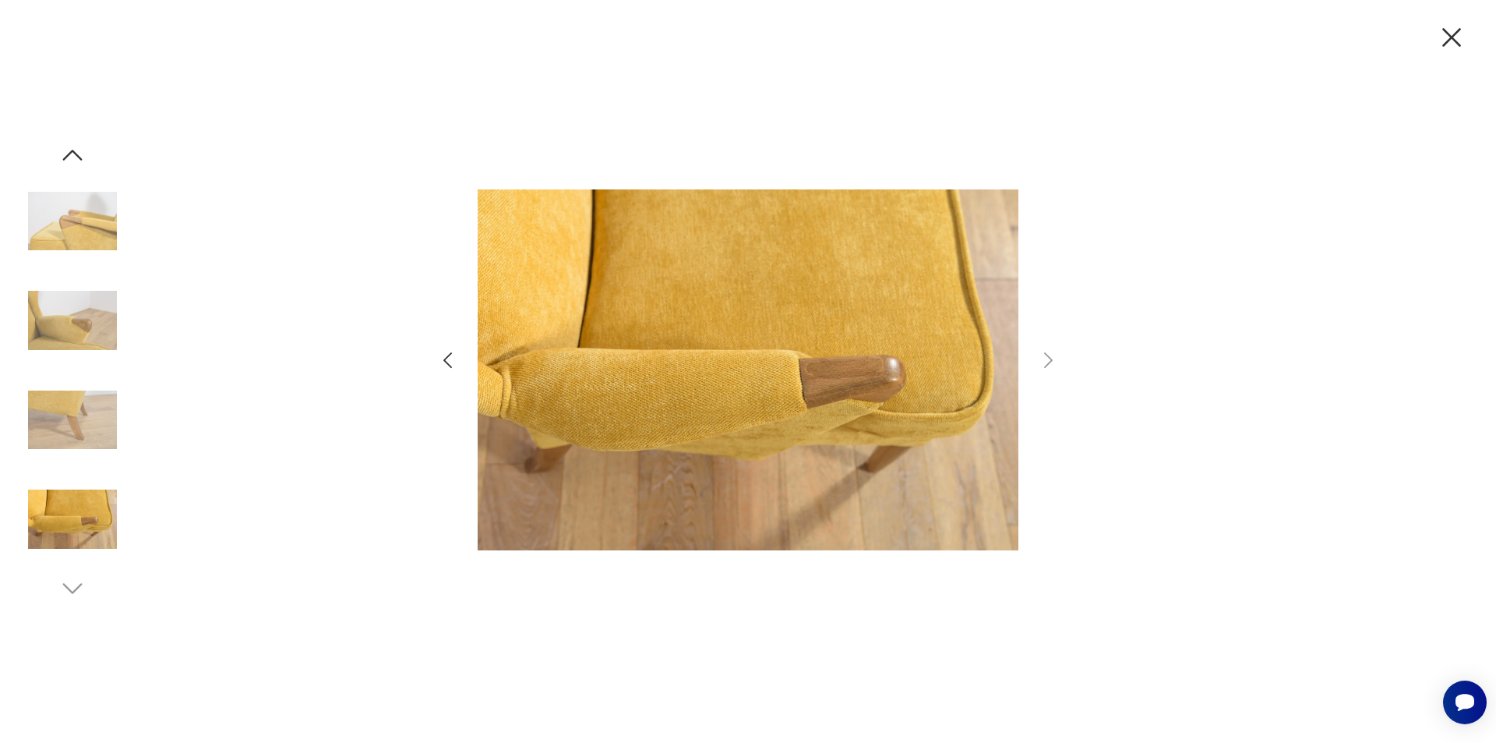
click at [1451, 37] on icon "button" at bounding box center [1452, 37] width 19 height 19
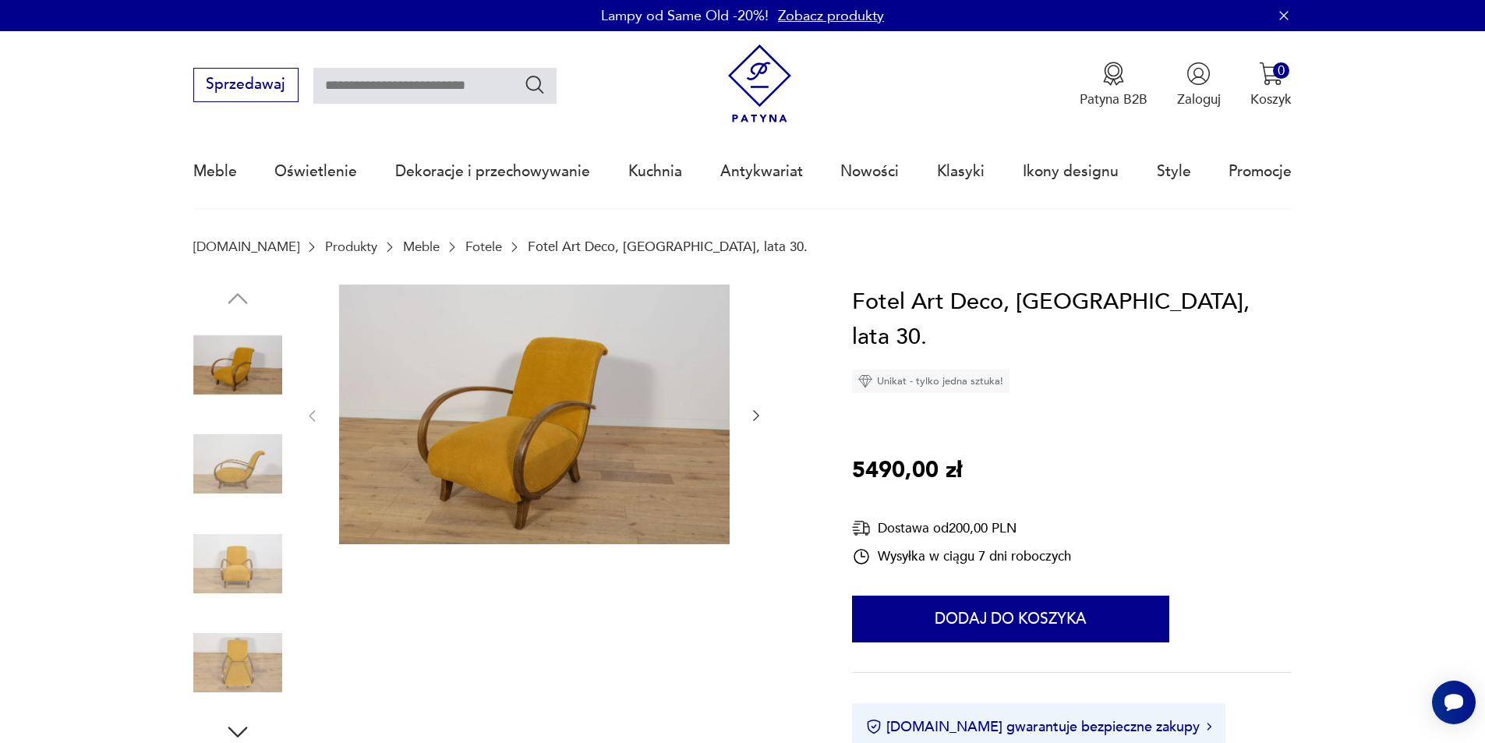
click at [249, 459] on img at bounding box center [237, 463] width 89 height 89
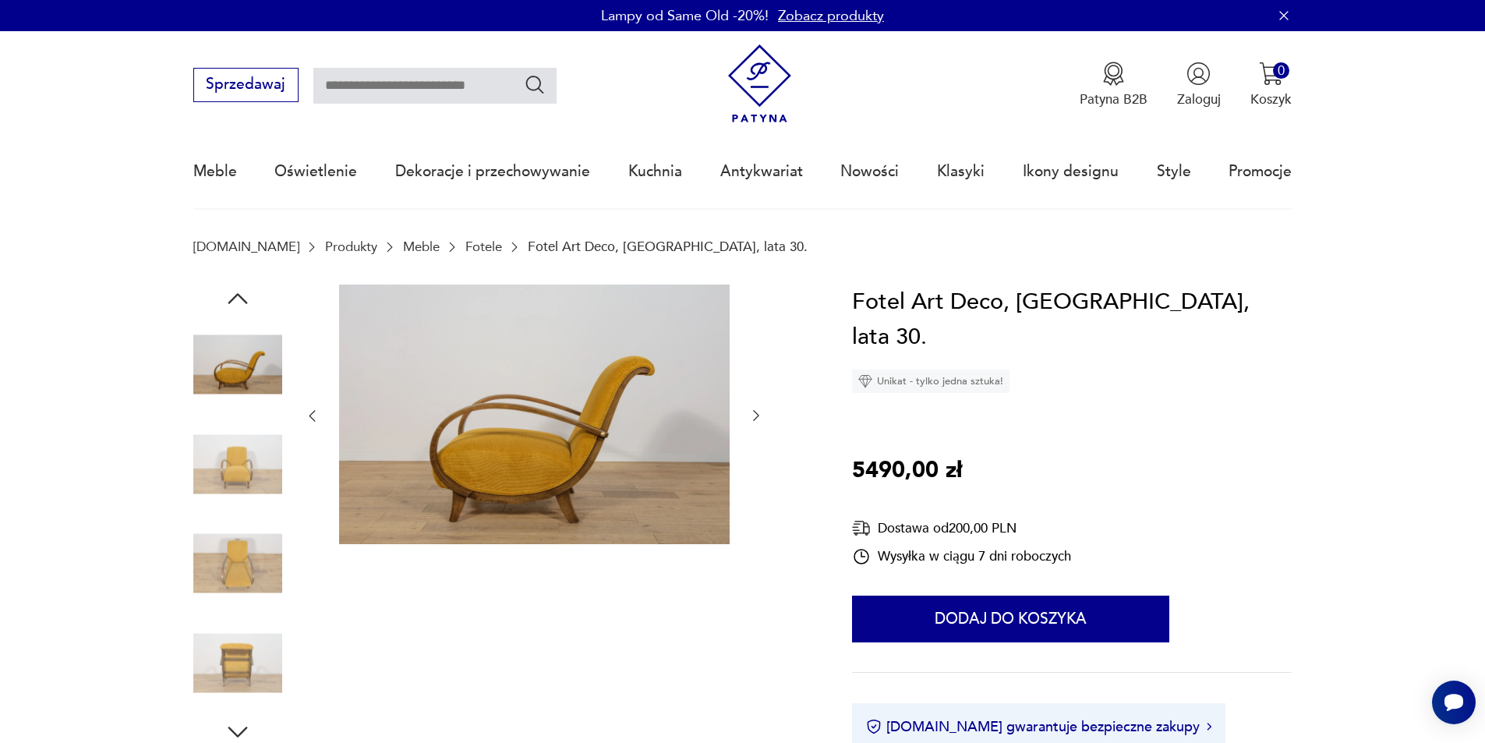
click at [755, 414] on icon "button" at bounding box center [756, 416] width 16 height 16
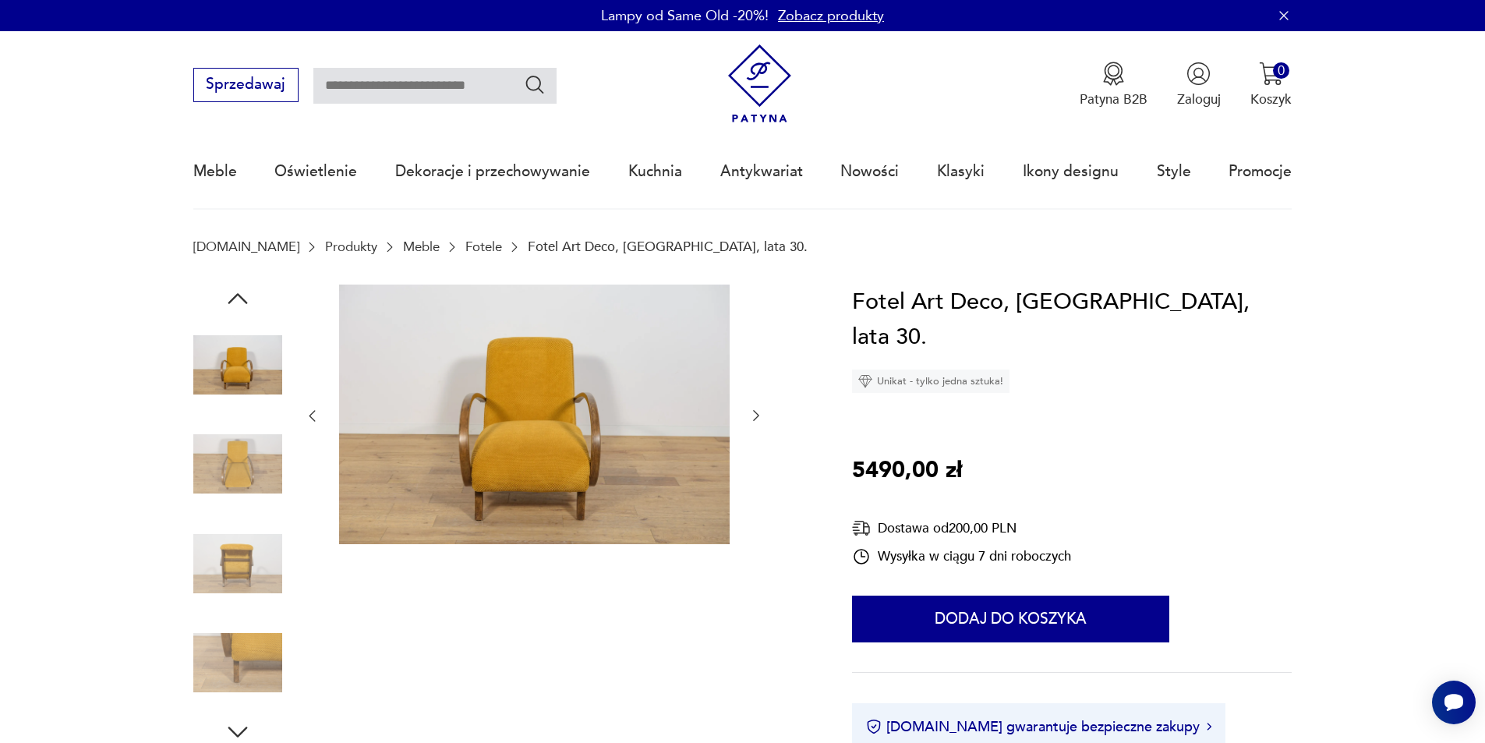
click at [755, 414] on icon "button" at bounding box center [756, 416] width 16 height 16
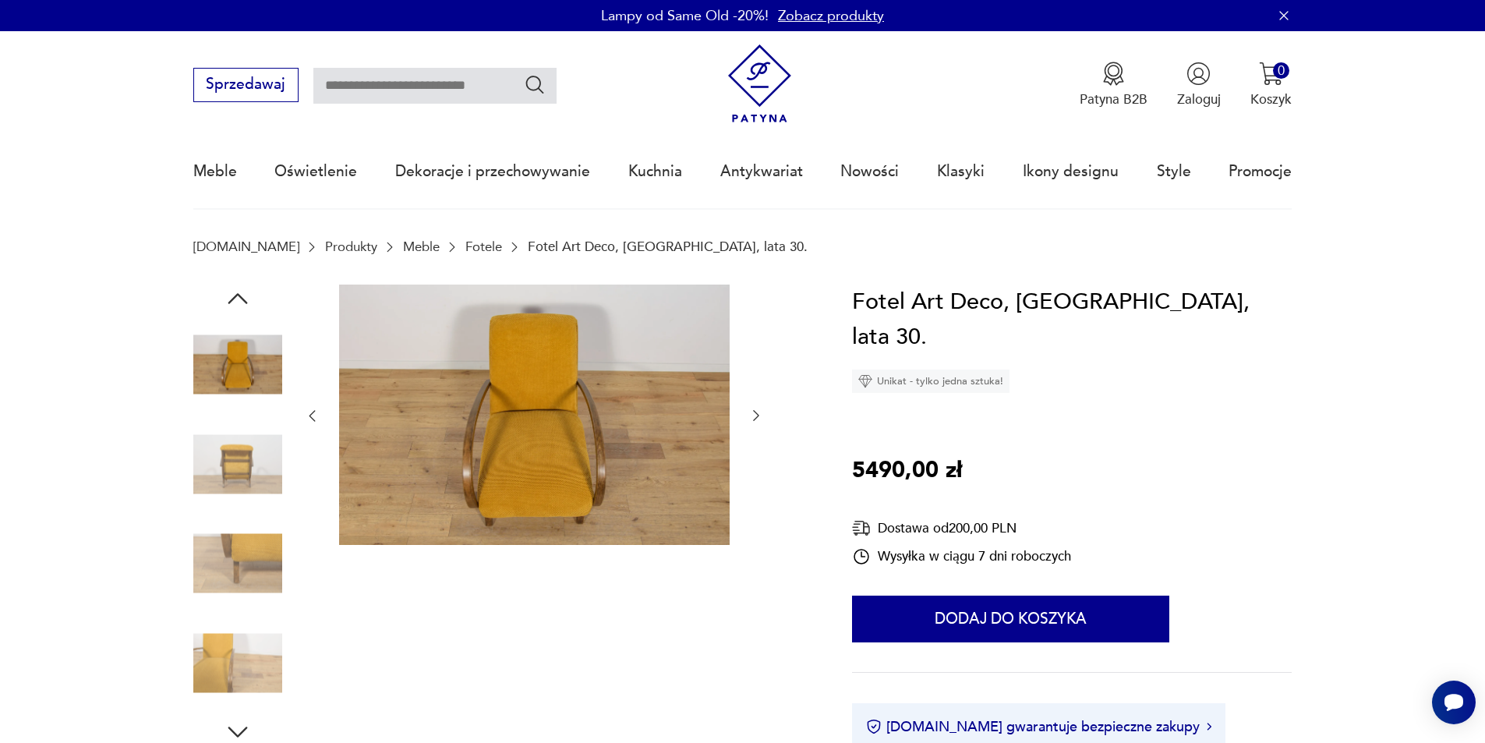
click at [755, 414] on icon "button" at bounding box center [756, 416] width 16 height 16
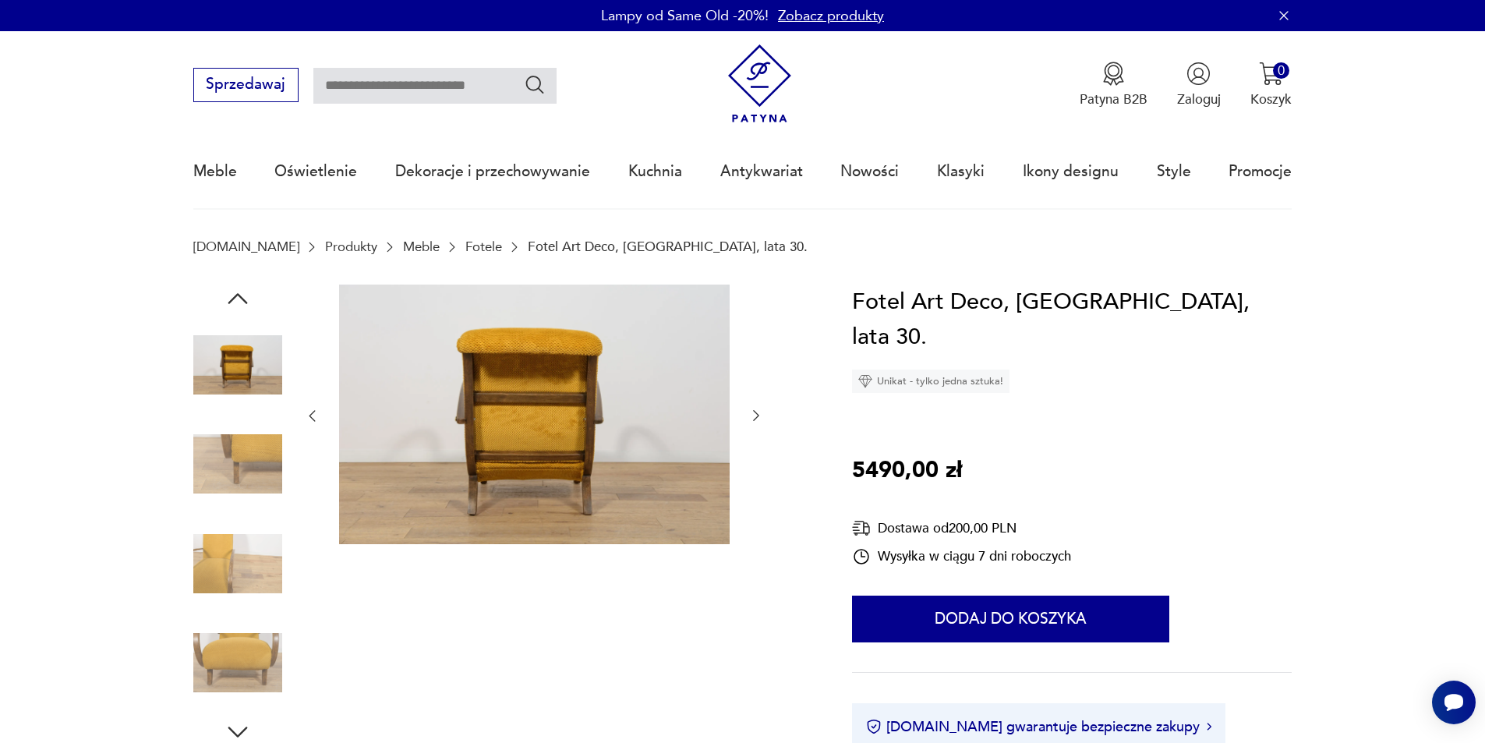
click at [755, 415] on icon "button" at bounding box center [756, 416] width 16 height 16
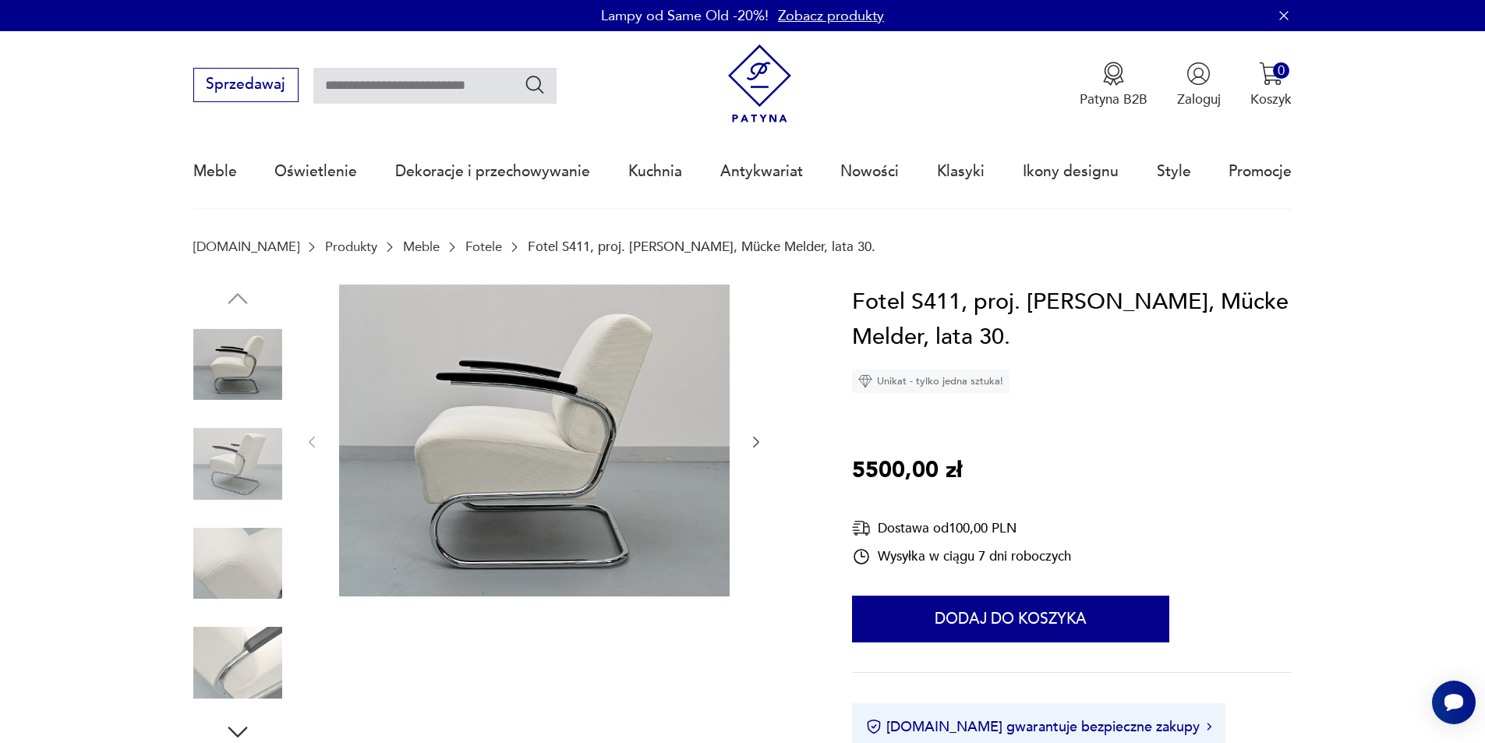
click at [758, 443] on icon "button" at bounding box center [756, 441] width 6 height 11
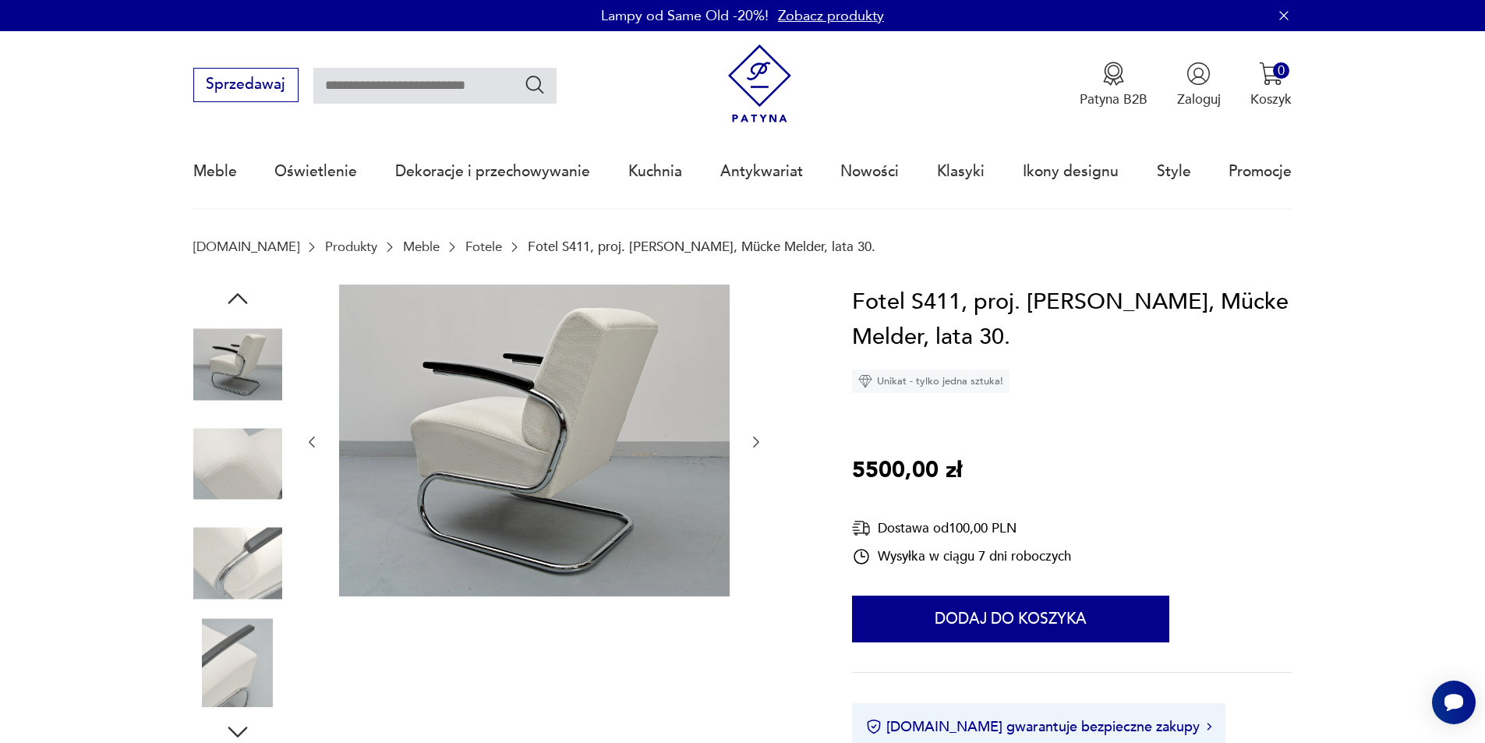
click at [758, 443] on icon "button" at bounding box center [756, 441] width 6 height 11
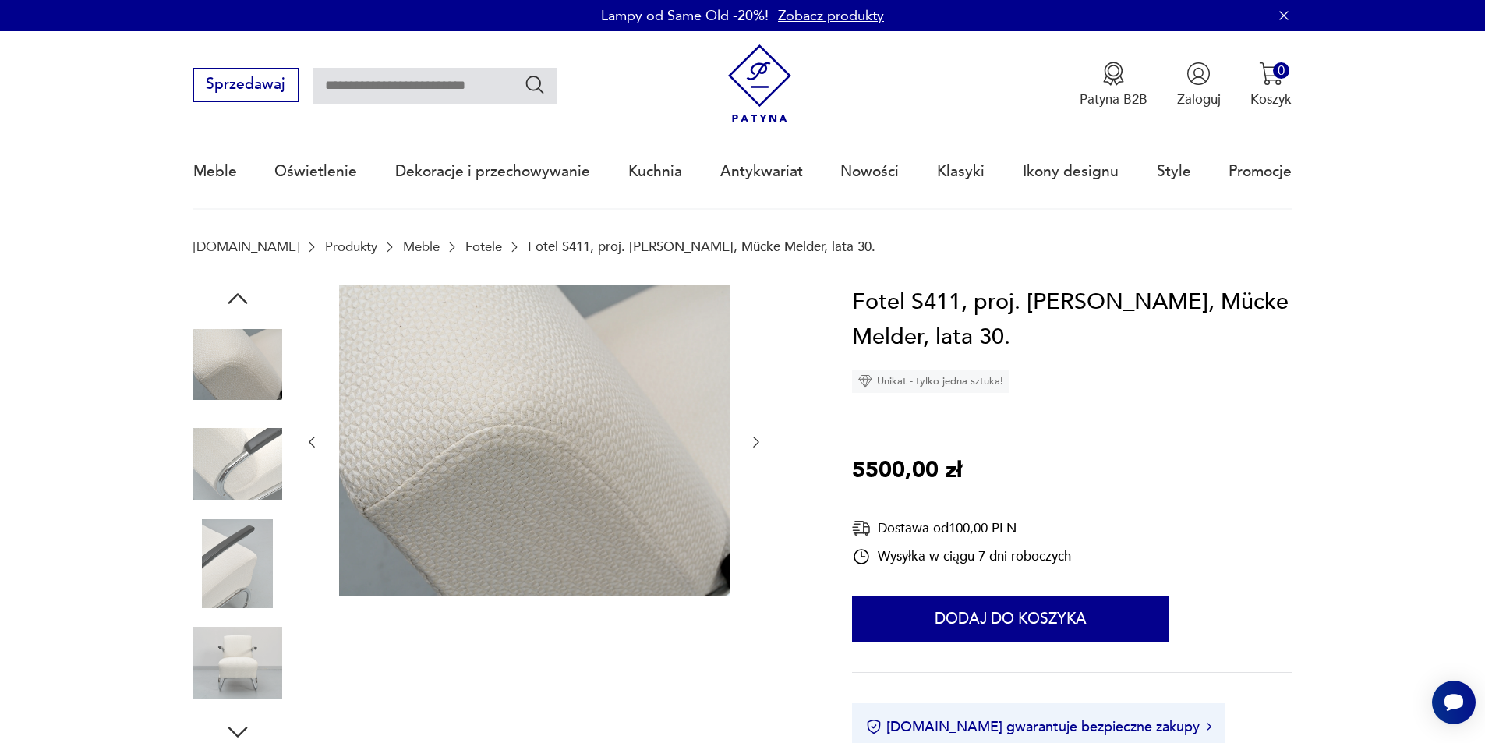
click at [758, 443] on icon "button" at bounding box center [756, 441] width 6 height 11
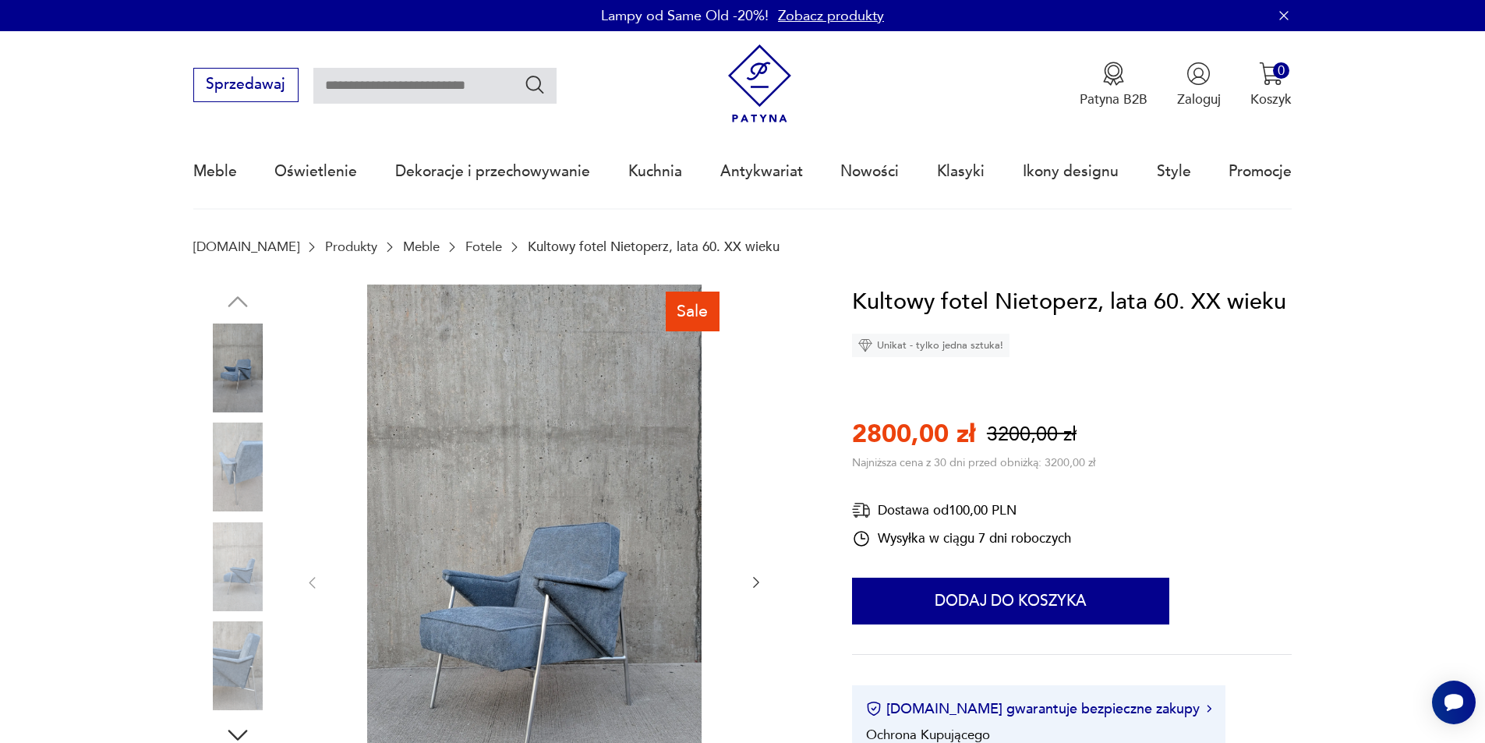
click at [758, 580] on icon "button" at bounding box center [756, 582] width 16 height 16
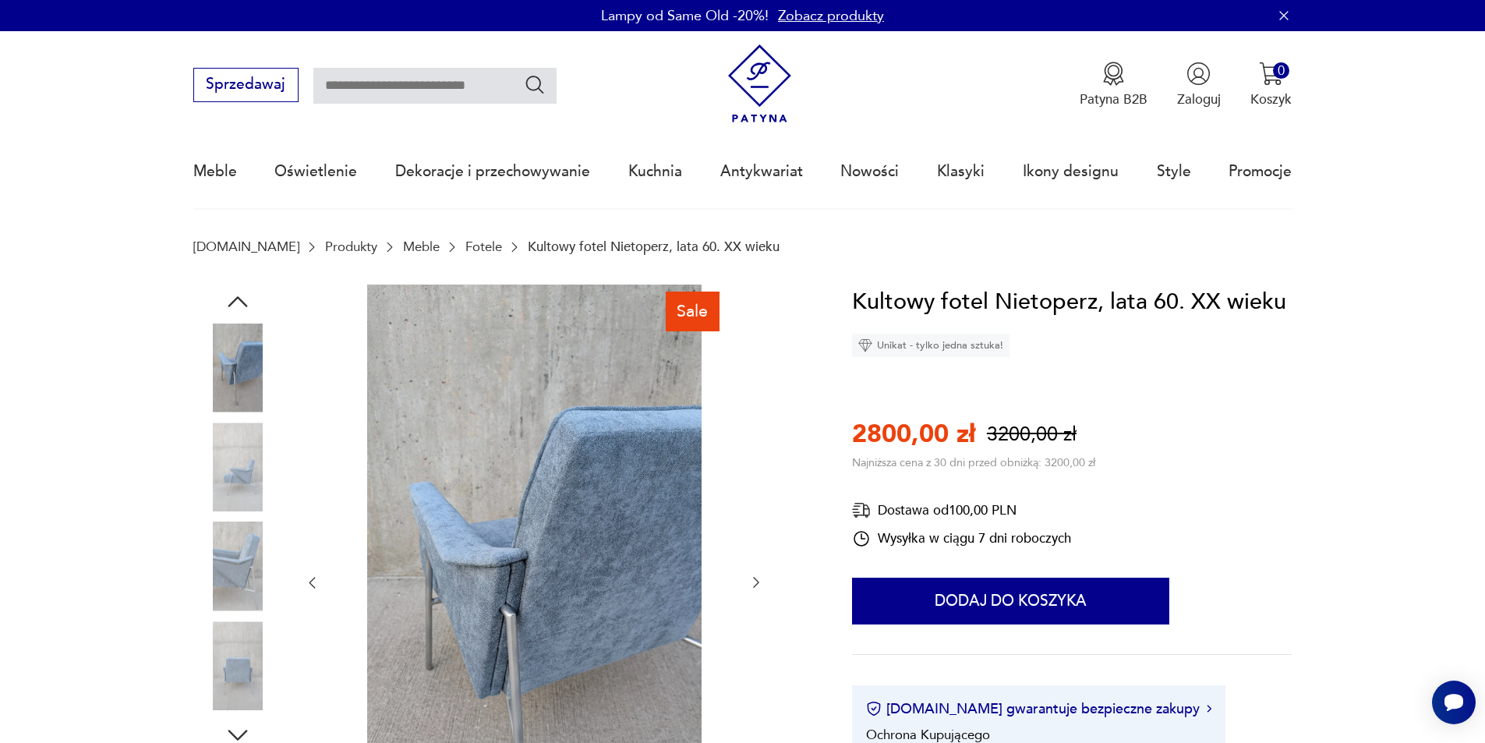
click at [758, 580] on icon "button" at bounding box center [756, 582] width 16 height 16
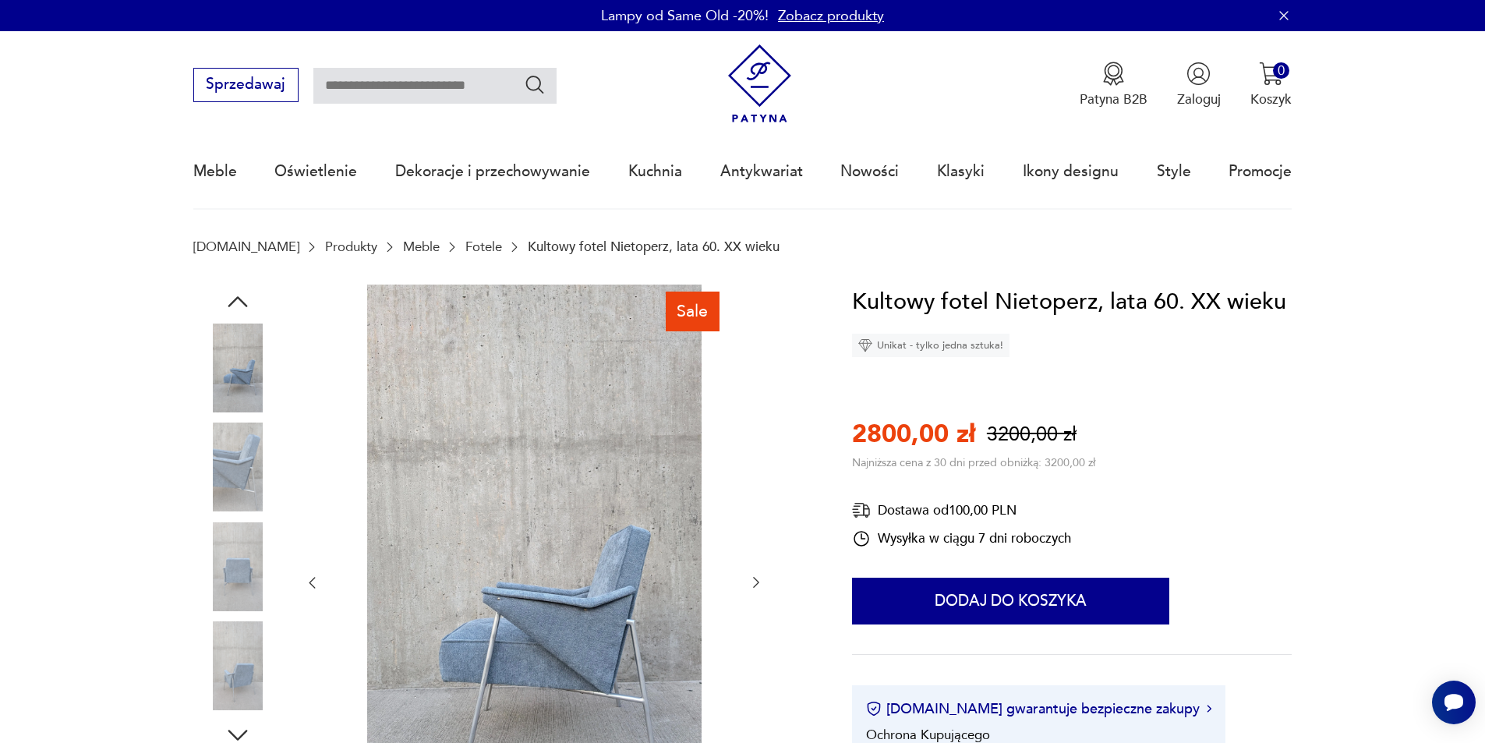
click at [758, 580] on icon "button" at bounding box center [756, 582] width 16 height 16
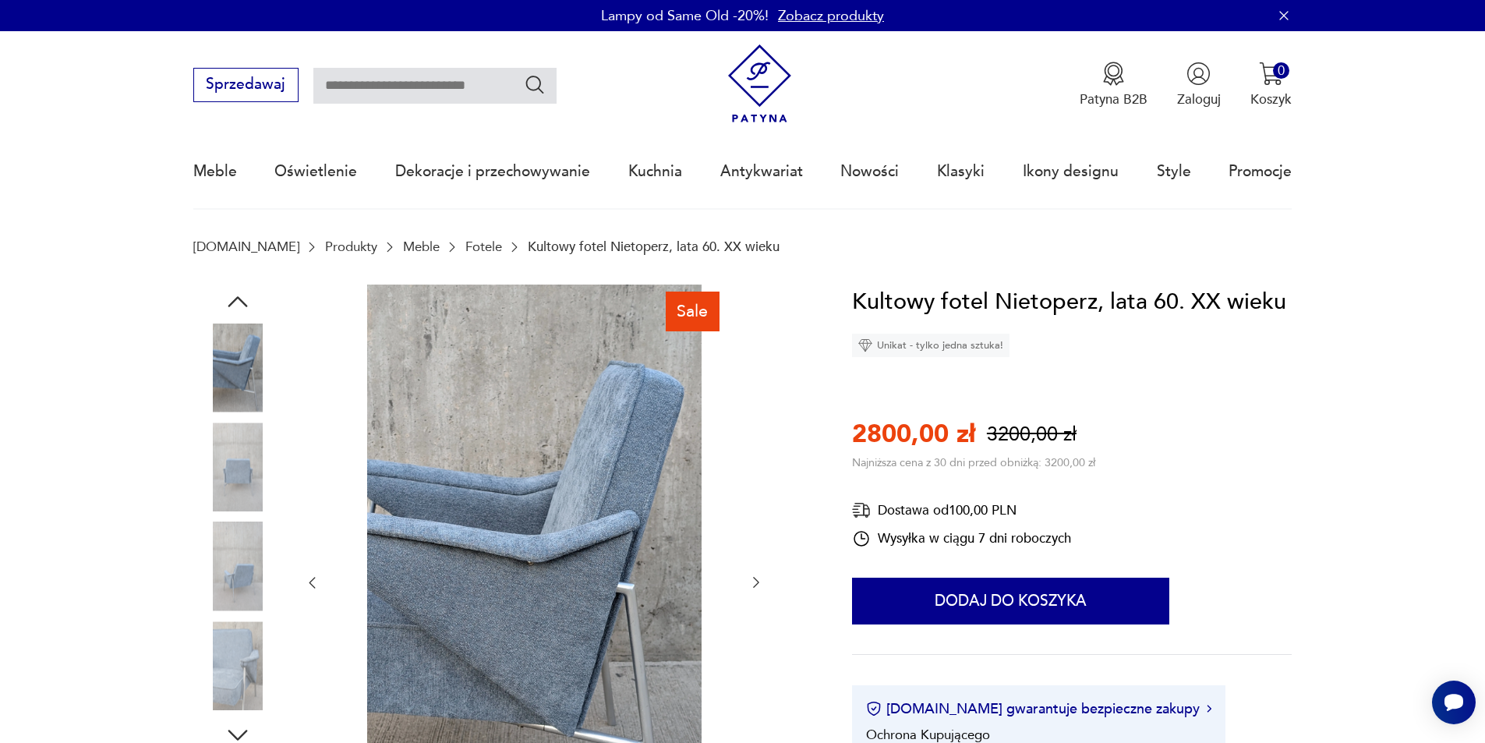
click at [758, 580] on icon "button" at bounding box center [756, 582] width 16 height 16
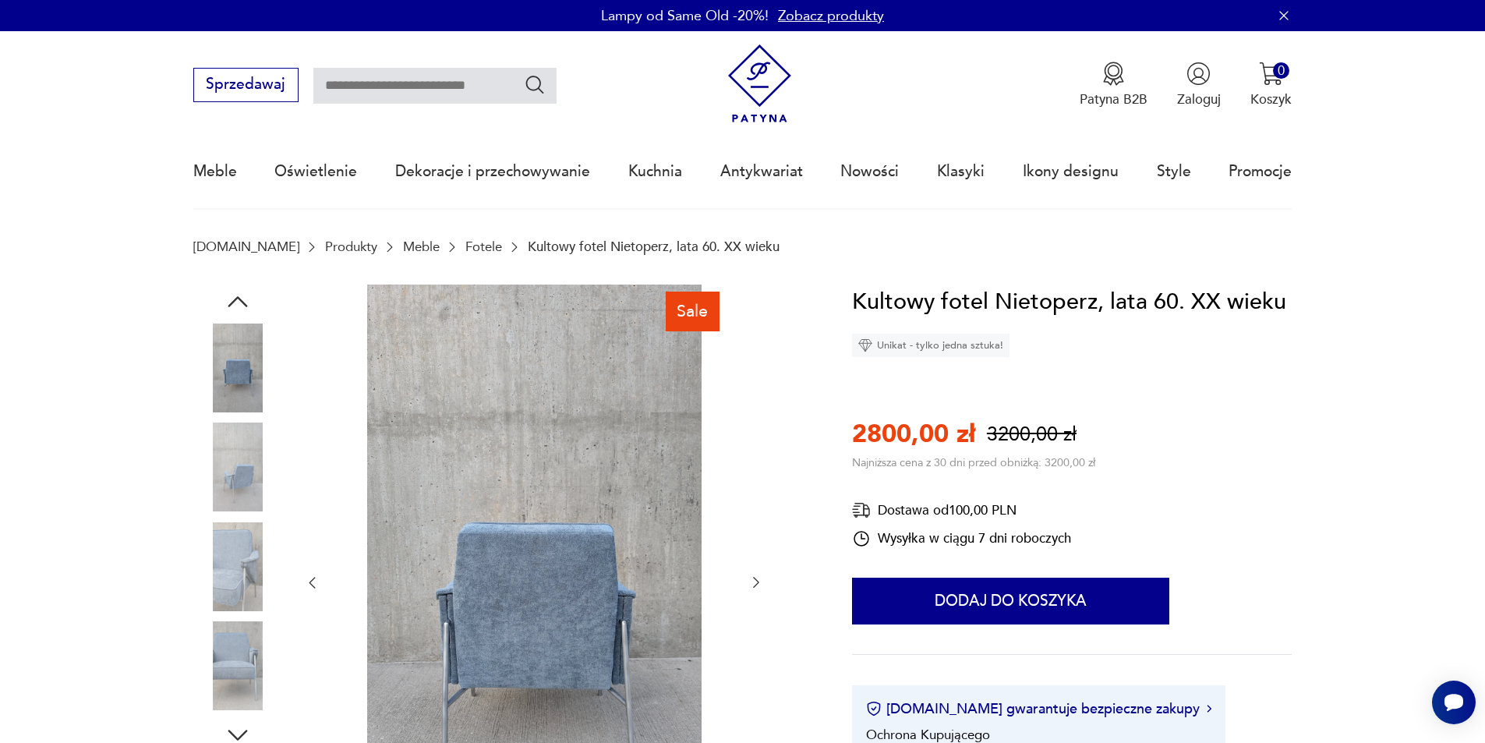
click at [217, 482] on img at bounding box center [237, 466] width 89 height 89
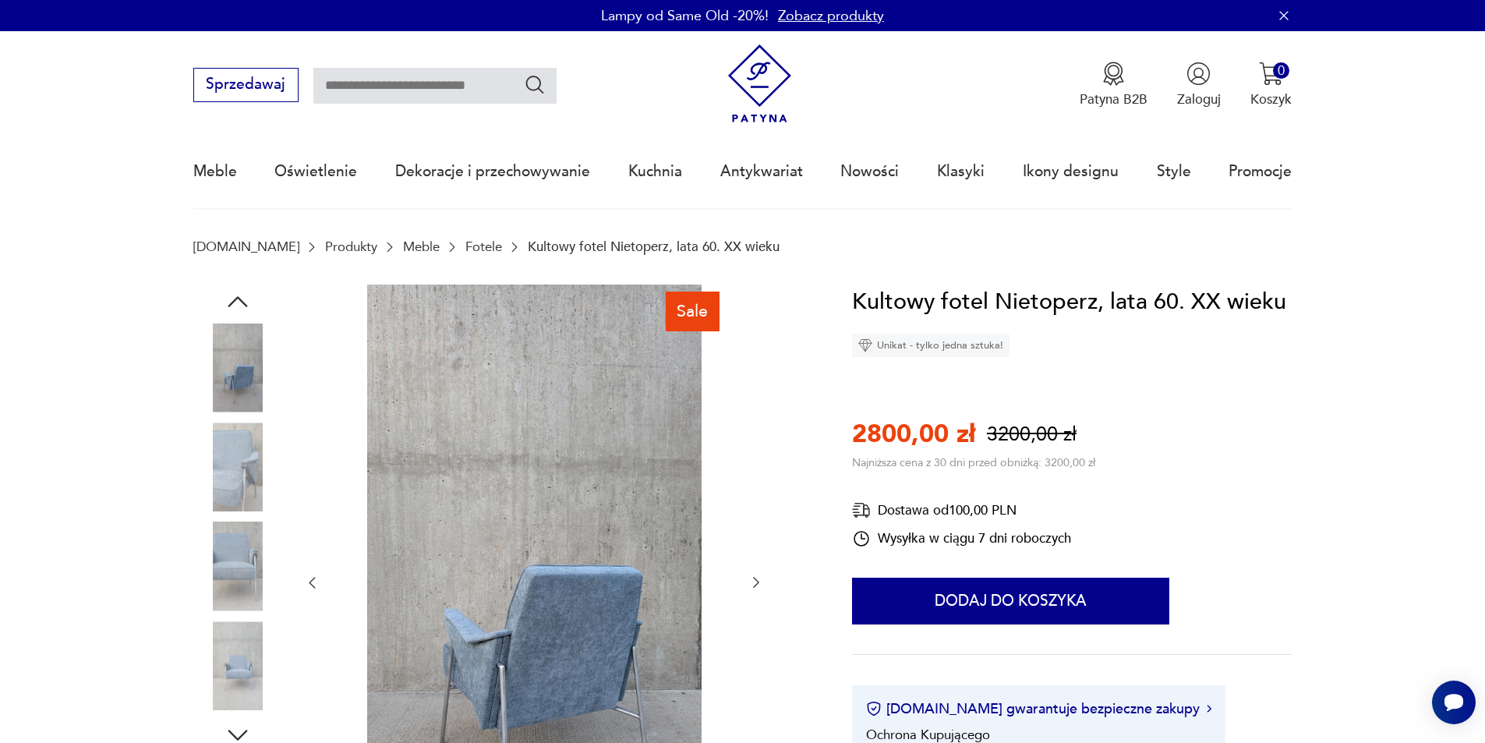
click at [236, 560] on img at bounding box center [237, 566] width 89 height 89
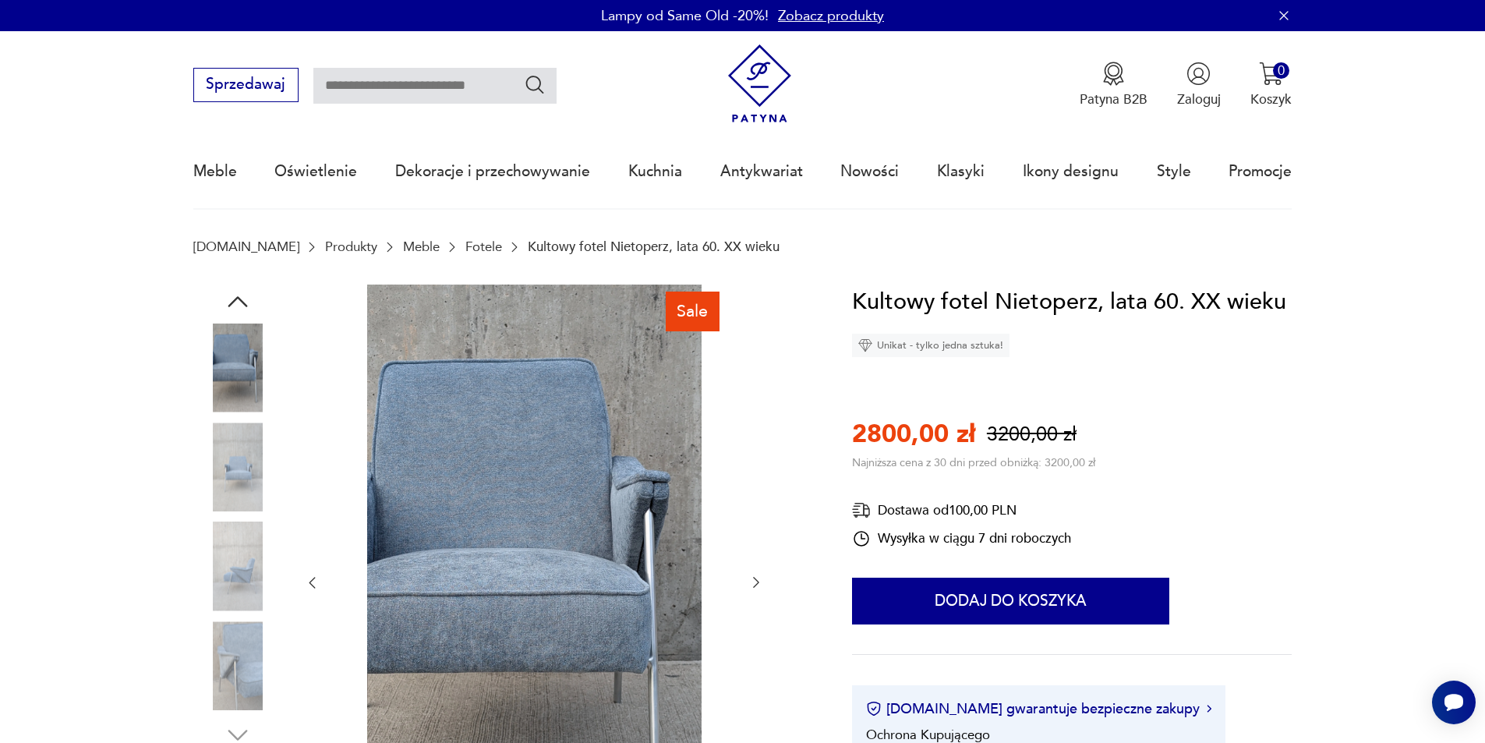
click at [233, 592] on img at bounding box center [237, 566] width 89 height 89
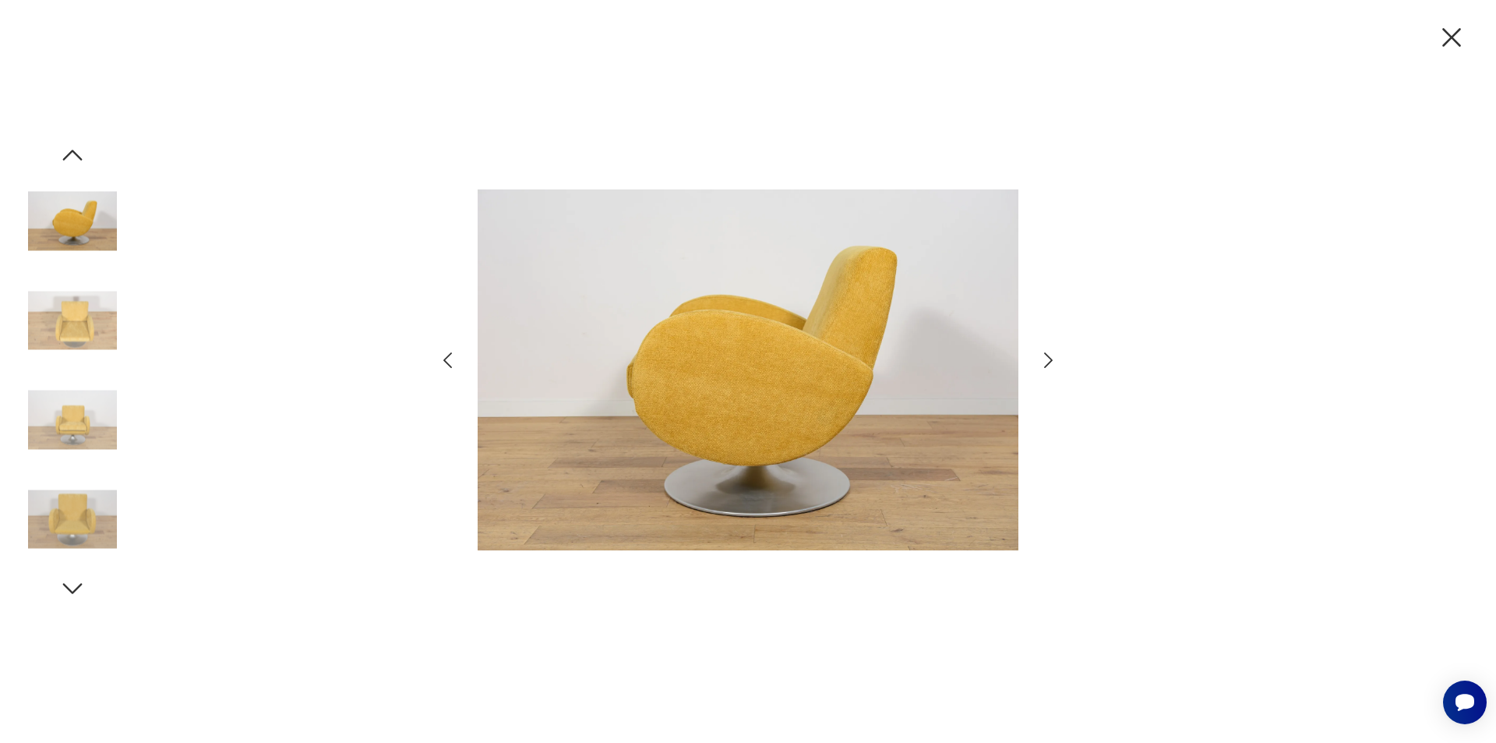
click at [1049, 362] on icon "button" at bounding box center [1048, 360] width 23 height 23
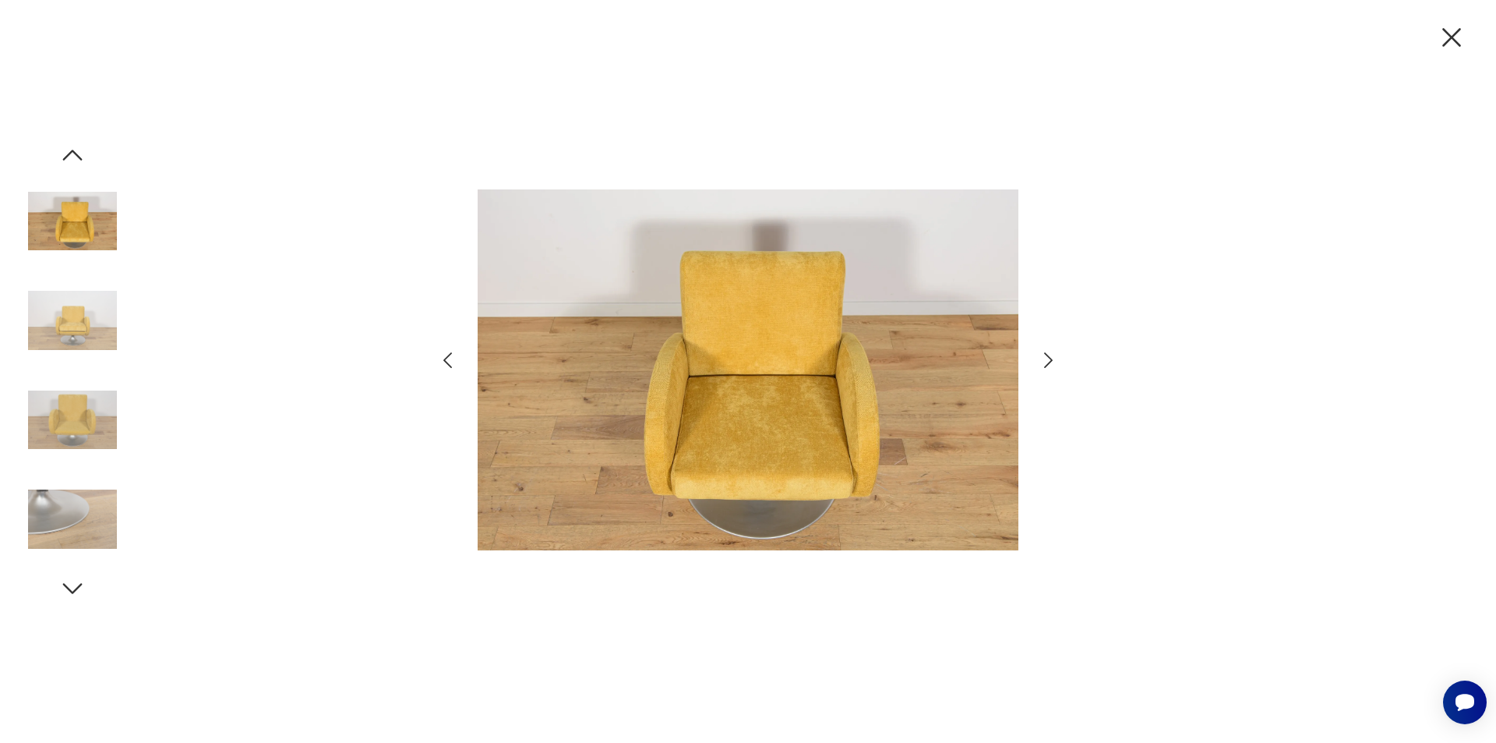
click at [1049, 362] on icon "button" at bounding box center [1048, 360] width 23 height 23
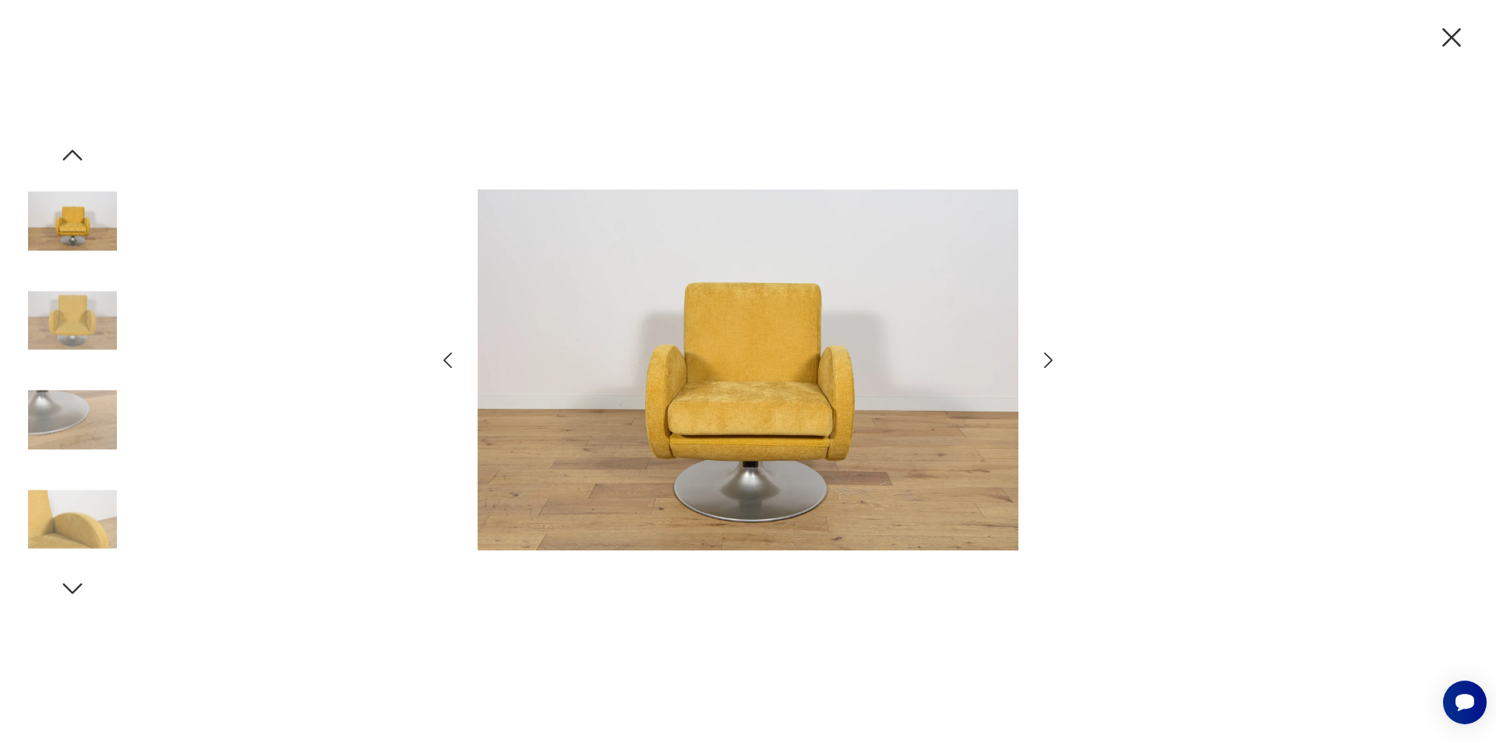
click at [1049, 362] on icon "button" at bounding box center [1048, 360] width 9 height 16
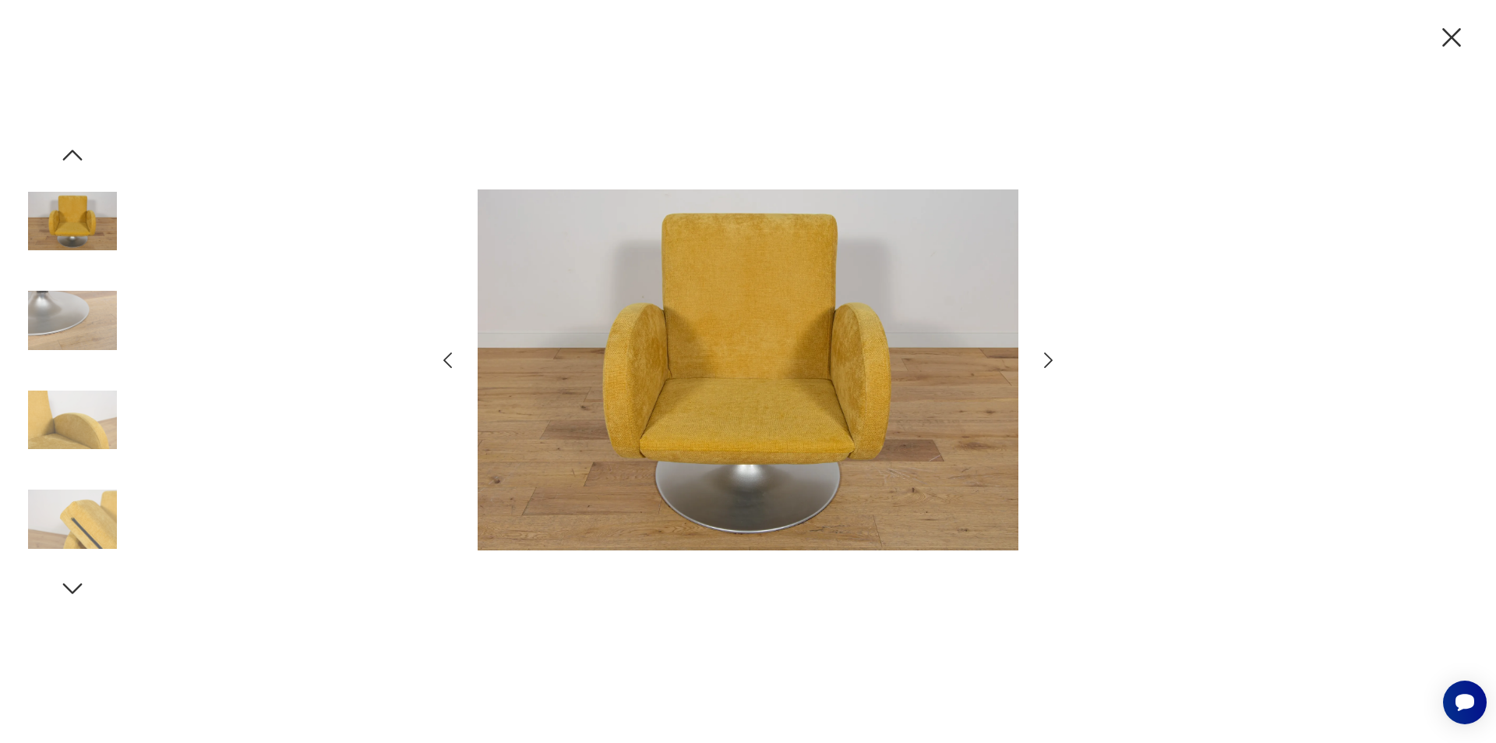
click at [1049, 363] on icon "button" at bounding box center [1048, 360] width 9 height 16
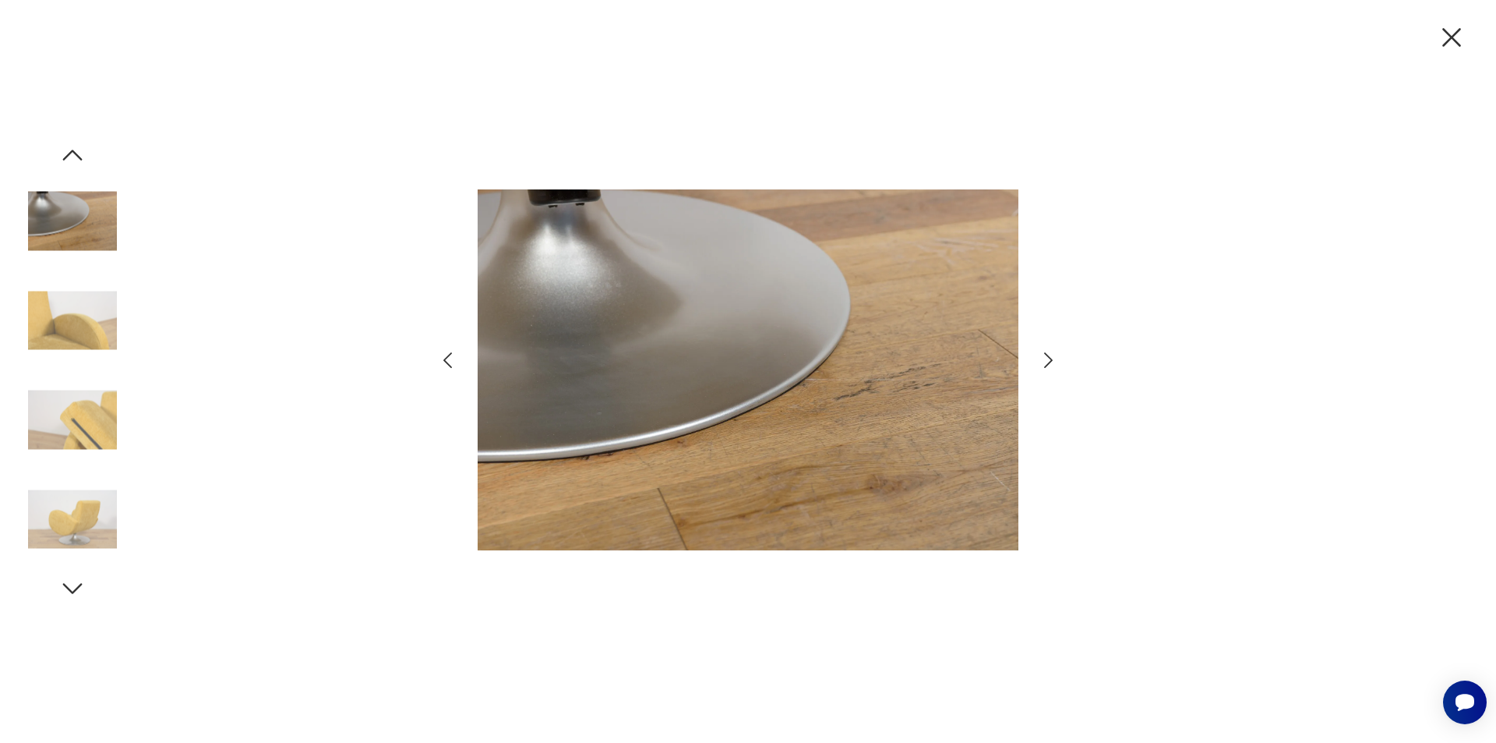
click at [1049, 363] on icon "button" at bounding box center [1048, 360] width 9 height 16
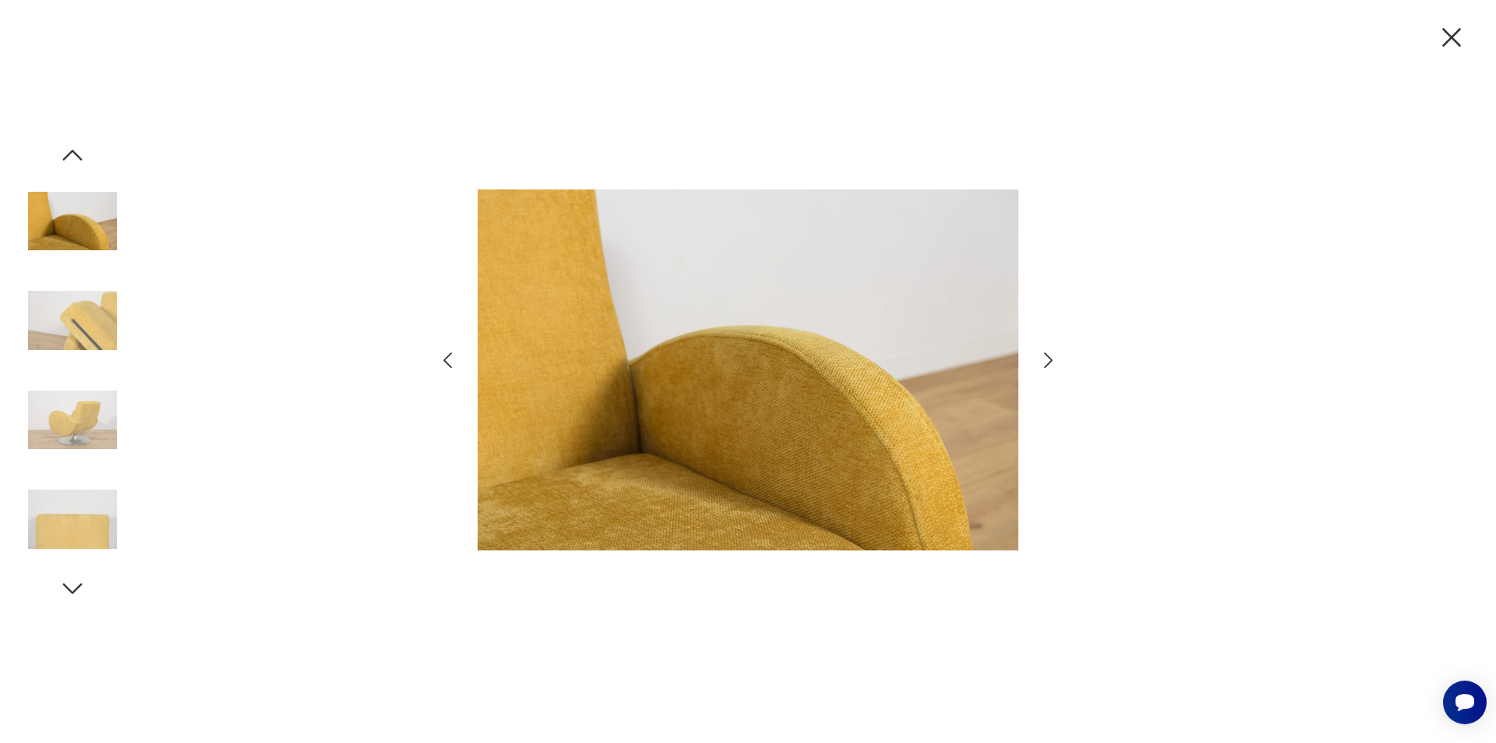
click at [1049, 363] on icon "button" at bounding box center [1048, 360] width 9 height 16
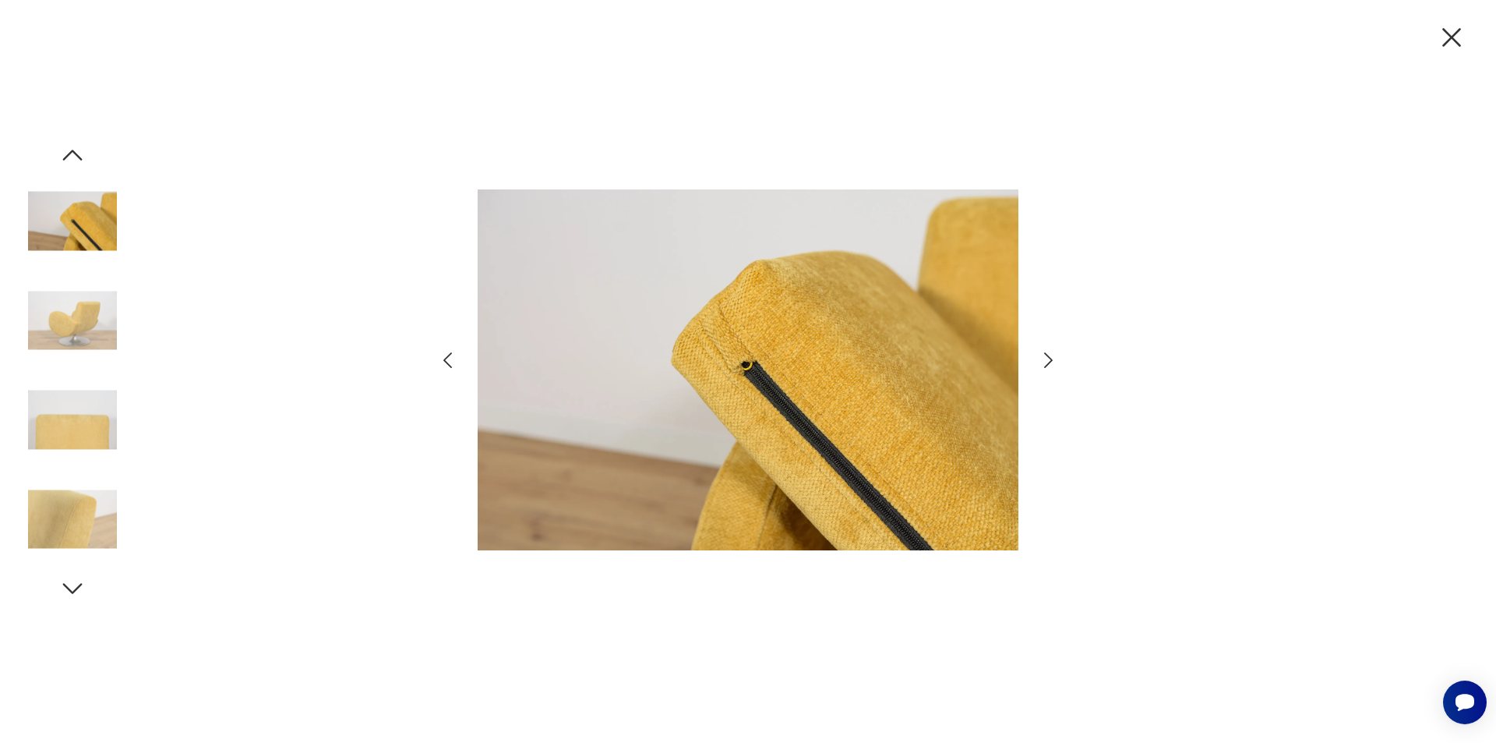
click at [1049, 363] on icon "button" at bounding box center [1048, 360] width 9 height 16
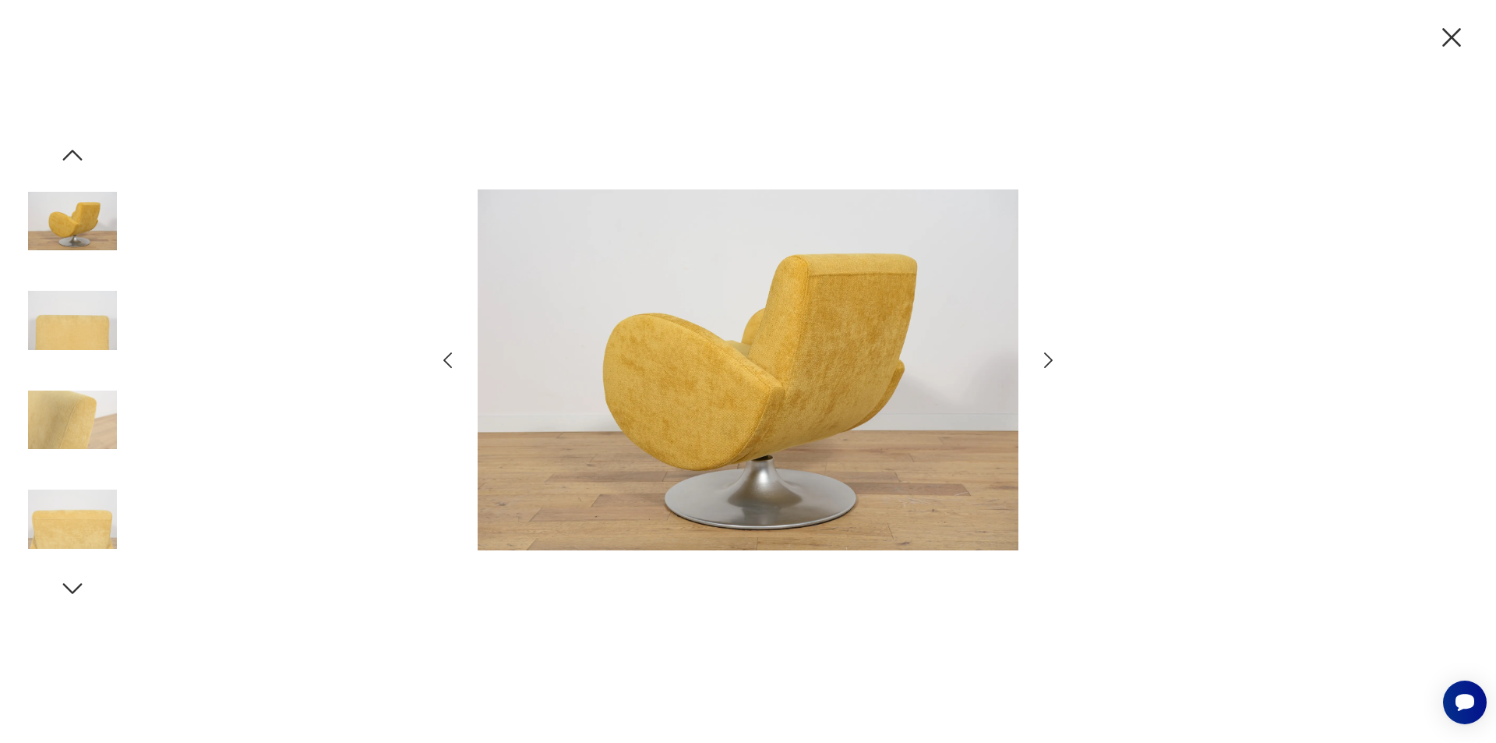
click at [1049, 363] on icon "button" at bounding box center [1048, 360] width 9 height 16
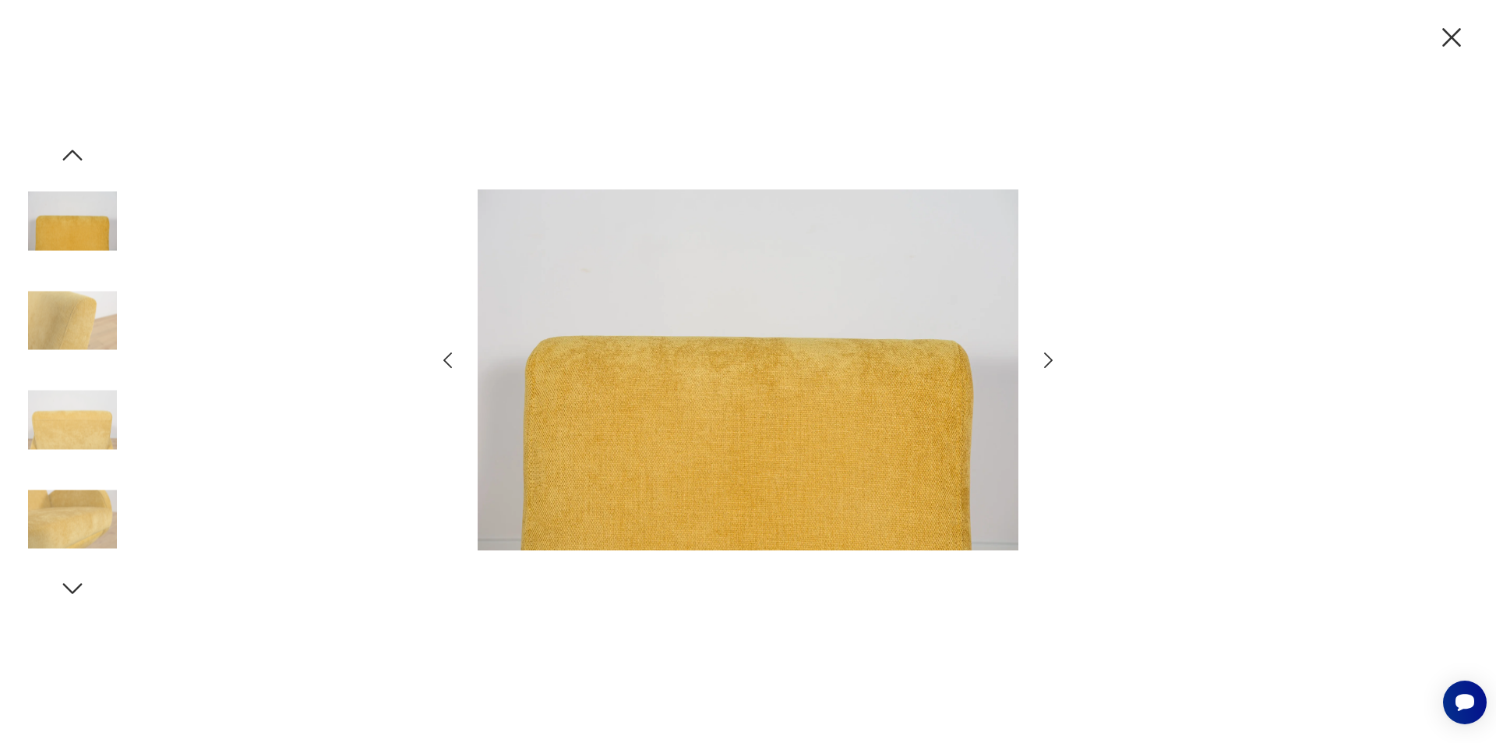
click at [1049, 363] on icon "button" at bounding box center [1048, 360] width 9 height 16
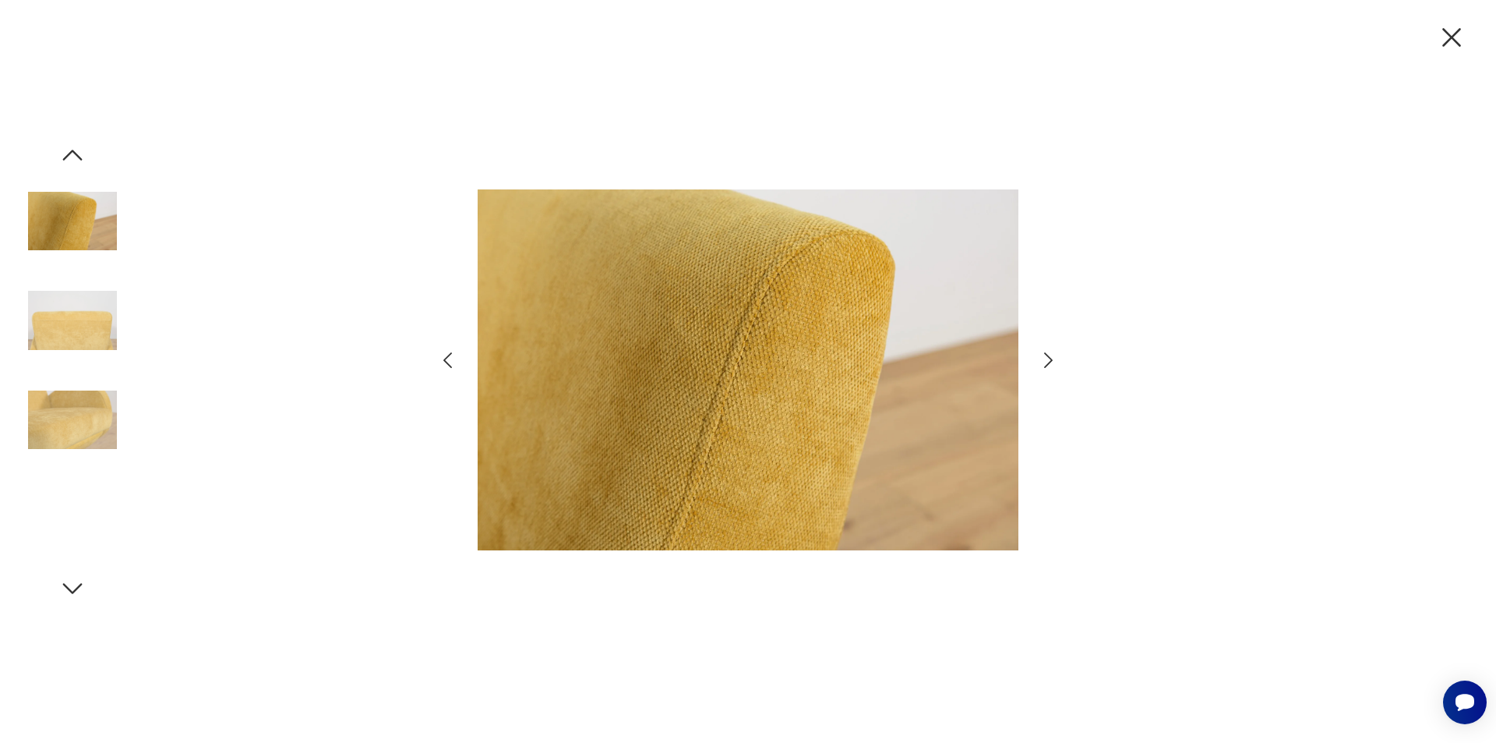
click at [1049, 363] on icon "button" at bounding box center [1048, 360] width 9 height 16
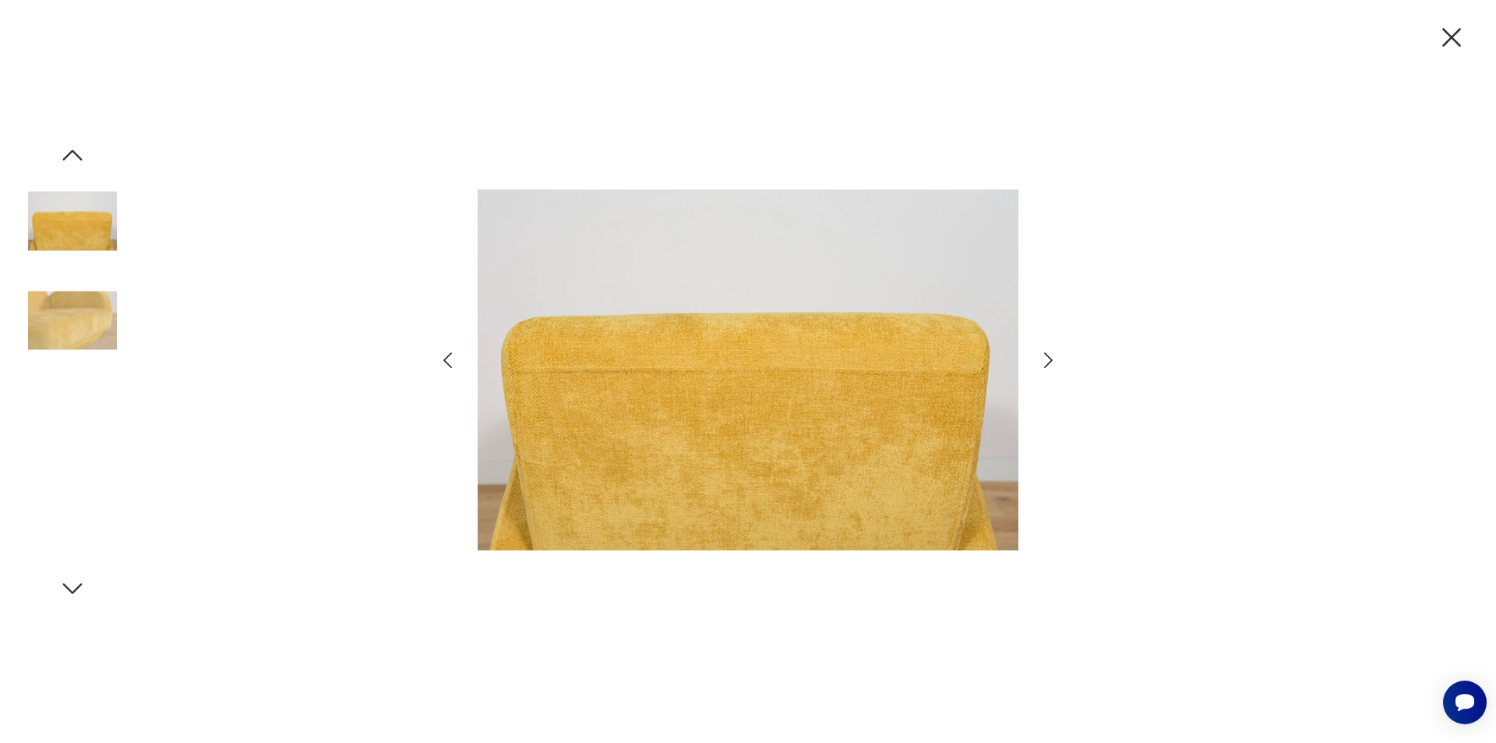
click at [1049, 363] on icon "button" at bounding box center [1048, 360] width 9 height 16
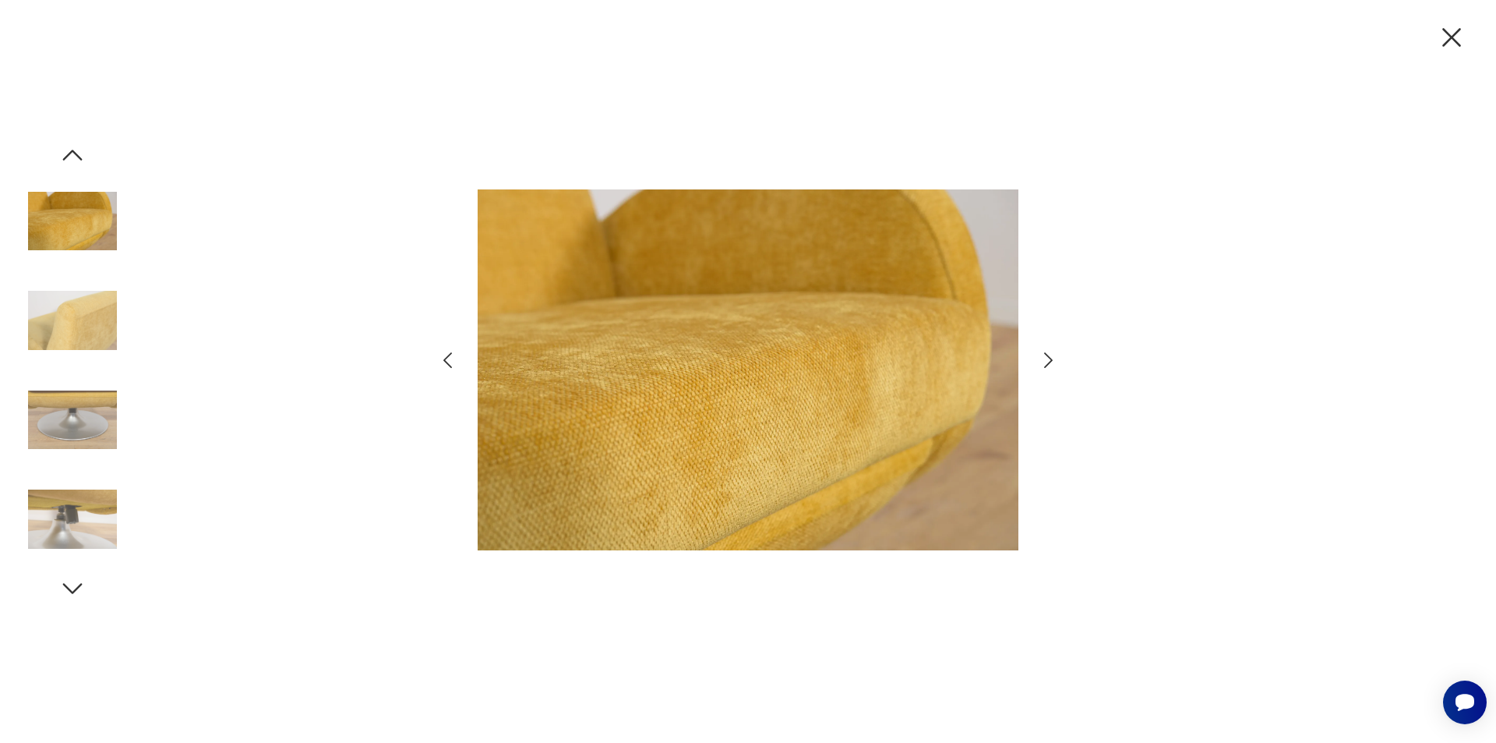
click at [1049, 363] on icon "button" at bounding box center [1048, 360] width 9 height 16
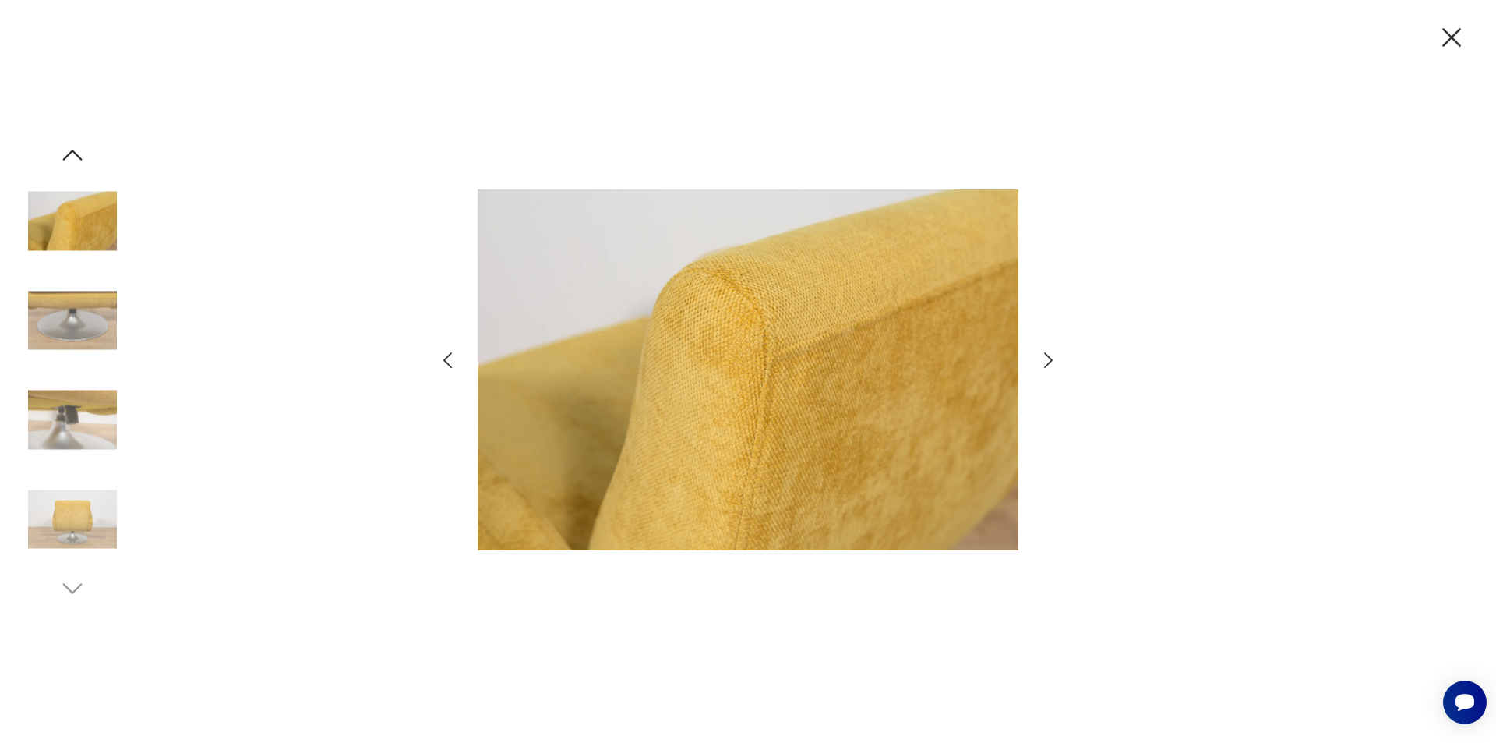
click at [1454, 37] on icon "button" at bounding box center [1452, 37] width 33 height 33
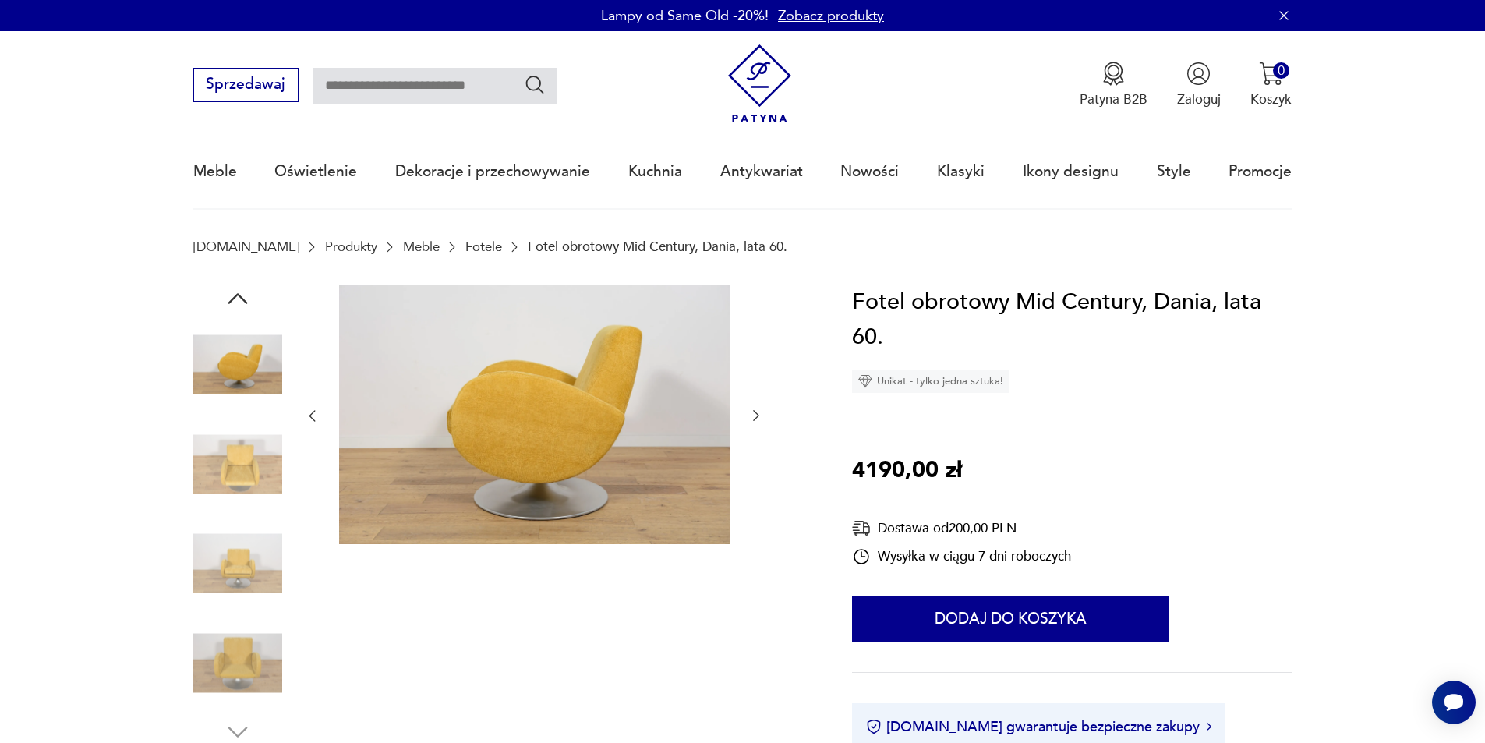
click at [568, 387] on img at bounding box center [534, 414] width 390 height 260
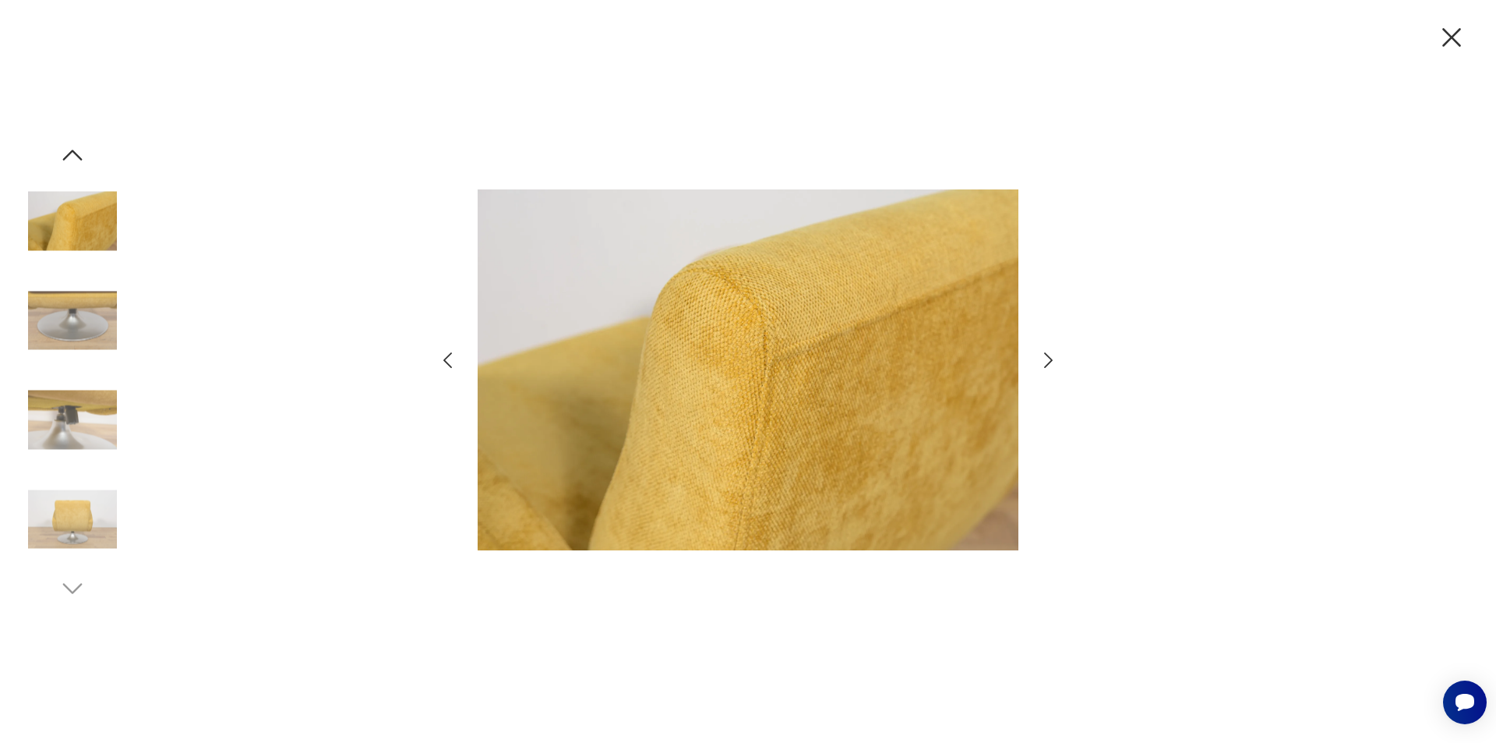
click at [1049, 368] on icon "button" at bounding box center [1048, 360] width 23 height 23
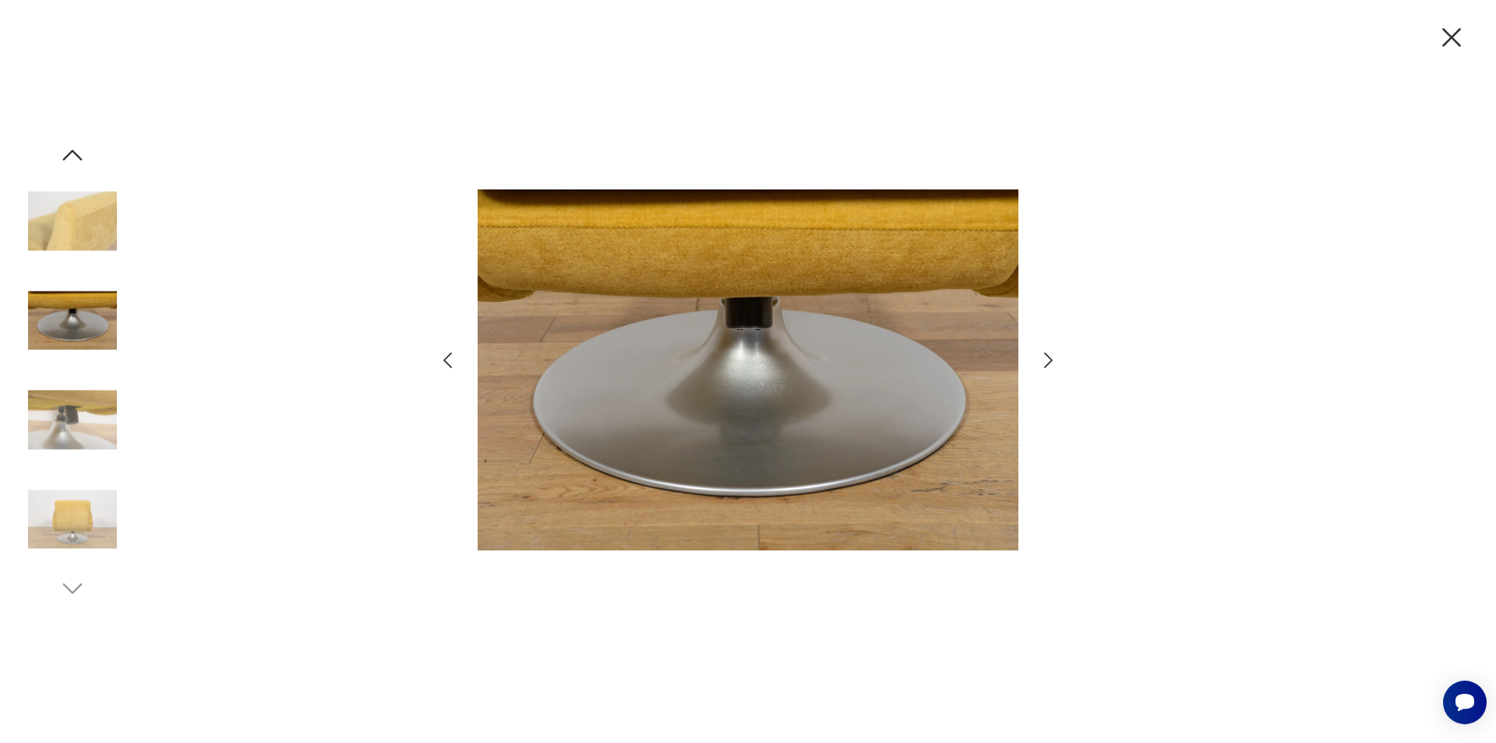
click at [1049, 368] on icon "button" at bounding box center [1048, 360] width 23 height 23
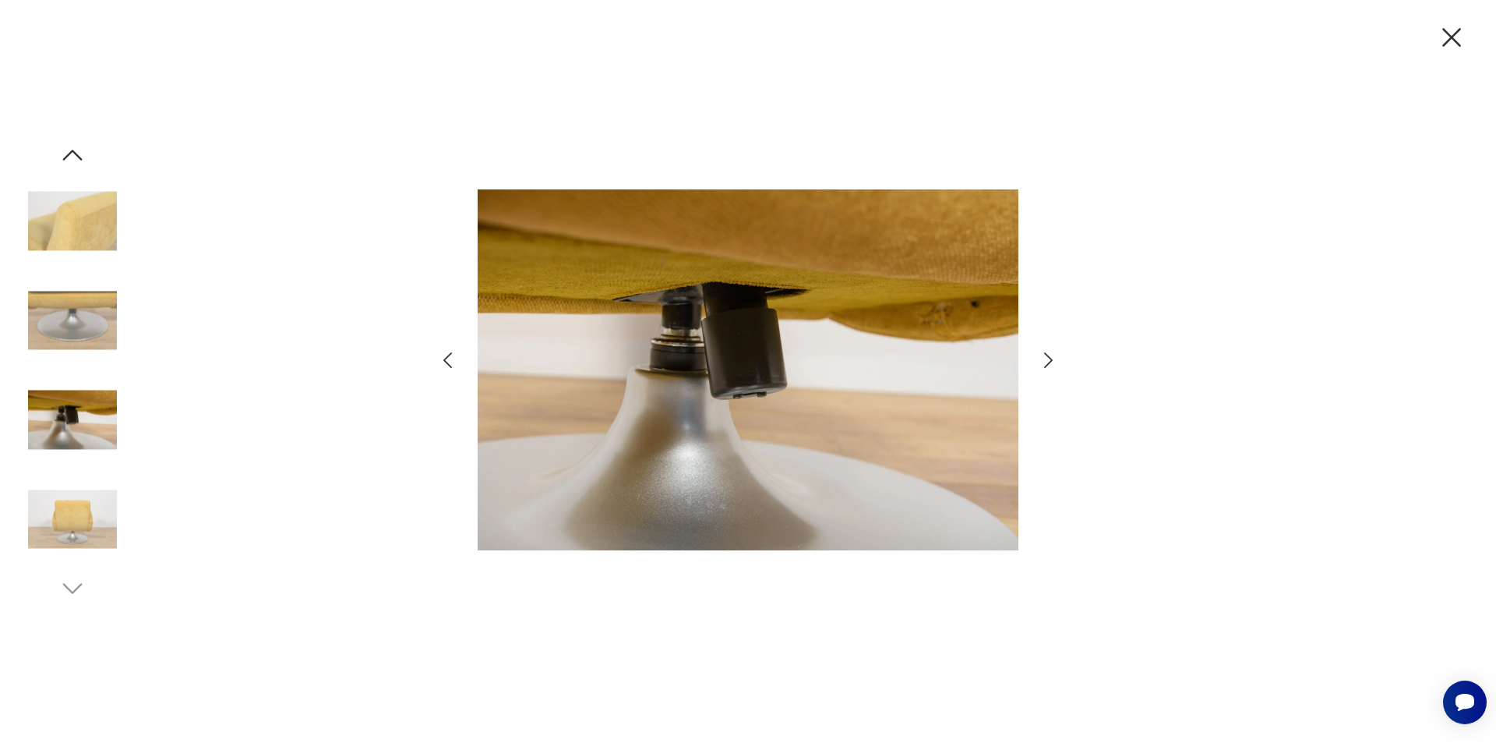
click at [1049, 368] on icon "button" at bounding box center [1048, 360] width 23 height 23
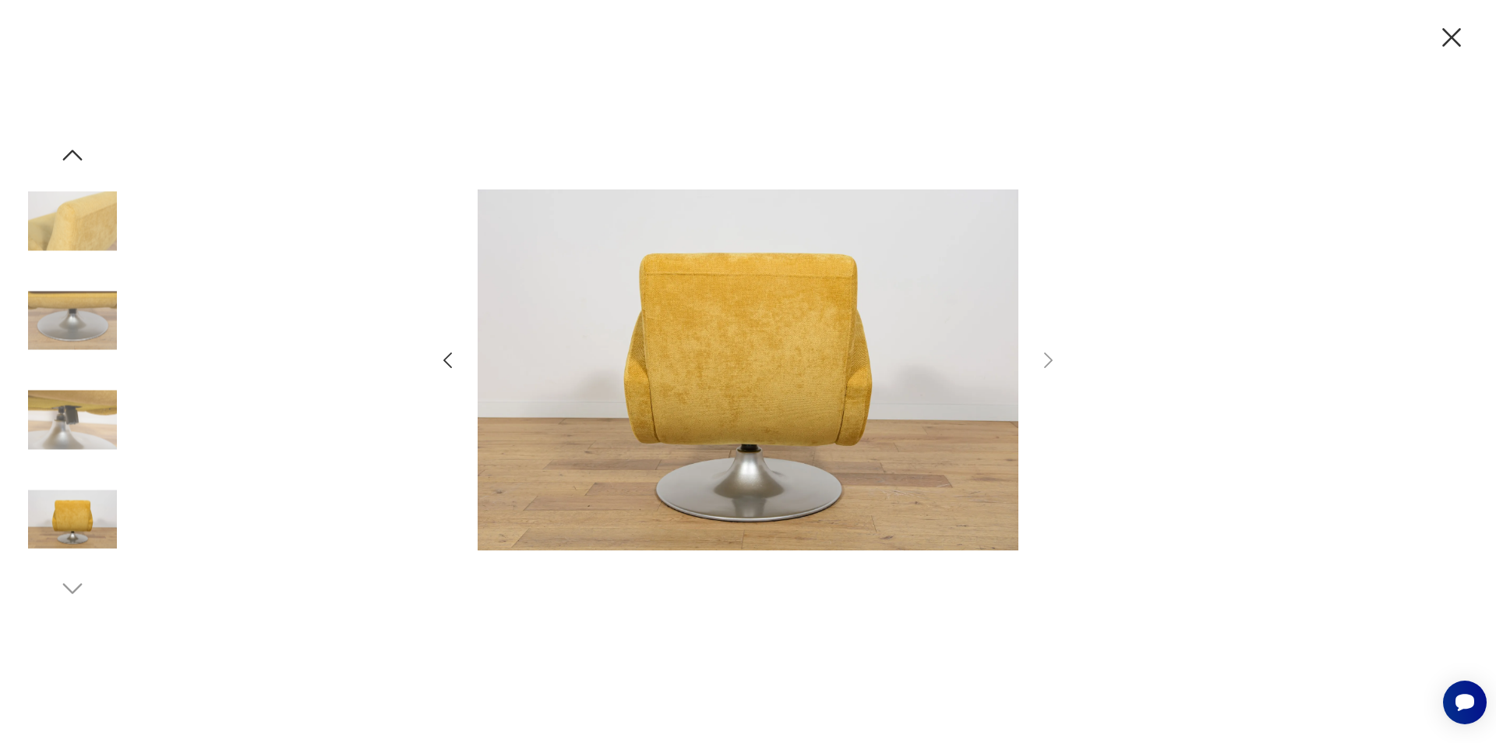
click at [70, 191] on img at bounding box center [72, 221] width 89 height 89
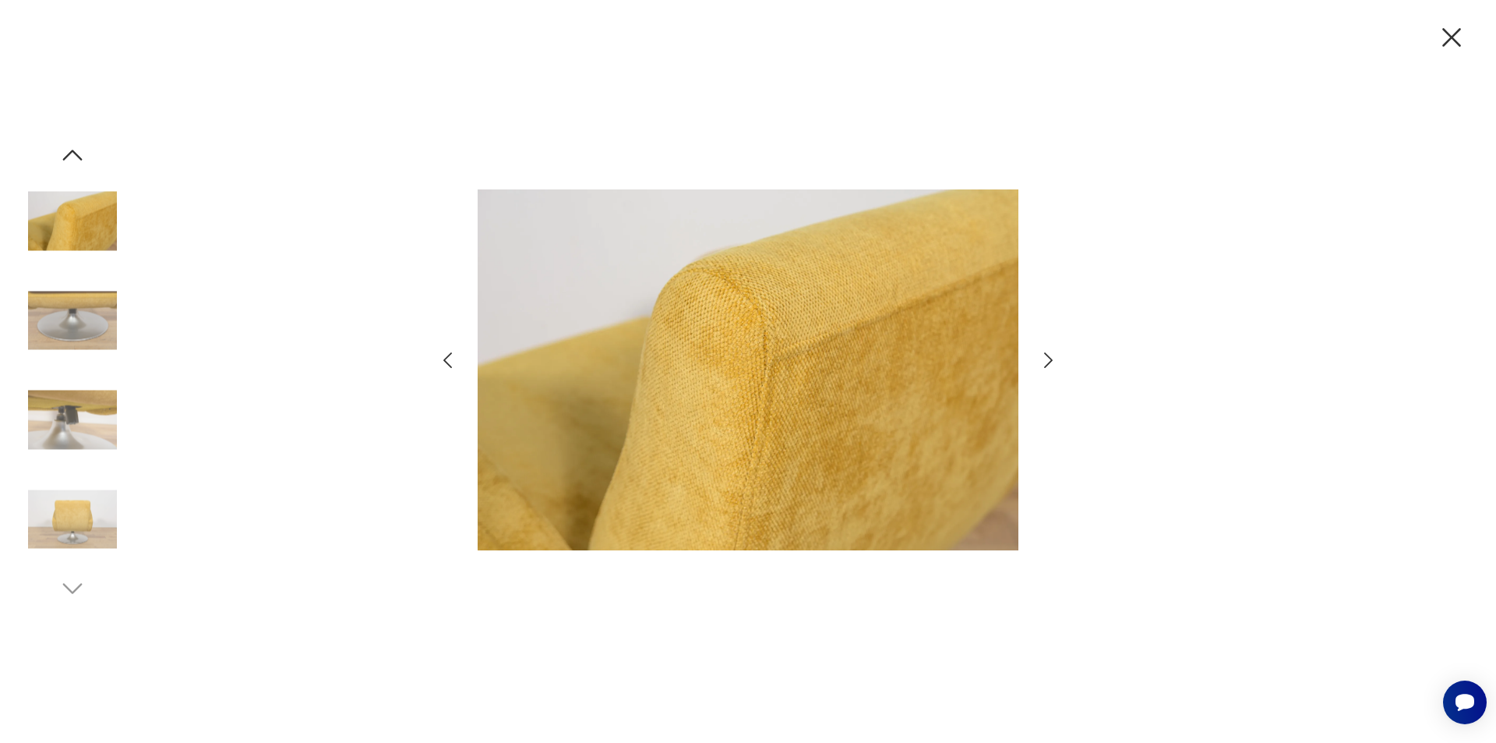
click at [1466, 34] on icon "button" at bounding box center [1452, 37] width 33 height 33
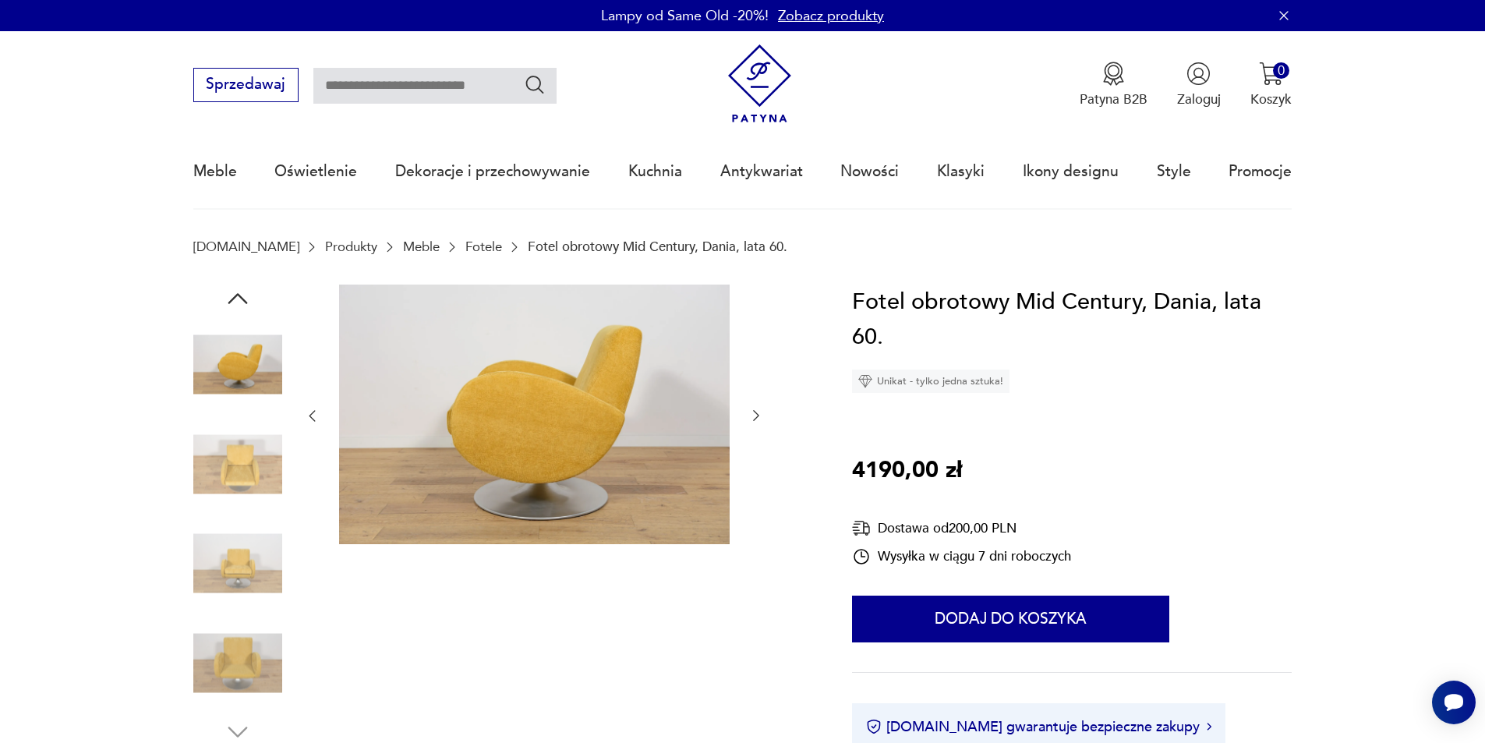
click at [666, 351] on img at bounding box center [534, 414] width 390 height 260
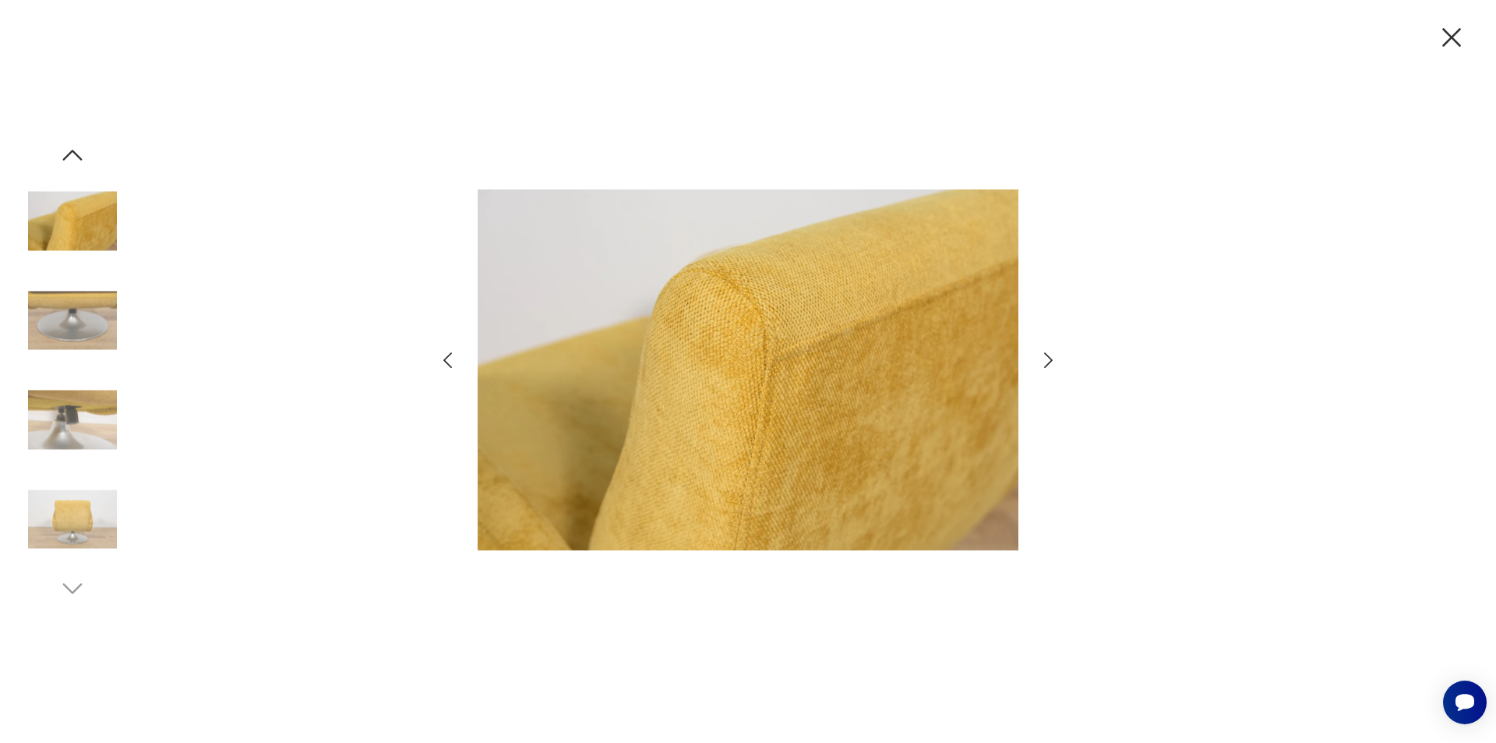
click at [1041, 363] on icon "button" at bounding box center [1048, 360] width 23 height 23
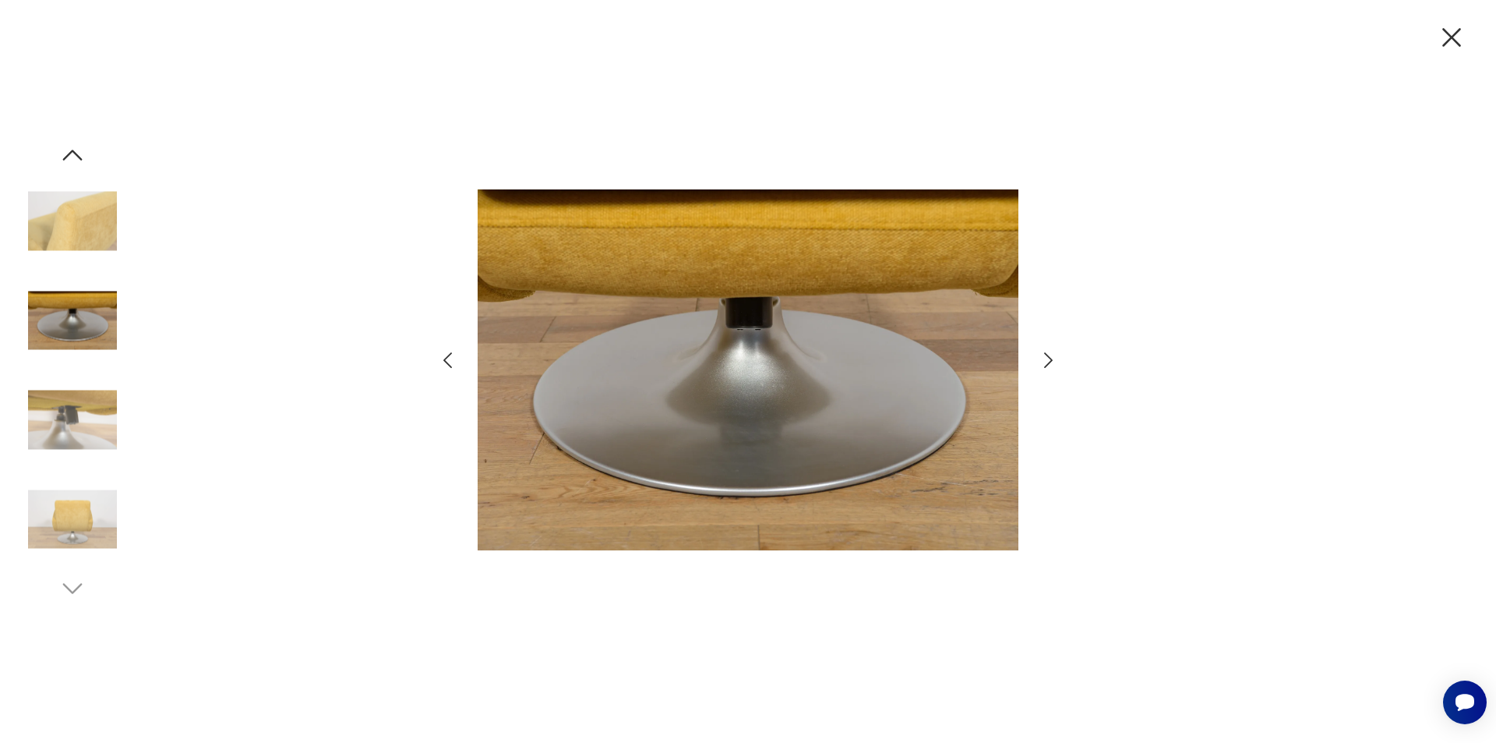
click at [1041, 364] on icon "button" at bounding box center [1048, 360] width 23 height 23
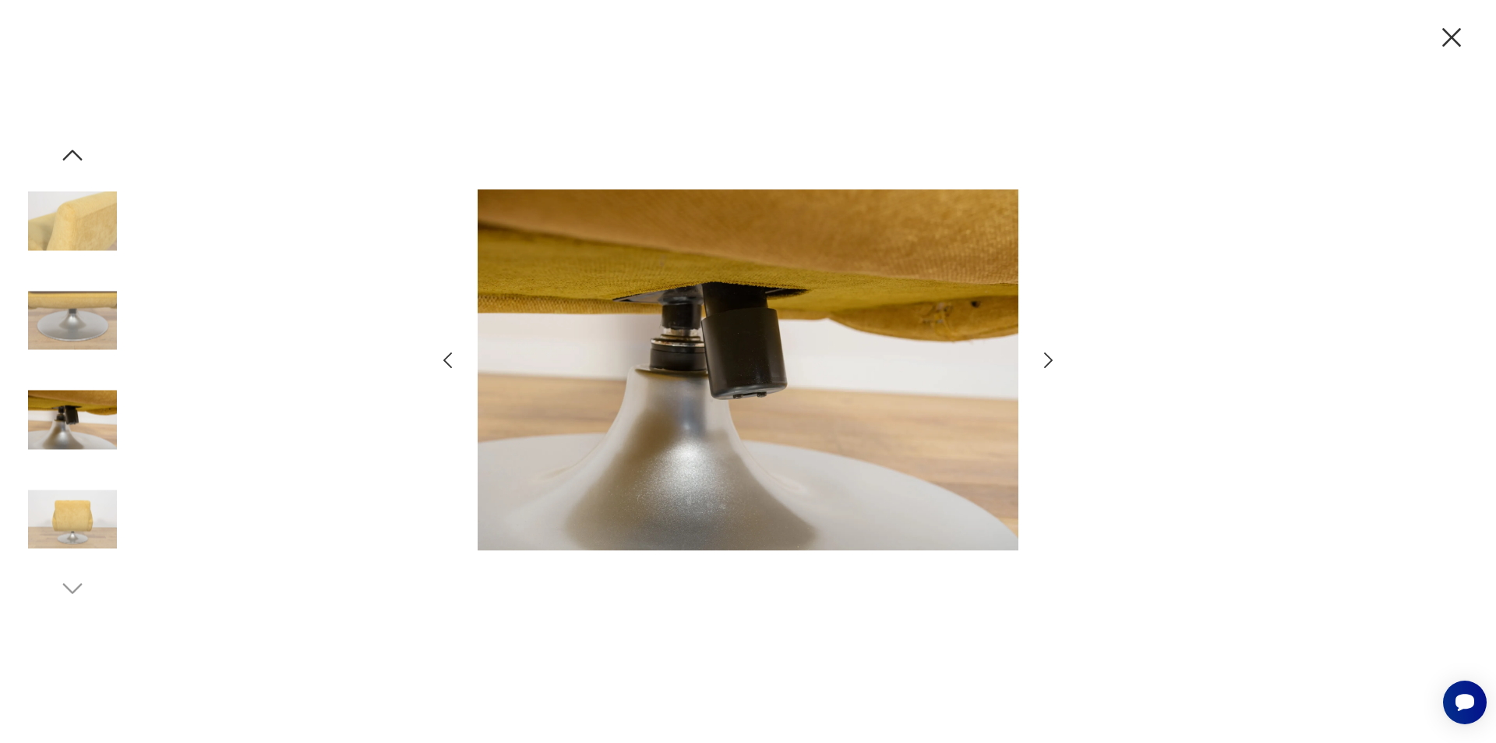
click at [1041, 364] on icon "button" at bounding box center [1048, 360] width 23 height 23
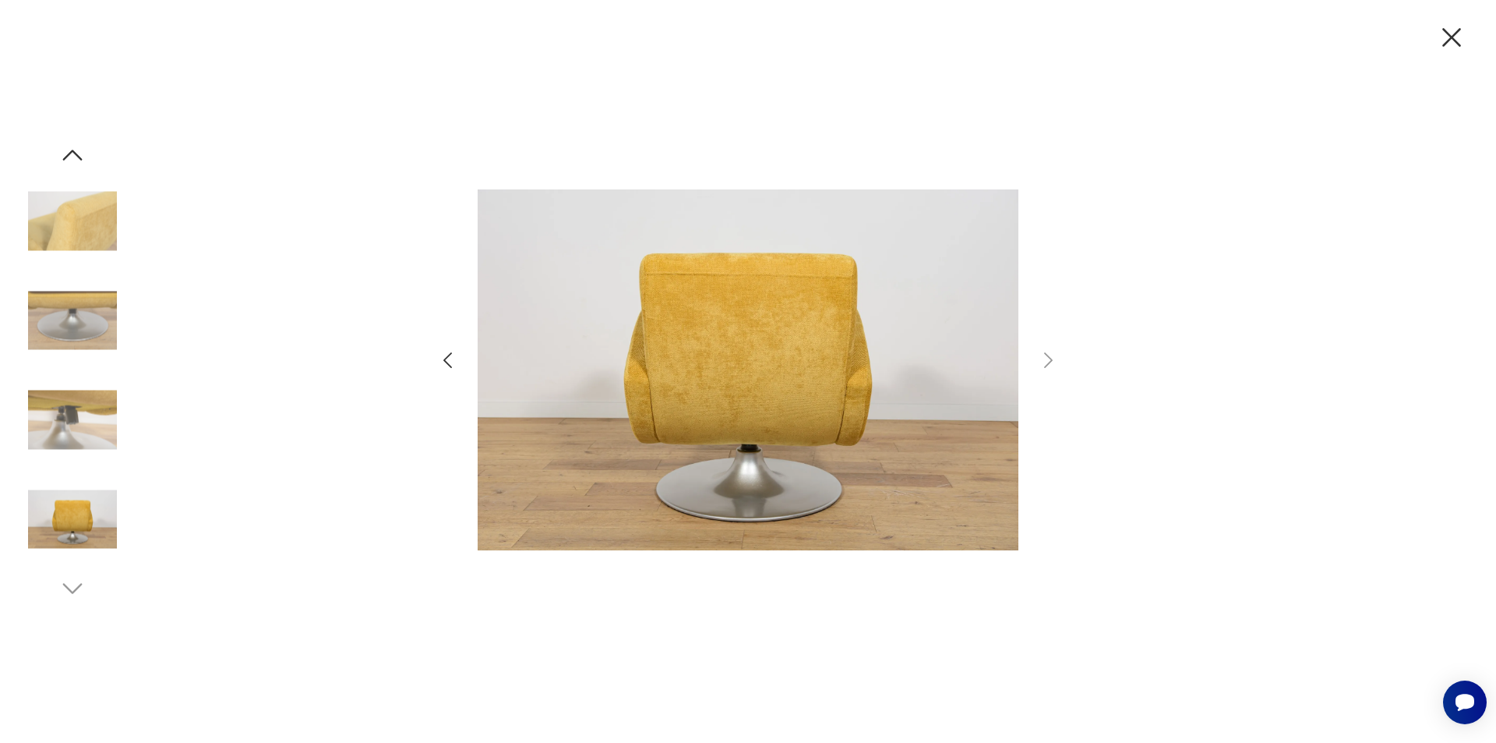
click at [448, 361] on icon "button" at bounding box center [447, 360] width 23 height 23
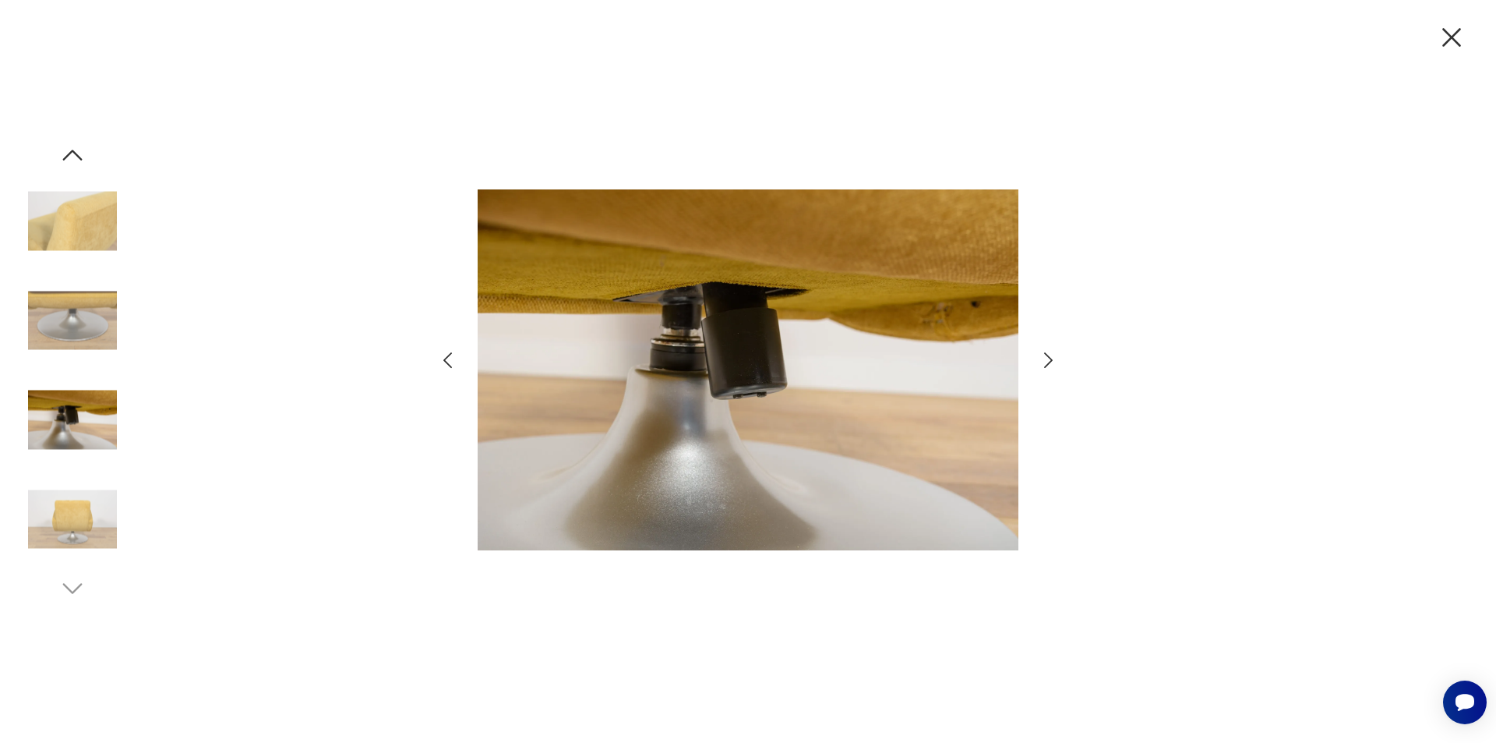
click at [448, 361] on icon "button" at bounding box center [447, 360] width 23 height 23
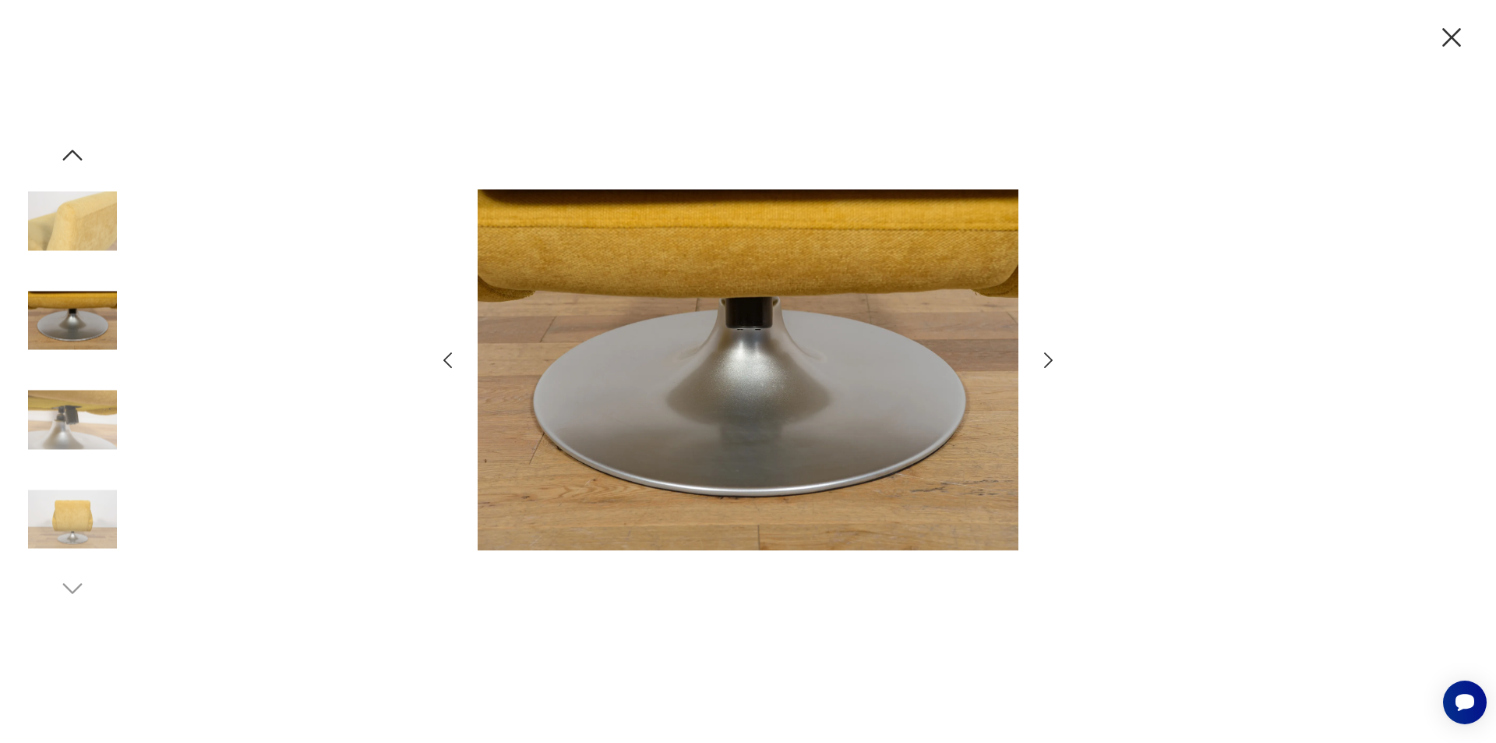
click at [448, 361] on icon "button" at bounding box center [447, 360] width 23 height 23
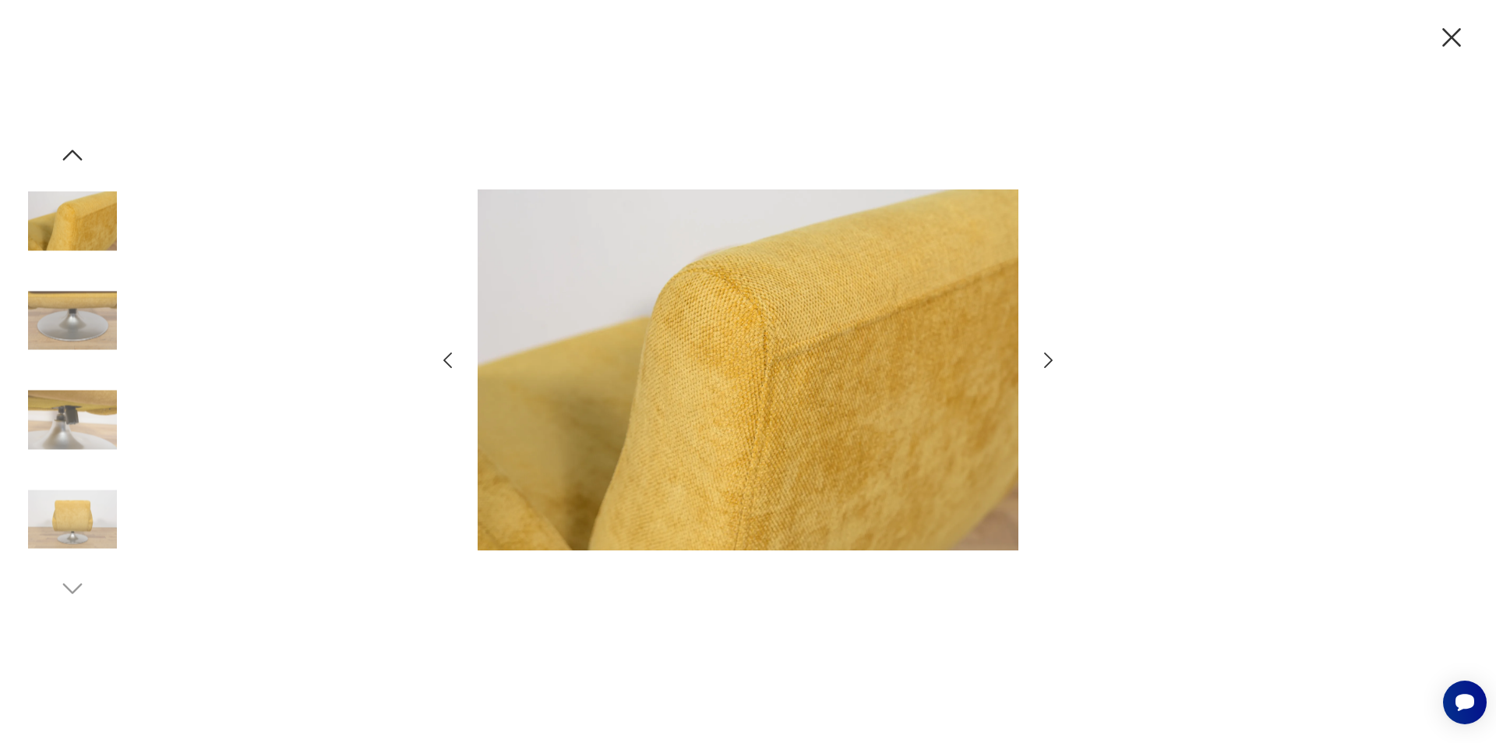
click at [448, 361] on icon "button" at bounding box center [447, 360] width 23 height 23
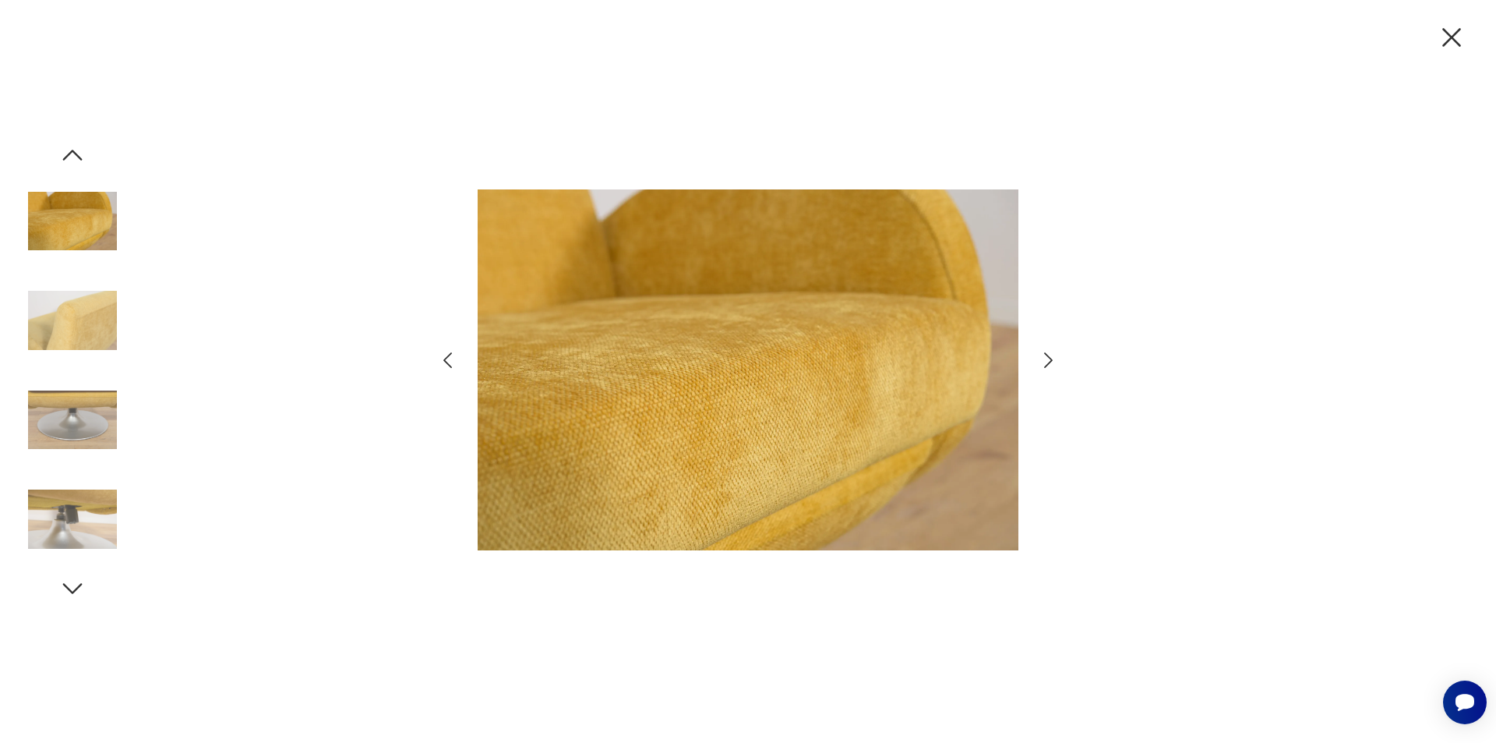
click at [448, 361] on icon "button" at bounding box center [447, 360] width 23 height 23
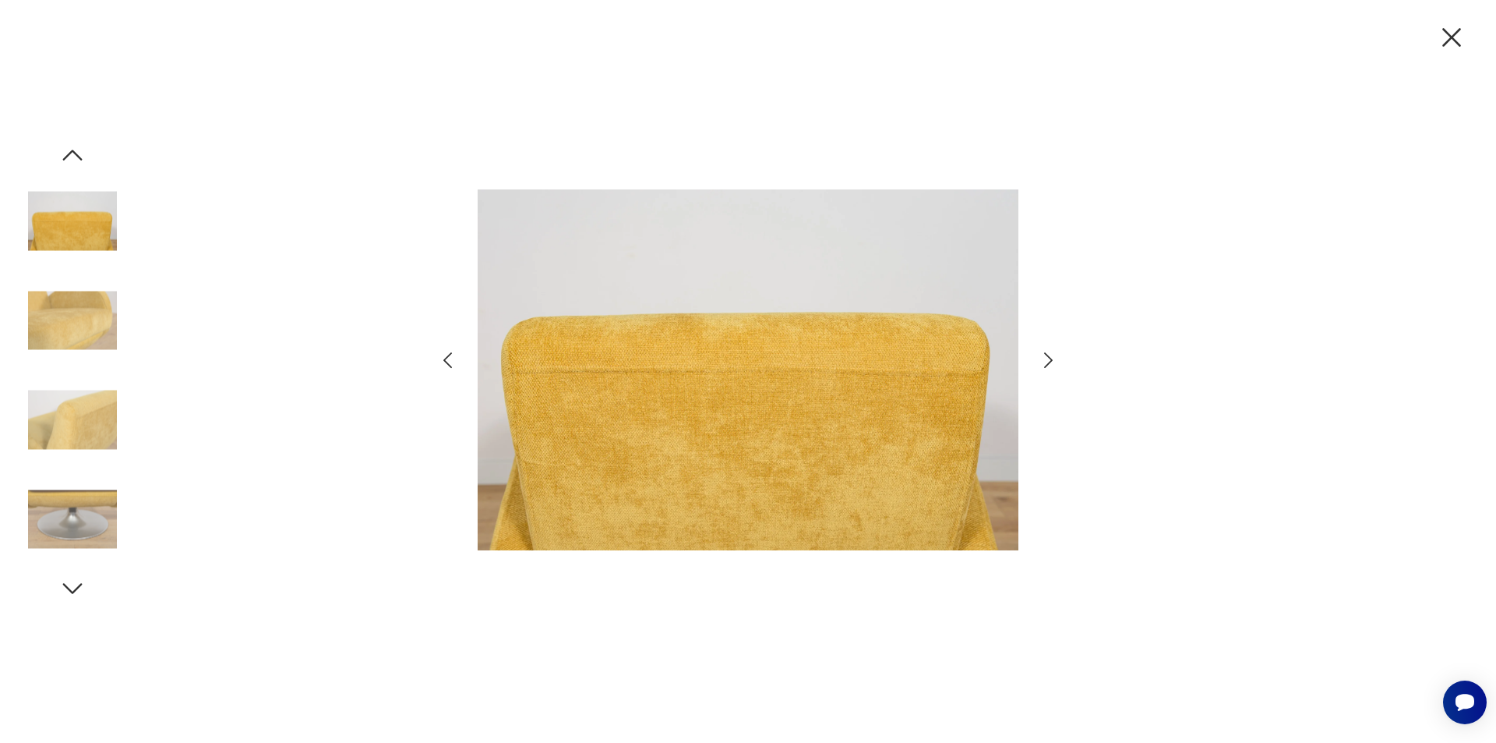
click at [448, 361] on icon "button" at bounding box center [447, 360] width 23 height 23
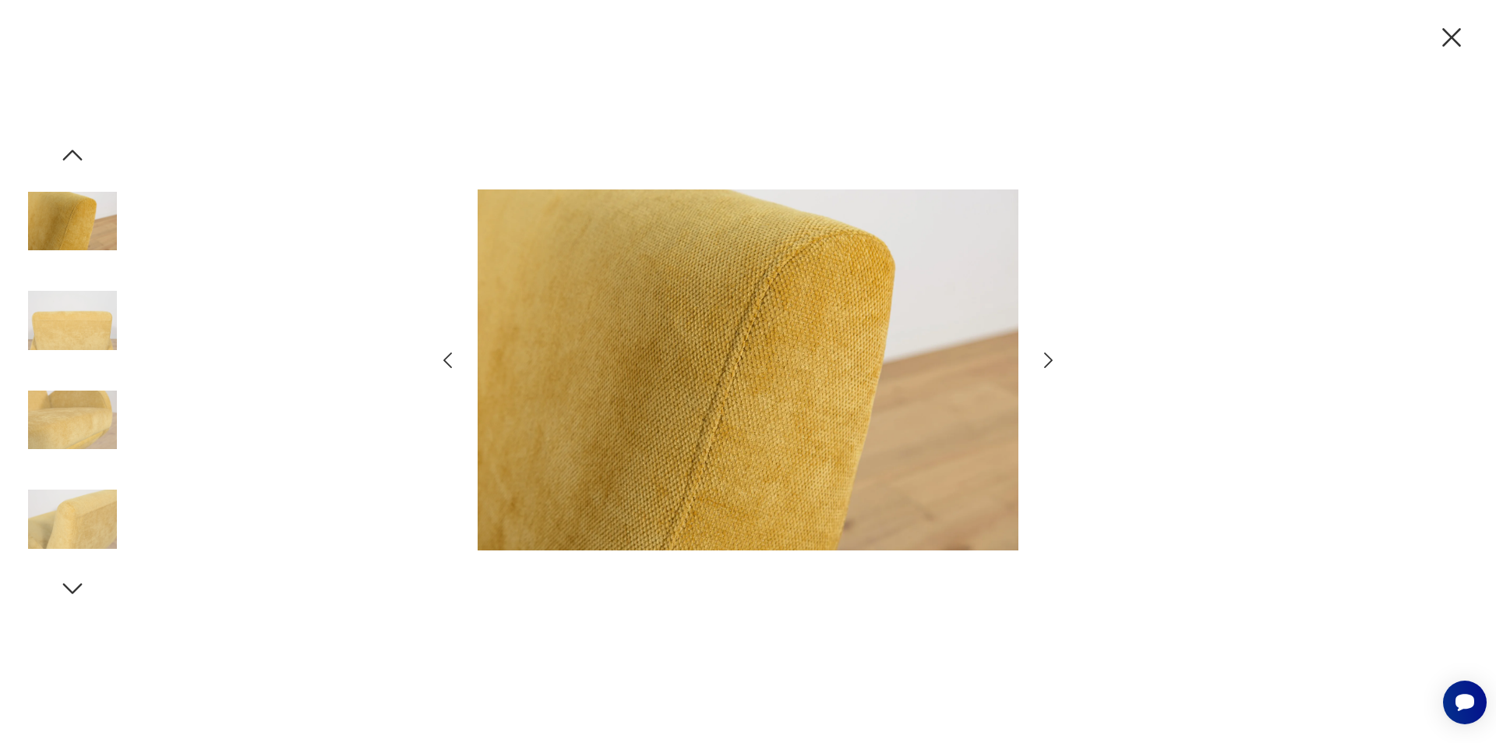
click at [448, 361] on icon "button" at bounding box center [447, 360] width 23 height 23
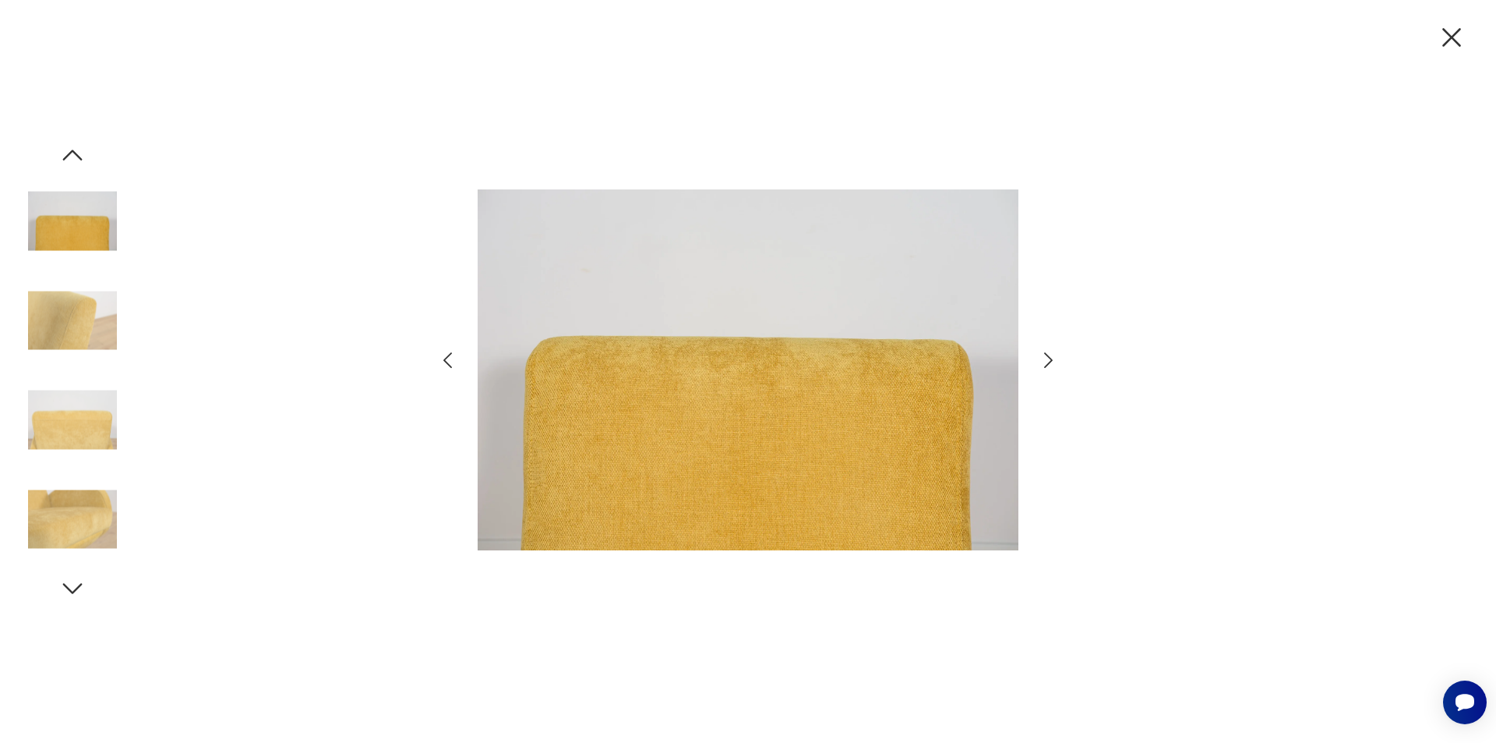
click at [448, 361] on icon "button" at bounding box center [447, 360] width 23 height 23
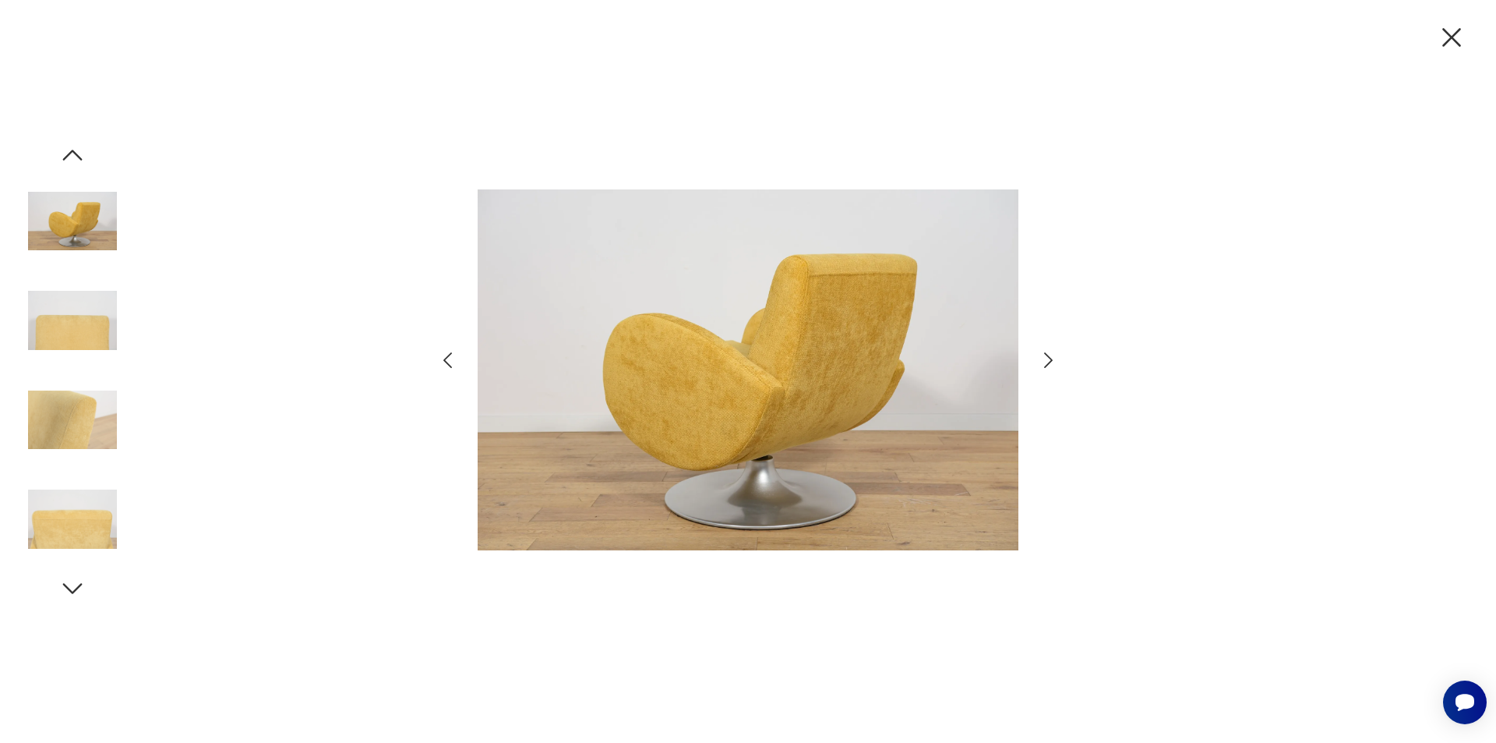
click at [448, 361] on icon "button" at bounding box center [447, 360] width 23 height 23
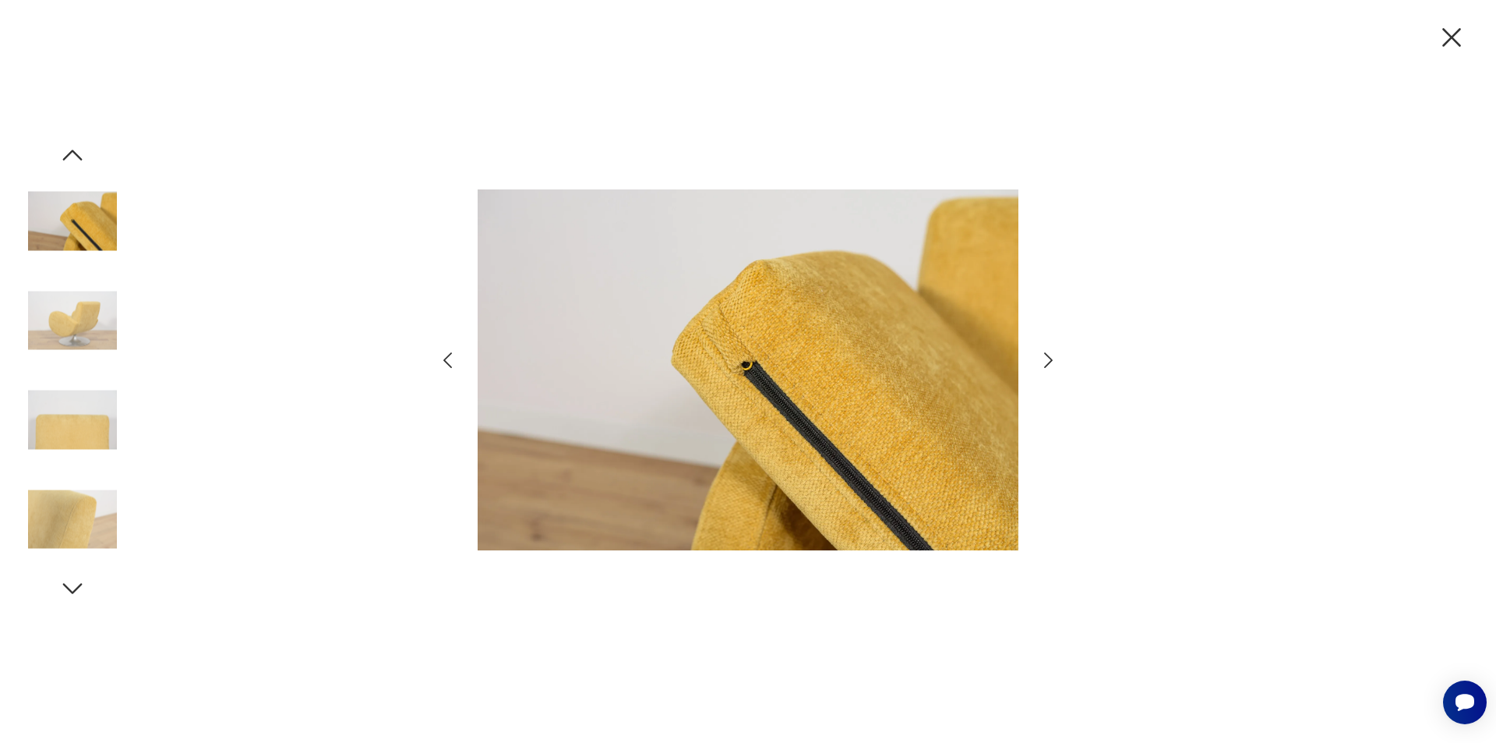
click at [448, 361] on icon "button" at bounding box center [447, 360] width 23 height 23
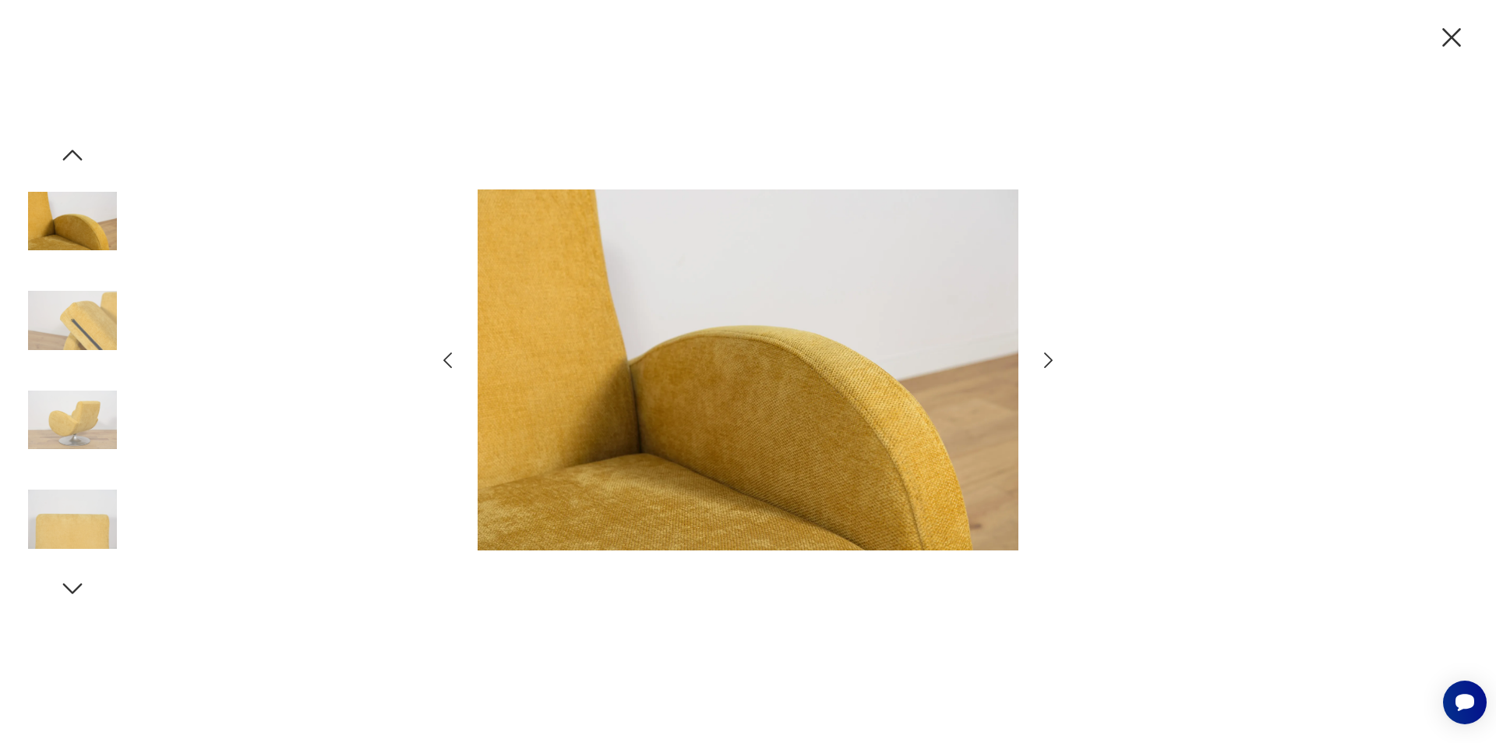
click at [448, 361] on icon "button" at bounding box center [447, 360] width 23 height 23
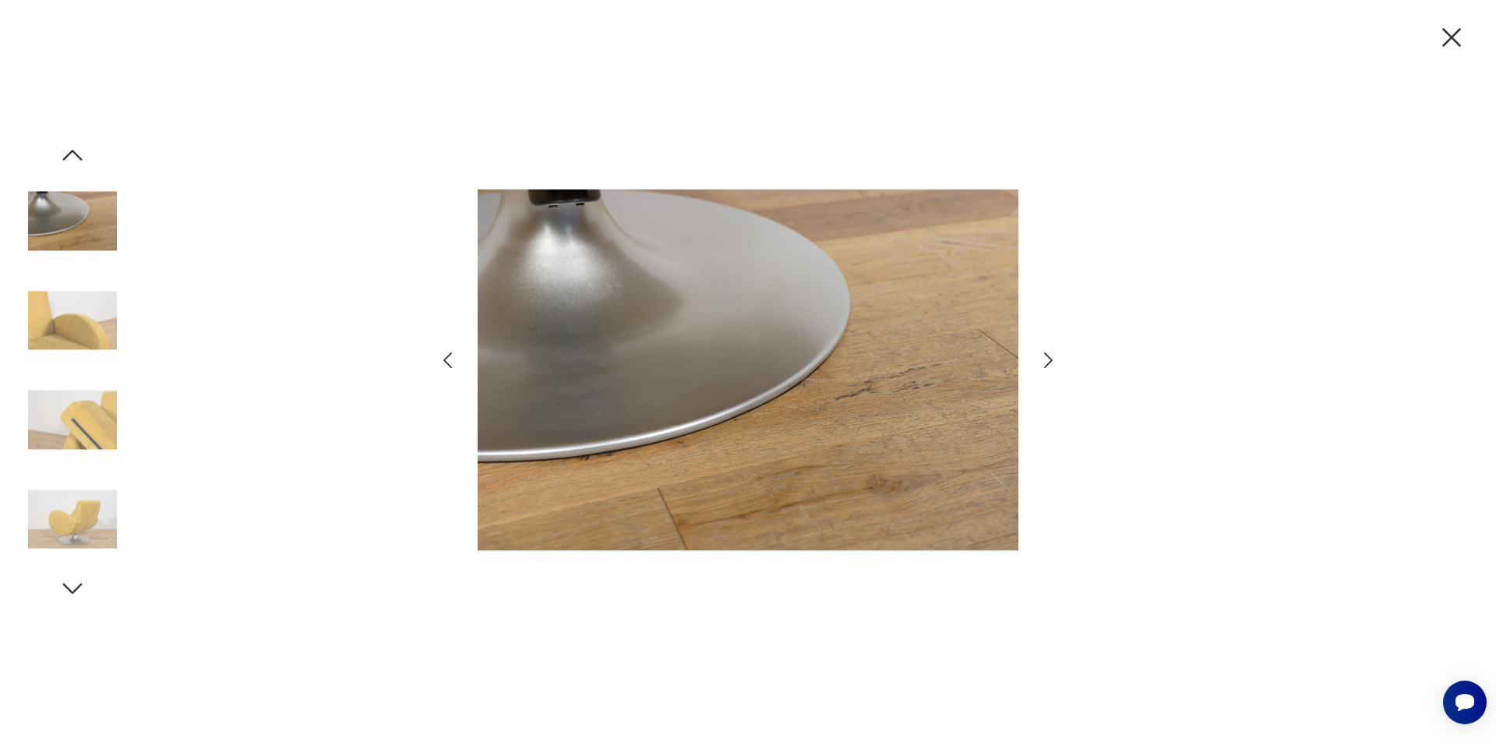
click at [448, 361] on icon "button" at bounding box center [447, 360] width 23 height 23
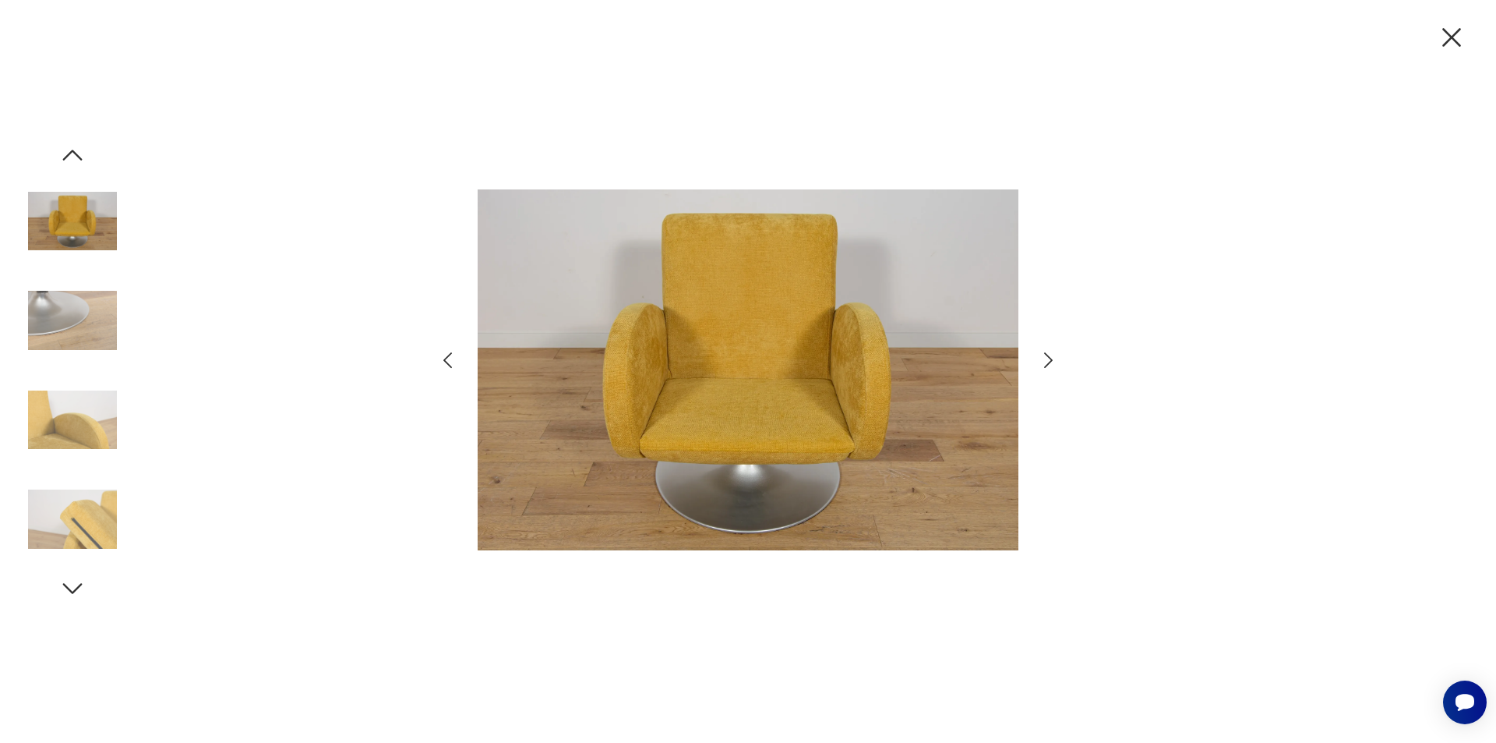
click at [448, 361] on icon "button" at bounding box center [447, 360] width 23 height 23
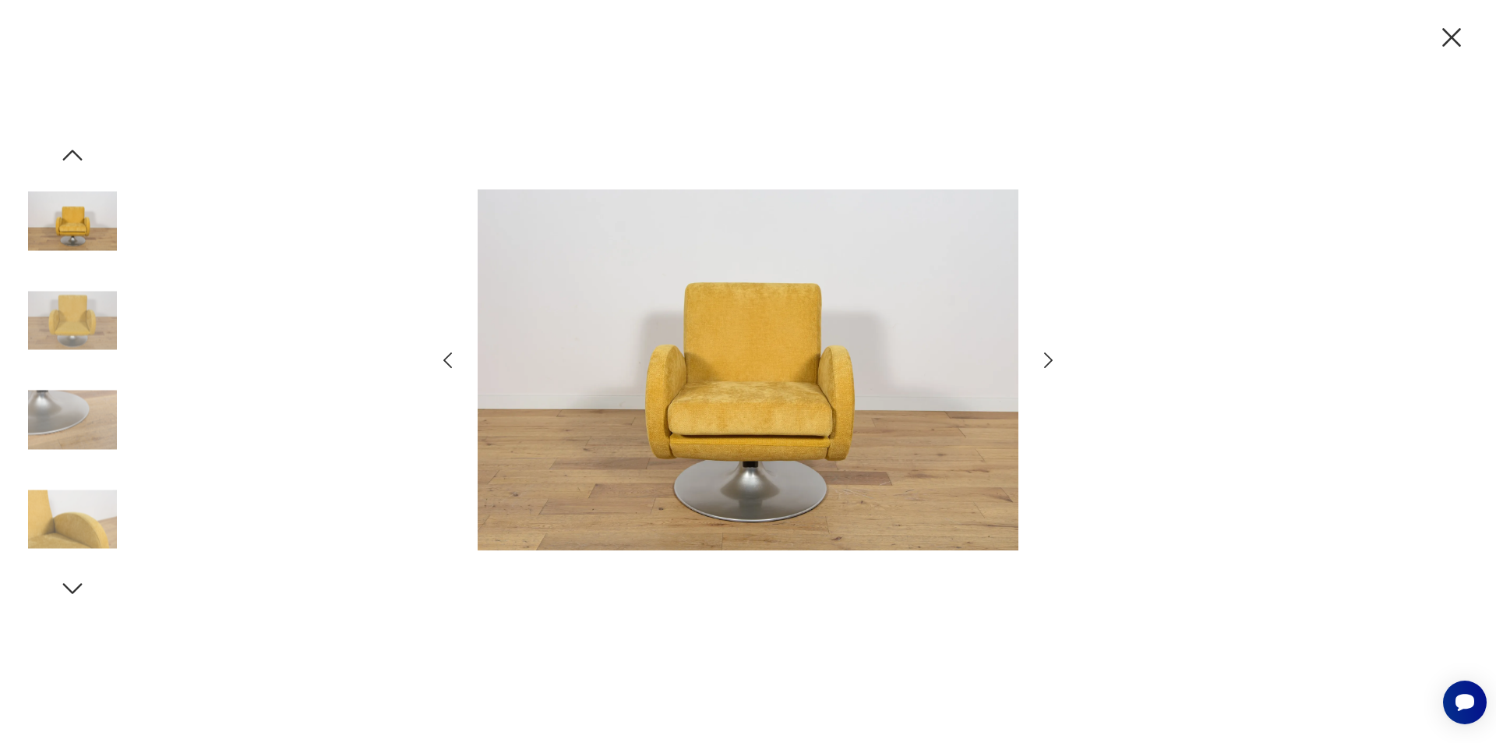
click at [448, 361] on icon "button" at bounding box center [447, 360] width 23 height 23
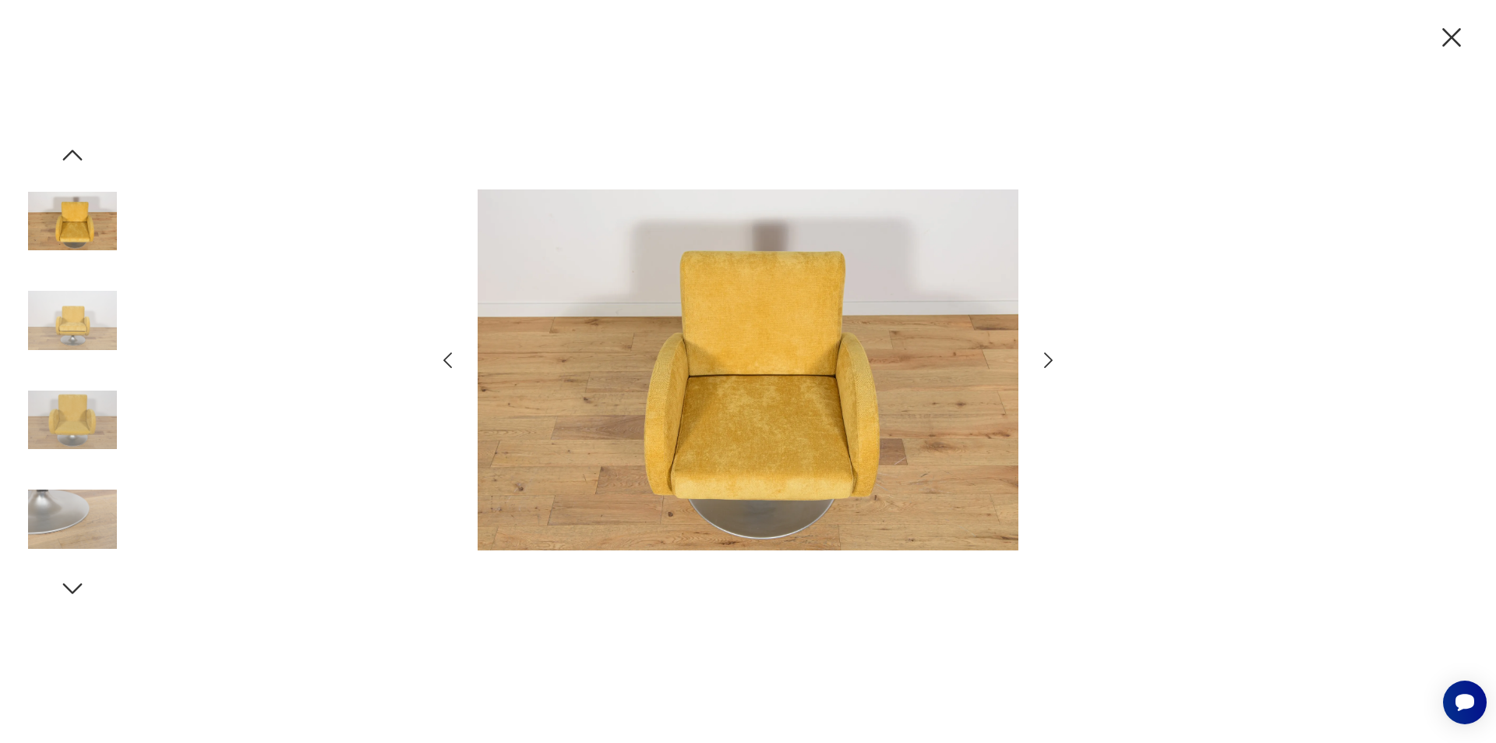
click at [448, 361] on icon "button" at bounding box center [447, 360] width 23 height 23
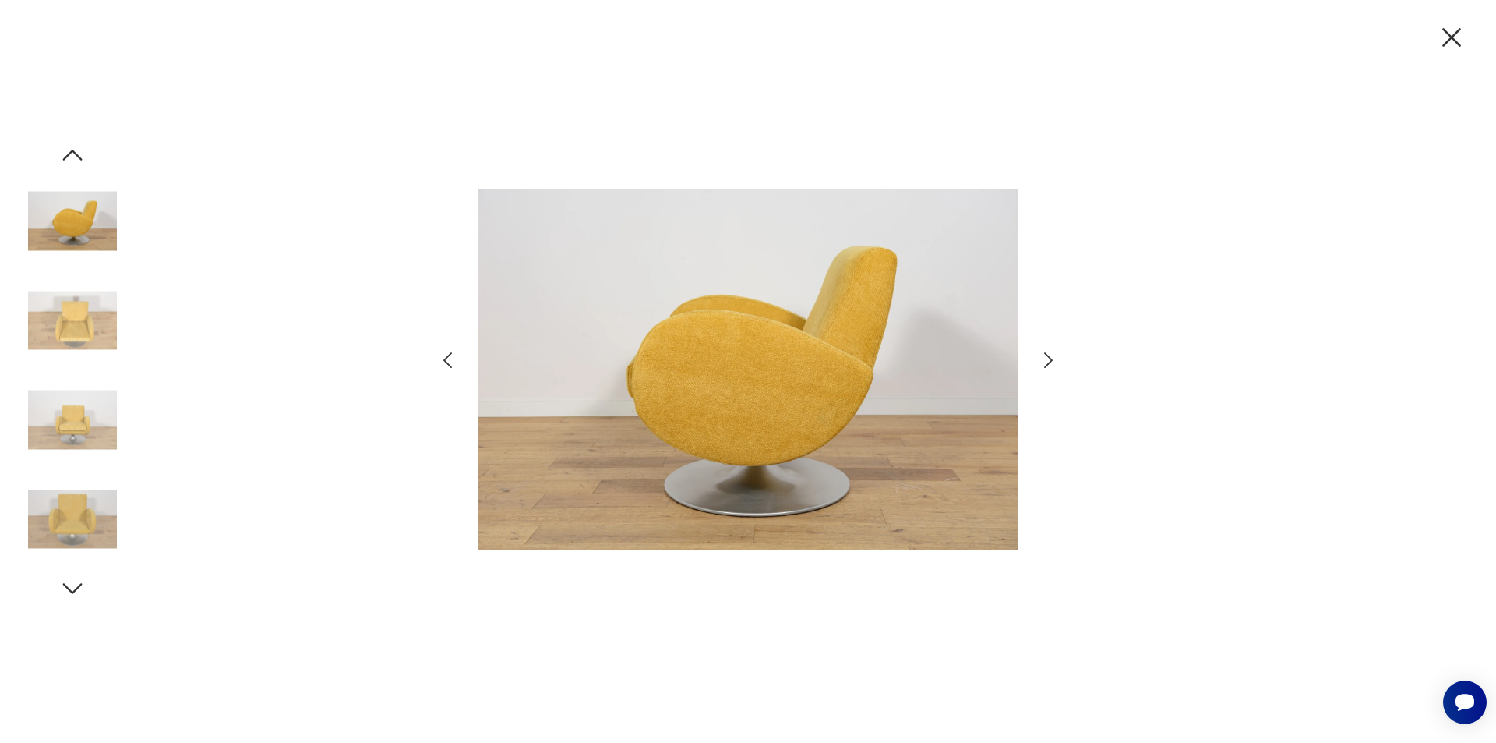
click at [448, 361] on icon "button" at bounding box center [447, 360] width 23 height 23
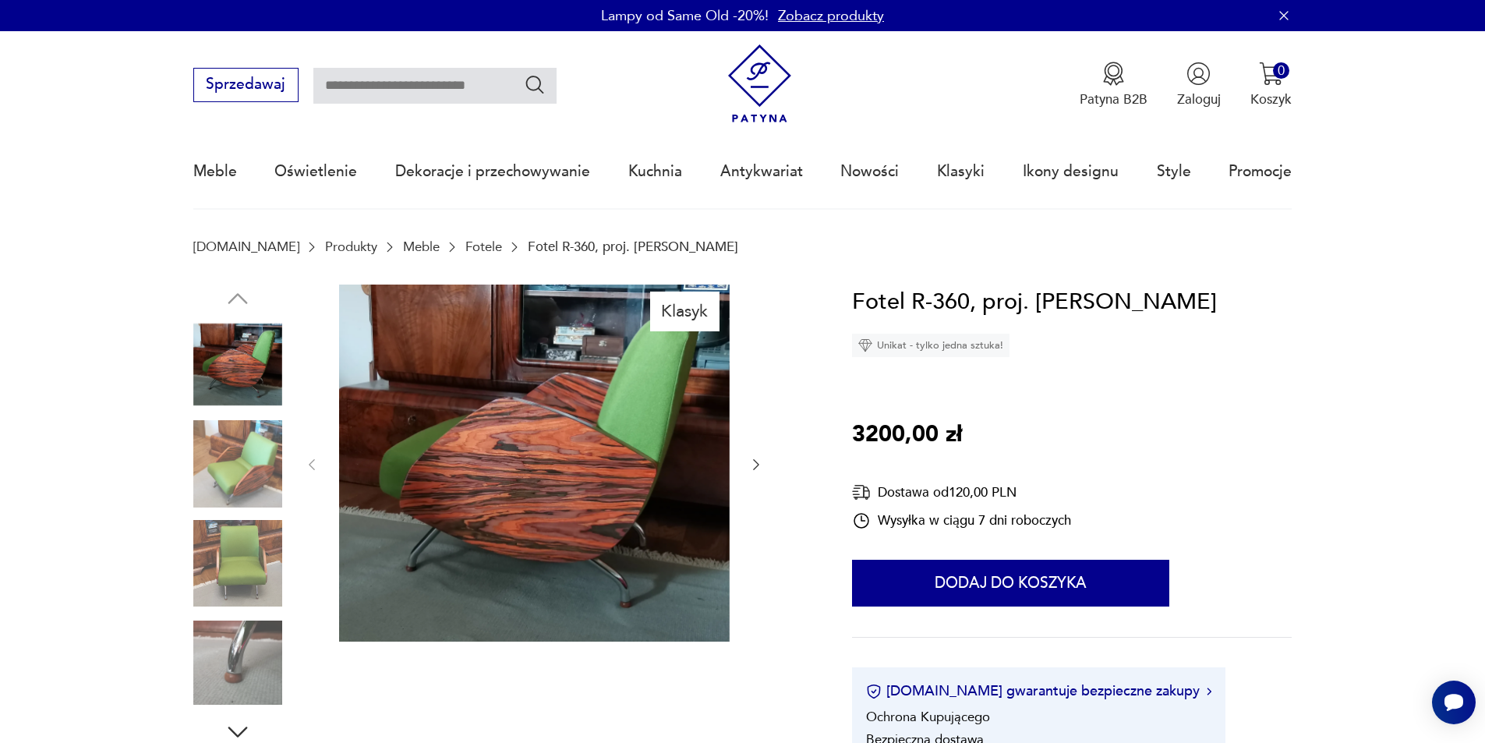
click at [250, 448] on img at bounding box center [237, 463] width 89 height 89
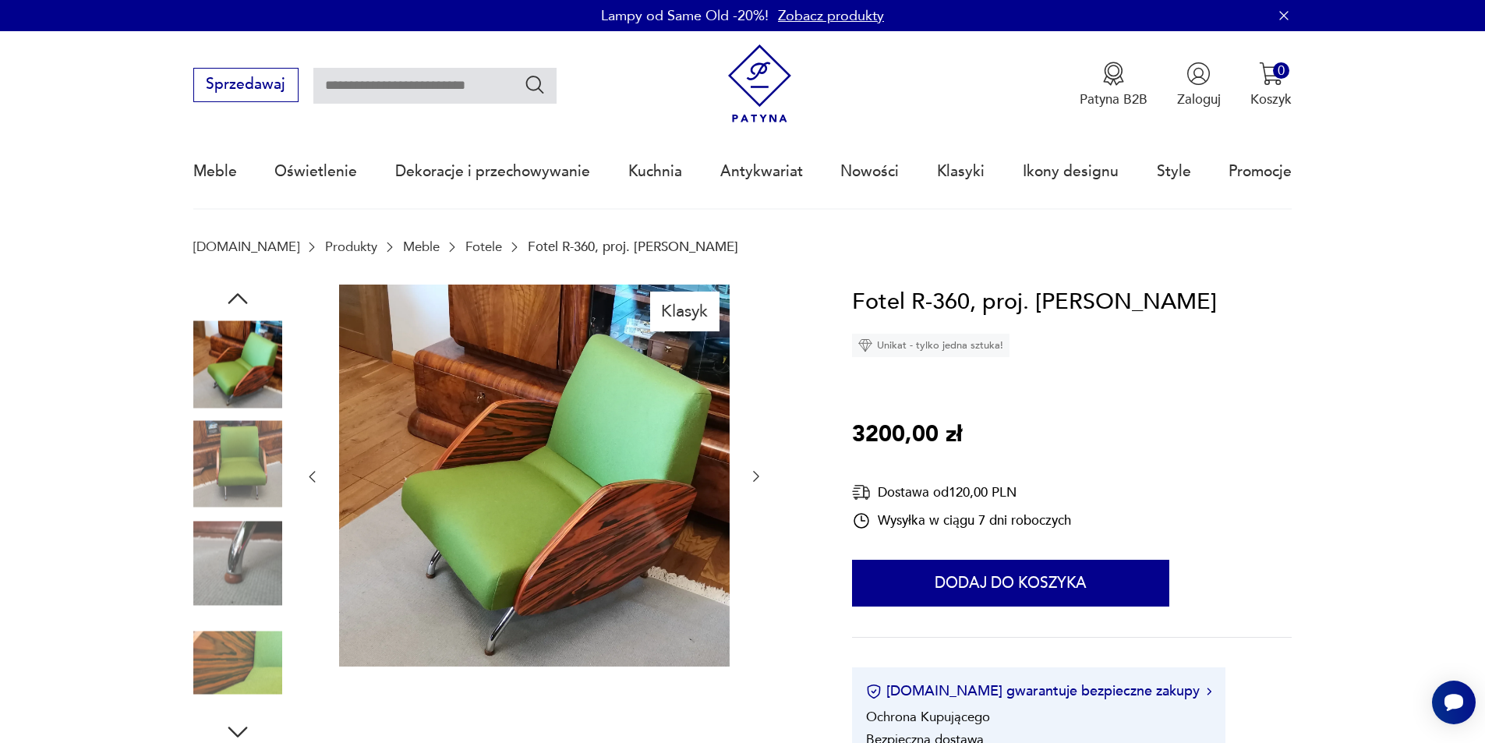
click at [253, 486] on img at bounding box center [237, 463] width 89 height 89
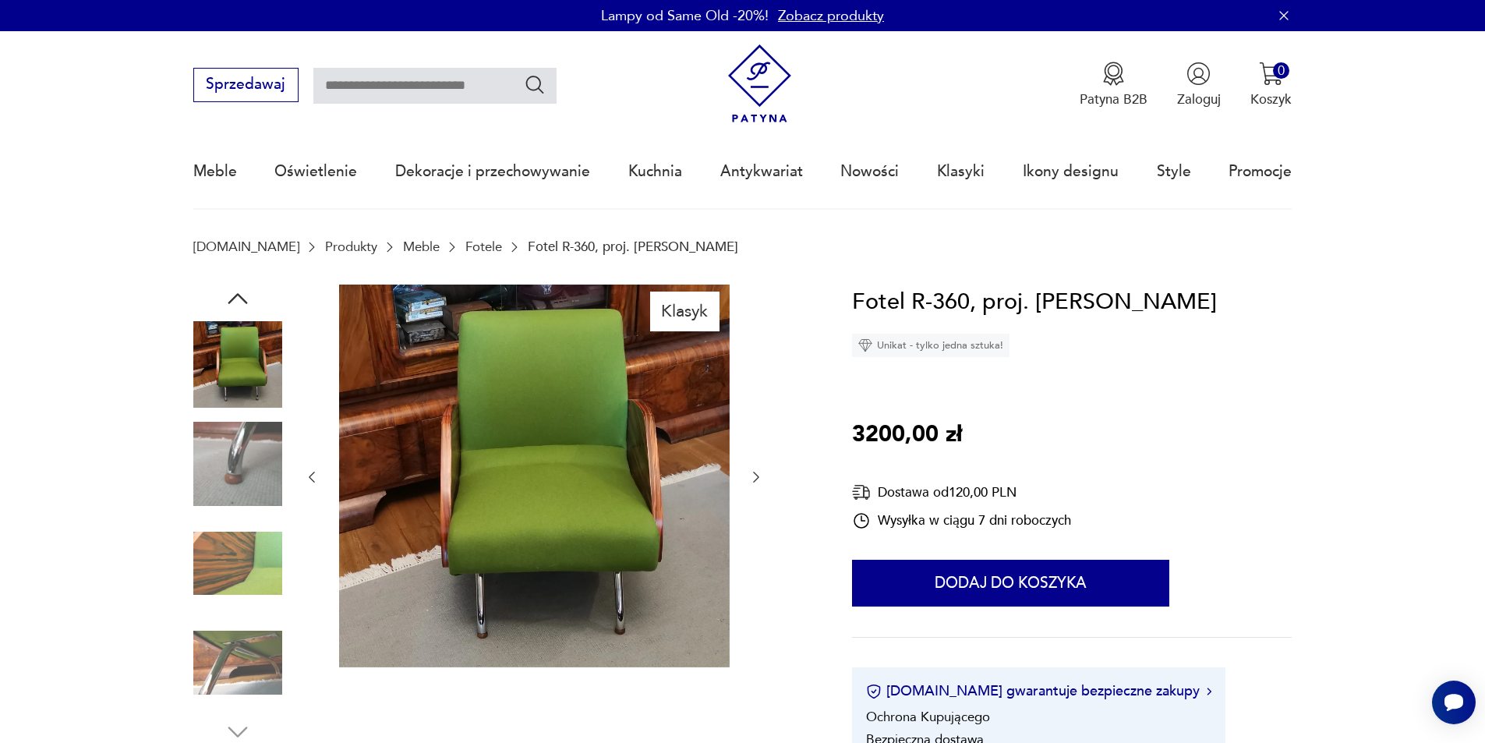
click at [269, 575] on img at bounding box center [237, 563] width 89 height 89
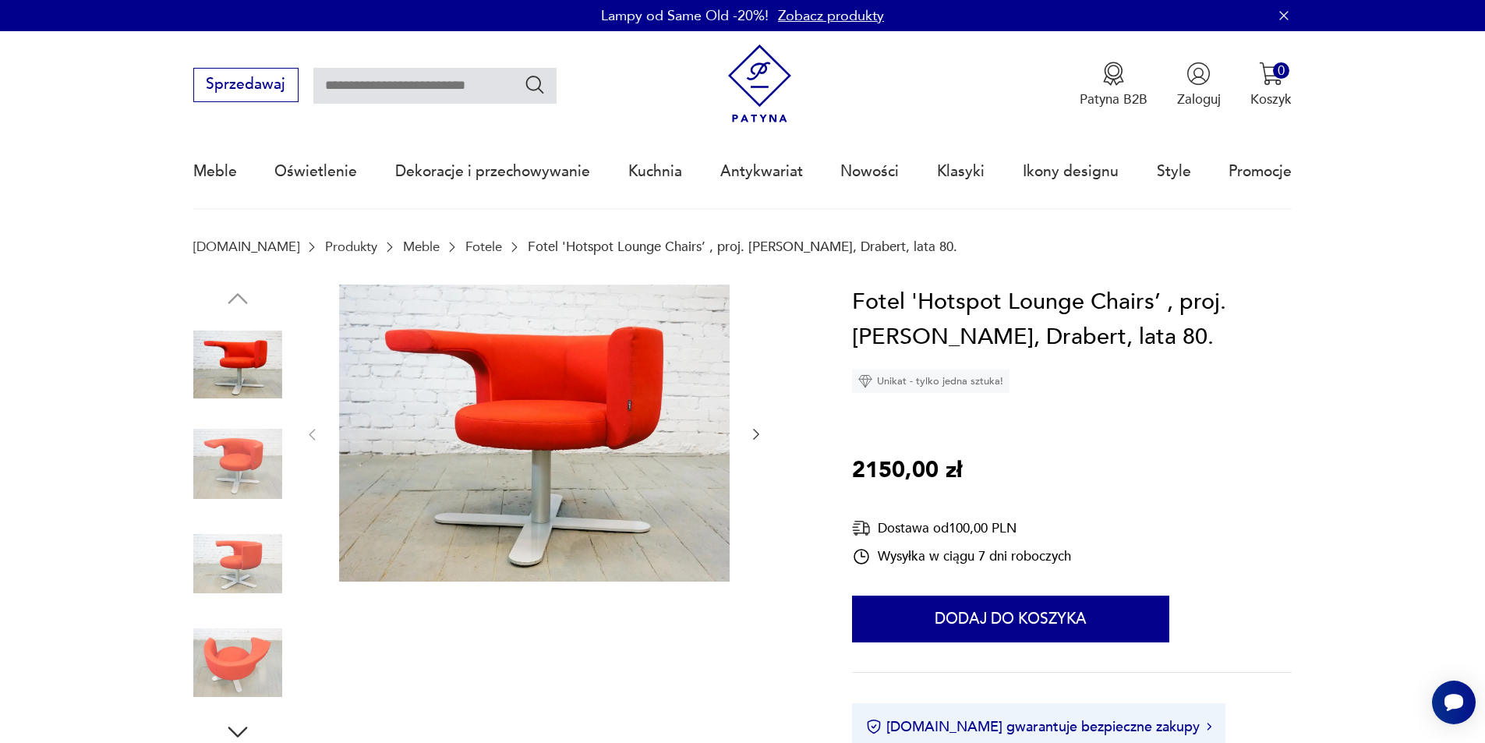
click at [232, 560] on img at bounding box center [237, 563] width 89 height 89
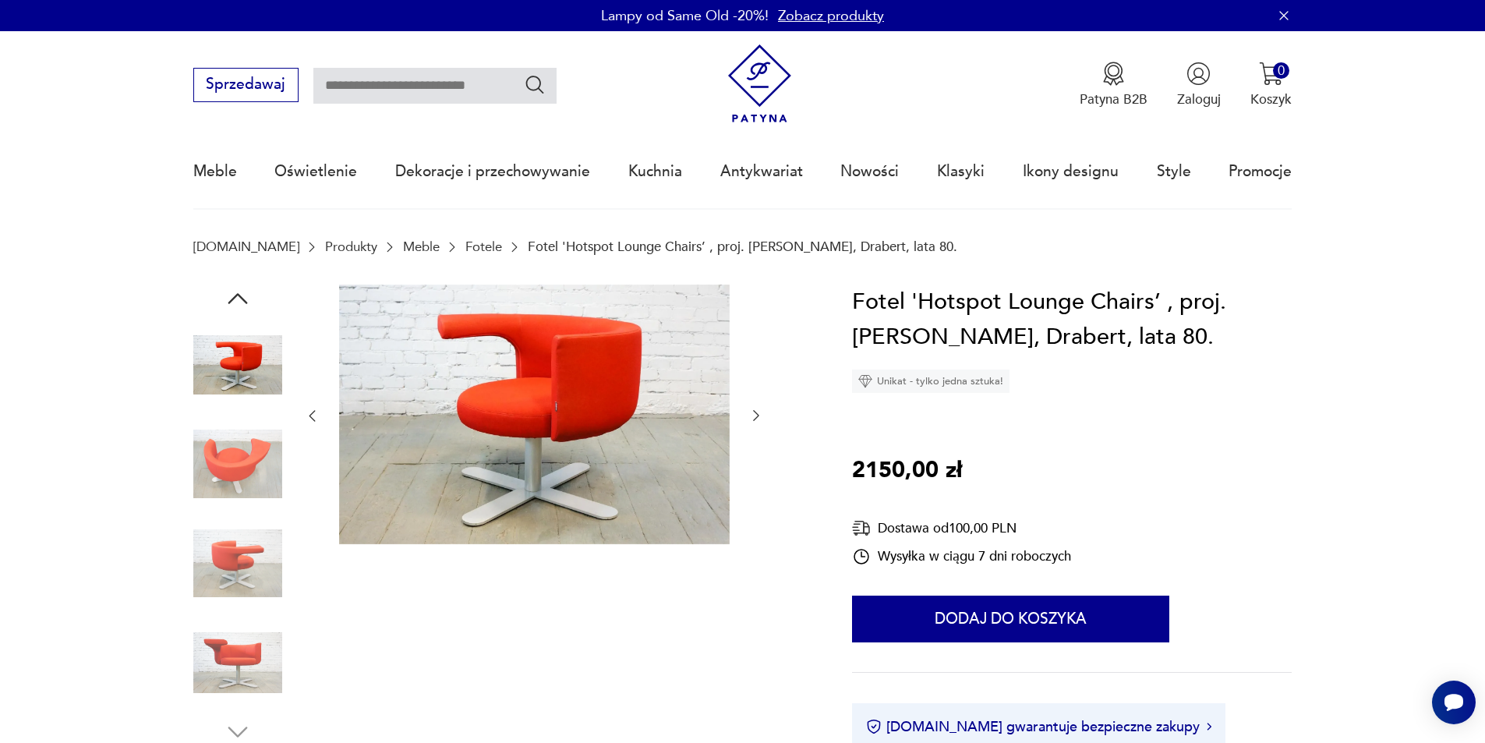
click at [263, 657] on img at bounding box center [237, 662] width 89 height 89
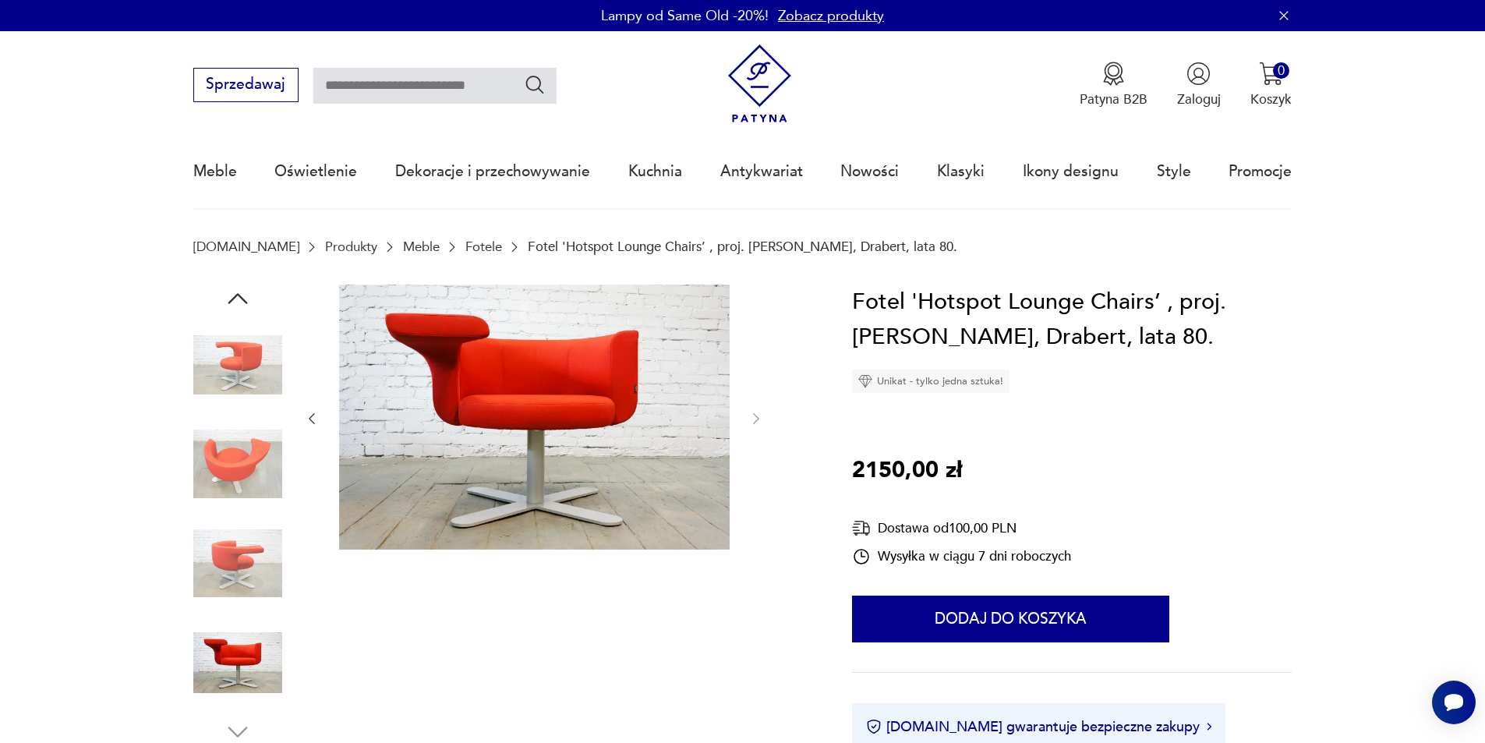
click at [231, 373] on img at bounding box center [237, 364] width 89 height 89
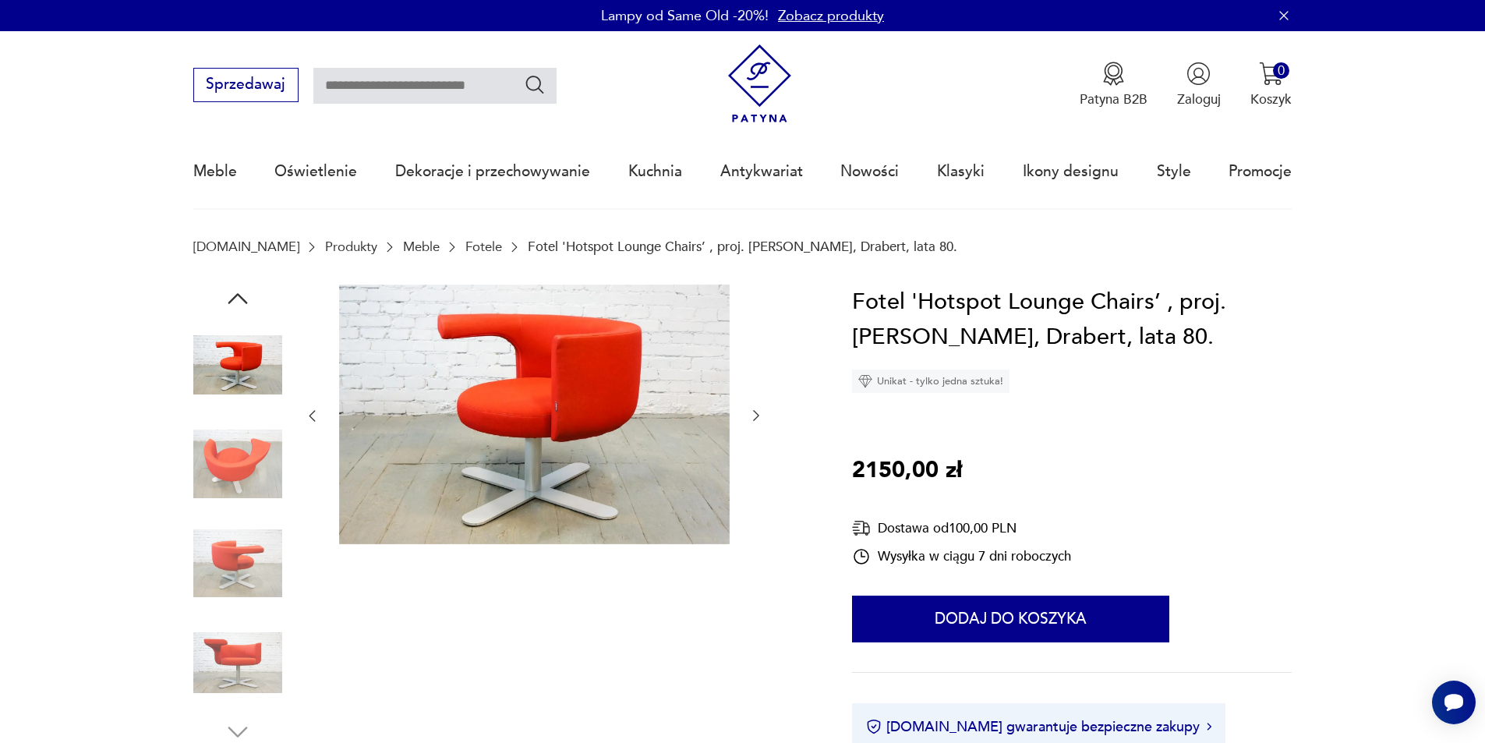
click at [246, 559] on img at bounding box center [237, 563] width 89 height 89
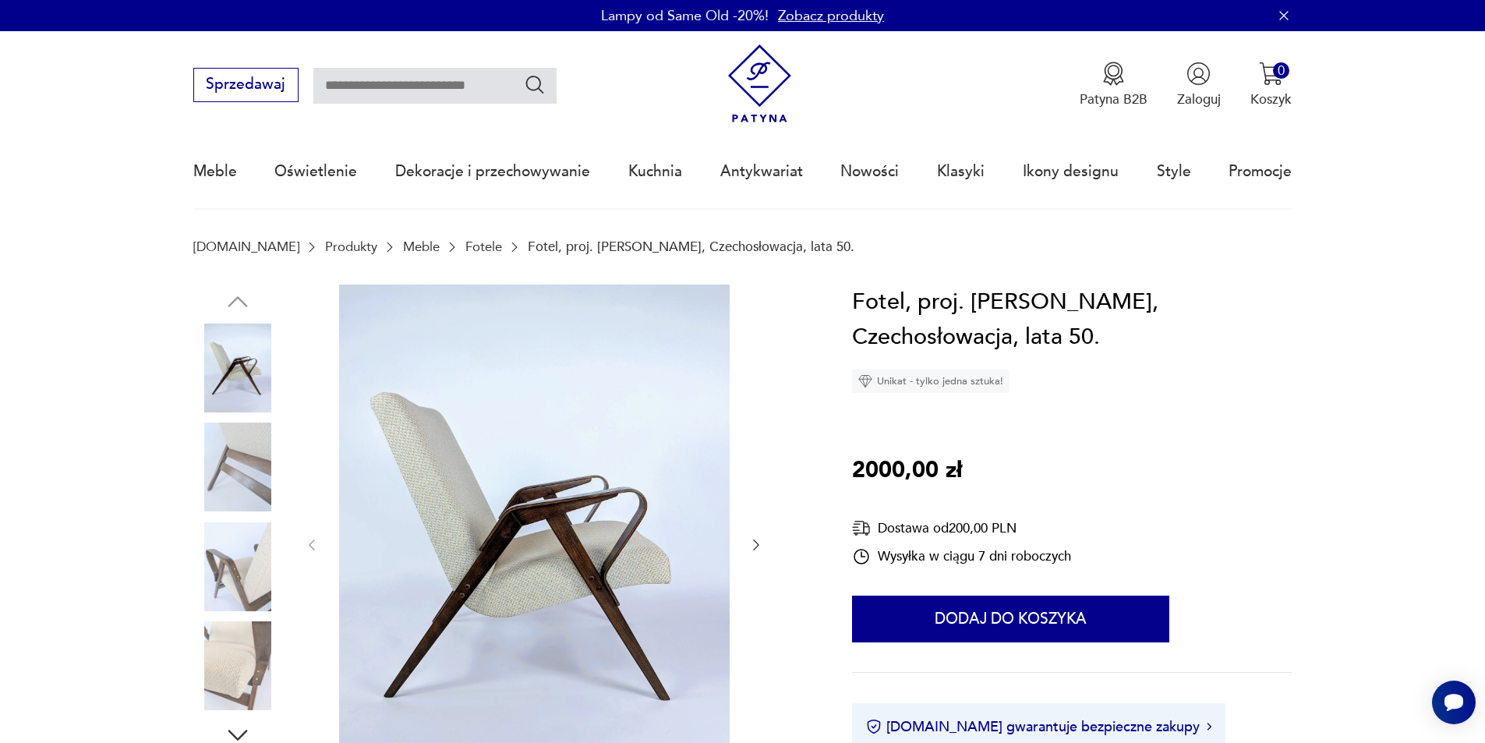
click at [758, 542] on icon "button" at bounding box center [756, 545] width 16 height 16
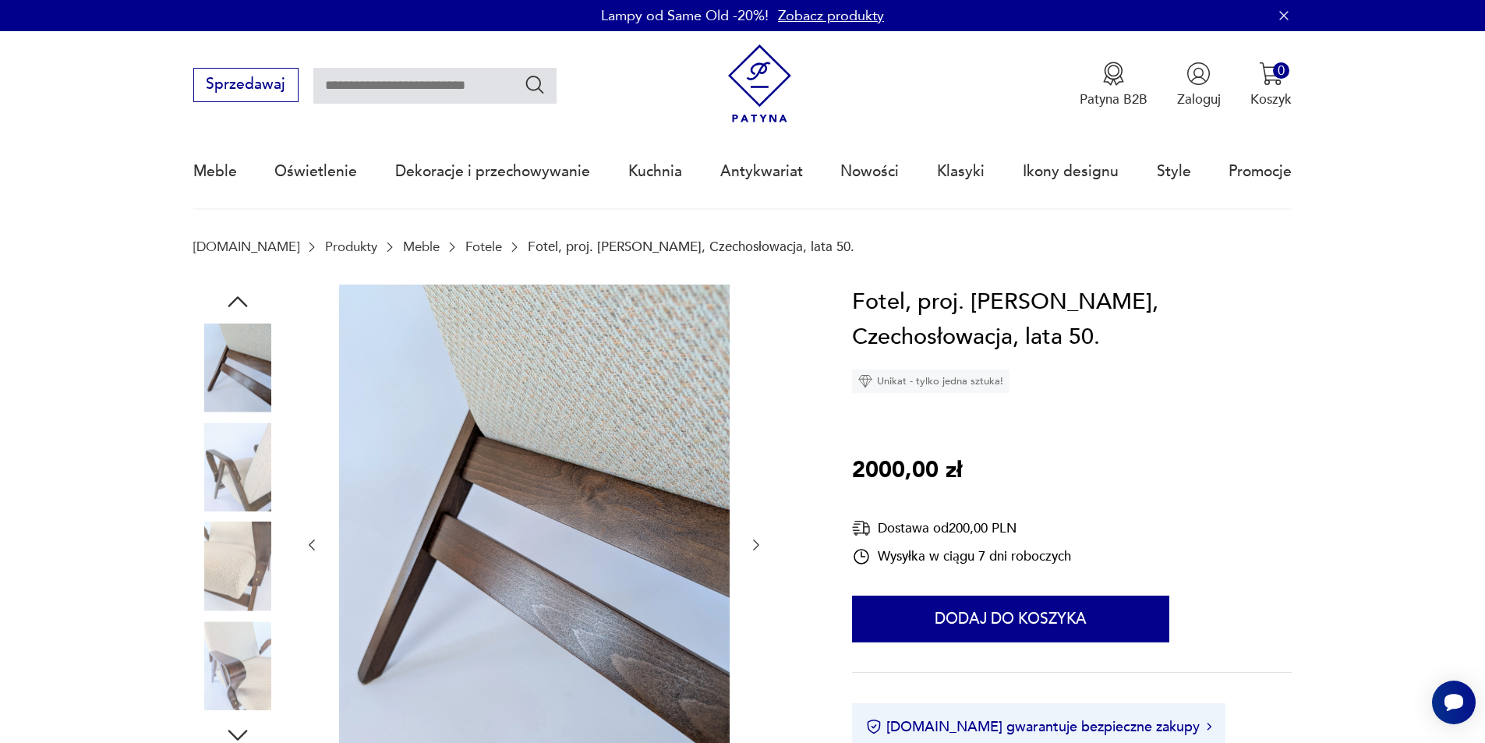
click at [758, 542] on icon "button" at bounding box center [756, 545] width 16 height 16
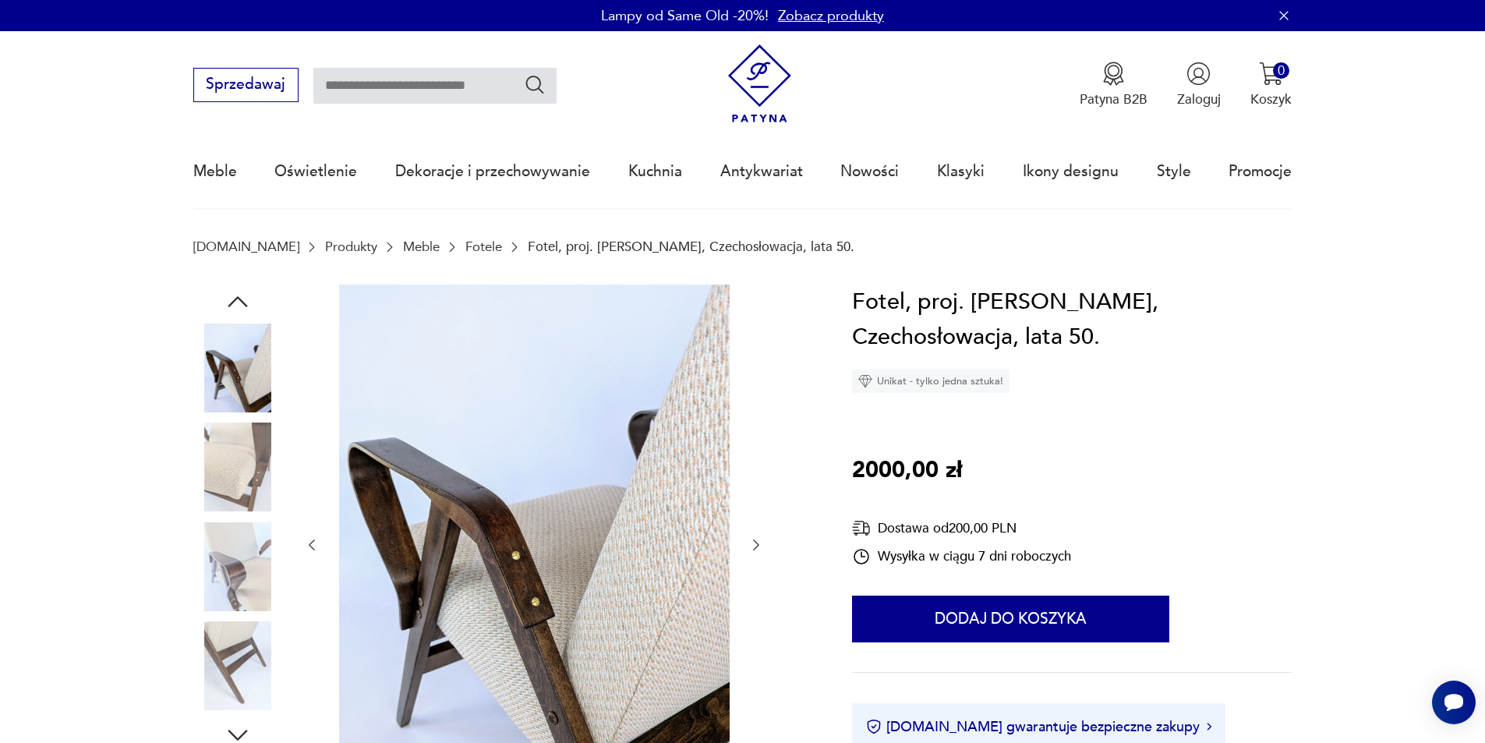
click at [758, 542] on icon "button" at bounding box center [756, 545] width 16 height 16
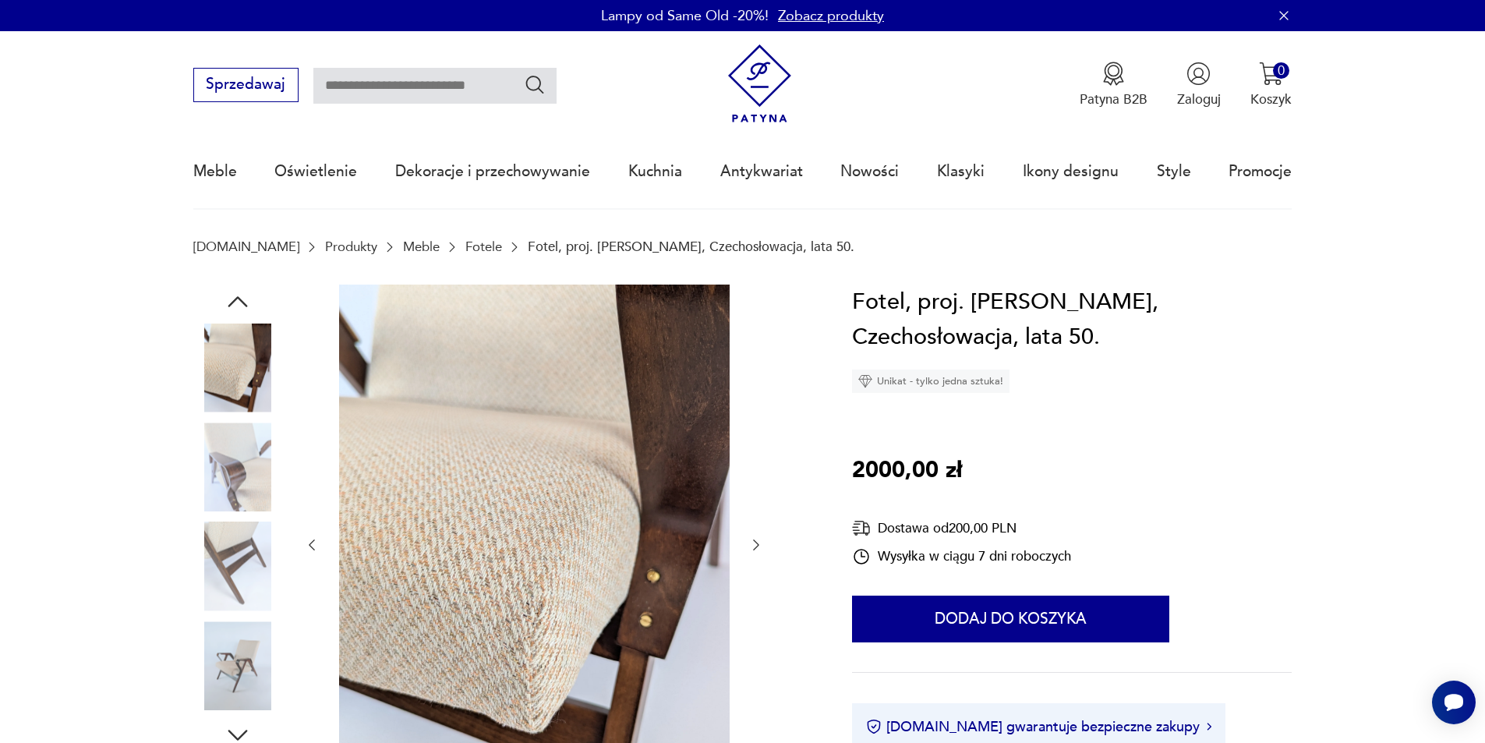
click at [758, 542] on icon "button" at bounding box center [756, 545] width 16 height 16
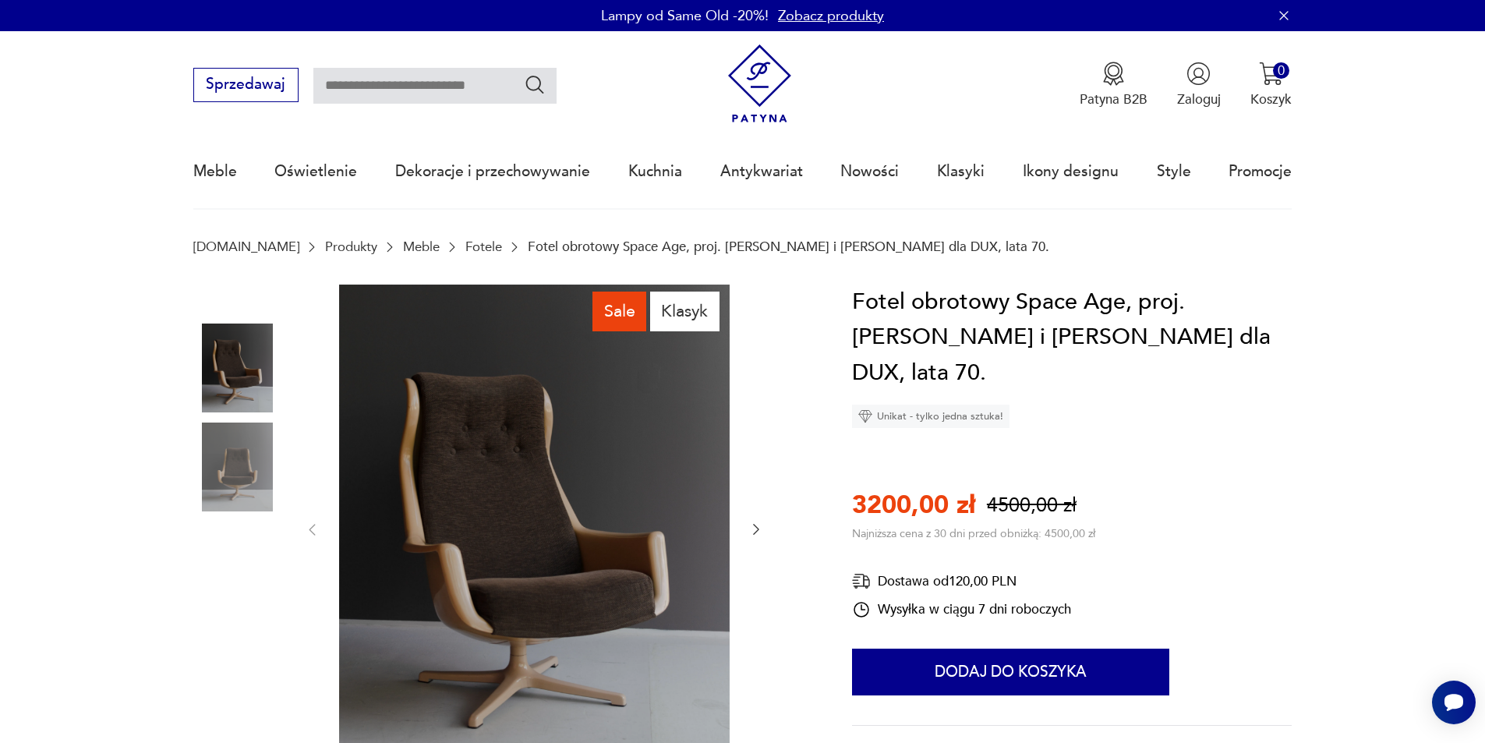
click at [754, 528] on icon "button" at bounding box center [756, 529] width 16 height 16
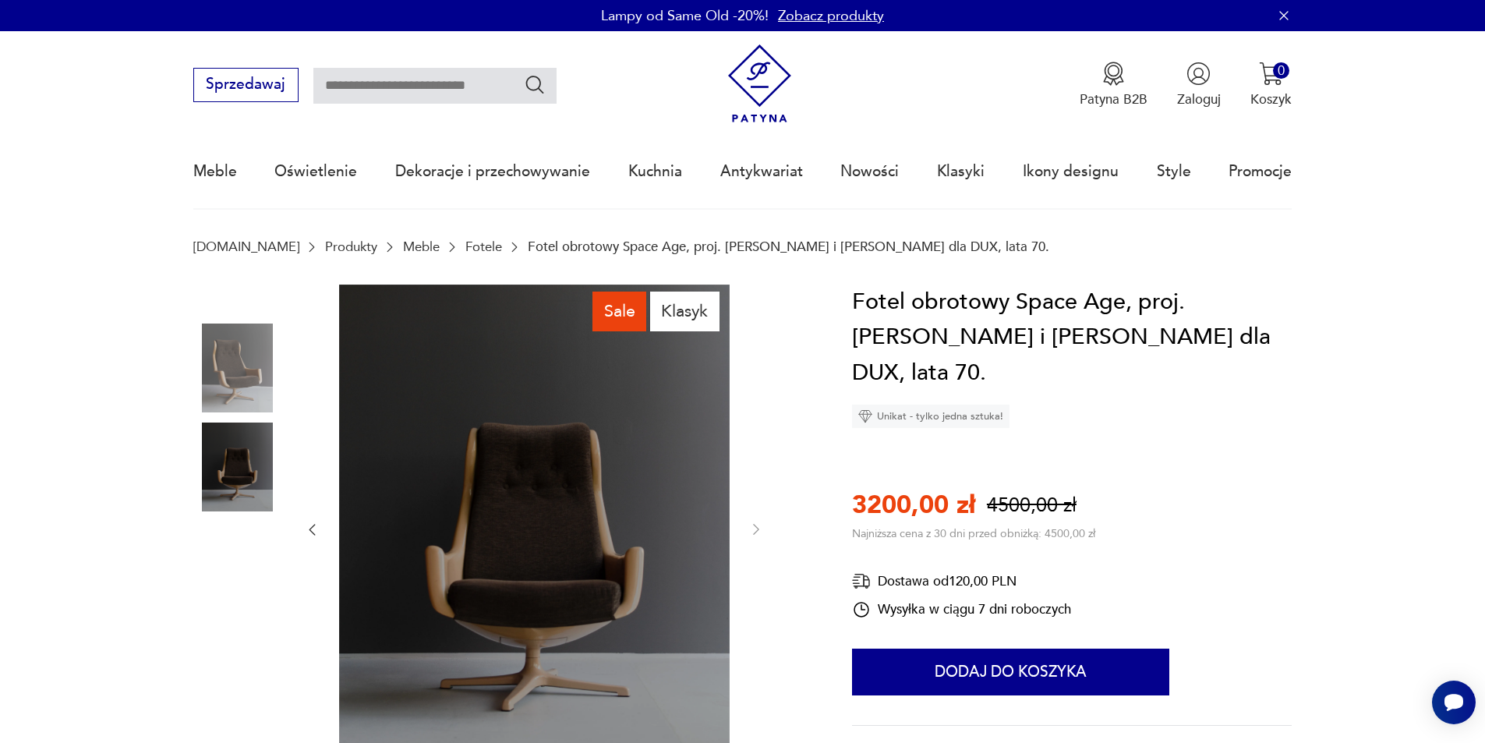
click at [680, 585] on img at bounding box center [534, 528] width 390 height 488
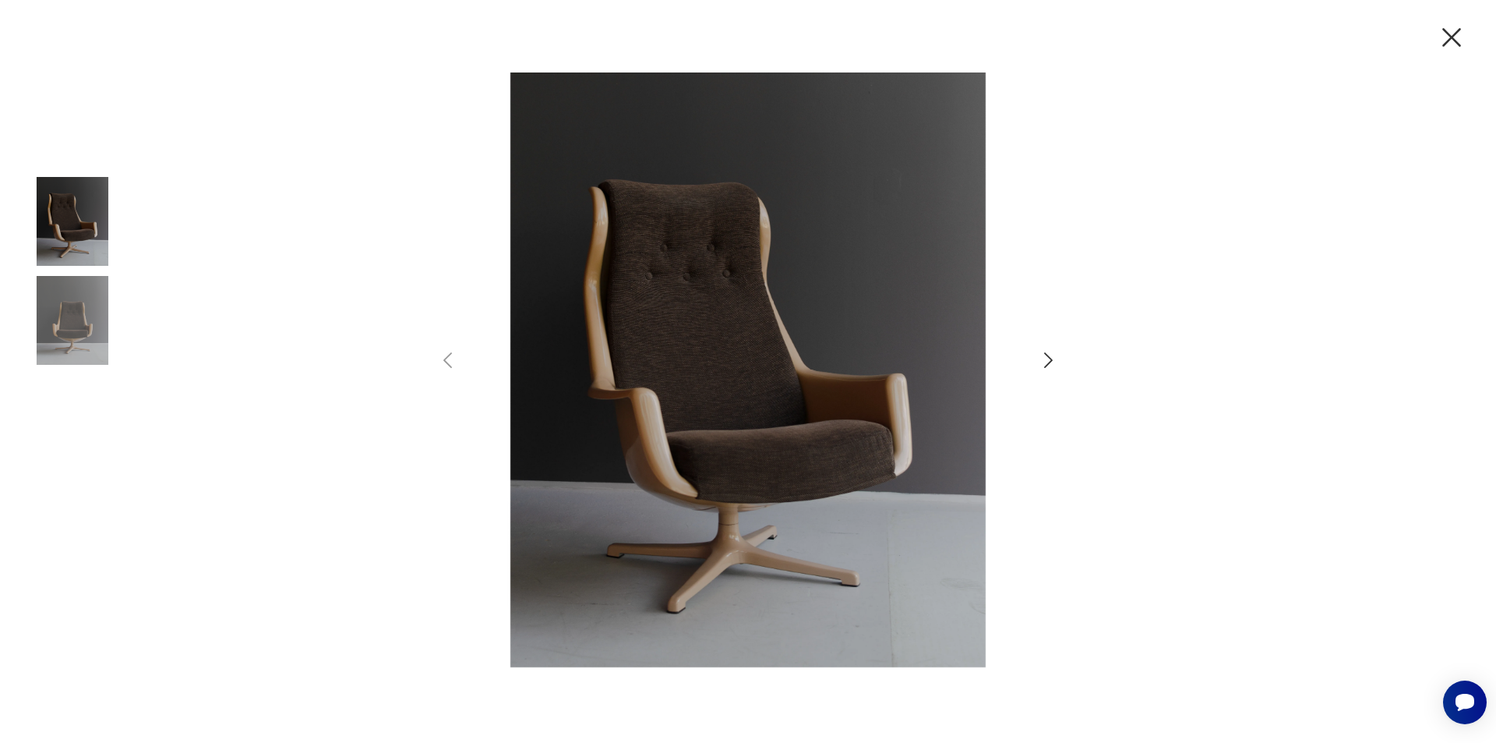
click at [1052, 359] on icon "button" at bounding box center [1048, 360] width 9 height 16
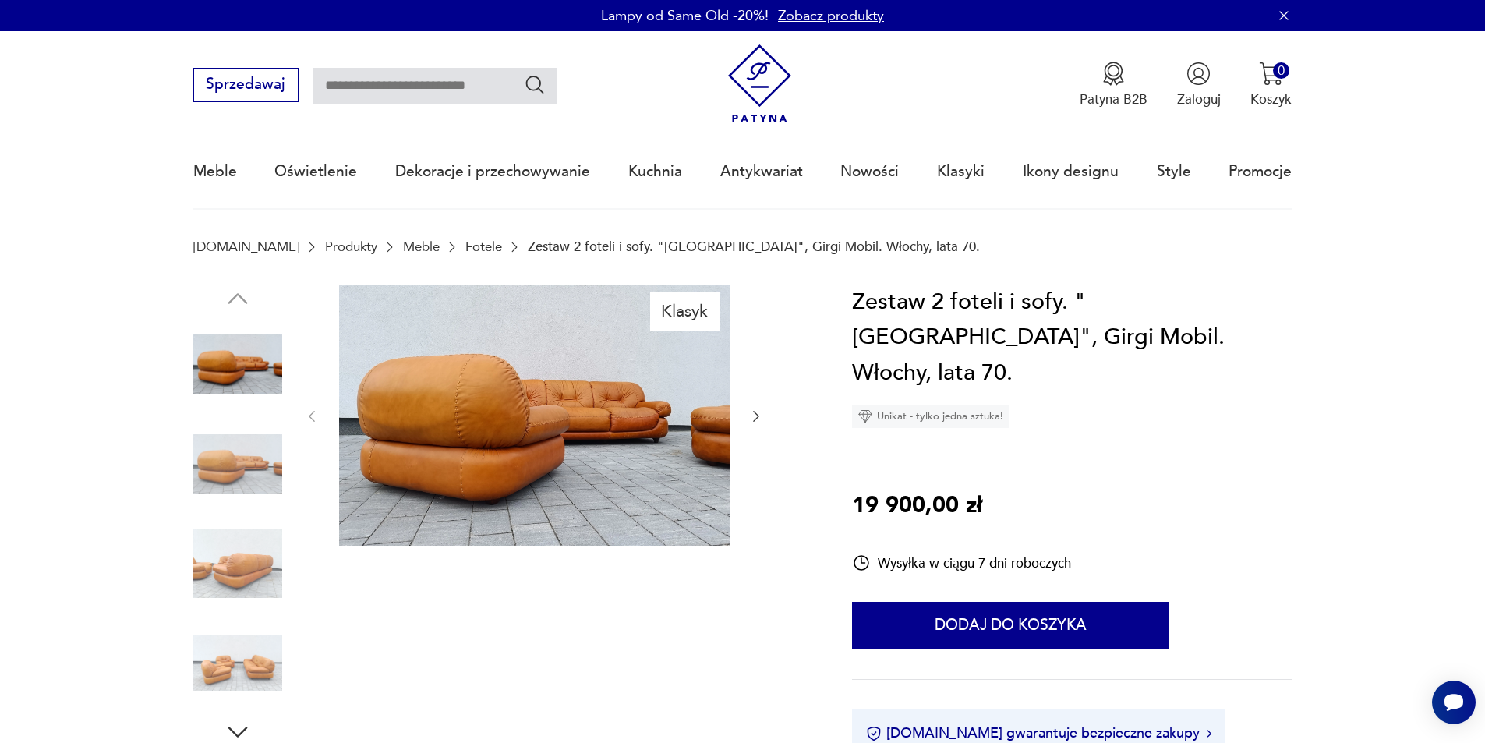
click at [757, 414] on icon "button" at bounding box center [756, 416] width 6 height 11
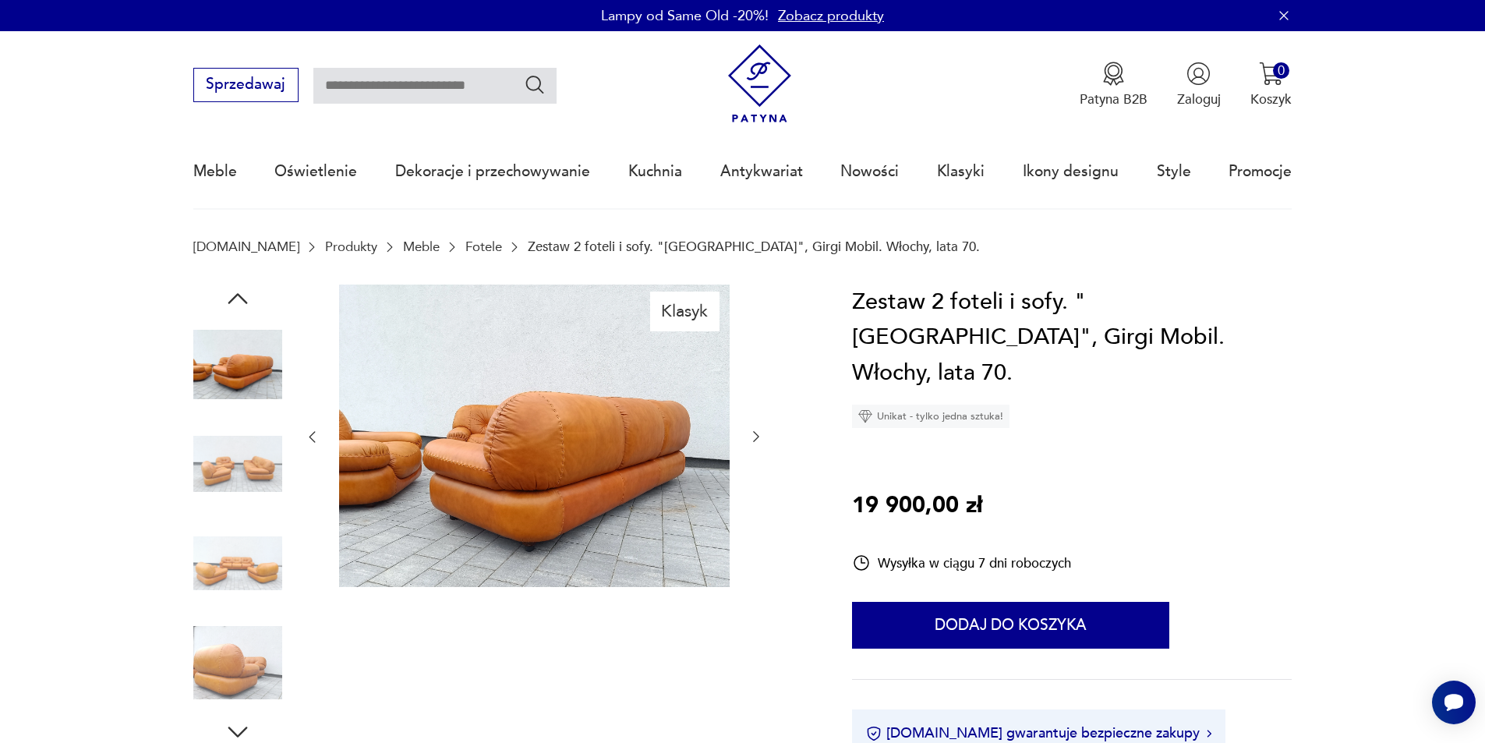
click at [757, 414] on div at bounding box center [534, 436] width 460 height 305
click at [261, 562] on img at bounding box center [237, 563] width 89 height 89
